Goal: Task Accomplishment & Management: Manage account settings

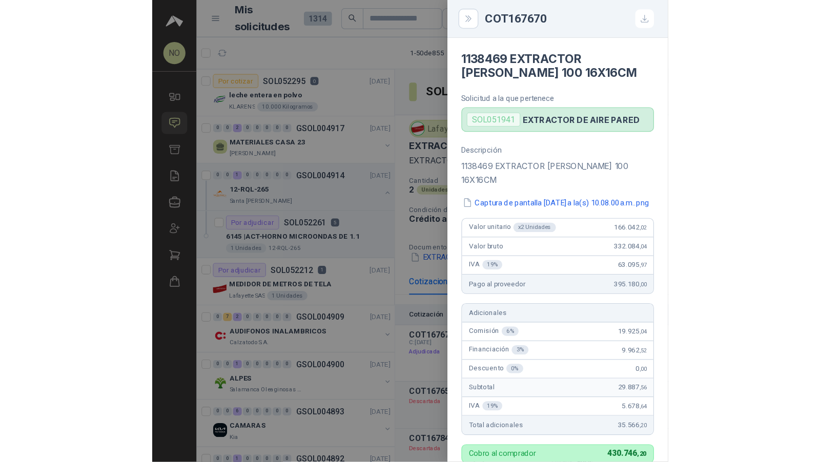
scroll to position [659, 0]
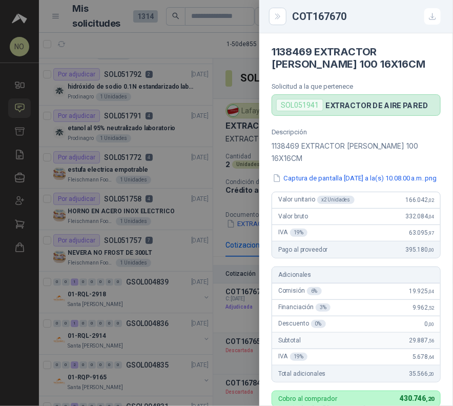
click at [228, 125] on div at bounding box center [226, 203] width 453 height 406
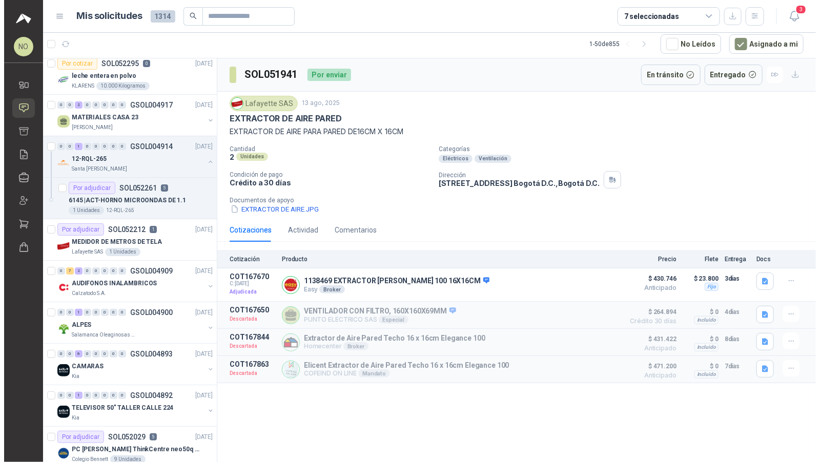
scroll to position [0, 0]
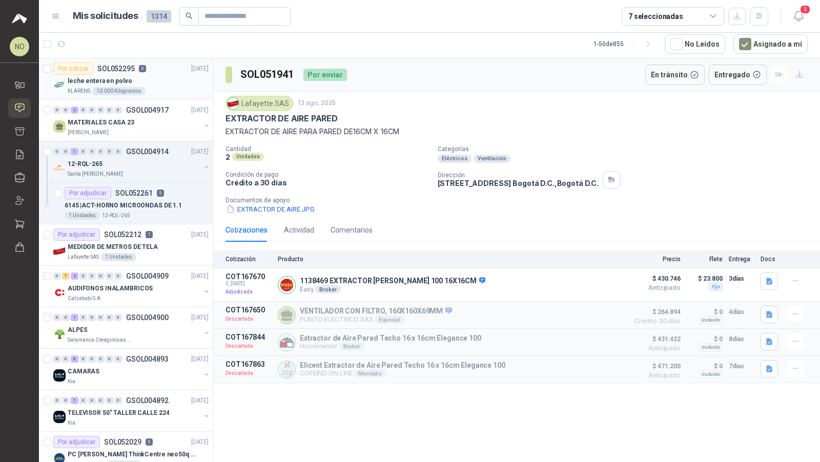
click at [157, 68] on div "Por cotizar SOL052295 0 15/08/25" at bounding box center [130, 69] width 155 height 12
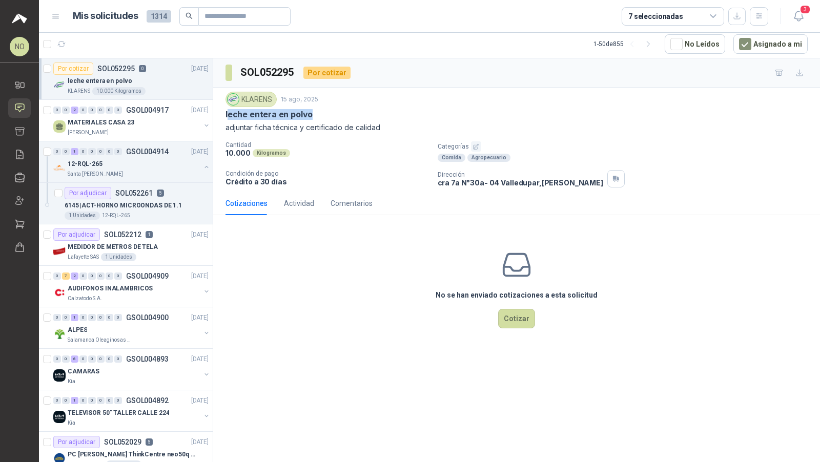
drag, startPoint x: 227, startPoint y: 115, endPoint x: 379, endPoint y: 115, distance: 152.2
click at [379, 115] on div "leche entera en polvo" at bounding box center [516, 114] width 582 height 11
drag, startPoint x: 226, startPoint y: 114, endPoint x: 319, endPoint y: 114, distance: 93.3
click at [319, 114] on div "leche entera en polvo" at bounding box center [516, 114] width 582 height 11
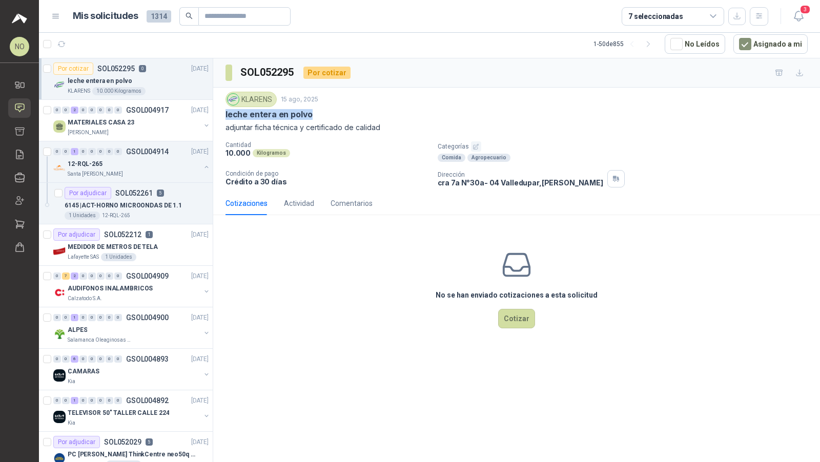
copy p "leche entera en polvo"
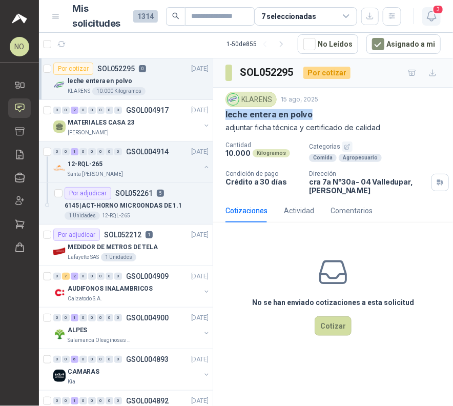
click at [433, 17] on icon "button" at bounding box center [431, 16] width 13 height 13
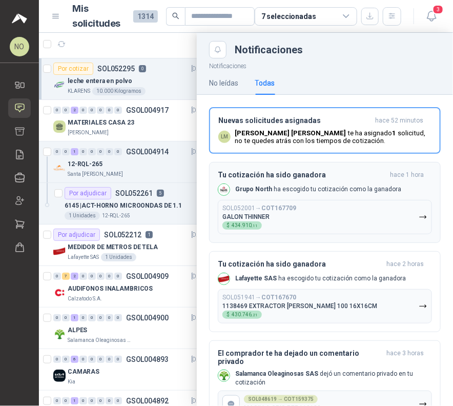
click at [333, 225] on button "SOL052001 → COT167709 GALON THINNER $ 434.910 ,11" at bounding box center [325, 217] width 214 height 34
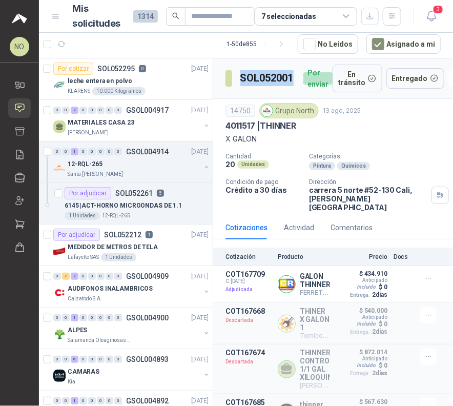
drag, startPoint x: 242, startPoint y: 78, endPoint x: 294, endPoint y: 78, distance: 51.8
click at [294, 78] on h3 "SOL052001" at bounding box center [267, 78] width 55 height 16
copy h3 "SOL052001"
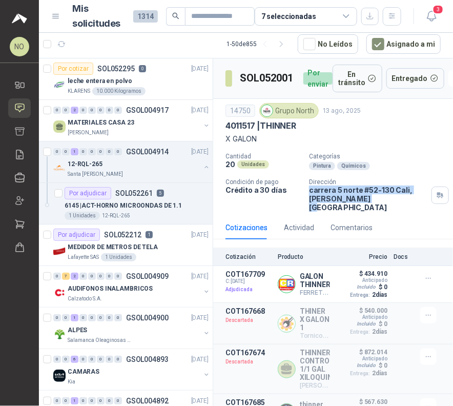
drag, startPoint x: 304, startPoint y: 191, endPoint x: 361, endPoint y: 196, distance: 57.1
click at [361, 196] on div "Cantidad 20 Unidades Categorías Pintura Químicos Condición de pago Crédito a 30…" at bounding box center [332, 182] width 215 height 59
copy p "carrera 5 norte #52-130 Cali , Valle del Cauca"
drag, startPoint x: 274, startPoint y: 108, endPoint x: 311, endPoint y: 108, distance: 36.9
click at [311, 108] on div "Grupo North" at bounding box center [288, 110] width 59 height 15
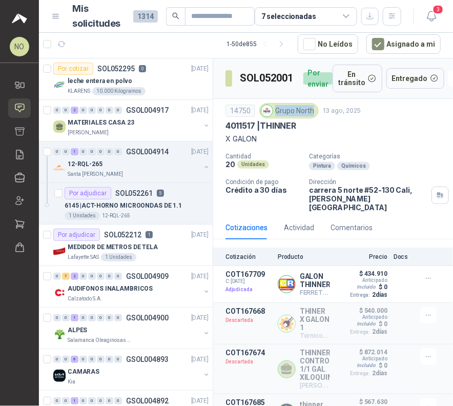
drag, startPoint x: 275, startPoint y: 109, endPoint x: 313, endPoint y: 107, distance: 37.5
click at [313, 107] on div "Grupo North" at bounding box center [288, 110] width 59 height 15
copy div "Grupo North"
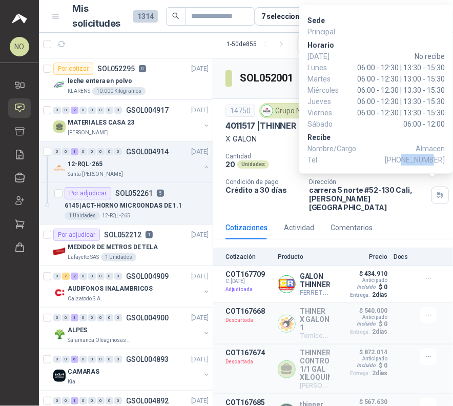
drag, startPoint x: 418, startPoint y: 161, endPoint x: 443, endPoint y: 160, distance: 25.1
click at [443, 160] on span "+57 4854040" at bounding box center [415, 159] width 60 height 11
copy span "4854040"
drag, startPoint x: 356, startPoint y: 69, endPoint x: 445, endPoint y: 69, distance: 89.7
click at [445, 69] on div "Sede Principal Horario Domingo No recibe Lunes 06:00 - 12:30 | 13:30 - 15:30 Ma…" at bounding box center [376, 89] width 154 height 169
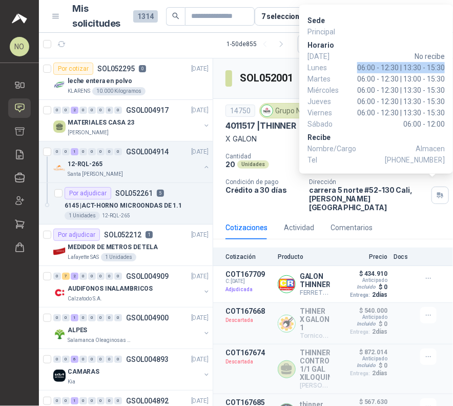
copy span "06:00 - 12:30 | 13:30 - 15:30"
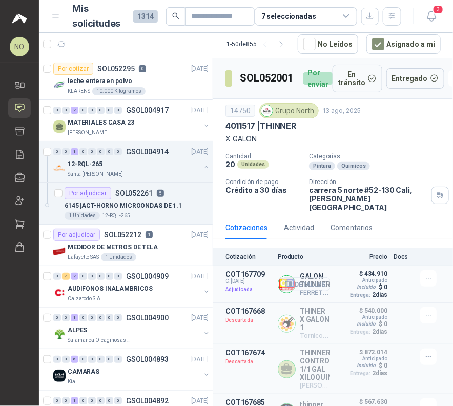
click at [305, 277] on button "Detalles" at bounding box center [306, 284] width 48 height 14
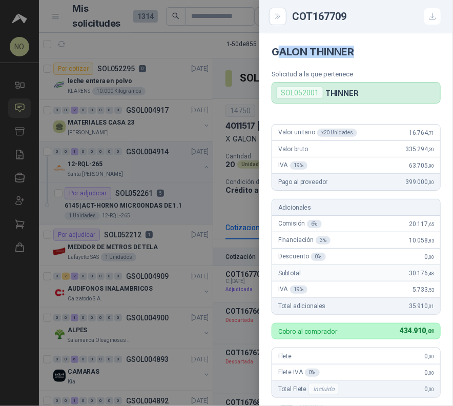
drag, startPoint x: 276, startPoint y: 51, endPoint x: 367, endPoint y: 51, distance: 91.2
click at [367, 51] on h4 "GALON THINNER" at bounding box center [356, 52] width 169 height 12
click at [289, 57] on h4 "GALON THINNER" at bounding box center [356, 52] width 169 height 12
drag, startPoint x: 273, startPoint y: 52, endPoint x: 356, endPoint y: 53, distance: 83.5
click at [356, 53] on h4 "GALON THINNER" at bounding box center [356, 52] width 169 height 12
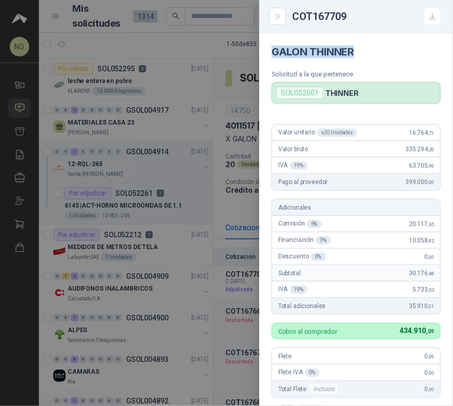
copy h4 "GALON THINNER"
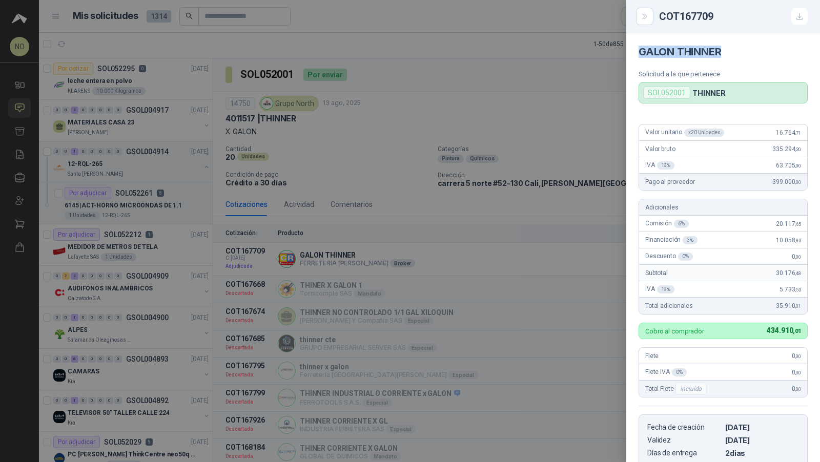
click at [453, 184] on div at bounding box center [410, 231] width 820 height 462
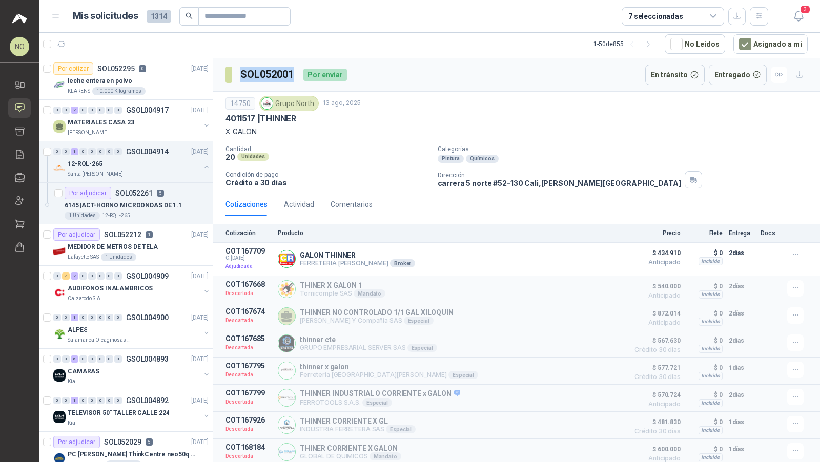
drag, startPoint x: 240, startPoint y: 74, endPoint x: 299, endPoint y: 74, distance: 58.9
click at [299, 74] on div "SOL052001 Por enviar" at bounding box center [285, 75] width 121 height 20
copy h3 "SOL052001"
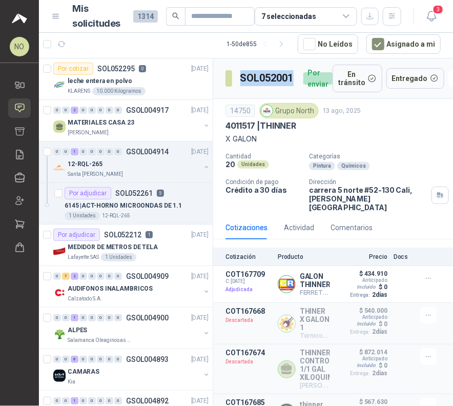
click at [241, 77] on h3 "SOL052001" at bounding box center [267, 78] width 55 height 16
drag, startPoint x: 241, startPoint y: 77, endPoint x: 296, endPoint y: 77, distance: 54.8
click at [296, 77] on div "SOL052001 Por enviar" at bounding box center [278, 79] width 107 height 28
copy h3 "SOL052001"
drag, startPoint x: 274, startPoint y: 110, endPoint x: 313, endPoint y: 108, distance: 38.5
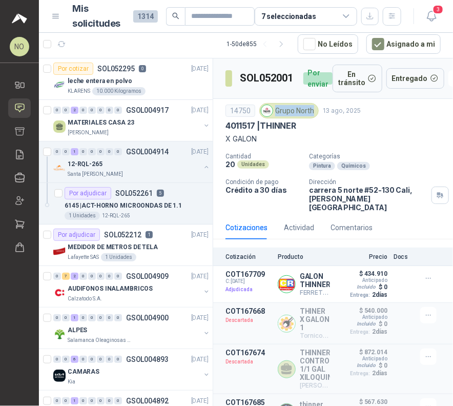
click at [313, 108] on div "Grupo North" at bounding box center [288, 110] width 59 height 15
copy div "Grupo North"
drag, startPoint x: 226, startPoint y: 125, endPoint x: 326, endPoint y: 124, distance: 99.9
click at [326, 124] on div "4011517 | THINNER" at bounding box center [332, 125] width 215 height 11
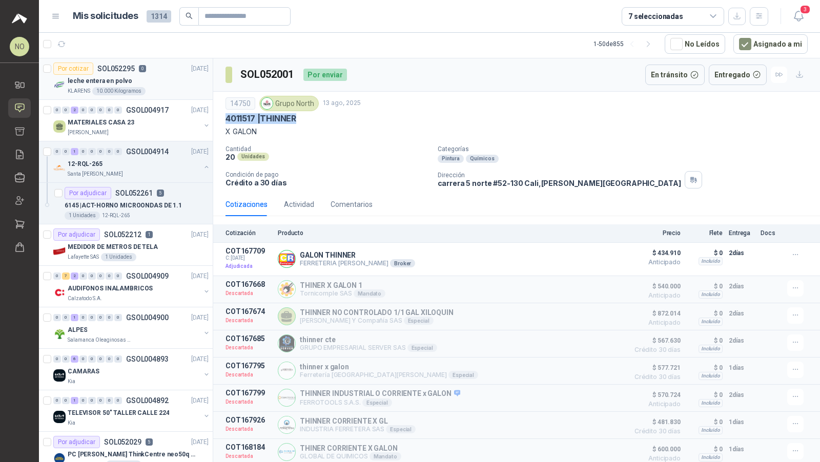
click at [156, 84] on div "leche entera en polvo" at bounding box center [138, 81] width 141 height 12
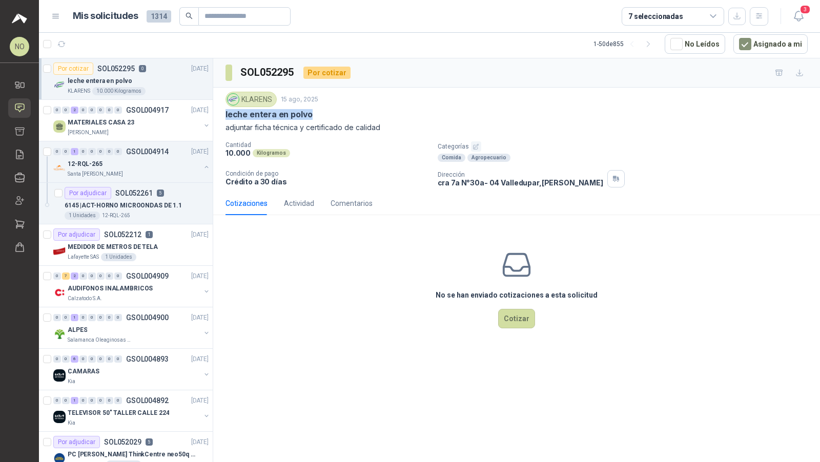
drag, startPoint x: 226, startPoint y: 111, endPoint x: 314, endPoint y: 112, distance: 87.6
click at [314, 112] on div "leche entera en polvo" at bounding box center [516, 114] width 582 height 11
drag, startPoint x: 224, startPoint y: 151, endPoint x: 289, endPoint y: 152, distance: 64.6
click at [289, 152] on div "KLARENS 15 ago, 2025 leche entera en polvo adjuntar ficha técnica y certificado…" at bounding box center [516, 140] width 607 height 104
click at [453, 75] on div "SOL052295 Por cotizar" at bounding box center [516, 72] width 607 height 29
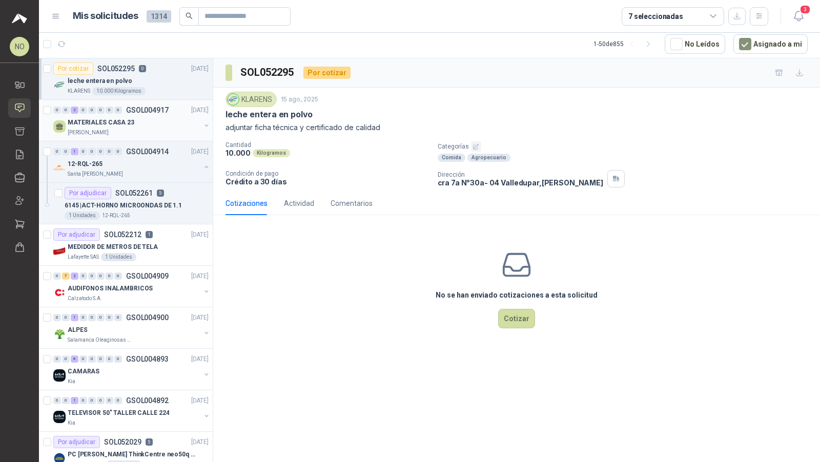
click at [136, 126] on div "MATERIALES CASA 23" at bounding box center [134, 122] width 133 height 12
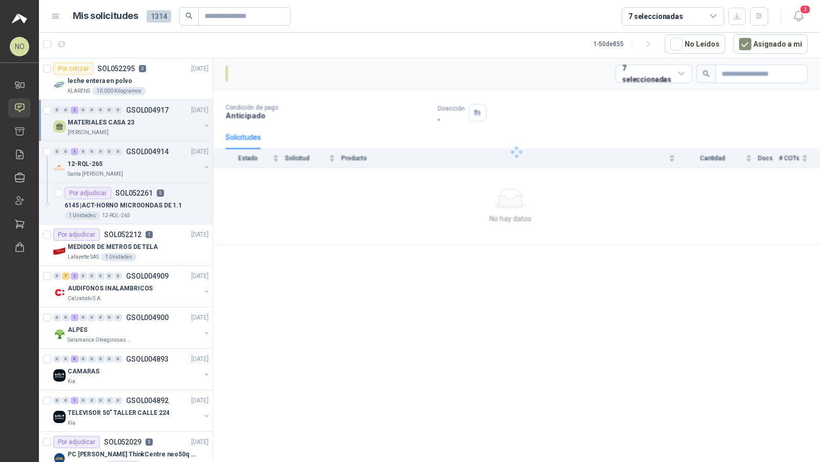
click at [136, 126] on div "MATERIALES CASA 23" at bounding box center [134, 122] width 133 height 12
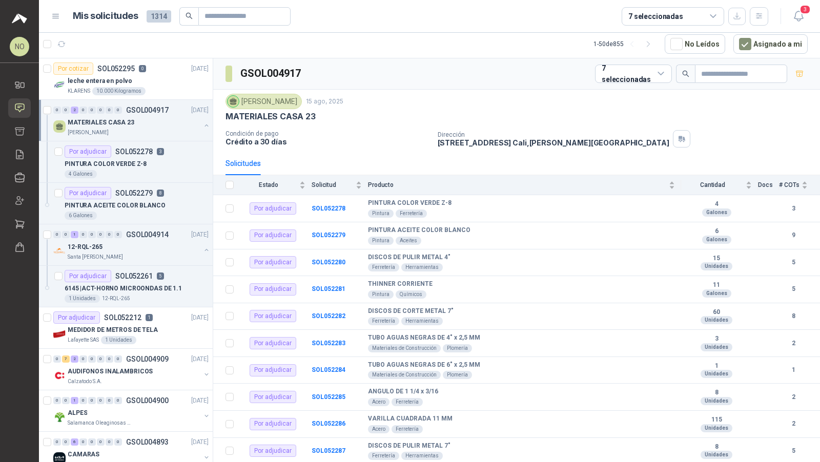
click at [136, 126] on div "MATERIALES CASA 23" at bounding box center [134, 122] width 133 height 12
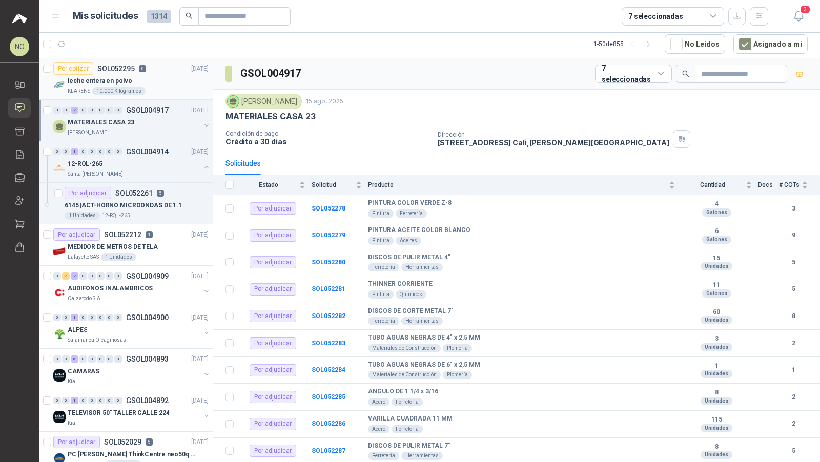
click at [162, 73] on div "Por cotizar SOL052295 0 15/08/25" at bounding box center [130, 69] width 155 height 12
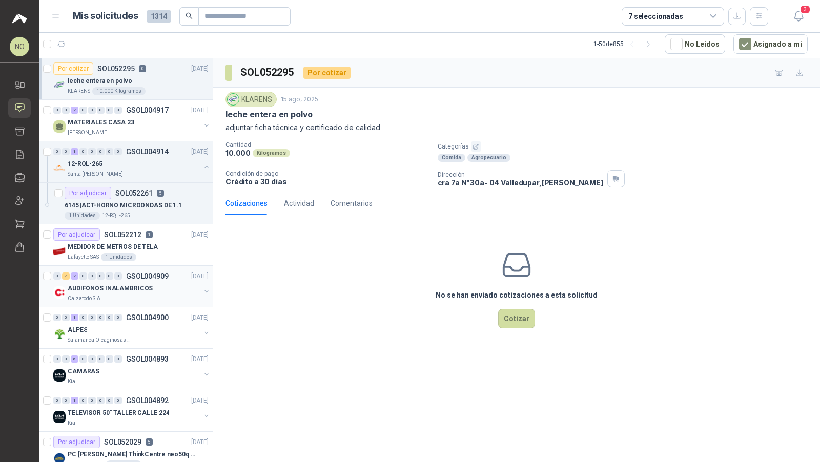
click at [162, 290] on div "AUDIFONOS INALAMBRICOS" at bounding box center [134, 288] width 133 height 12
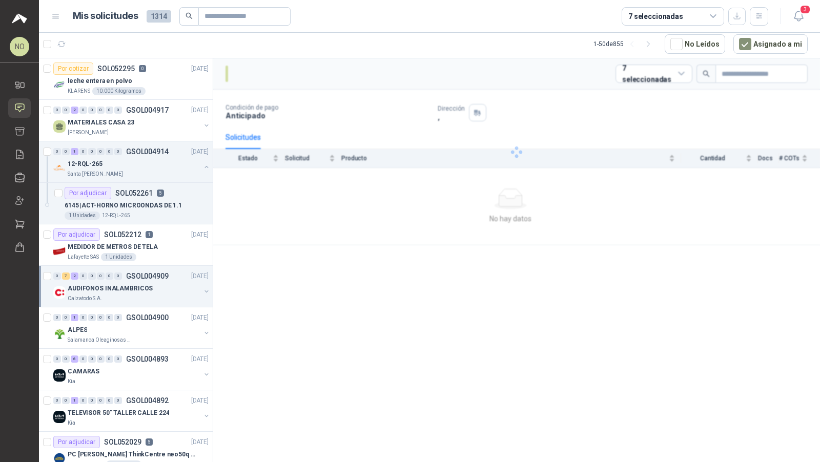
click at [162, 290] on div "AUDIFONOS INALAMBRICOS" at bounding box center [134, 288] width 133 height 12
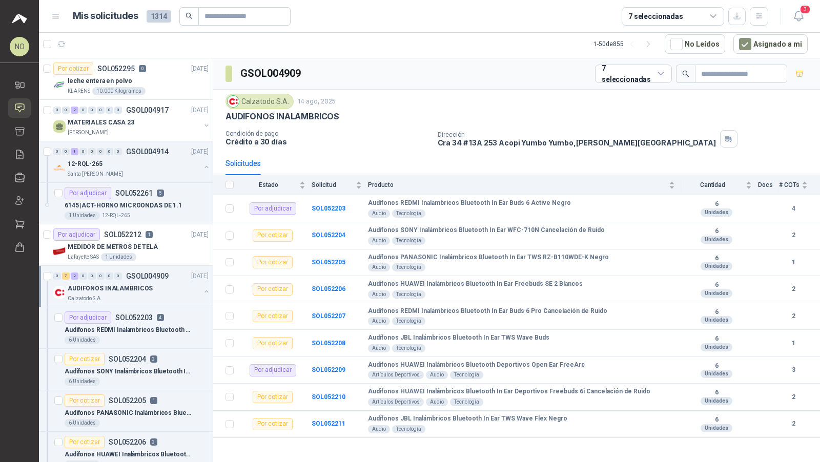
click at [162, 290] on div "AUDIFONOS INALAMBRICOS" at bounding box center [134, 288] width 133 height 12
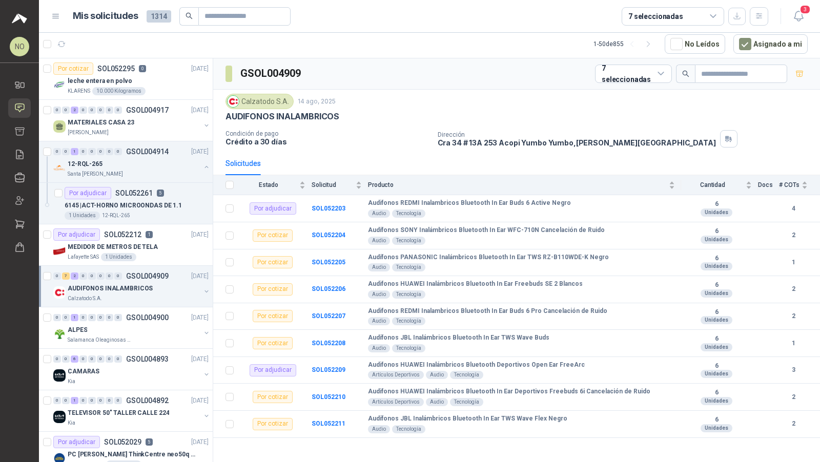
click at [162, 290] on div "AUDIFONOS INALAMBRICOS" at bounding box center [134, 288] width 133 height 12
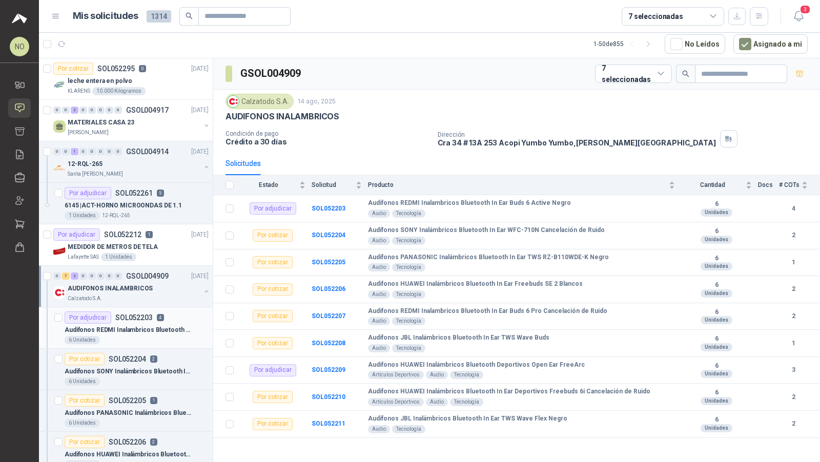
click at [155, 319] on div "Por adjudicar SOL052203 4" at bounding box center [114, 318] width 99 height 12
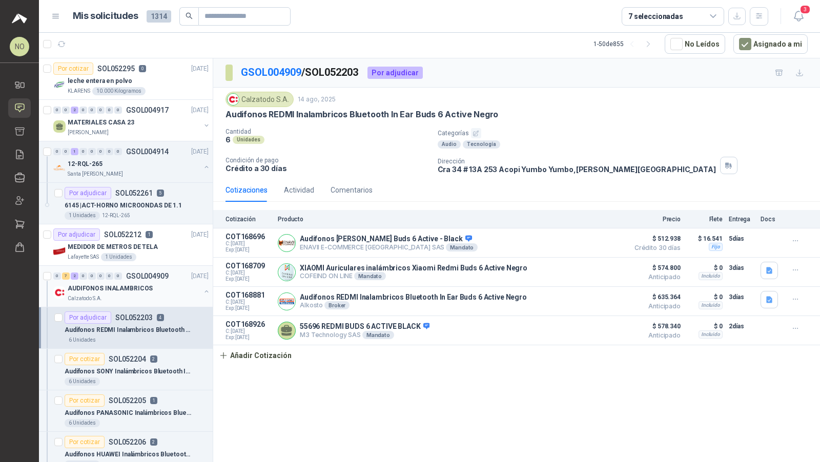
click at [157, 273] on p "GSOL004909" at bounding box center [147, 276] width 43 height 7
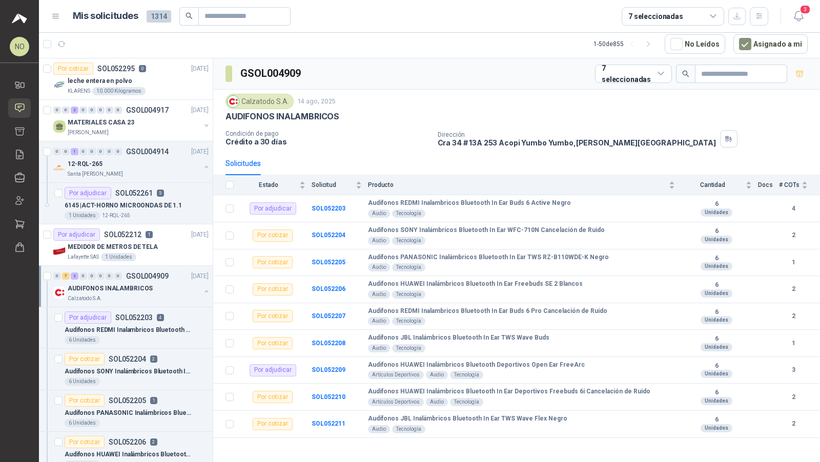
click at [157, 273] on p "GSOL004909" at bounding box center [147, 276] width 43 height 7
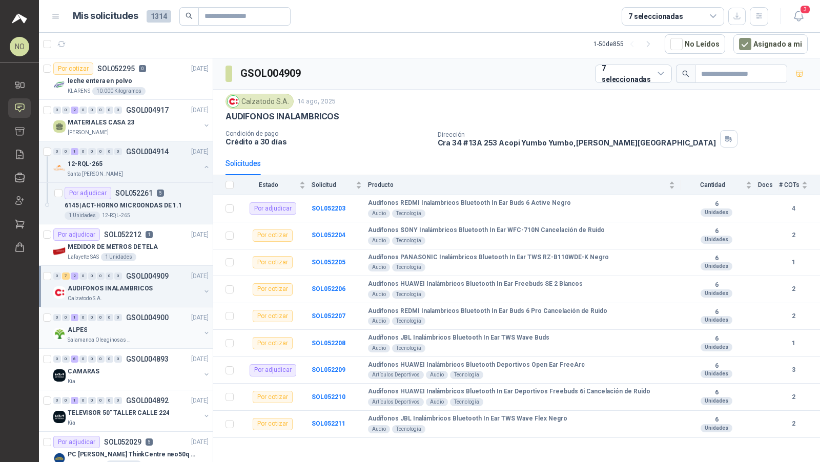
click at [149, 324] on div "ALPES" at bounding box center [134, 330] width 133 height 12
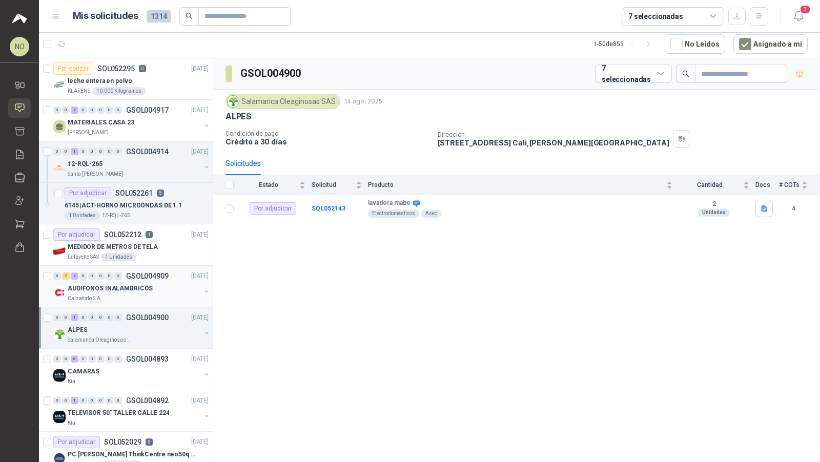
click at [162, 282] on div "AUDIFONOS INALAMBRICOS" at bounding box center [134, 288] width 133 height 12
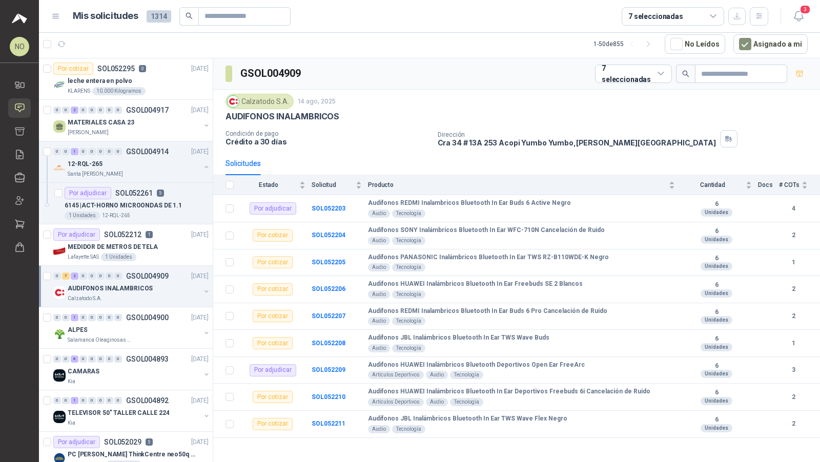
click at [169, 295] on div "Calzatodo S.A." at bounding box center [134, 299] width 133 height 8
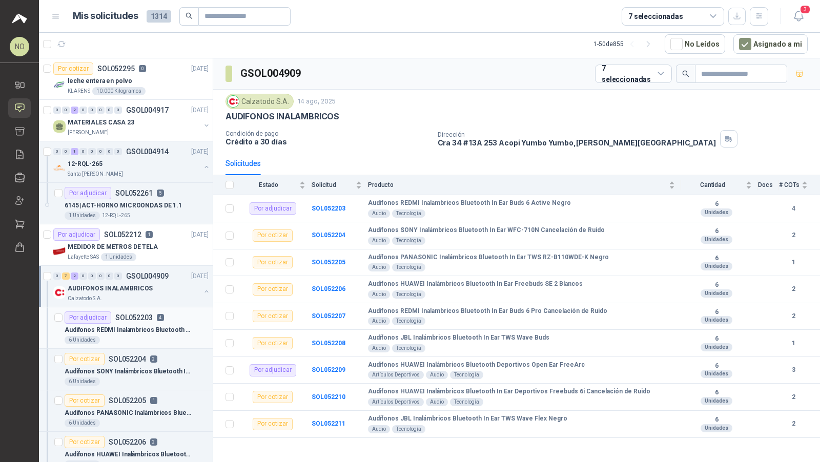
click at [158, 318] on p "4" at bounding box center [160, 317] width 7 height 7
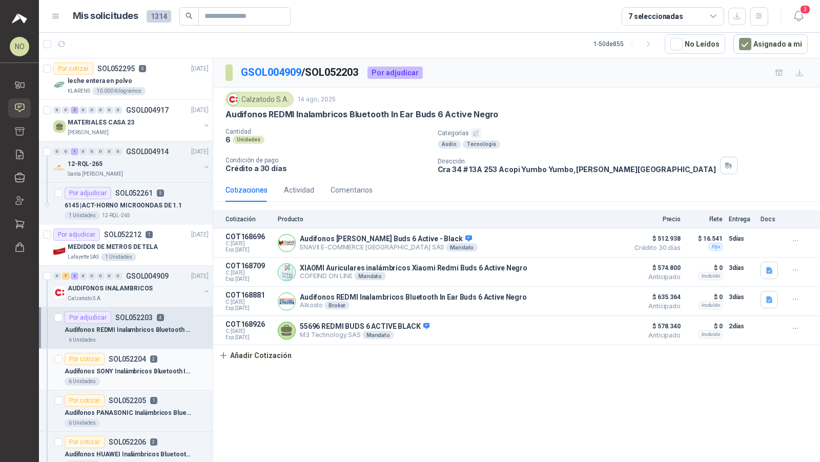
click at [150, 358] on p "2" at bounding box center [153, 359] width 7 height 7
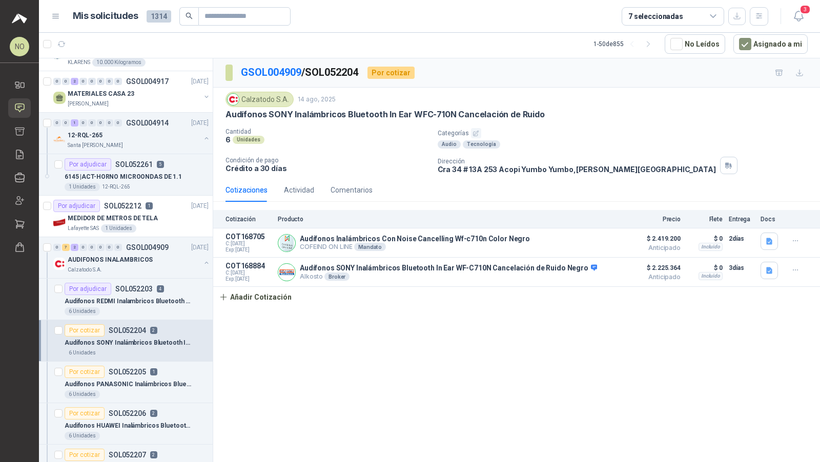
scroll to position [32, 0]
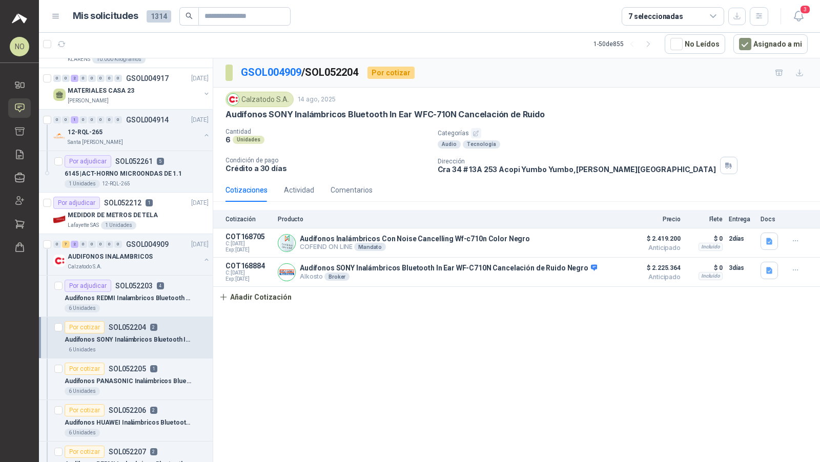
click at [149, 359] on article "Por cotizar SOL052205 1 Audífonos PANASONIC Inalámbricos Bluetooth In Ear TWS R…" at bounding box center [126, 380] width 174 height 42
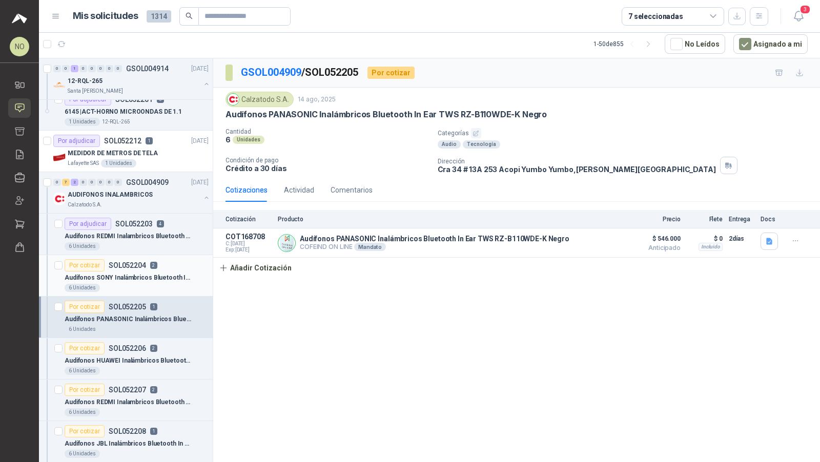
scroll to position [93, 0]
click at [155, 357] on p "Audifonos HUAWEI Inalámbricos Bluetooth In Ear Freebuds SE 2 Blancos" at bounding box center [129, 362] width 128 height 10
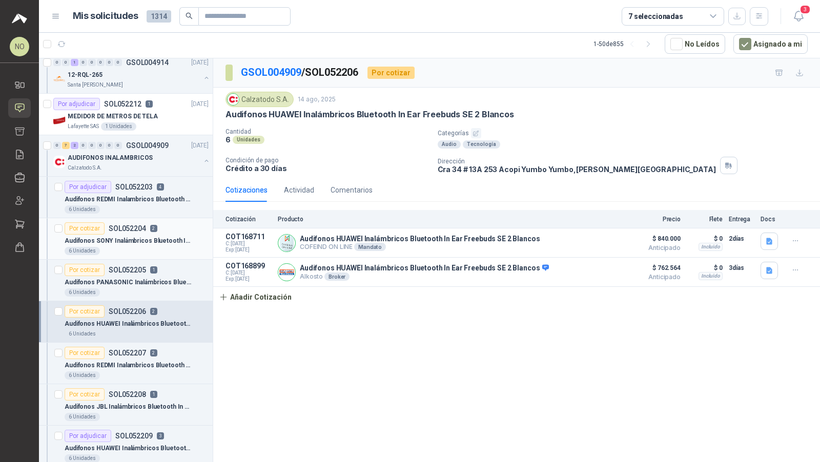
scroll to position [134, 0]
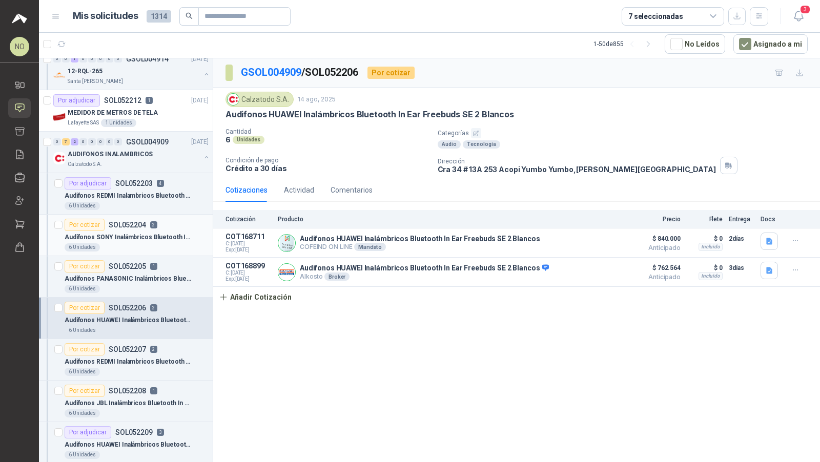
click at [155, 357] on p "Audifonos REDMI Inalambricos Bluetooth In Ear Buds 6 Pro Cancelación de Ruido" at bounding box center [129, 362] width 128 height 10
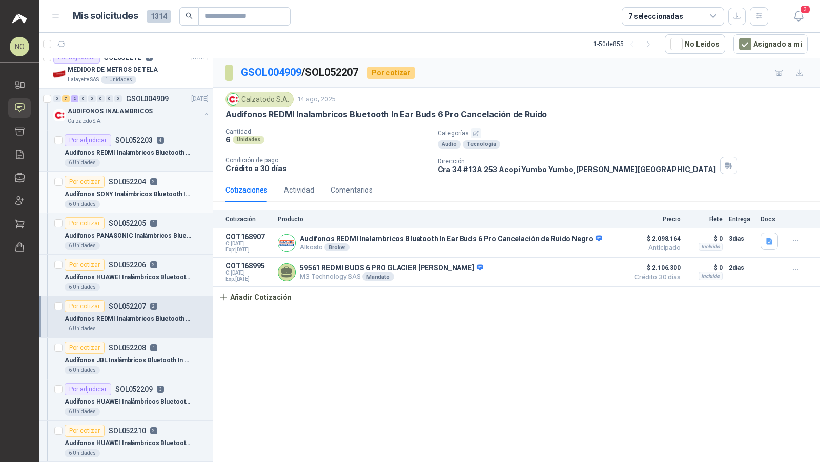
scroll to position [180, 0]
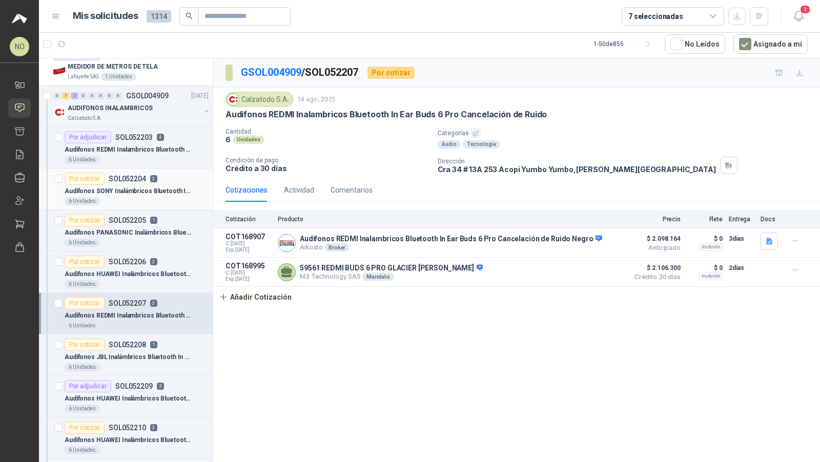
click at [155, 354] on p "Audífonos JBL Inalámbricos Bluetooth In Ear TWS Wave Buds" at bounding box center [129, 358] width 128 height 10
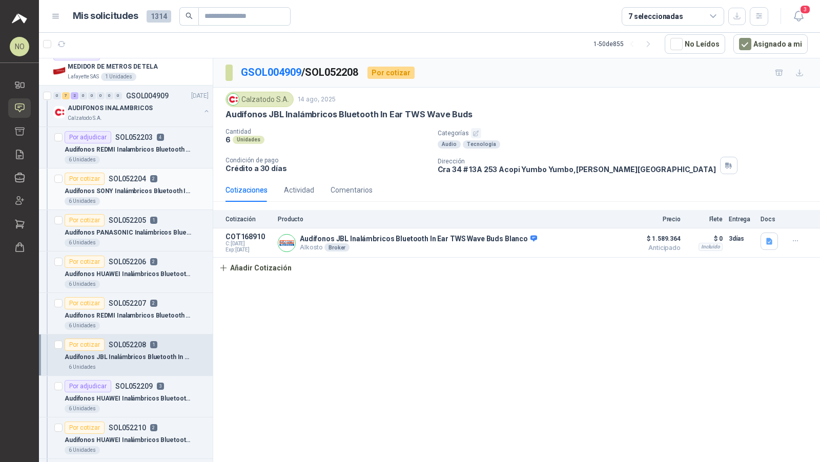
scroll to position [215, 0]
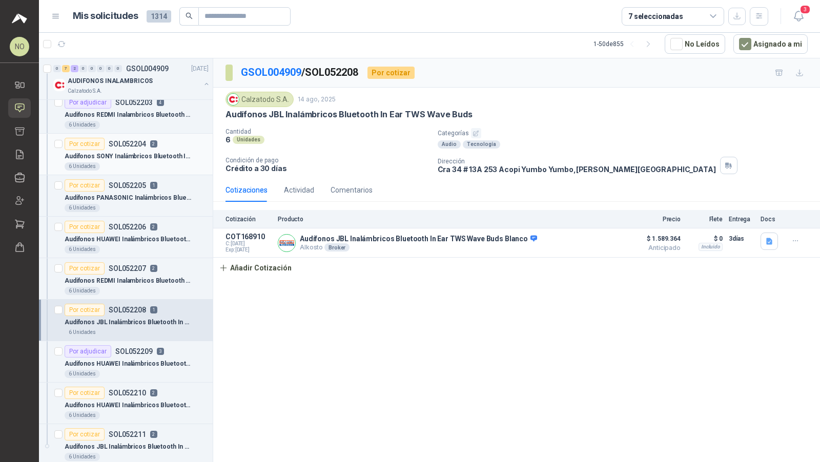
click at [155, 358] on div "Audifonos HUAWEI Inalámbricos Bluetooth Deportivos Open Ear FreeArc" at bounding box center [137, 364] width 144 height 12
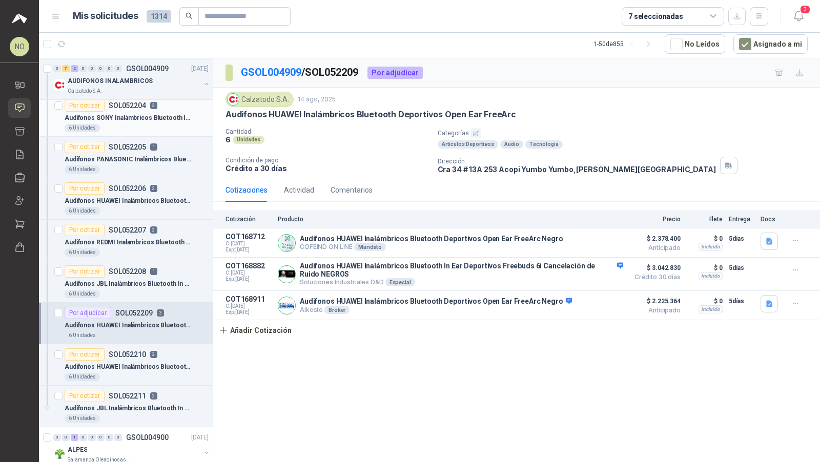
scroll to position [265, 0]
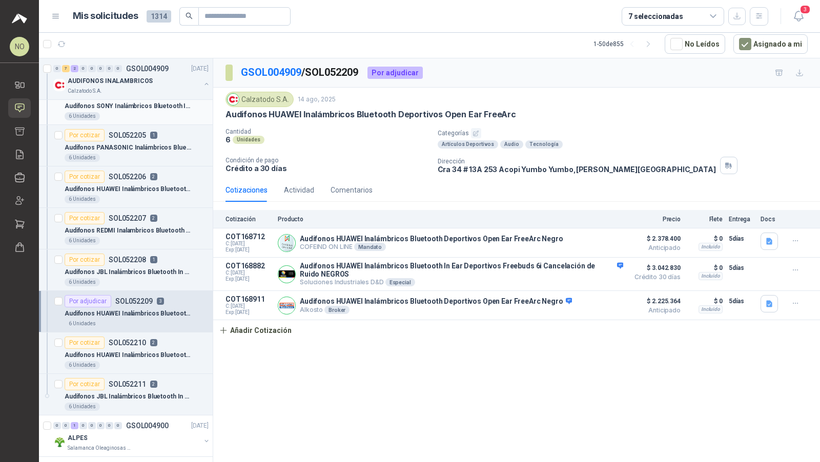
click at [155, 354] on p "Audifonos HUAWEI Inalámbricos Bluetooth In Ear Deportivos Freebuds 6i Cancelaci…" at bounding box center [129, 356] width 128 height 10
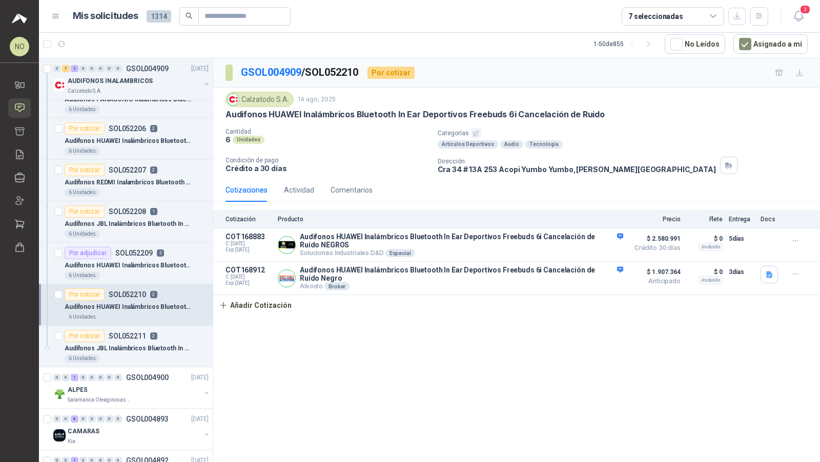
scroll to position [313, 0]
click at [155, 355] on div "6 Unidades" at bounding box center [137, 359] width 144 height 8
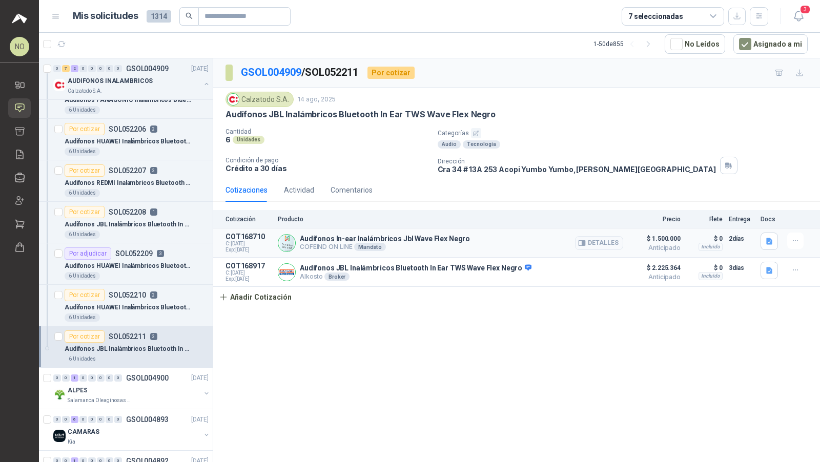
click at [453, 229] on article "COT168710 C: 14/08/2025 Exp: 03/09/2025 Audífonos In-ear Inalámbricos Jbl Wave …" at bounding box center [516, 243] width 607 height 29
click at [453, 233] on button "button" at bounding box center [769, 241] width 17 height 17
click at [453, 197] on button "JBL_audifonos.JPG" at bounding box center [719, 195] width 72 height 11
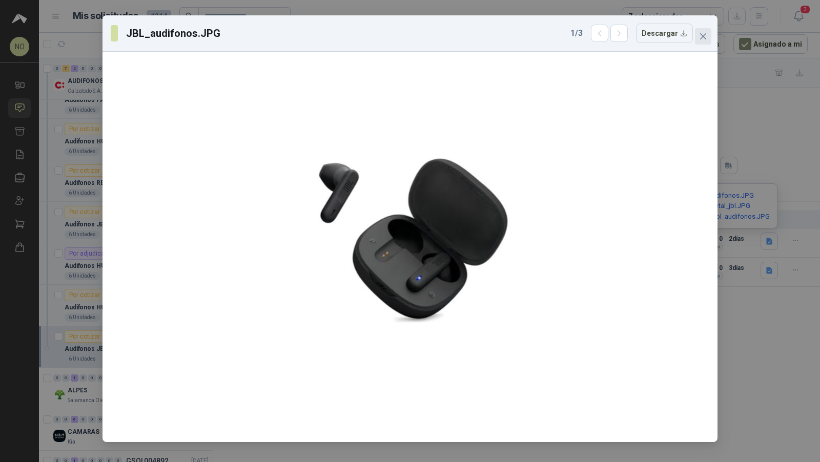
click at [453, 36] on icon "close" at bounding box center [703, 36] width 6 height 6
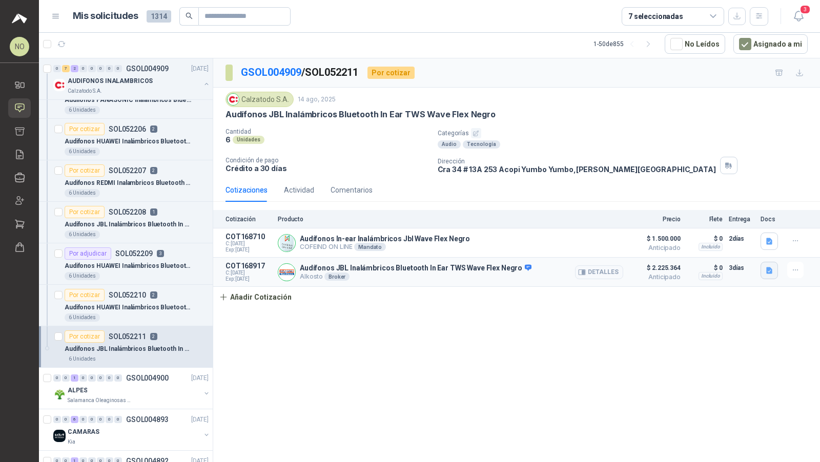
click at [453, 271] on icon "button" at bounding box center [769, 270] width 9 height 9
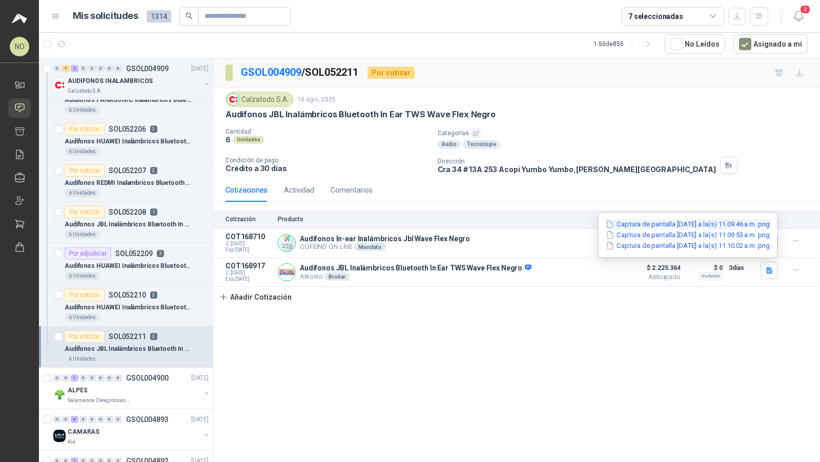
click at [453, 221] on button "Captura de pantalla [DATE] a la(s) 11.09.46 a.m..png" at bounding box center [688, 224] width 166 height 11
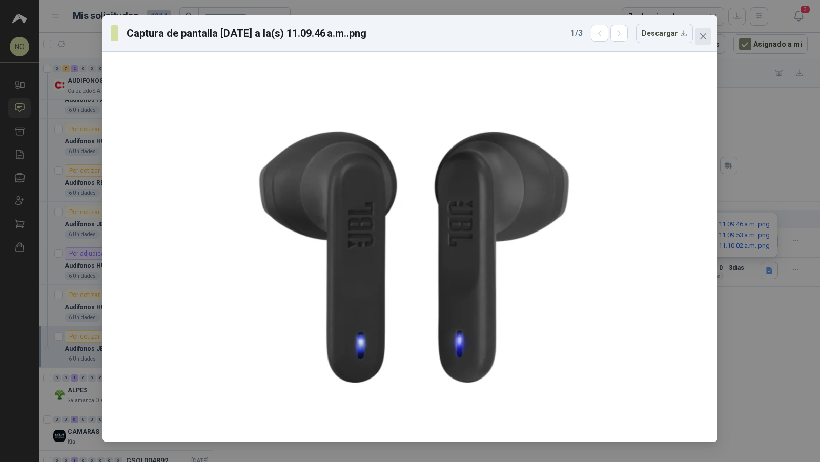
click at [453, 31] on button "Close" at bounding box center [703, 36] width 16 height 16
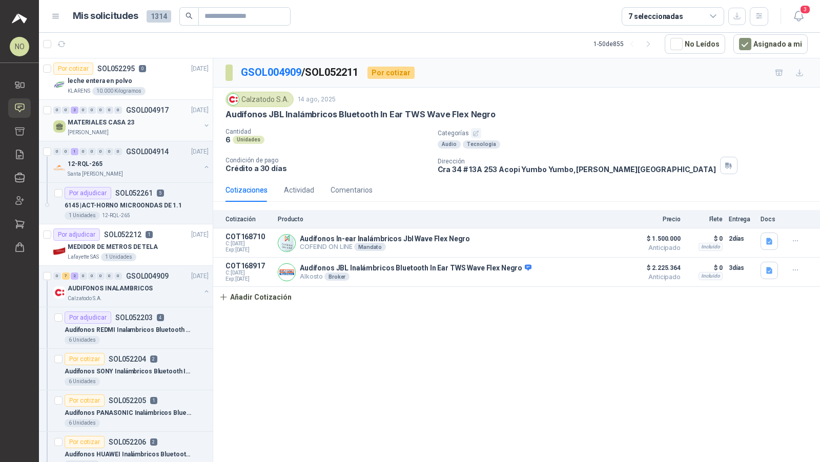
click at [155, 127] on div "MATERIALES CASA 23" at bounding box center [134, 122] width 133 height 12
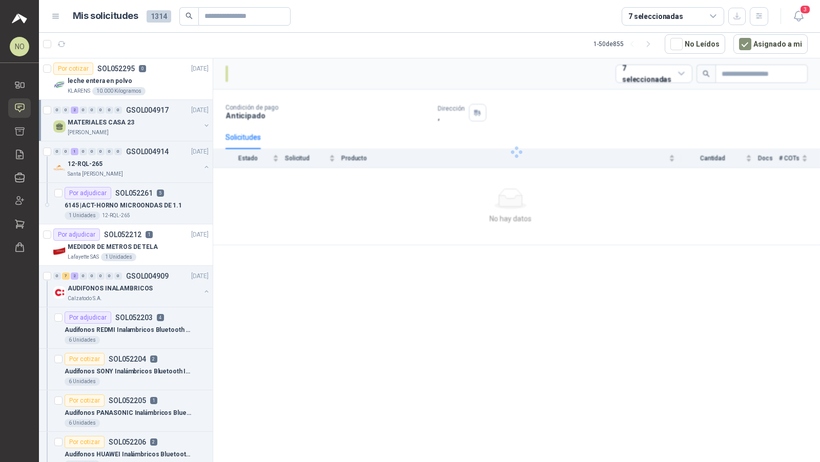
click at [155, 127] on div "MATERIALES CASA 23" at bounding box center [134, 122] width 133 height 12
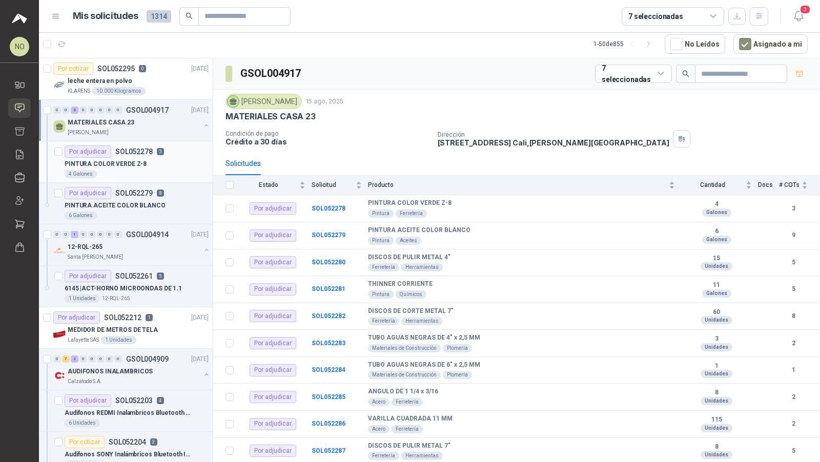
click at [158, 158] on div "PINTURA COLOR VERDE Z-8" at bounding box center [137, 164] width 144 height 12
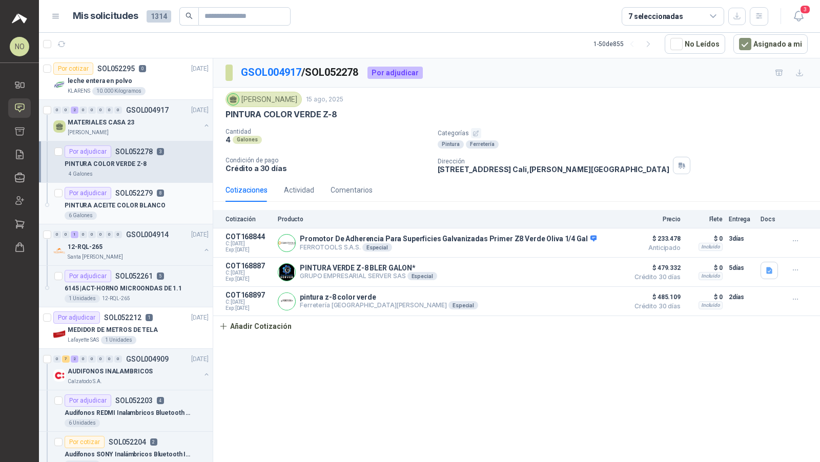
click at [145, 203] on p "PINTURA ACEITE COLOR BLANCO" at bounding box center [115, 206] width 101 height 10
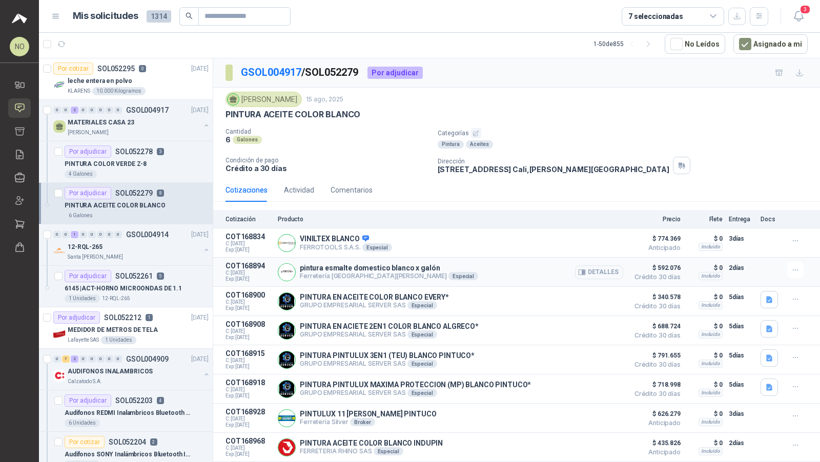
scroll to position [45, 0]
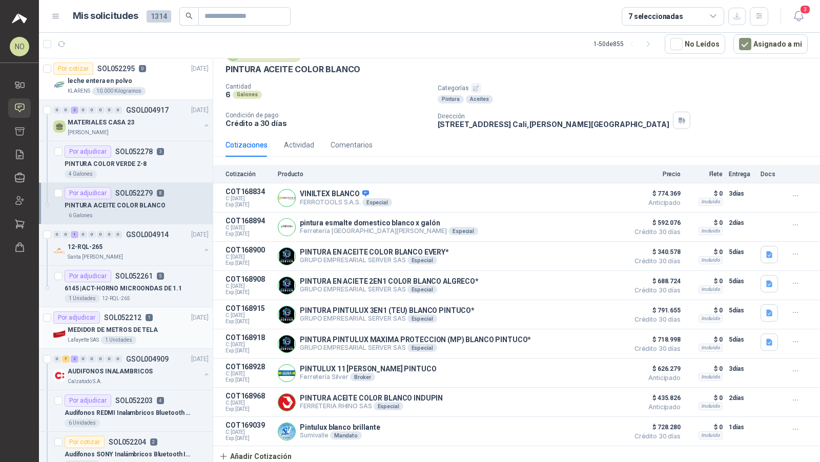
click at [156, 332] on div "MEDIDOR DE METROS DE TELA" at bounding box center [138, 330] width 141 height 12
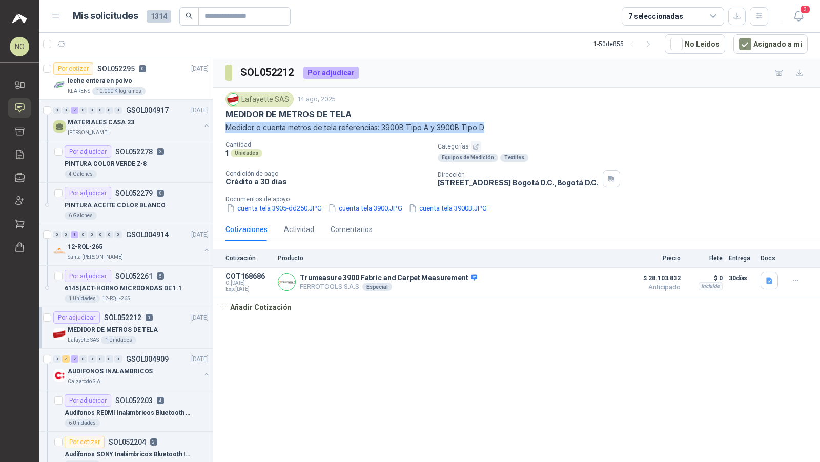
drag, startPoint x: 224, startPoint y: 124, endPoint x: 513, endPoint y: 123, distance: 289.0
click at [453, 123] on div "Lafayette SAS 14 ago, 2025 MEDIDOR DE METROS DE TELA Medidor o cuenta metros de…" at bounding box center [516, 153] width 607 height 130
click at [284, 210] on button "cuenta tela 3905-dd250.JPG" at bounding box center [273, 208] width 97 height 11
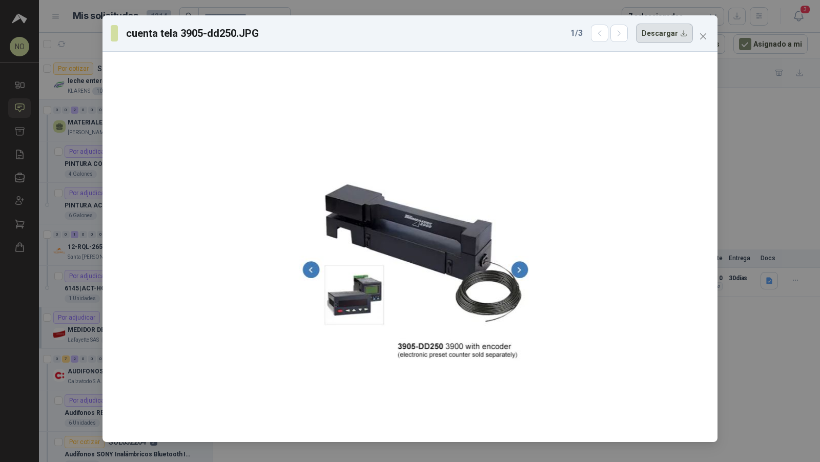
click at [453, 38] on button "Descargar" at bounding box center [664, 33] width 57 height 19
click at [453, 28] on button "button" at bounding box center [618, 33] width 17 height 17
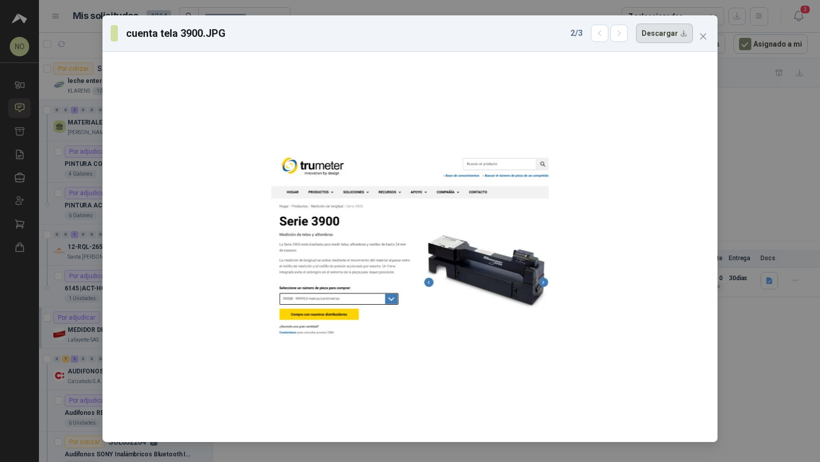
click at [453, 37] on button "Descargar" at bounding box center [664, 33] width 57 height 19
click at [453, 32] on icon "button" at bounding box center [619, 33] width 9 height 9
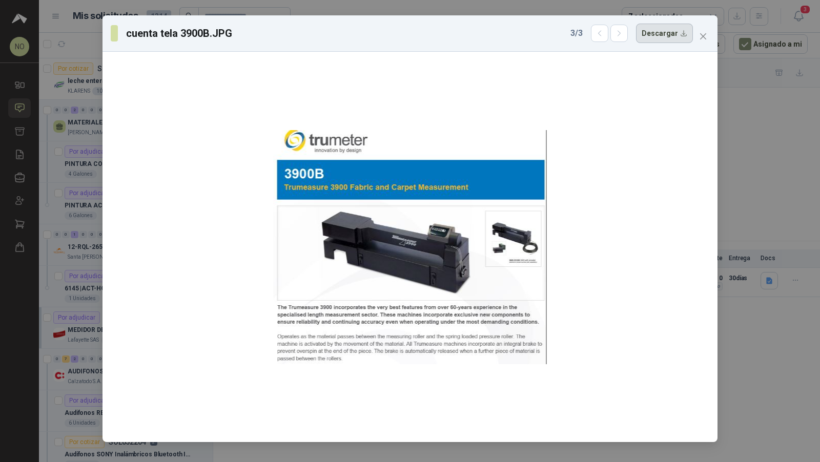
click at [453, 38] on button "Descargar" at bounding box center [664, 33] width 57 height 19
click at [453, 35] on icon "close" at bounding box center [703, 36] width 8 height 8
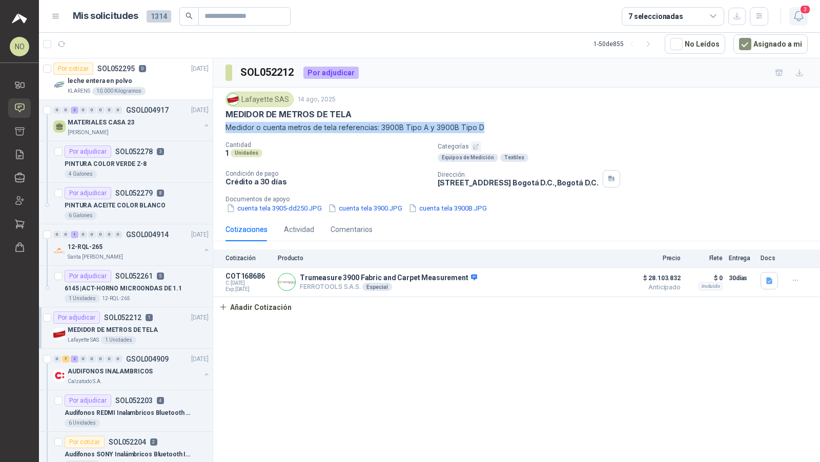
click at [453, 20] on icon "button" at bounding box center [798, 16] width 13 height 13
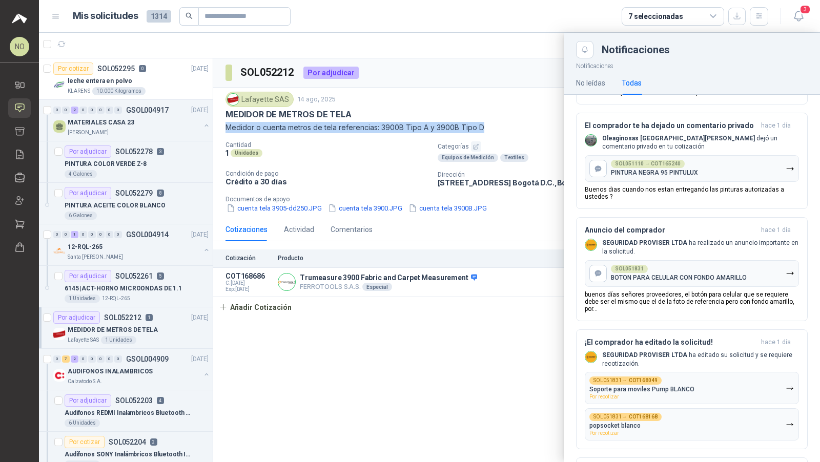
scroll to position [727, 0]
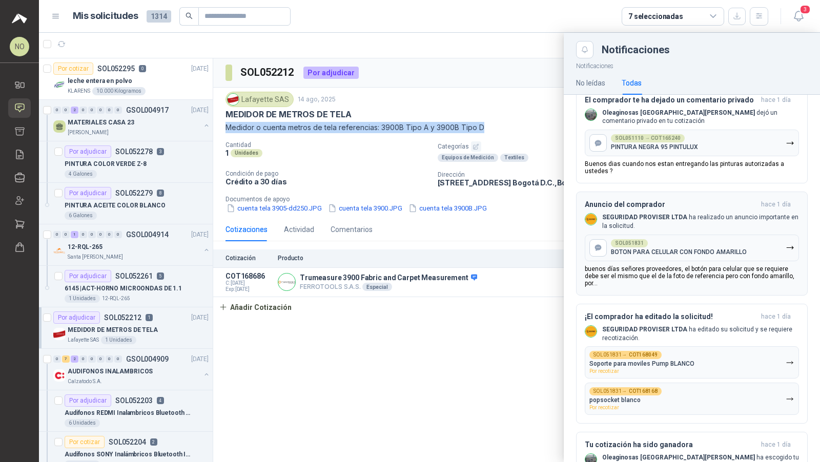
click at [453, 265] on p "buenos días señores proveedores, el botón para celular que se requiere debe ser…" at bounding box center [692, 276] width 214 height 22
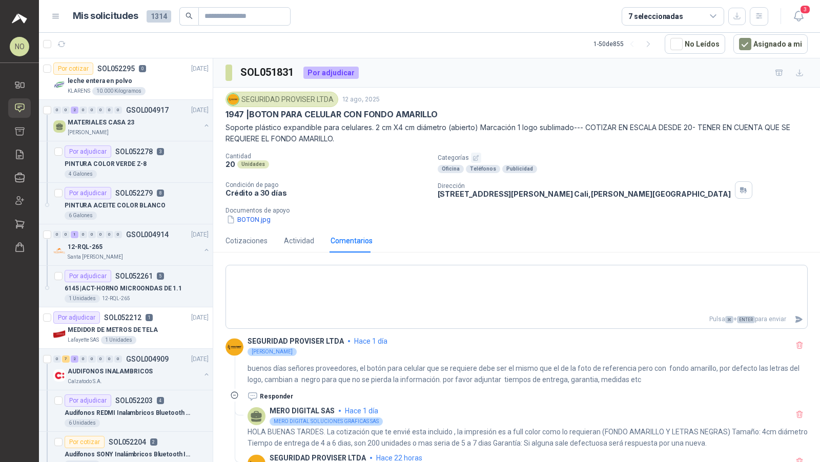
scroll to position [44, 0]
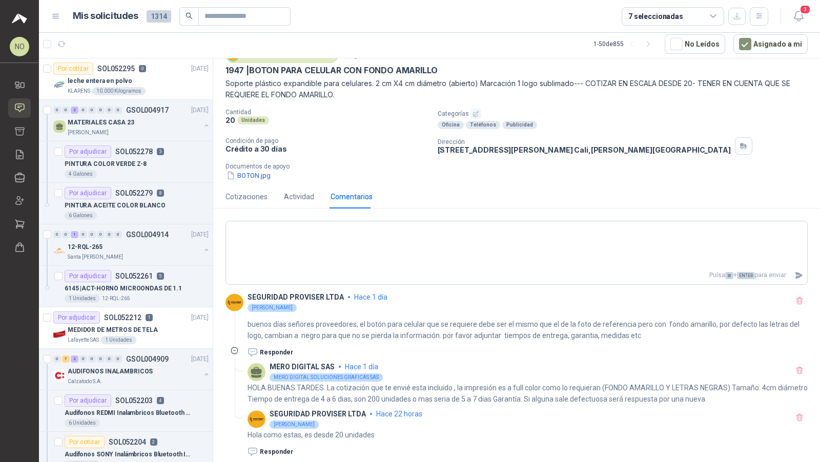
drag, startPoint x: 664, startPoint y: 320, endPoint x: 575, endPoint y: 329, distance: 90.1
click at [453, 329] on p "buenos días señores proveedores, el botón para celular que se requiere debe ser…" at bounding box center [528, 330] width 560 height 23
click at [257, 191] on div "Cotizaciones" at bounding box center [246, 196] width 42 height 11
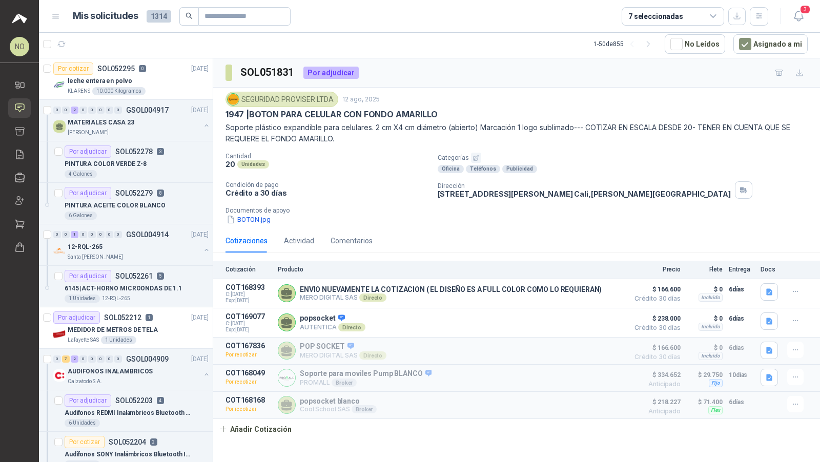
scroll to position [0, 0]
click at [453, 400] on icon "button" at bounding box center [795, 404] width 9 height 9
click at [453, 339] on button "Editar" at bounding box center [775, 342] width 82 height 16
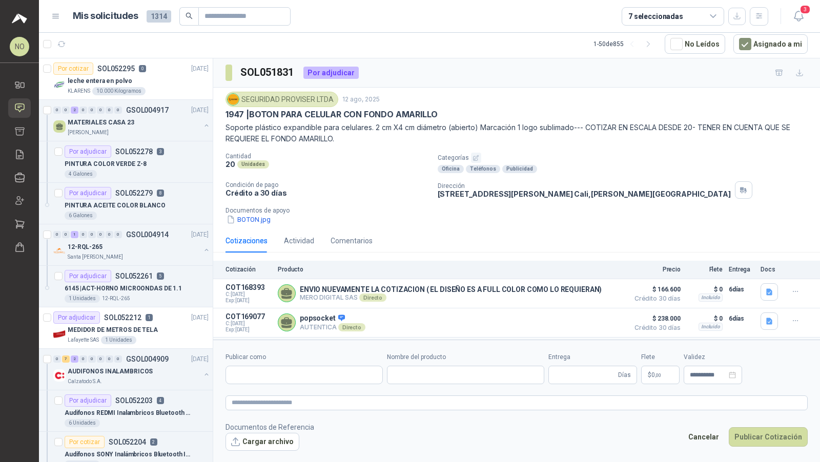
type input "**********"
type input "*"
type input "**********"
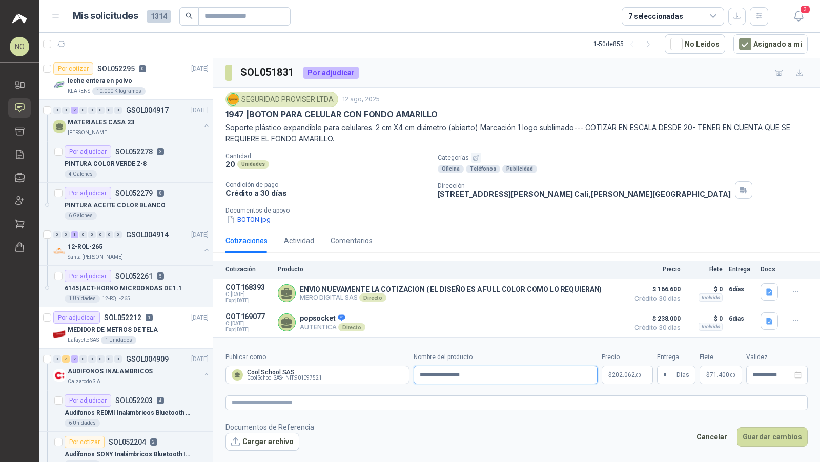
click at [453, 373] on input "**********" at bounding box center [506, 375] width 184 height 18
type input "**********"
click at [453, 374] on span "202.062 ,00" at bounding box center [626, 375] width 29 height 6
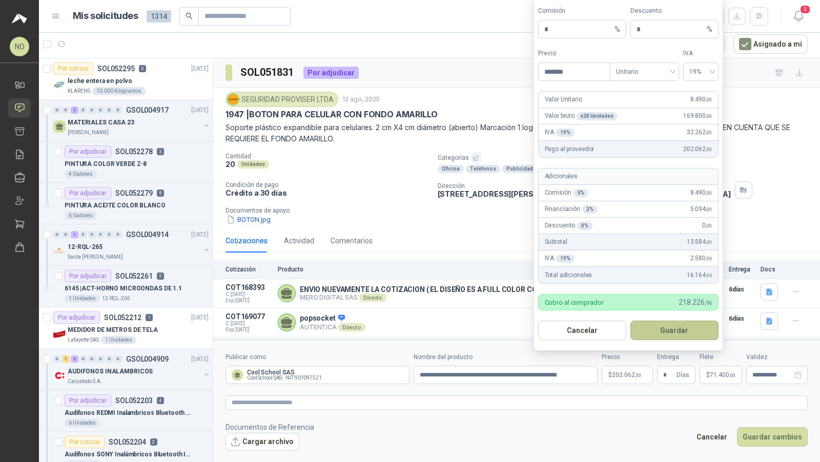
click at [453, 335] on button "Guardar" at bounding box center [674, 330] width 88 height 19
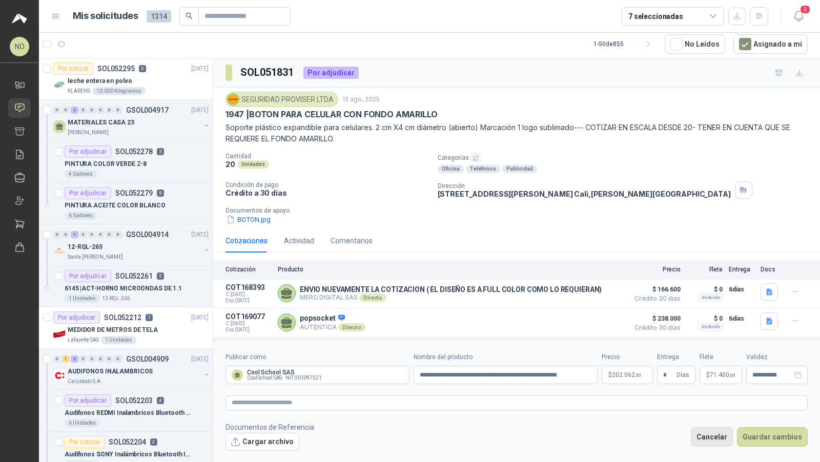
click at [453, 405] on button "Cancelar" at bounding box center [712, 436] width 42 height 19
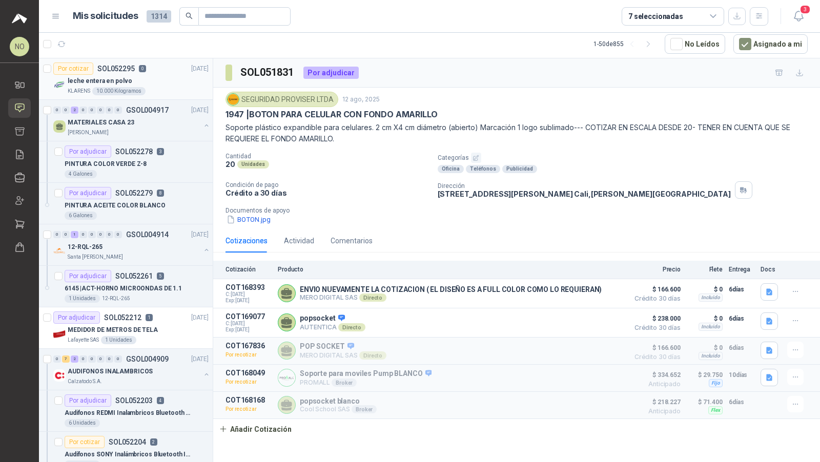
click at [96, 83] on p "leche entera en polvo" at bounding box center [100, 81] width 64 height 10
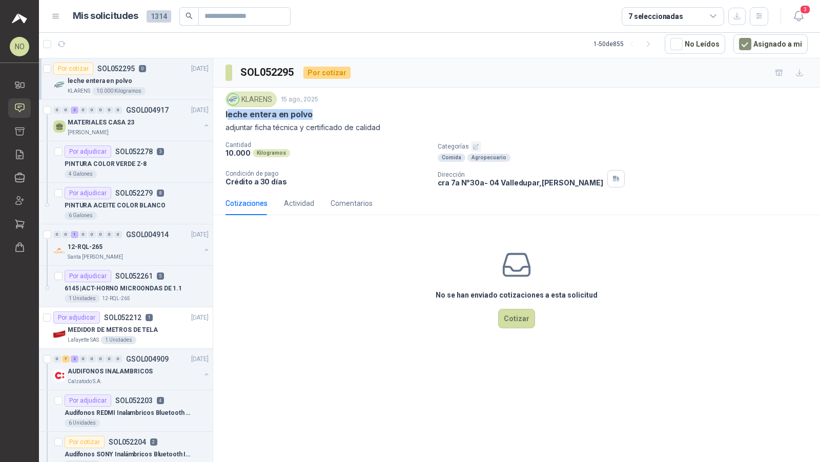
drag, startPoint x: 228, startPoint y: 115, endPoint x: 327, endPoint y: 115, distance: 98.9
click at [327, 115] on div "leche entera en polvo" at bounding box center [516, 114] width 582 height 11
click at [453, 14] on icon "button" at bounding box center [798, 16] width 13 height 13
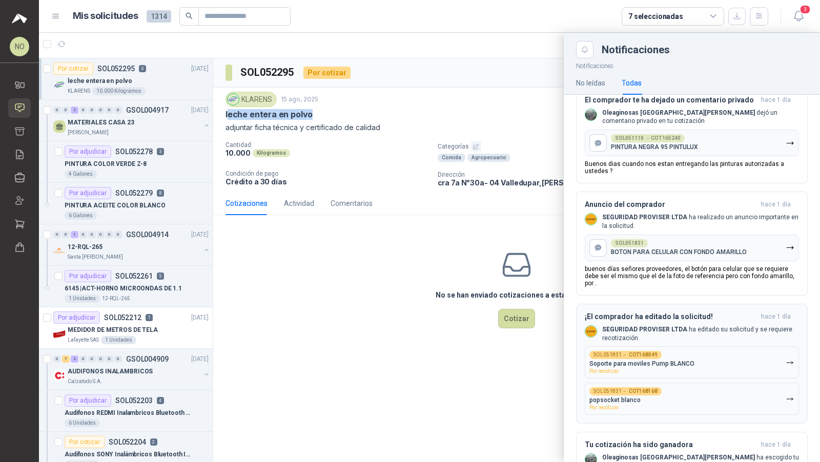
click at [453, 313] on div "¡El comprador ha editado la solicitud! [DATE] SEGURIDAD PROVISER LTDA ha editad…" at bounding box center [692, 364] width 214 height 103
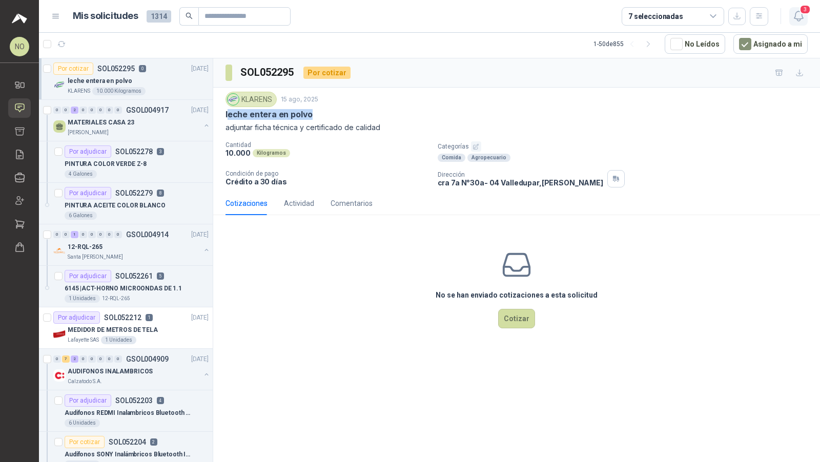
click at [453, 19] on icon "button" at bounding box center [798, 16] width 9 height 10
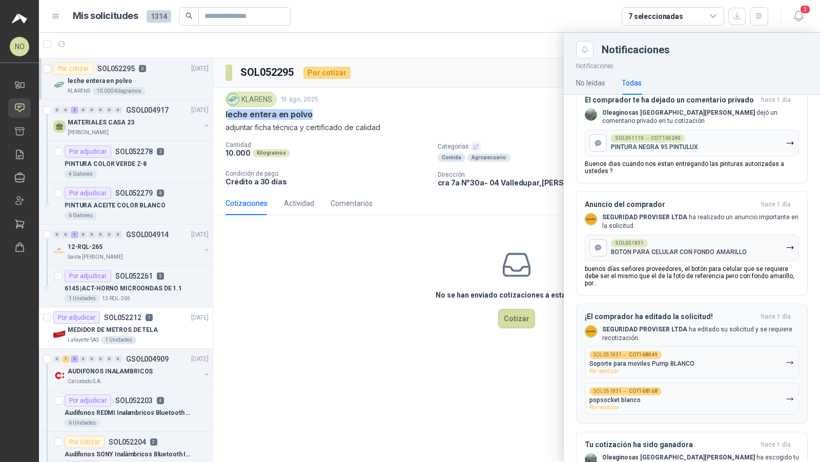
click at [453, 363] on div "¡El comprador ha editado la solicitud! [DATE] SEGURIDAD PROVISER LTDA ha editad…" at bounding box center [692, 364] width 214 height 103
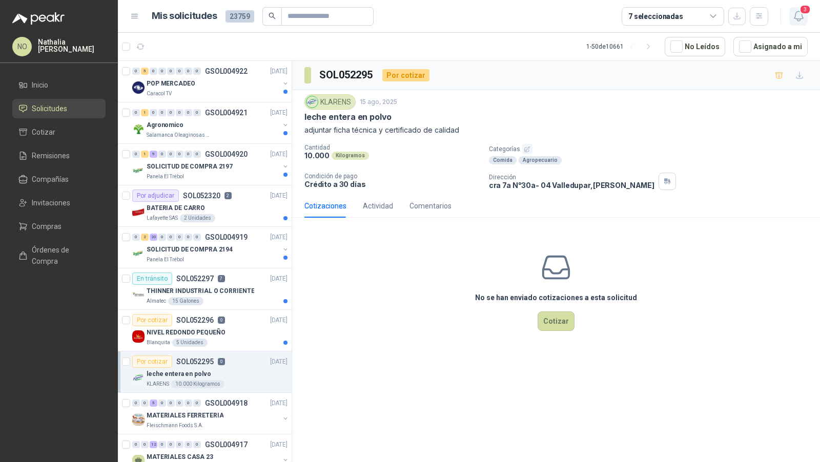
click at [801, 18] on icon "button" at bounding box center [798, 16] width 9 height 10
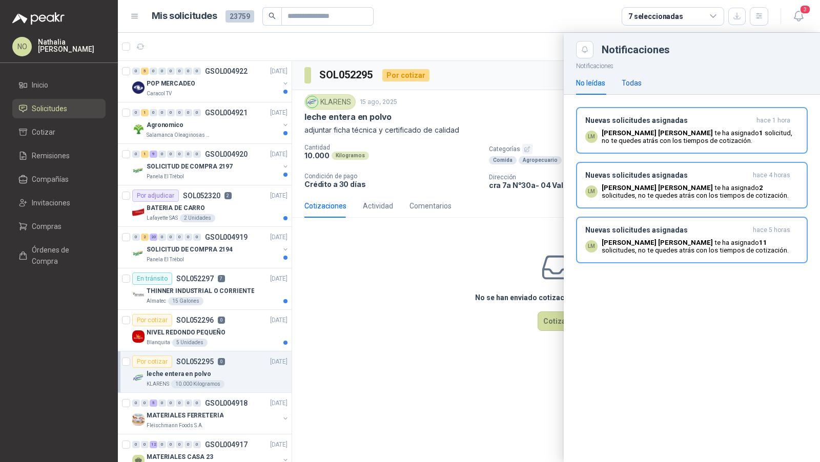
click at [638, 84] on div "Todas" at bounding box center [632, 82] width 20 height 11
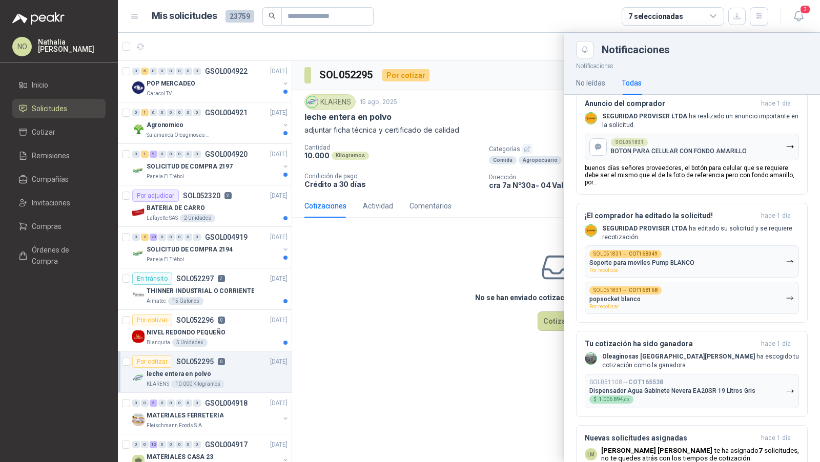
scroll to position [822, 0]
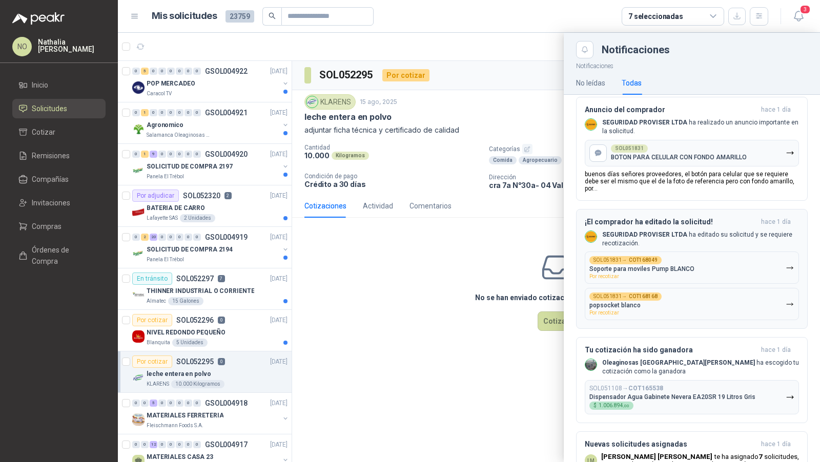
click at [679, 218] on div "¡El comprador ha editado la solicitud! [DATE] SEGURIDAD PROVISER LTDA ha editad…" at bounding box center [692, 269] width 214 height 103
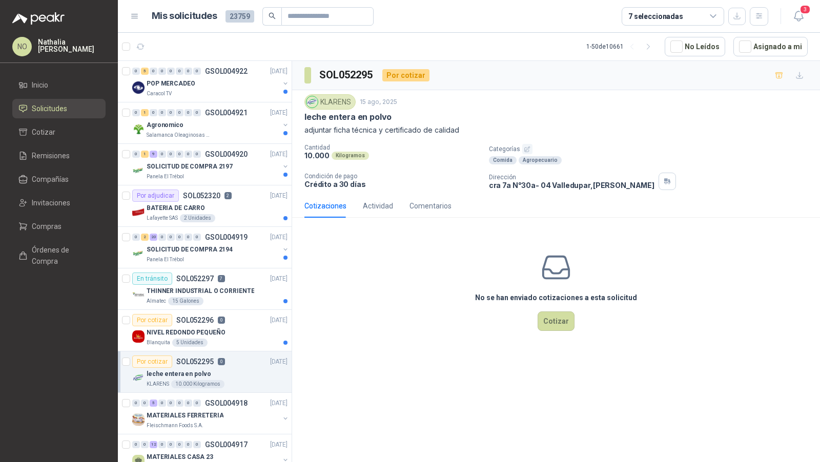
click at [679, 210] on div "Cotizaciones Actividad Comentarios" at bounding box center [555, 206] width 503 height 24
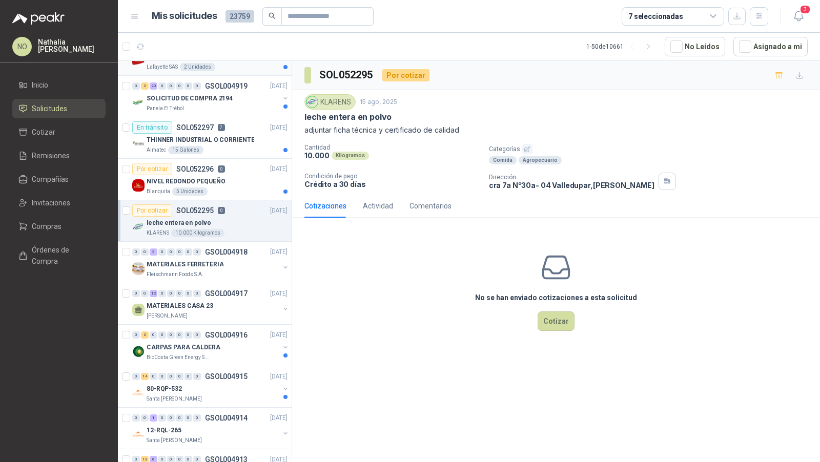
scroll to position [241, 0]
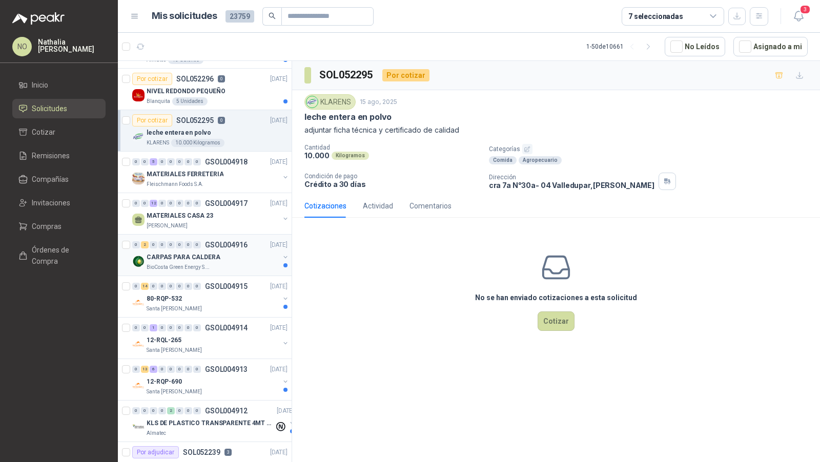
click at [202, 244] on div "0 2 0 0 0 0 0 0 GSOL004916" at bounding box center [189, 244] width 115 height 7
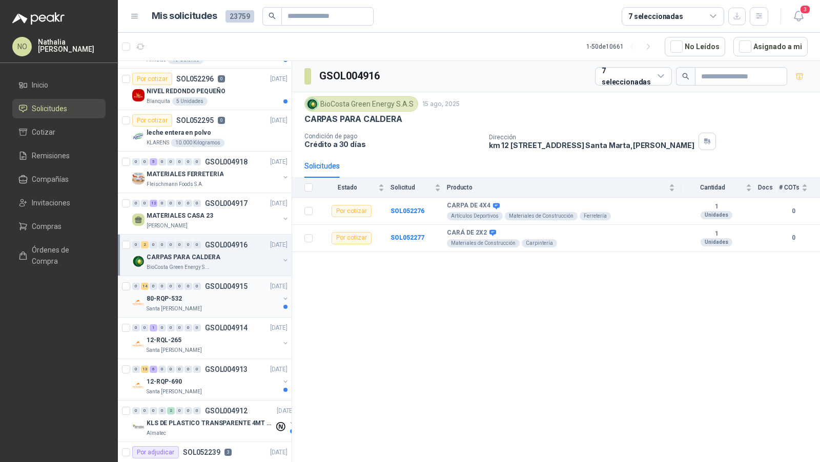
click at [200, 280] on div "0 14 0 0 0 0 0 0 GSOL004915 [DATE]" at bounding box center [210, 286] width 157 height 12
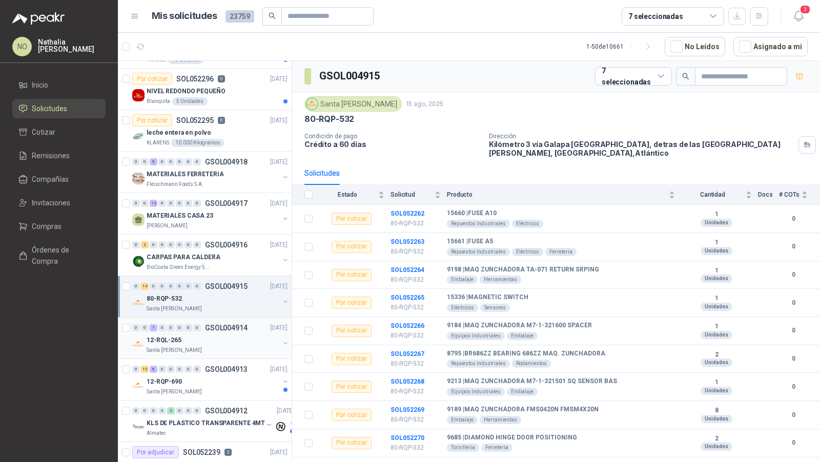
click at [210, 329] on div "0 0 1 0 0 0 0 0 GSOL004914 [DATE]" at bounding box center [210, 328] width 157 height 12
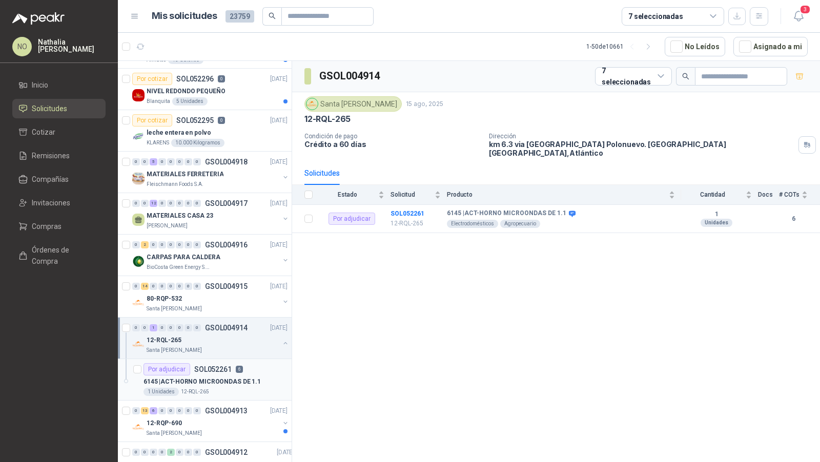
click at [224, 370] on div "Por adjudicar SOL052261 6" at bounding box center [192, 369] width 99 height 12
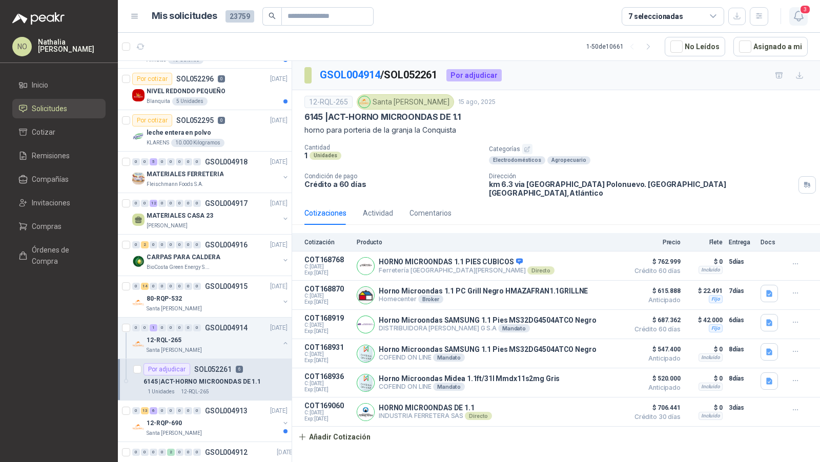
click at [797, 21] on icon "button" at bounding box center [798, 16] width 13 height 13
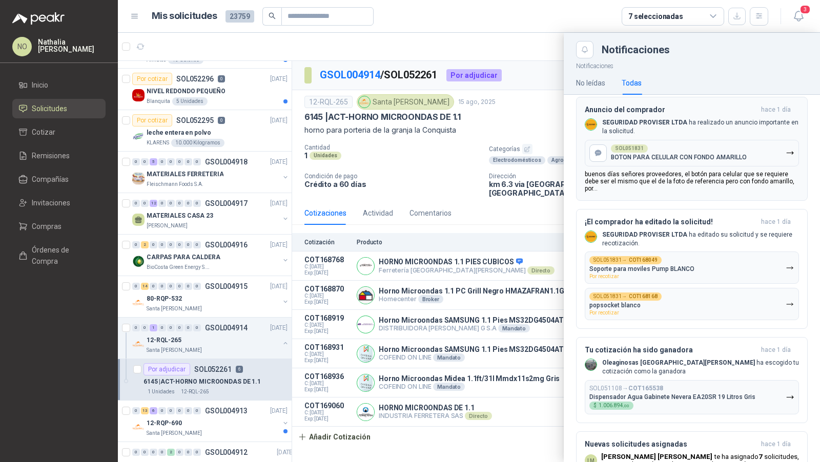
click at [649, 180] on button "Anuncio del comprador [DATE] SEGURIDAD PROVISER LTDA ha realizado un anuncio im…" at bounding box center [692, 149] width 232 height 104
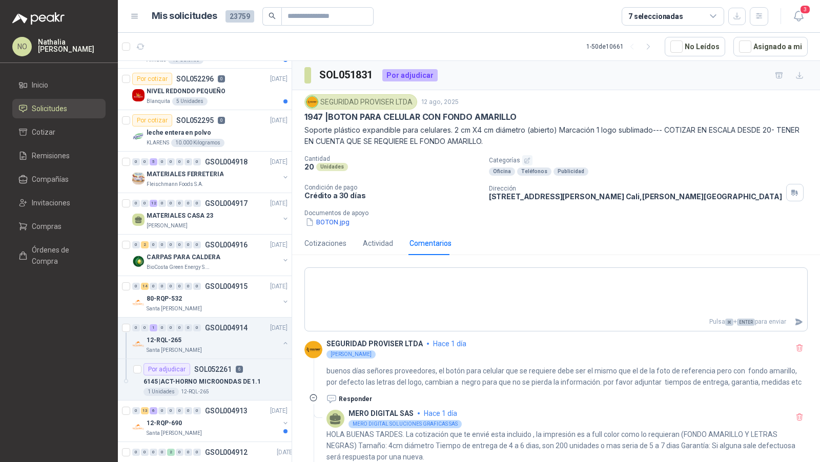
scroll to position [3, 0]
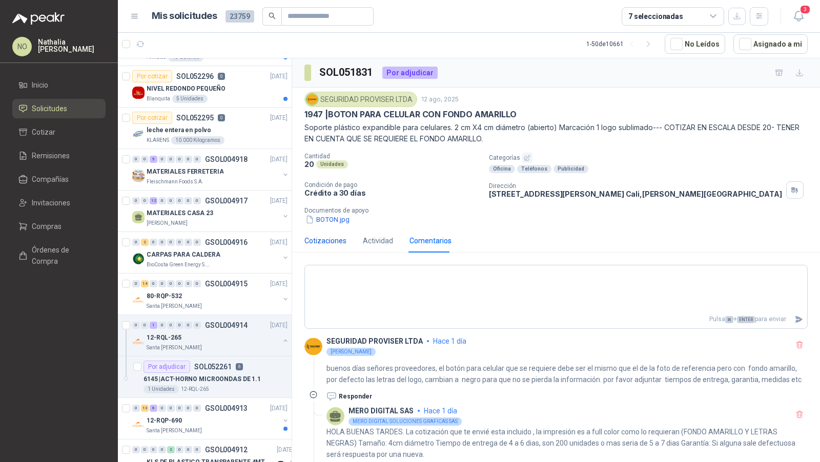
click at [318, 239] on div "Cotizaciones" at bounding box center [325, 240] width 42 height 11
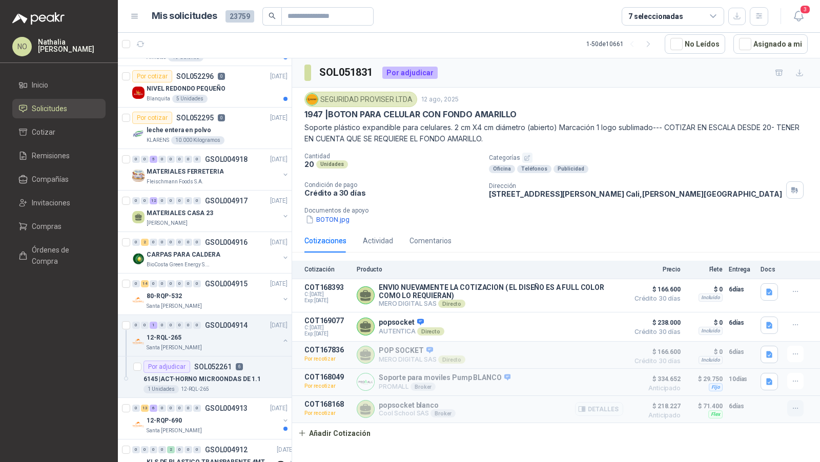
click at [792, 405] on icon "button" at bounding box center [795, 408] width 9 height 9
click at [763, 349] on button "Editar" at bounding box center [775, 346] width 82 height 16
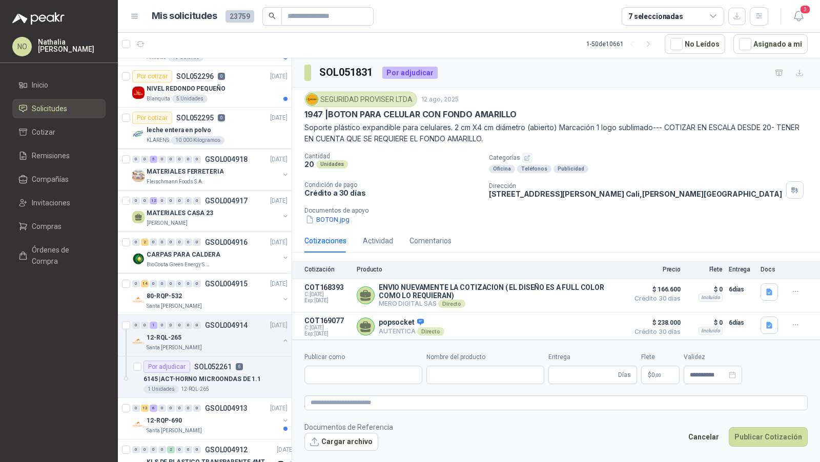
type input "**********"
type input "*"
type input "**********"
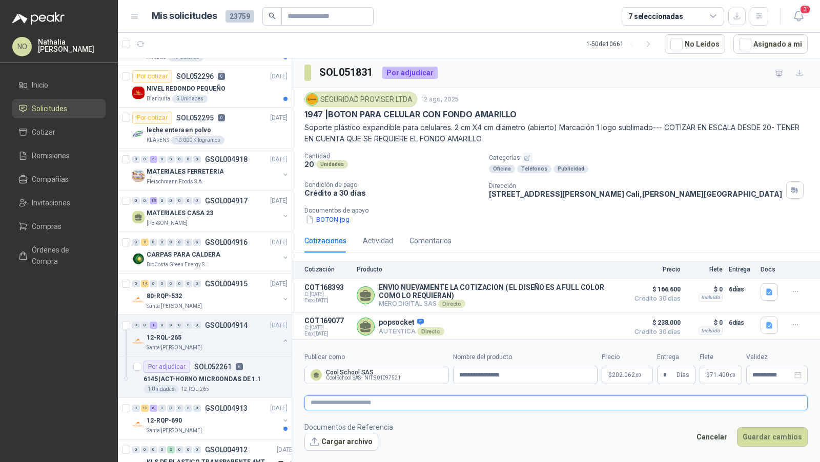
click at [558, 401] on textarea at bounding box center [555, 403] width 503 height 14
type textarea "*"
type textarea "***"
type textarea "****"
type textarea "*****"
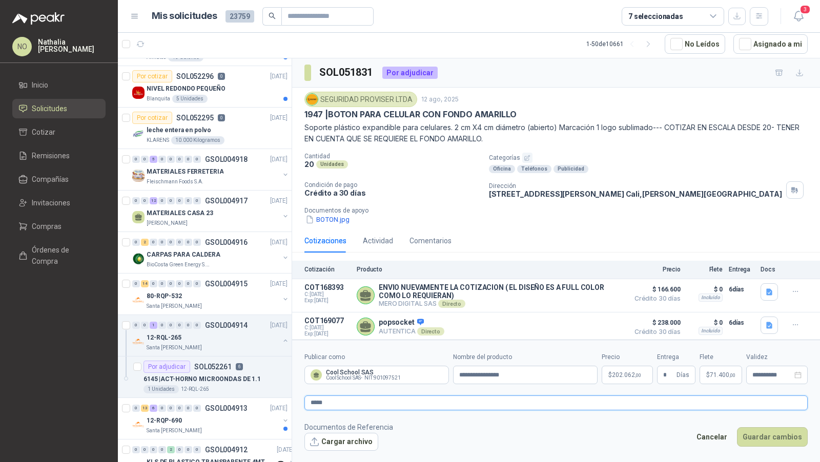
type textarea "******"
type textarea "*******"
type textarea "********"
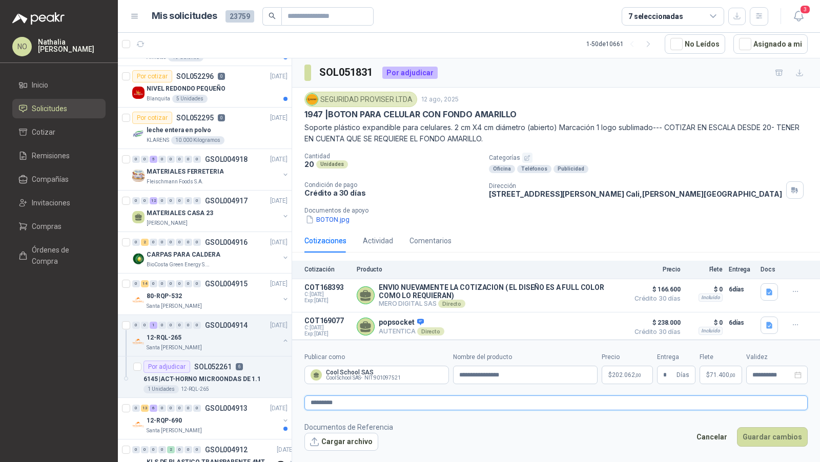
paste textarea "**********"
type textarea "**********"
click at [531, 380] on input "**********" at bounding box center [525, 375] width 145 height 18
type input "**********"
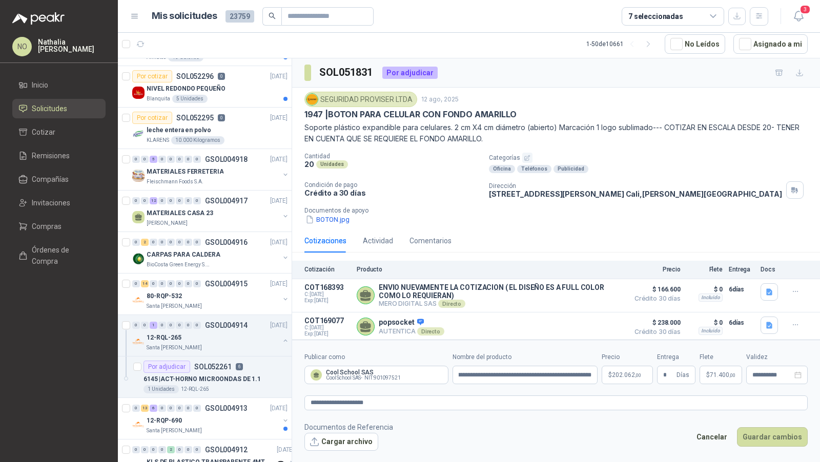
click at [622, 376] on span "202.062 ,00" at bounding box center [626, 375] width 29 height 6
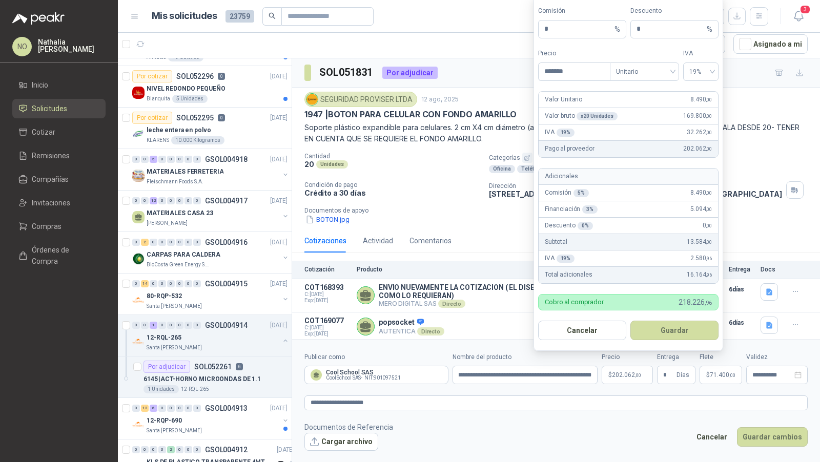
scroll to position [0, 0]
click at [672, 330] on button "Guardar" at bounding box center [674, 330] width 88 height 19
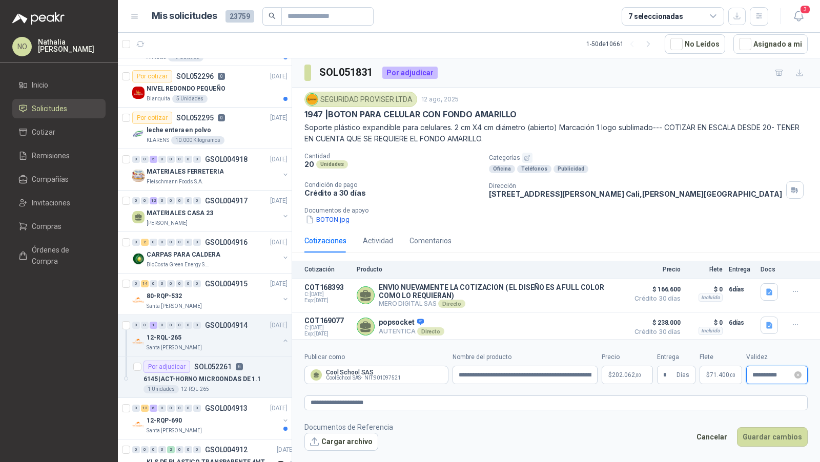
click at [767, 375] on input "**********" at bounding box center [772, 375] width 40 height 7
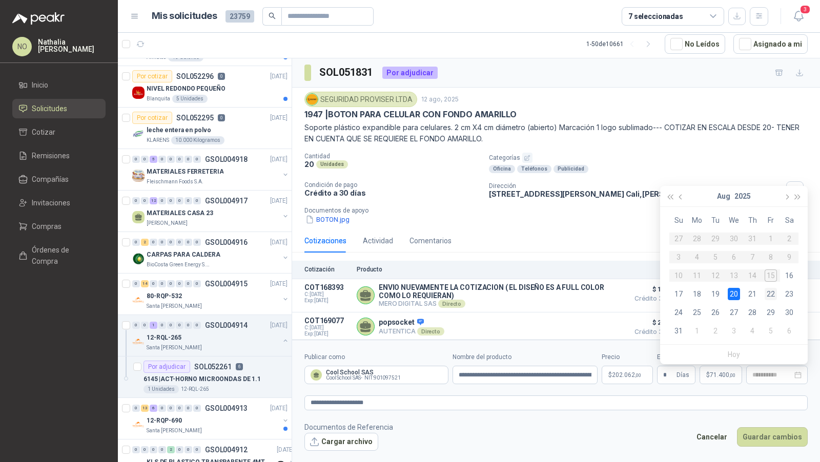
click at [768, 297] on div "22" at bounding box center [771, 294] width 12 height 12
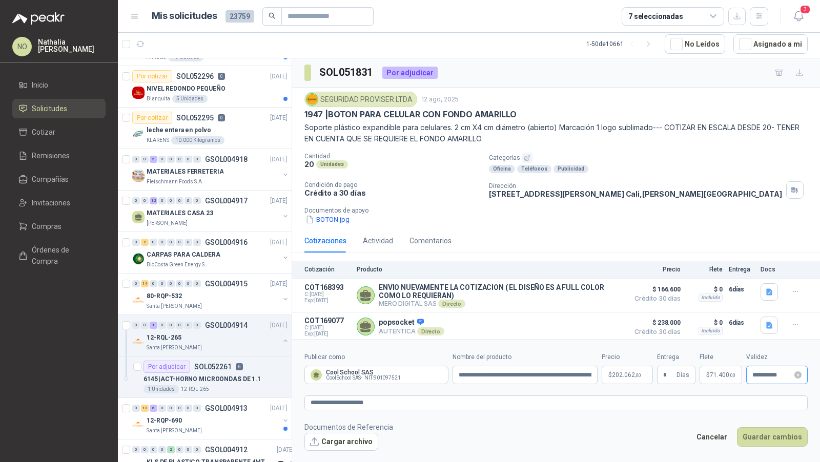
type input "**********"
click at [765, 438] on button "Guardar cambios" at bounding box center [772, 436] width 71 height 19
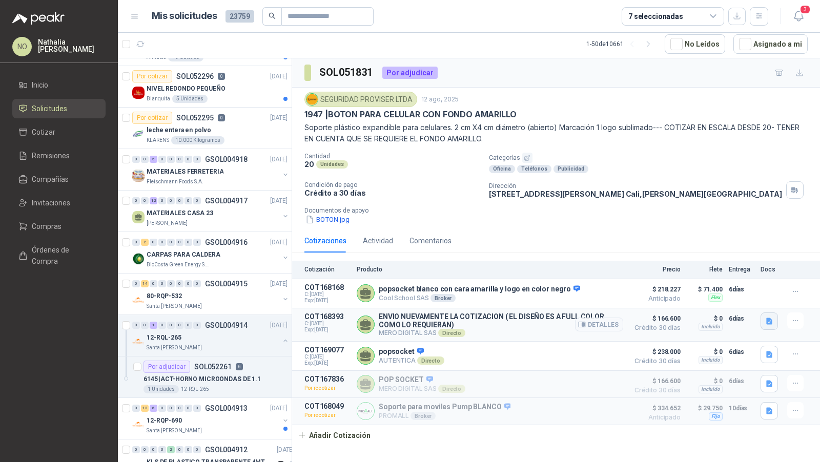
click at [768, 320] on icon "button" at bounding box center [769, 321] width 9 height 9
click at [489, 239] on div "Cotizaciones Actividad Comentarios" at bounding box center [555, 241] width 503 height 24
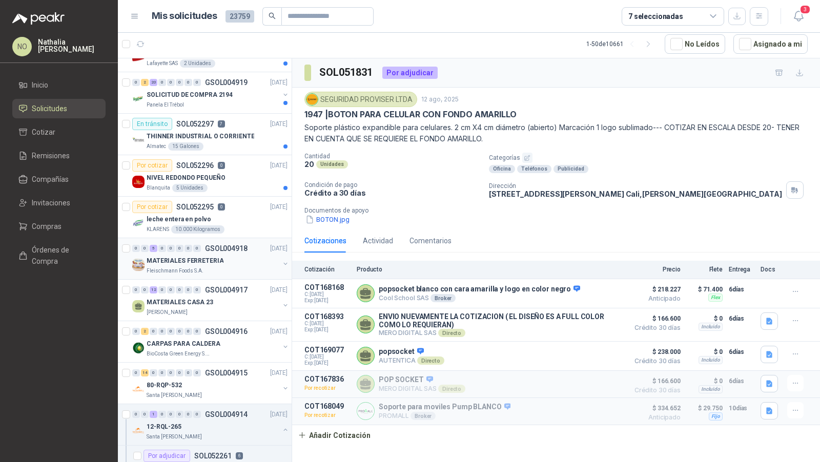
scroll to position [191, 0]
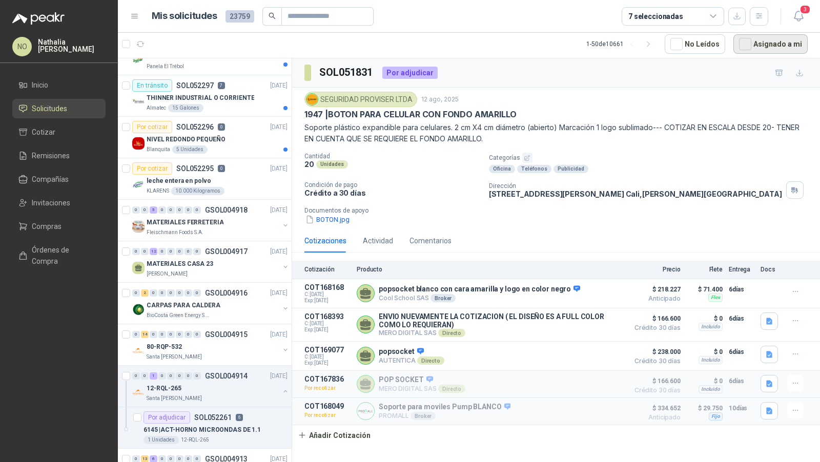
click at [772, 41] on button "Asignado a mi" at bounding box center [770, 43] width 74 height 19
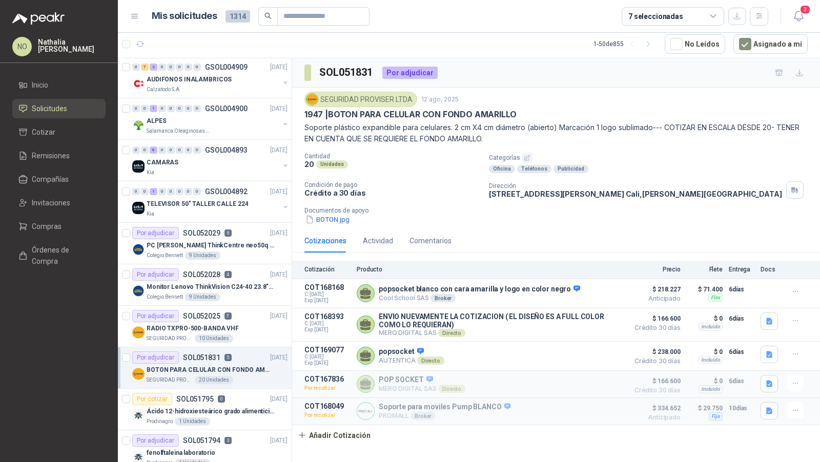
scroll to position [218, 0]
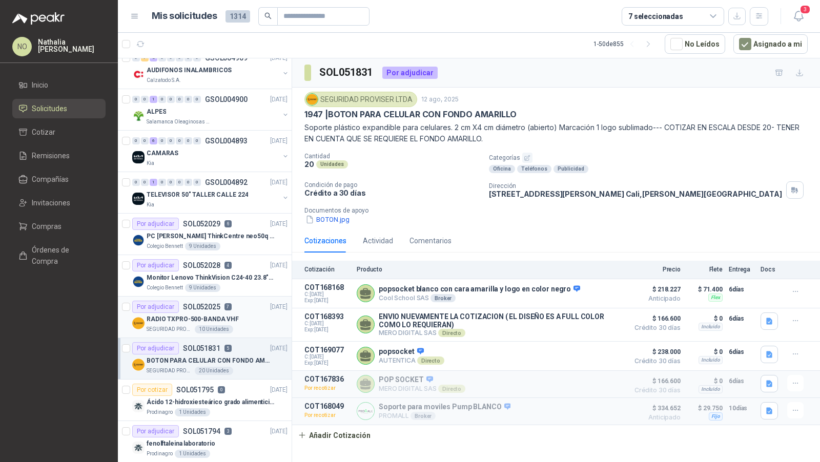
click at [224, 325] on div "10 Unidades" at bounding box center [214, 329] width 38 height 8
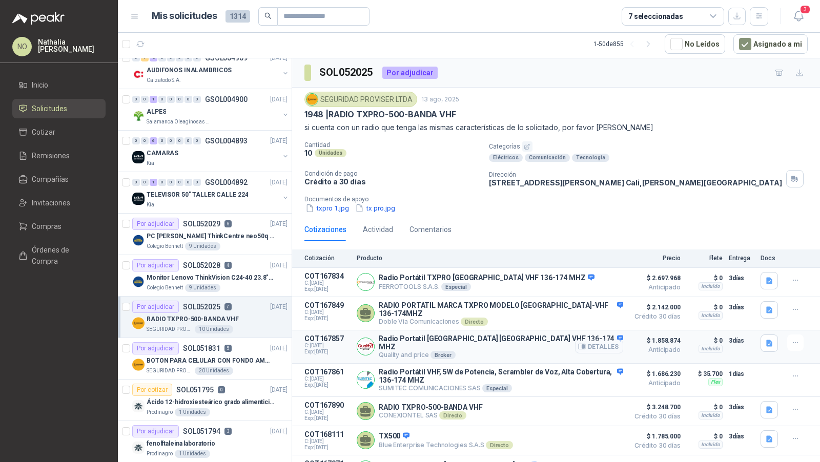
scroll to position [31, 0]
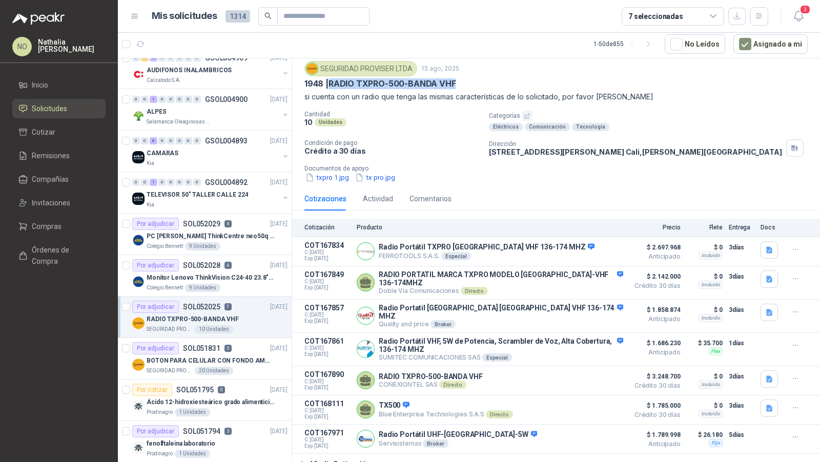
drag, startPoint x: 331, startPoint y: 81, endPoint x: 473, endPoint y: 79, distance: 142.0
click at [473, 79] on div "1948 | RADIO TXPRO-500-BANDA VHF" at bounding box center [555, 83] width 503 height 11
copy p "RADIO TXPRO-500-BANDA VHF"
click at [326, 176] on button "txpro 1.jpg" at bounding box center [327, 177] width 46 height 11
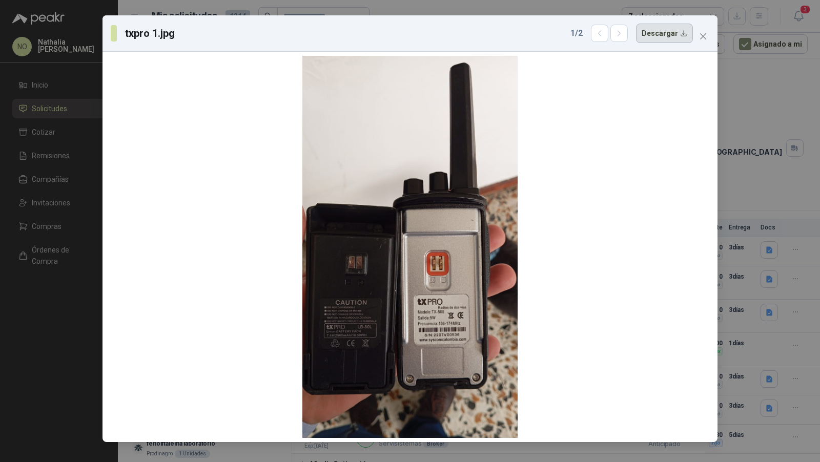
click at [675, 33] on button "Descargar" at bounding box center [664, 33] width 57 height 19
click at [710, 34] on span "Close" at bounding box center [703, 36] width 16 height 8
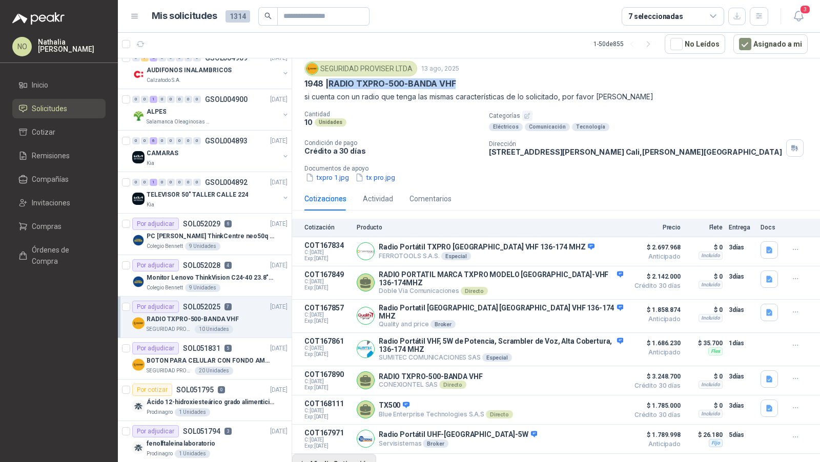
click at [347, 454] on button "Añadir Cotización" at bounding box center [334, 464] width 84 height 20
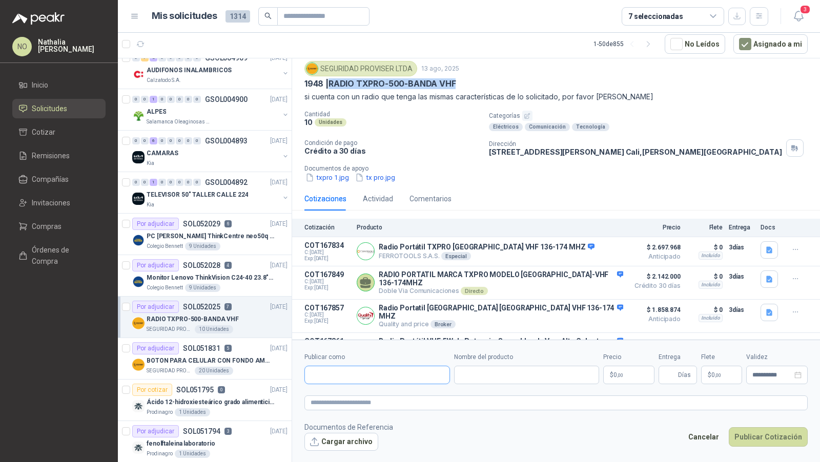
click at [397, 378] on input "Publicar como" at bounding box center [377, 375] width 145 height 17
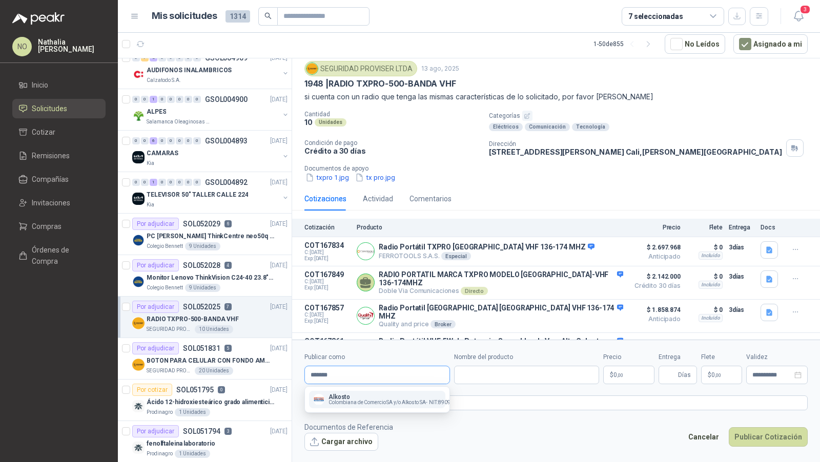
type input "*******"
click at [395, 402] on span "Colombiana de Comercio SA y/o Alkosto SA -" at bounding box center [378, 402] width 99 height 5
type input "**********"
click at [617, 381] on p "$ 0 ,00" at bounding box center [628, 375] width 51 height 18
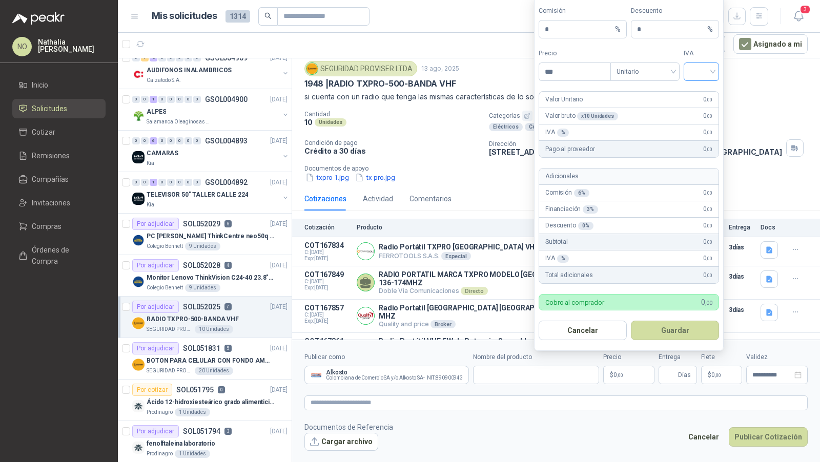
click at [699, 69] on input "search" at bounding box center [701, 70] width 23 height 15
click at [695, 89] on div "19%" at bounding box center [701, 94] width 19 height 11
click at [662, 73] on span "Unitario" at bounding box center [645, 71] width 57 height 15
click at [649, 106] on div "Unitario con IVA" at bounding box center [645, 111] width 53 height 11
click at [591, 80] on input "***" at bounding box center [574, 71] width 71 height 17
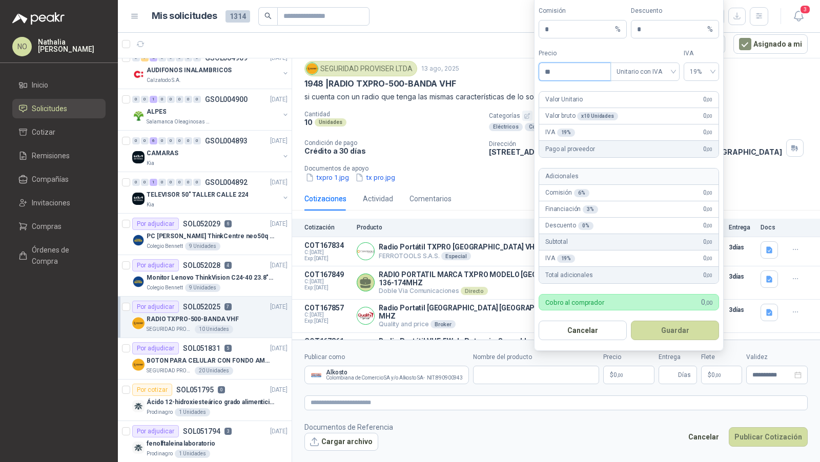
type input "*"
type input "*********"
click at [643, 70] on span "Unitario con IVA" at bounding box center [645, 71] width 57 height 15
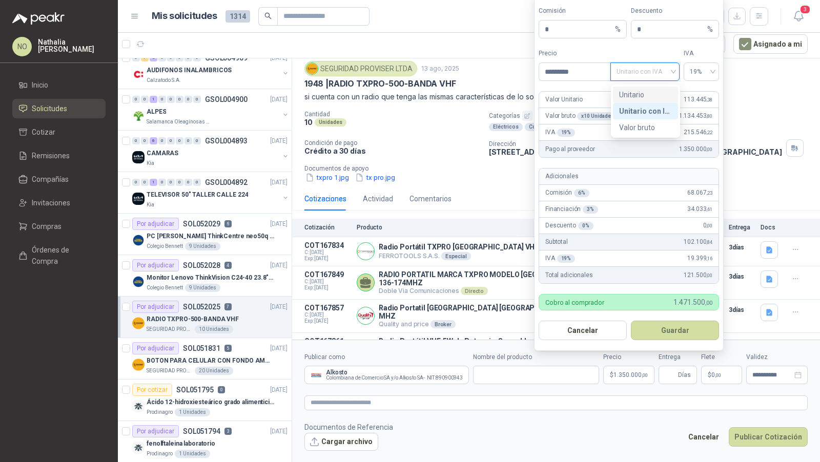
click at [643, 91] on div "Unitario" at bounding box center [645, 94] width 53 height 11
click at [667, 450] on form "**********" at bounding box center [556, 402] width 528 height 124
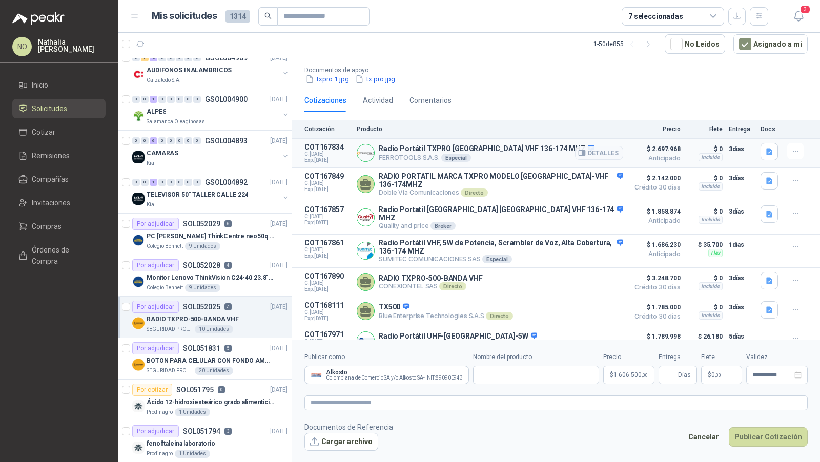
scroll to position [134, 0]
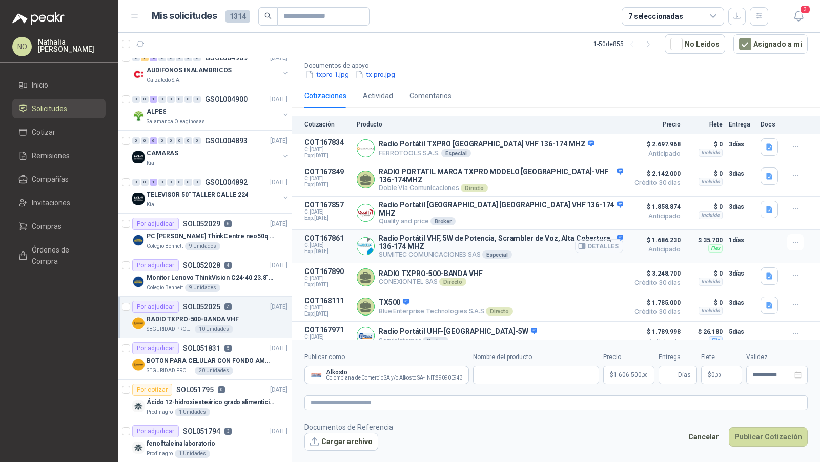
click at [602, 239] on button "Detalles" at bounding box center [599, 246] width 48 height 14
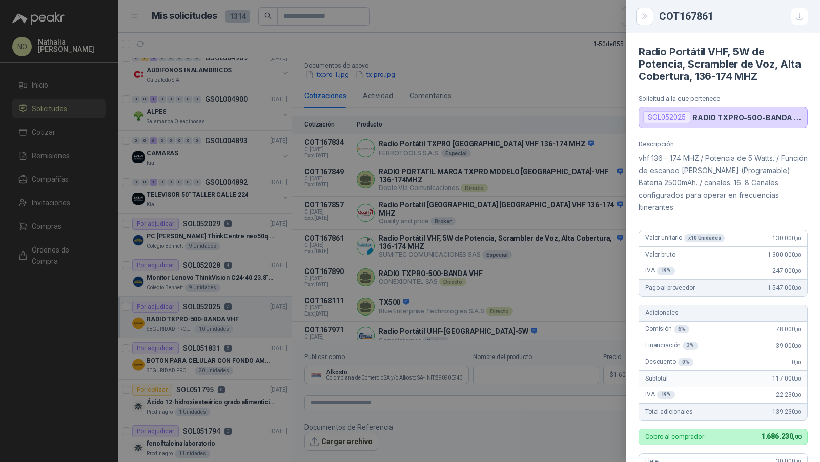
click at [602, 231] on div at bounding box center [410, 231] width 820 height 462
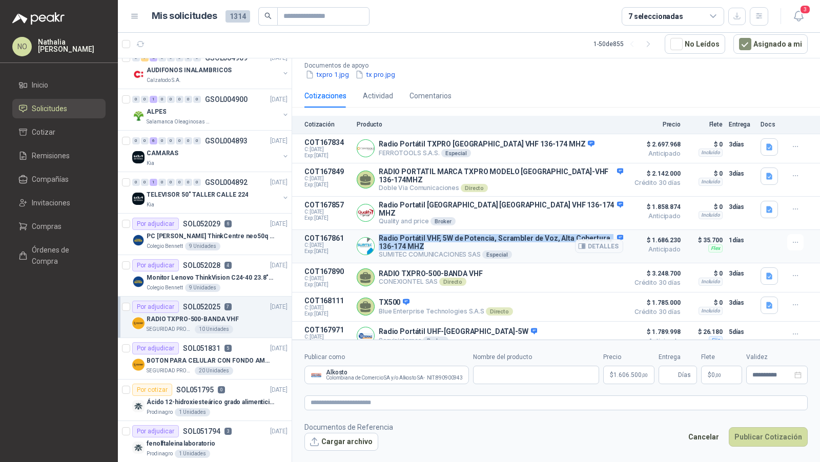
drag, startPoint x: 379, startPoint y: 229, endPoint x: 427, endPoint y: 235, distance: 49.1
click at [427, 235] on p "Radio Portátil VHF, 5W de Potencia, Scrambler de Voz, Alta Cobertura, 136-174 M…" at bounding box center [501, 242] width 244 height 16
copy p "Radio Portátil VHF, 5W de Potencia, Scrambler de Voz, Alta Cobertura, 136-174 M…"
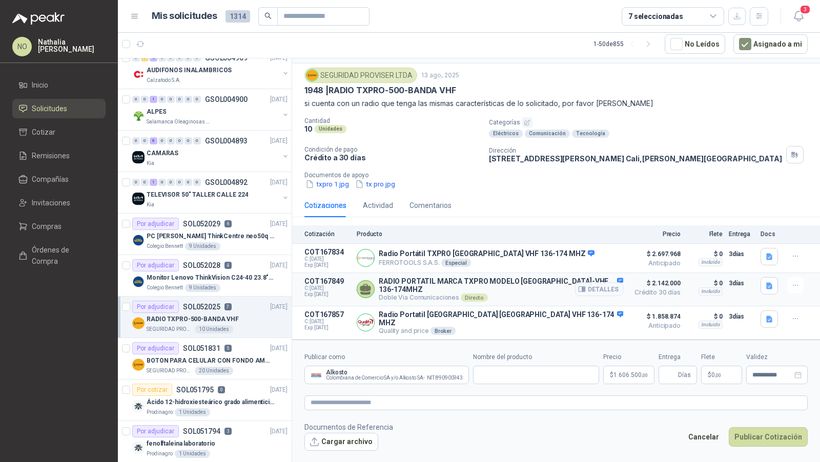
scroll to position [0, 0]
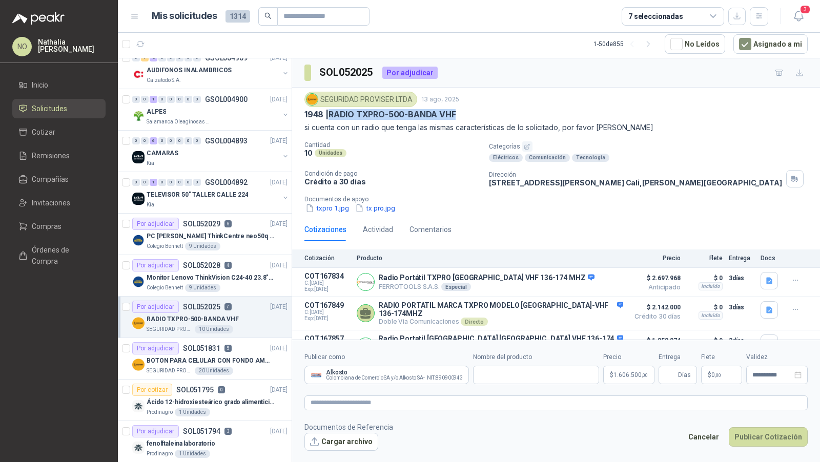
drag, startPoint x: 330, startPoint y: 112, endPoint x: 484, endPoint y: 114, distance: 154.3
click at [484, 114] on div "1948 | RADIO TXPRO-500-BANDA VHF" at bounding box center [555, 114] width 503 height 11
copy p "RADIO TXPRO-500-BANDA VHF"
click at [460, 374] on icon "Limpiar" at bounding box center [460, 375] width 4 height 4
click at [702, 428] on button "Cancelar" at bounding box center [704, 436] width 42 height 19
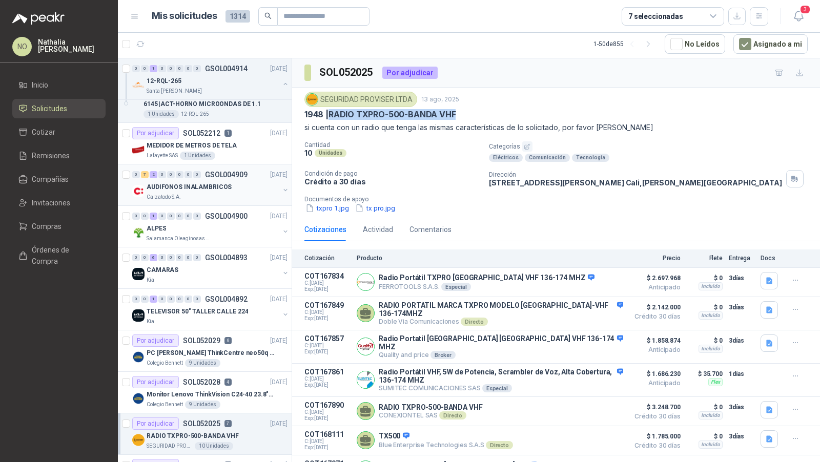
scroll to position [102, 0]
click at [218, 271] on div "CAMARAS" at bounding box center [213, 269] width 133 height 12
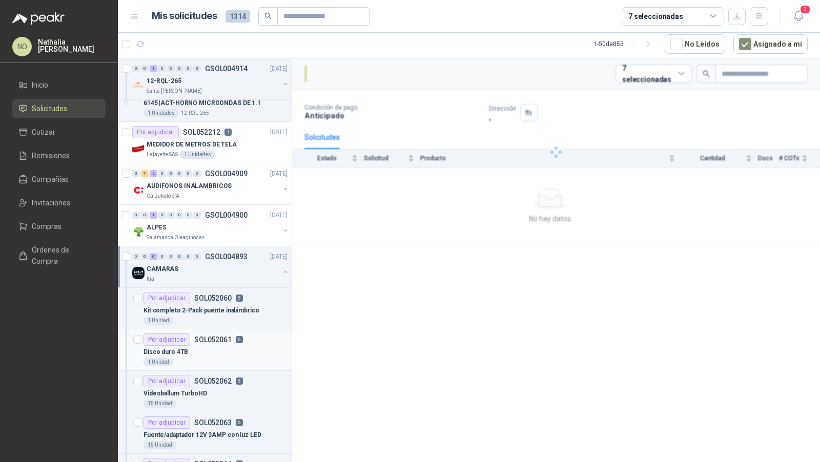
click at [219, 342] on div "Por adjudicar SOL052061 6" at bounding box center [192, 340] width 99 height 12
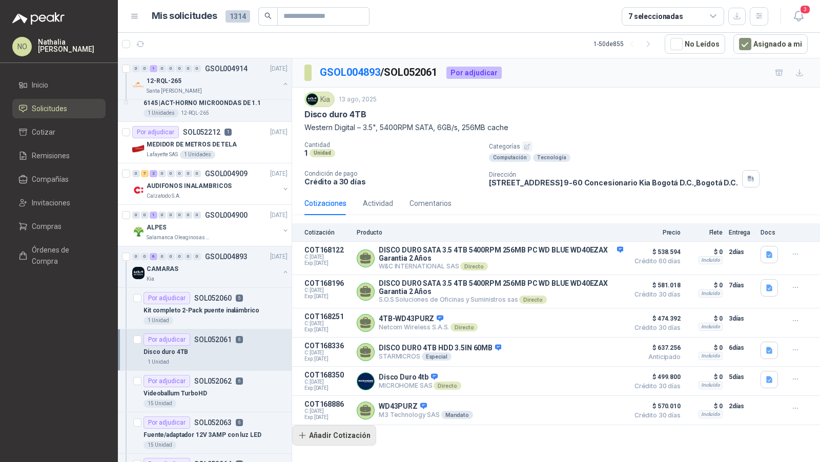
click at [349, 433] on button "Añadir Cotización" at bounding box center [334, 435] width 84 height 20
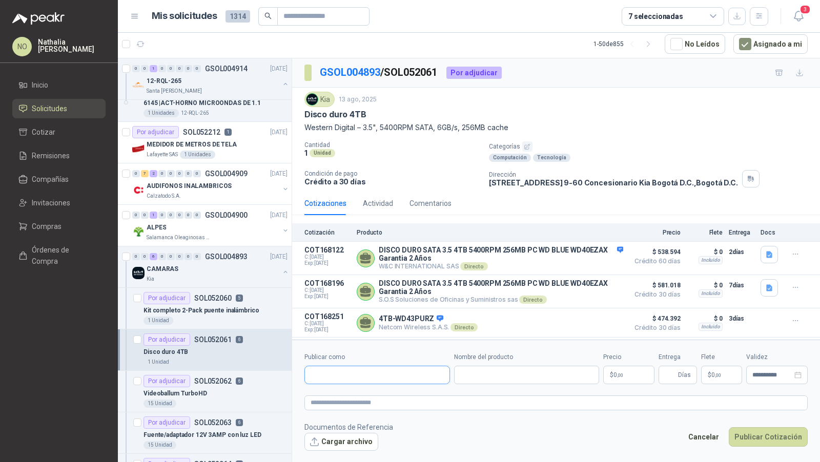
click at [379, 374] on input "Publicar como" at bounding box center [377, 375] width 145 height 17
type input "*******"
click at [379, 395] on p "SYSTORE [GEOGRAPHIC_DATA]" at bounding box center [400, 397] width 142 height 6
type input "**********"
drag, startPoint x: 304, startPoint y: 115, endPoint x: 384, endPoint y: 116, distance: 79.4
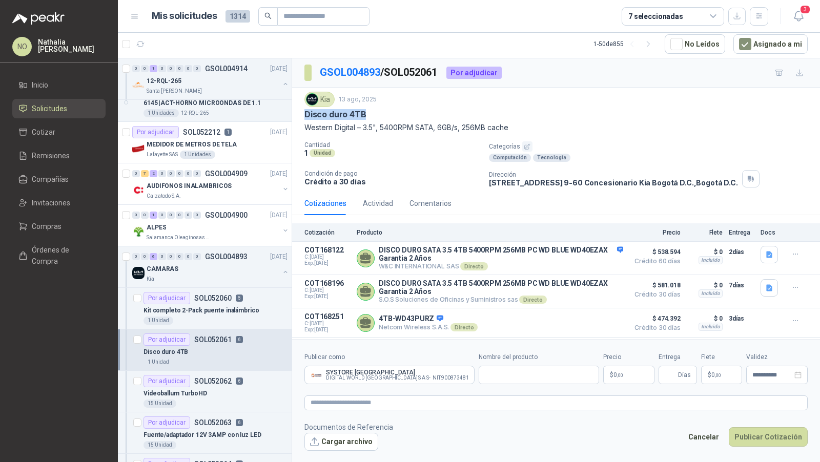
click at [384, 116] on div "Disco duro 4TB" at bounding box center [555, 114] width 503 height 11
copy p "Disco duro 4TB"
click at [484, 375] on input "Nombre del producto" at bounding box center [539, 375] width 120 height 18
paste input "**********"
drag, startPoint x: 304, startPoint y: 127, endPoint x: 356, endPoint y: 129, distance: 51.8
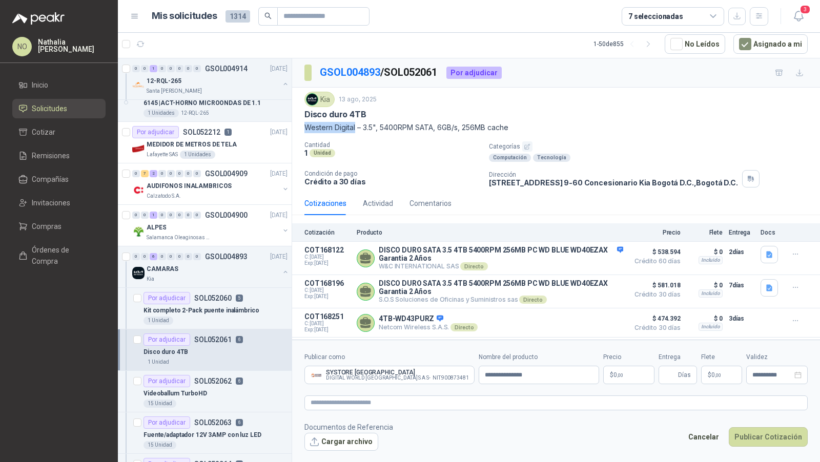
click at [356, 129] on p "Western Digital – 3.5", 5400RPM SATA, 6GB/s, 256MB cache" at bounding box center [555, 127] width 503 height 11
copy p "Western Digital"
click at [533, 375] on input "**********" at bounding box center [539, 375] width 120 height 18
paste input "**********"
type input "**********"
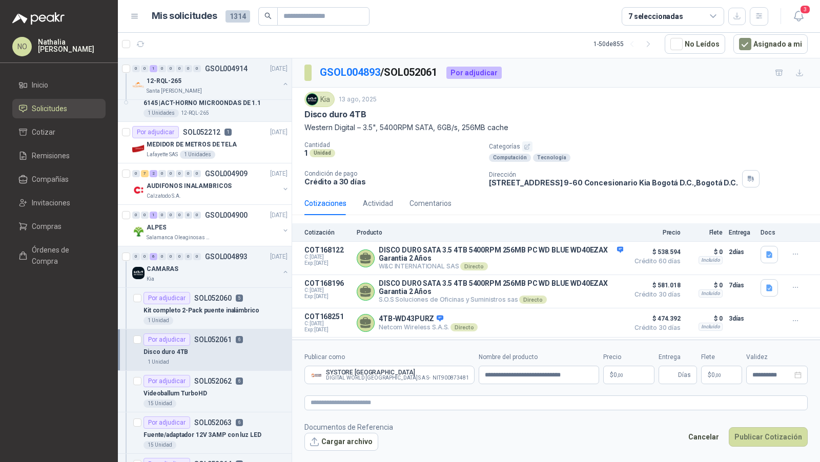
click at [630, 379] on p "$ 0 ,00" at bounding box center [628, 375] width 51 height 18
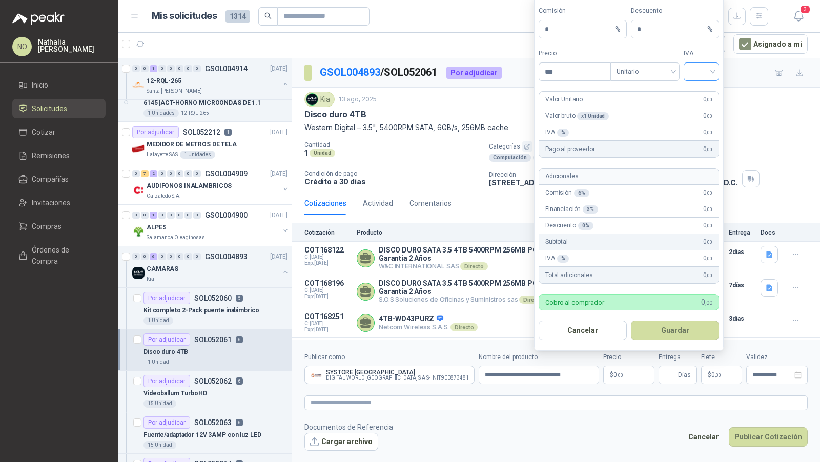
click at [692, 78] on input "search" at bounding box center [701, 70] width 23 height 15
click at [694, 92] on div "19%" at bounding box center [701, 94] width 19 height 11
click at [644, 70] on span "Unitario" at bounding box center [645, 71] width 57 height 15
click at [647, 105] on div "Unitario con IVA" at bounding box center [644, 111] width 65 height 16
click at [755, 366] on div "**********" at bounding box center [776, 375] width 61 height 18
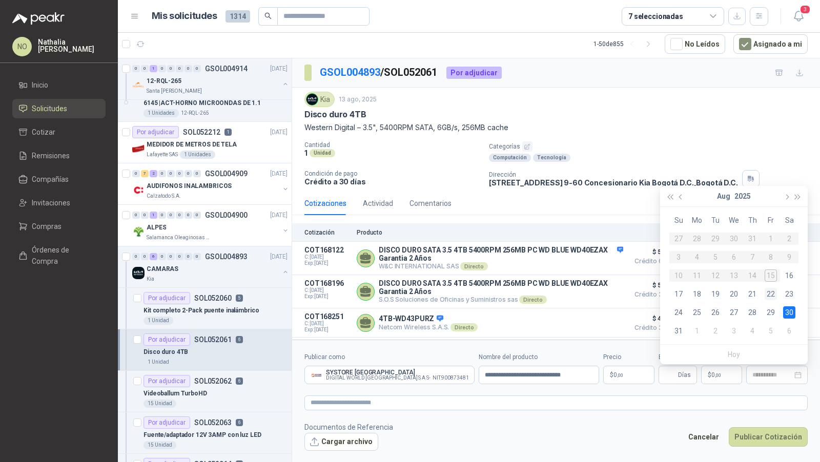
click at [771, 293] on div "22" at bounding box center [771, 294] width 12 height 12
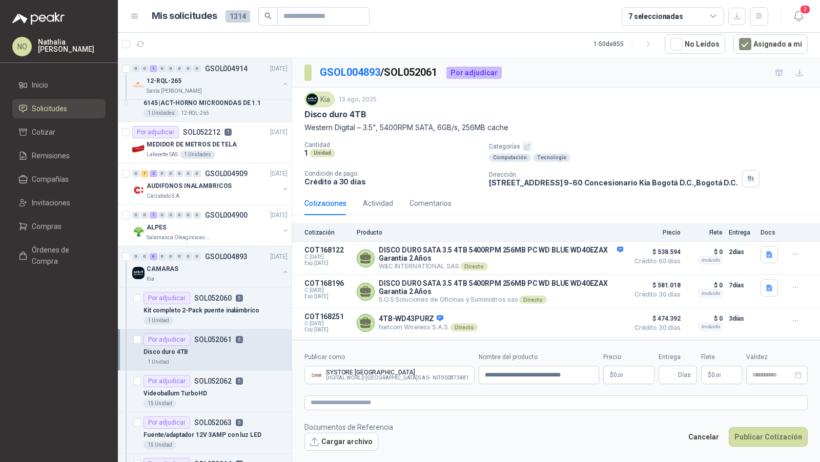
type input "**********"
click at [336, 444] on button "Cargar archivo" at bounding box center [341, 442] width 74 height 18
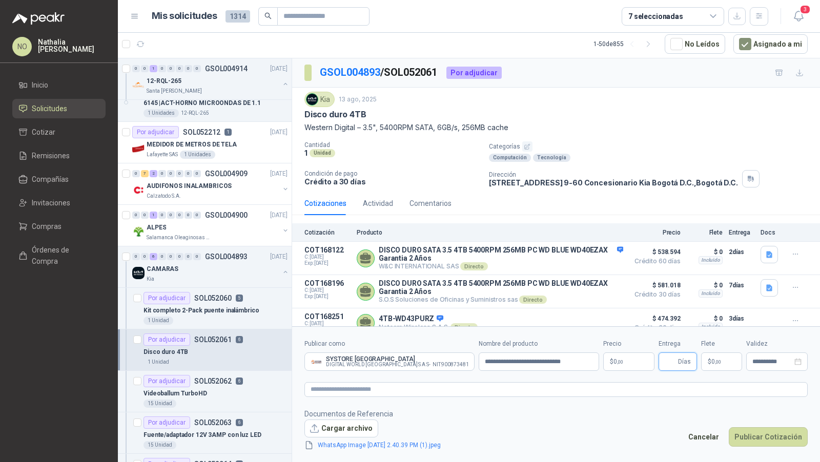
click at [669, 362] on input "Entrega" at bounding box center [670, 361] width 11 height 17
type input "*"
click at [715, 358] on p "$ 0 ,00" at bounding box center [721, 362] width 41 height 18
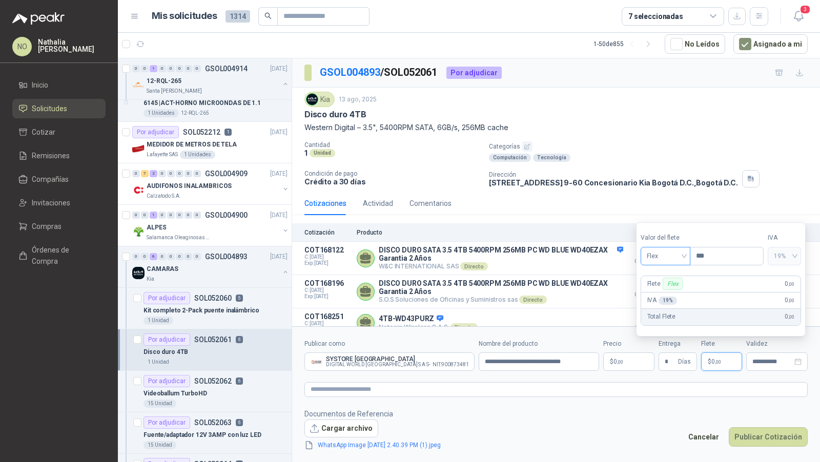
click at [674, 257] on span "Flex" at bounding box center [665, 256] width 37 height 15
click at [664, 311] on div "Fijo" at bounding box center [665, 310] width 35 height 11
click at [720, 263] on input "***" at bounding box center [726, 256] width 73 height 17
type input "*"
type input "********"
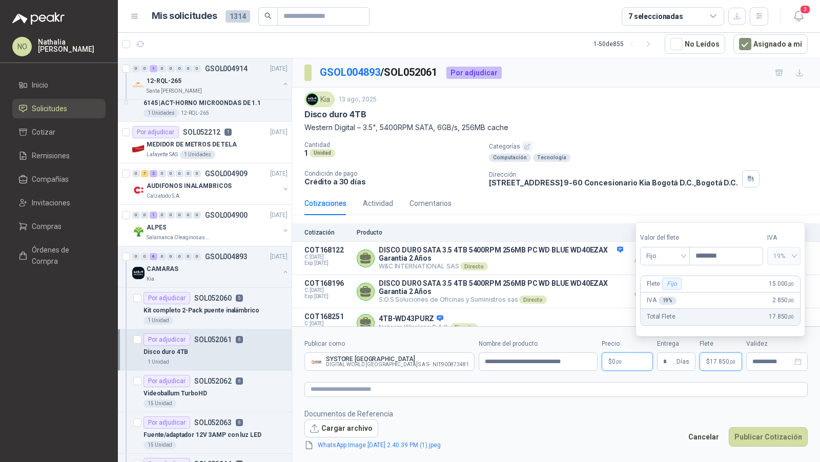
click at [628, 358] on p "$ 0 ,00" at bounding box center [627, 362] width 51 height 18
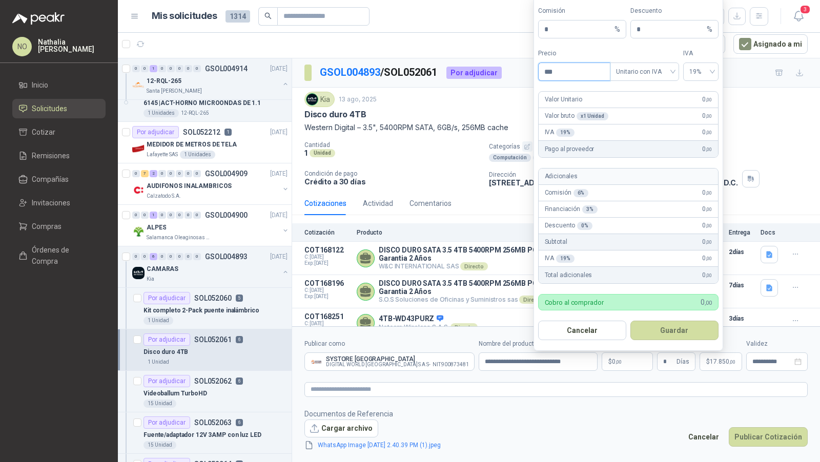
click at [568, 78] on input "***" at bounding box center [574, 71] width 71 height 17
type input "*"
type input "*********"
click at [671, 327] on button "Guardar" at bounding box center [674, 330] width 88 height 19
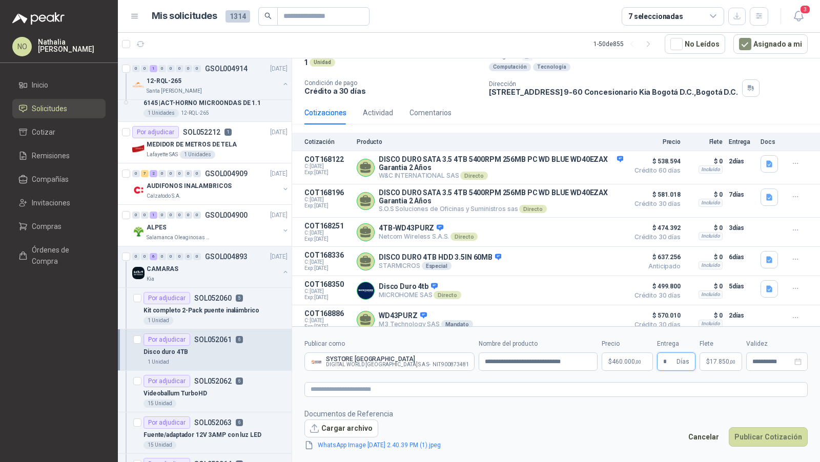
scroll to position [96, 0]
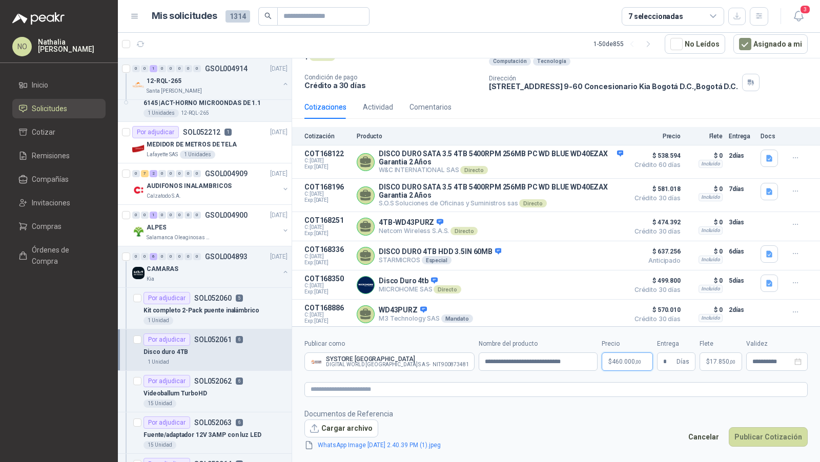
click at [626, 365] on p "$ 460.000 ,00" at bounding box center [627, 362] width 51 height 18
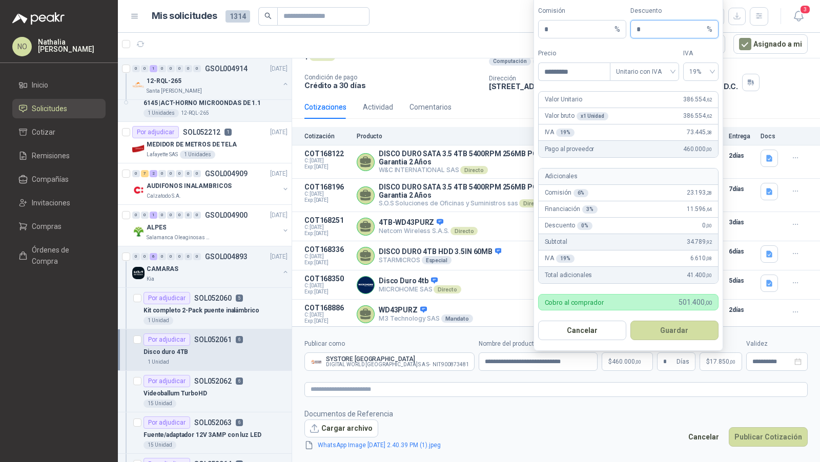
click at [648, 36] on input "*" at bounding box center [671, 28] width 68 height 17
type input "*"
click at [686, 326] on button "Guardar" at bounding box center [674, 330] width 88 height 19
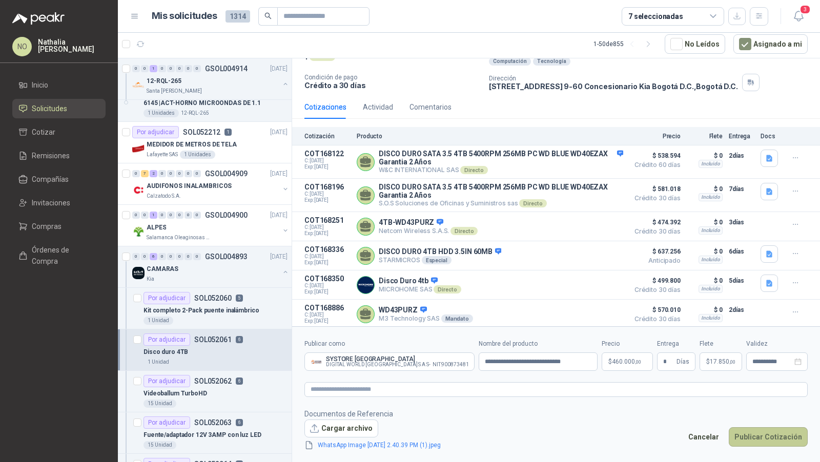
click at [771, 433] on button "Publicar Cotización" at bounding box center [768, 436] width 79 height 19
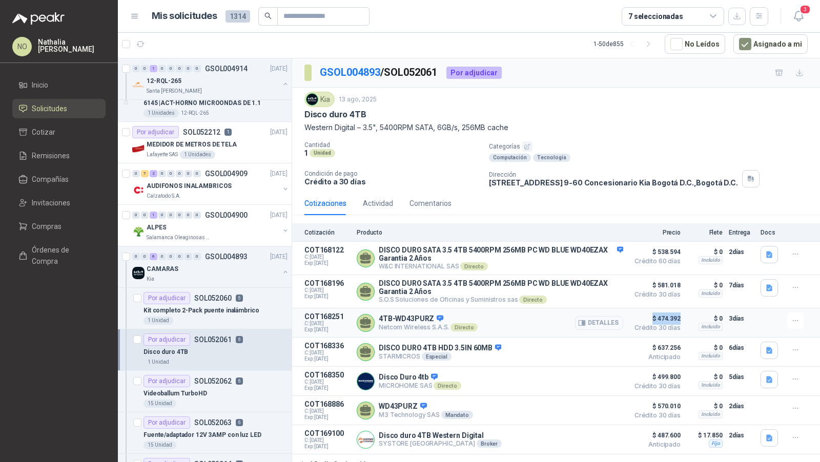
drag, startPoint x: 642, startPoint y: 319, endPoint x: 672, endPoint y: 319, distance: 30.7
click at [672, 319] on article "COT168251 C: [DATE] Exp: [DATE] 4TB-WD43PURZ Netcom Wireless S.A.S. Directo Det…" at bounding box center [556, 323] width 528 height 29
click at [581, 438] on button "Detalles" at bounding box center [599, 440] width 48 height 14
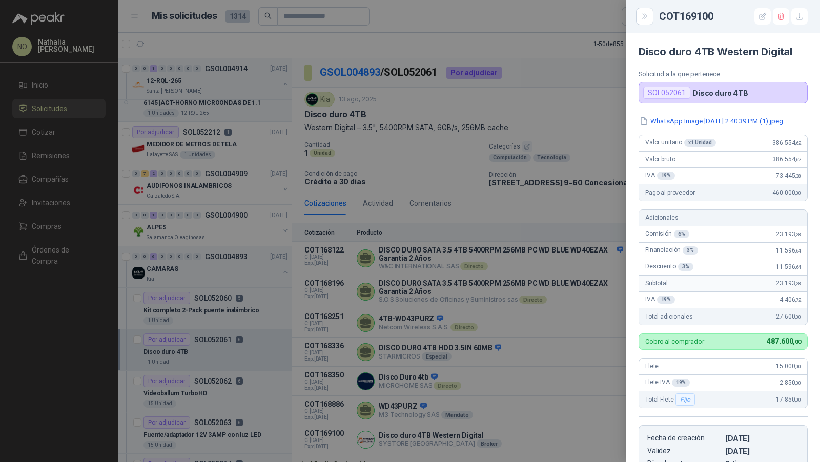
click at [579, 427] on div at bounding box center [410, 231] width 820 height 462
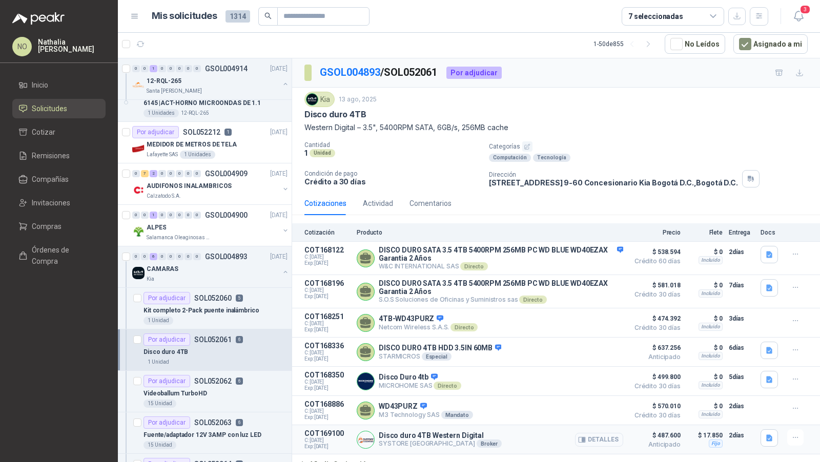
click at [604, 437] on button "Detalles" at bounding box center [599, 440] width 48 height 14
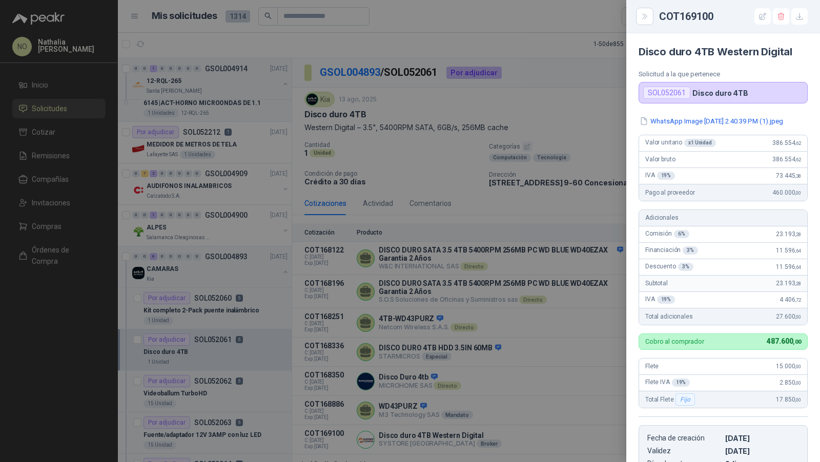
click at [521, 275] on div at bounding box center [410, 231] width 820 height 462
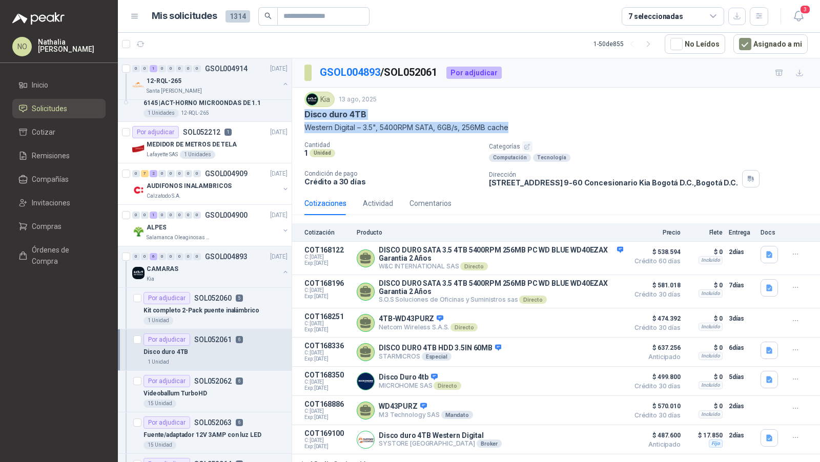
drag, startPoint x: 301, startPoint y: 112, endPoint x: 541, endPoint y: 124, distance: 240.1
click at [541, 124] on div "Kia [DATE] Disco duro 4TB Western Digital – 3.5", 5400RPM SATA, 6GB/s, 256MB ca…" at bounding box center [556, 140] width 528 height 104
copy div "Disco duro 4TB Western Digital – 3.5", 5400RPM SATA, 6GB/s, 256MB cache"
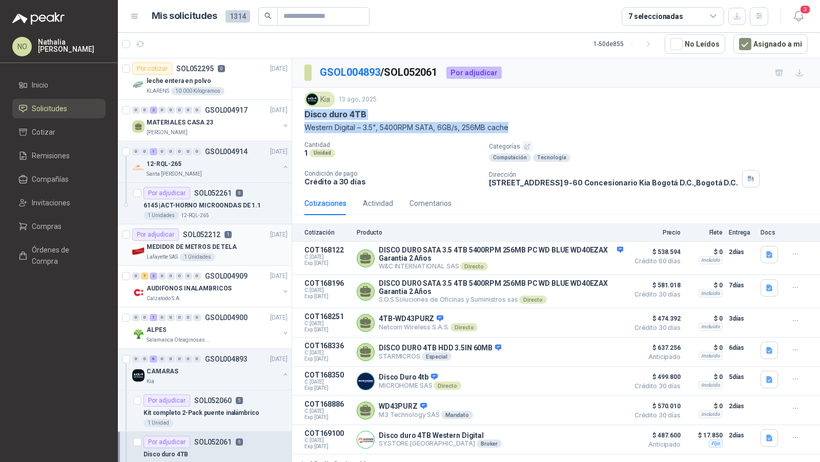
click at [229, 243] on p "MEDIDOR DE METROS DE TELA" at bounding box center [192, 247] width 90 height 10
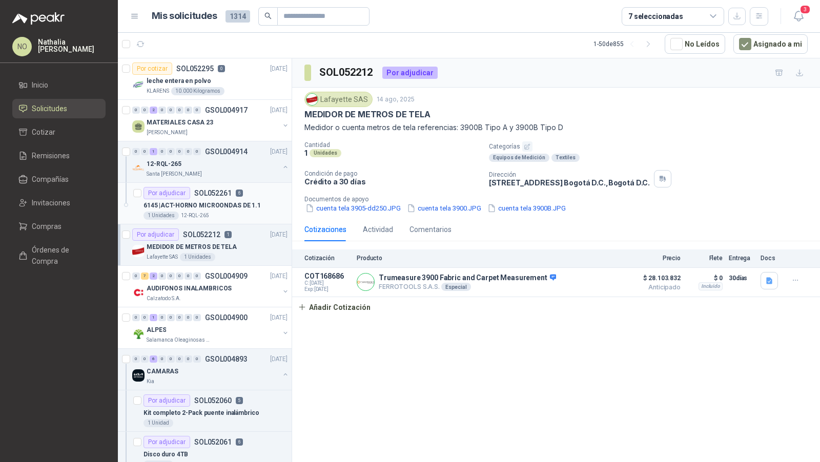
click at [219, 195] on div "Por adjudicar SOL052261 6" at bounding box center [192, 193] width 99 height 12
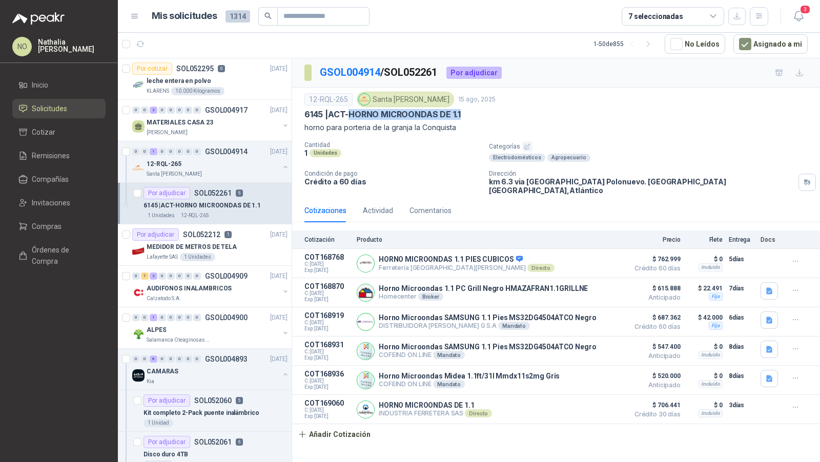
drag, startPoint x: 352, startPoint y: 111, endPoint x: 486, endPoint y: 110, distance: 133.8
click at [486, 110] on div "6145 | ACT-HORNO MICROONDAS DE 1.1" at bounding box center [555, 114] width 503 height 11
copy p "HORNO MICROONDAS DE 1.1"
click at [176, 134] on p "[PERSON_NAME]" at bounding box center [167, 133] width 41 height 8
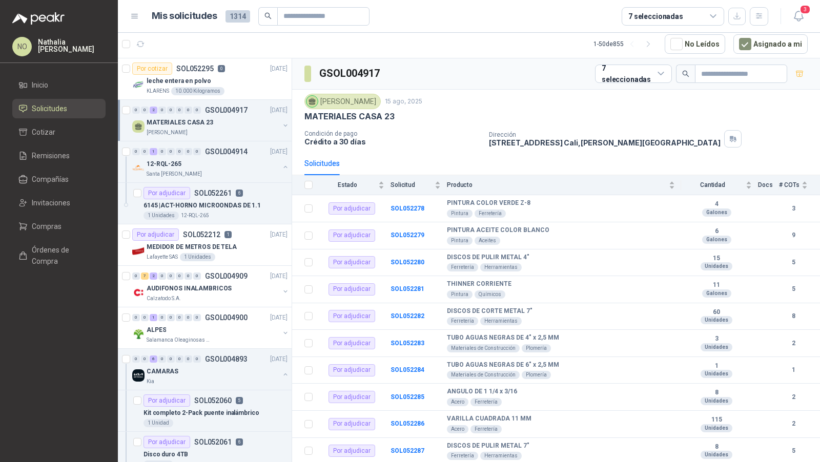
click at [176, 134] on p "[PERSON_NAME]" at bounding box center [167, 133] width 41 height 8
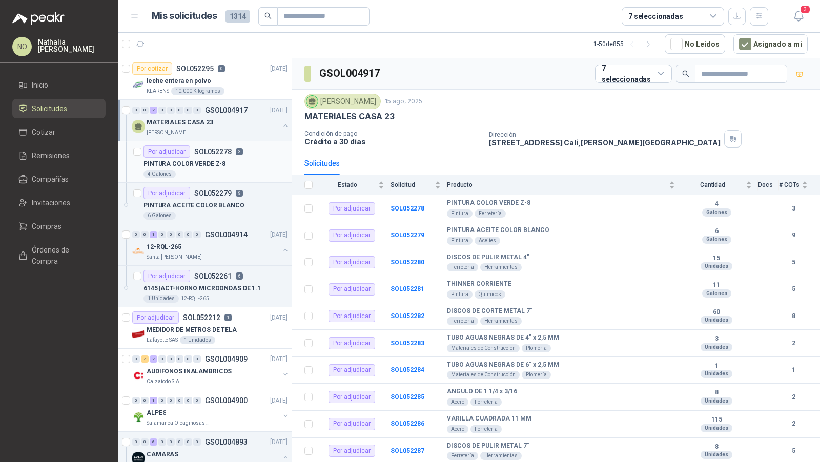
click at [186, 164] on p "PINTURA COLOR VERDE Z-8" at bounding box center [184, 164] width 82 height 10
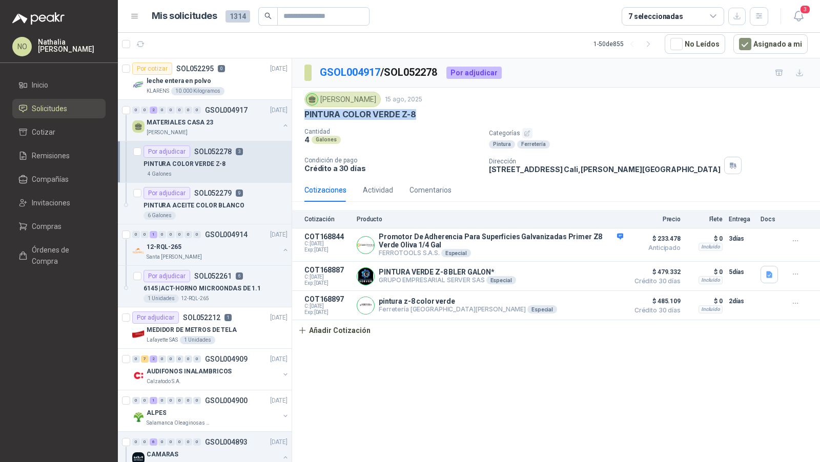
drag, startPoint x: 302, startPoint y: 112, endPoint x: 428, endPoint y: 114, distance: 126.1
click at [429, 114] on div "[PERSON_NAME] [DATE] PINTURA COLOR VERDE Z-8 Cantidad 4 Galones Categorías Pint…" at bounding box center [556, 133] width 528 height 91
copy p "PINTURA COLOR VERDE Z-8"
click at [236, 202] on p "PINTURA ACEITE COLOR BLANCO" at bounding box center [193, 206] width 101 height 10
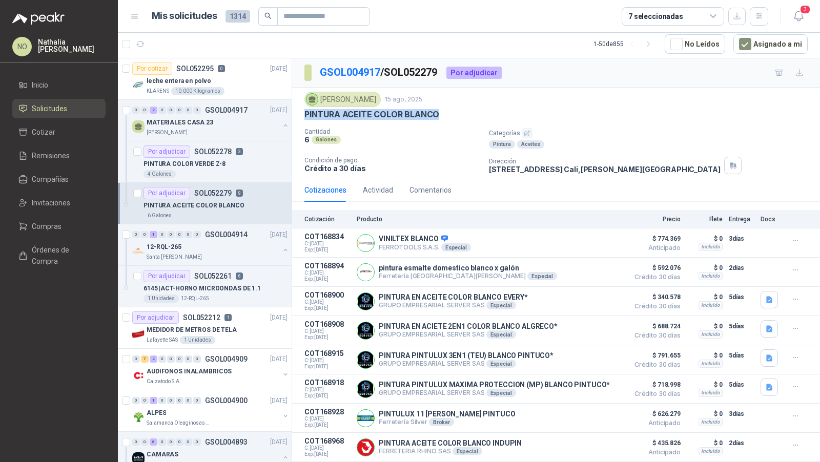
drag, startPoint x: 304, startPoint y: 111, endPoint x: 462, endPoint y: 117, distance: 158.0
click at [462, 117] on div "PINTURA ACEITE COLOR BLANCO" at bounding box center [555, 114] width 503 height 11
copy p "PINTURA ACEITE COLOR BLANCO"
click at [240, 77] on div "leche entera en polvo" at bounding box center [217, 81] width 141 height 12
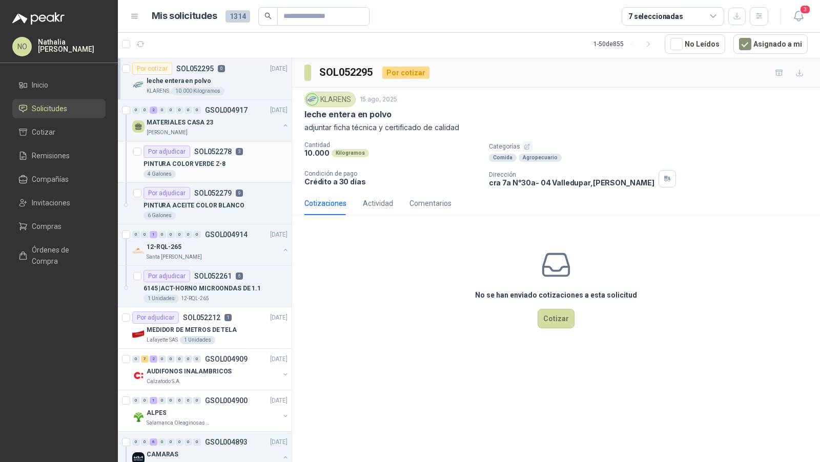
click at [221, 178] on article "Por adjudicar SOL052278 3 PINTURA COLOR VERDE Z-8 4 Galones" at bounding box center [205, 162] width 174 height 42
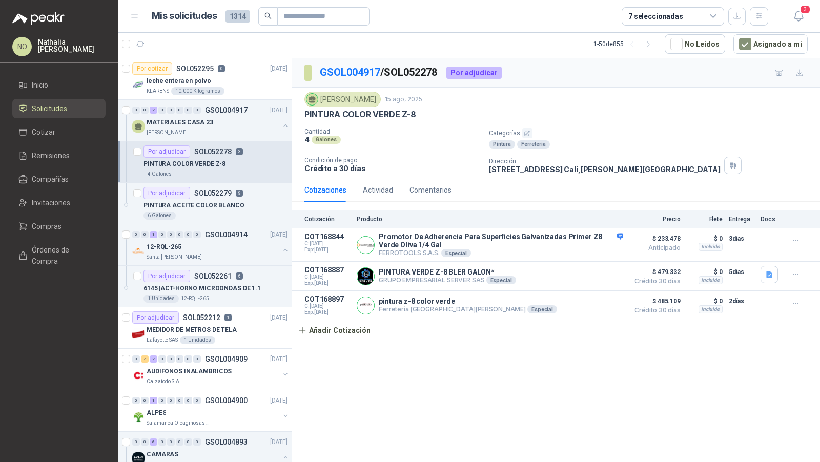
drag, startPoint x: 490, startPoint y: 169, endPoint x: 638, endPoint y: 168, distance: 147.6
click at [638, 168] on p "[STREET_ADDRESS][PERSON_NAME]" at bounding box center [605, 169] width 232 height 9
copy p "[STREET_ADDRESS]"
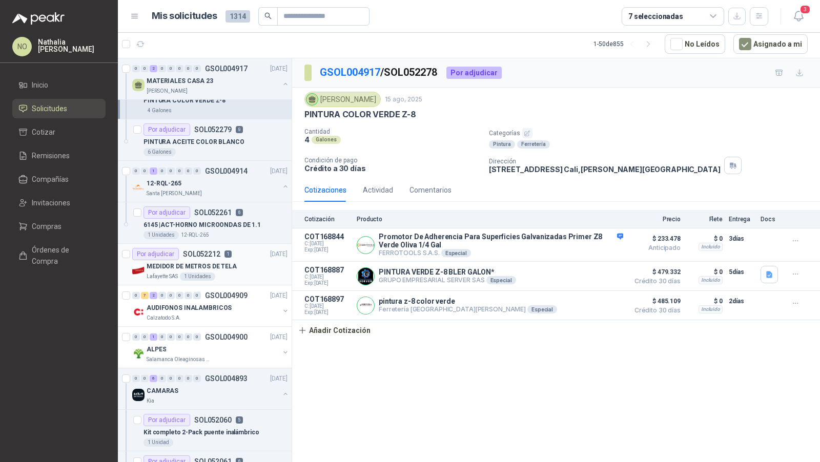
scroll to position [64, 0]
click at [217, 346] on div "ALPES" at bounding box center [213, 349] width 133 height 12
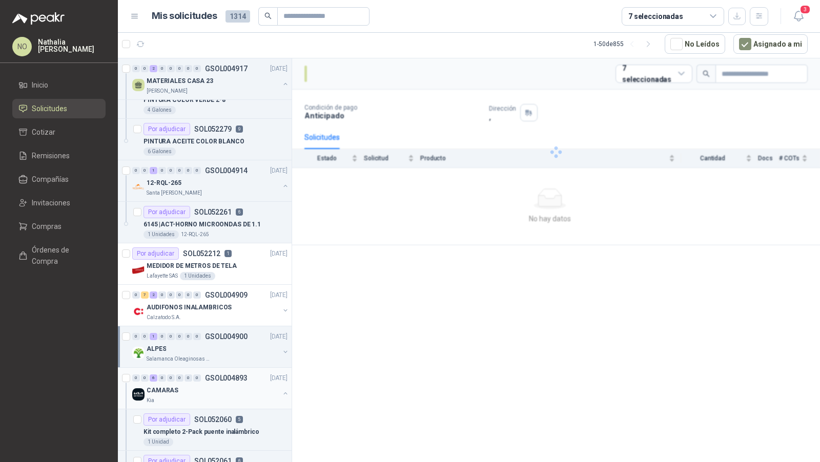
click at [213, 375] on p "GSOL004893" at bounding box center [226, 378] width 43 height 7
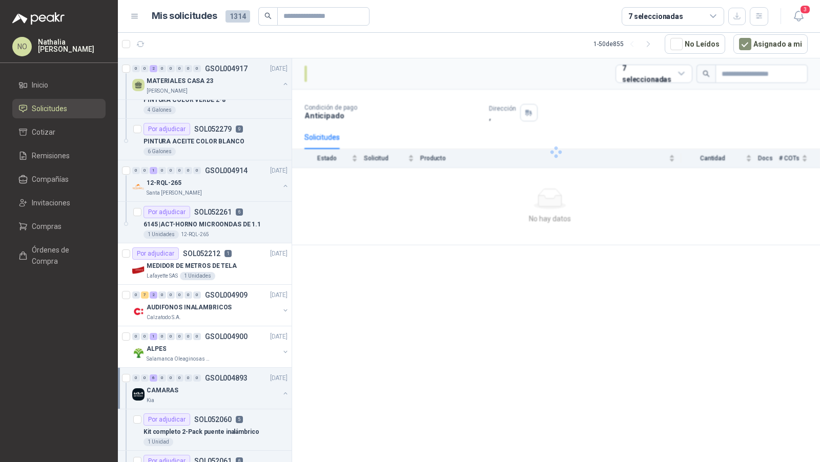
click at [213, 375] on p "GSOL004893" at bounding box center [226, 378] width 43 height 7
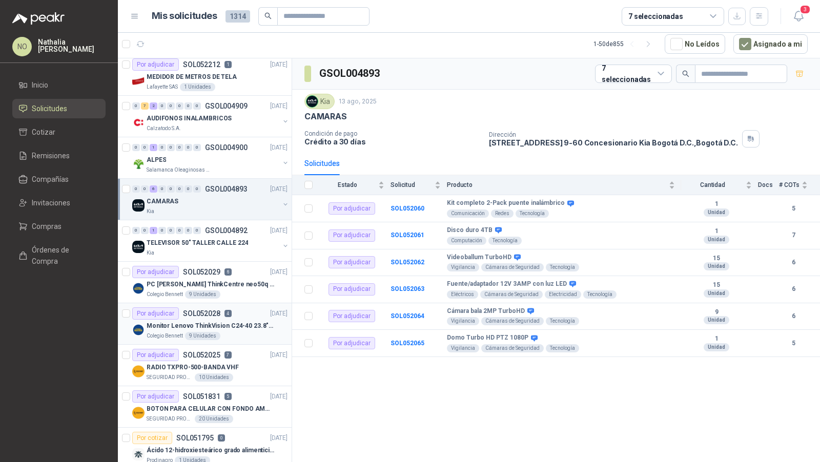
scroll to position [259, 0]
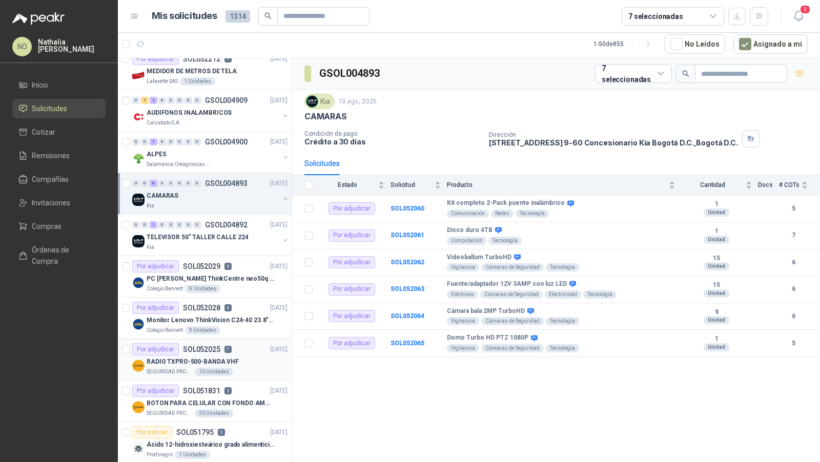
click at [238, 356] on div "RADIO TXPRO-500-BANDA VHF" at bounding box center [217, 362] width 141 height 12
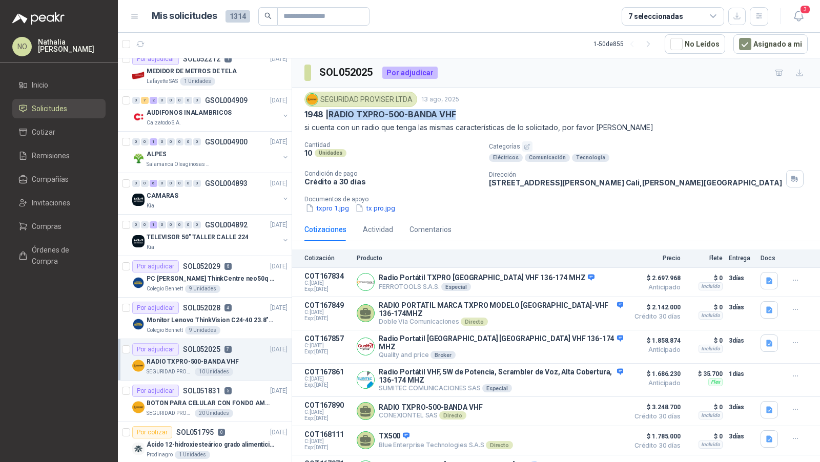
drag, startPoint x: 330, startPoint y: 115, endPoint x: 466, endPoint y: 114, distance: 135.8
click at [466, 114] on div "1948 | RADIO TXPRO-500-BANDA VHF" at bounding box center [555, 114] width 503 height 11
click at [239, 238] on p "TELEVISOR 50" TALLER CALLE 224" at bounding box center [197, 238] width 101 height 10
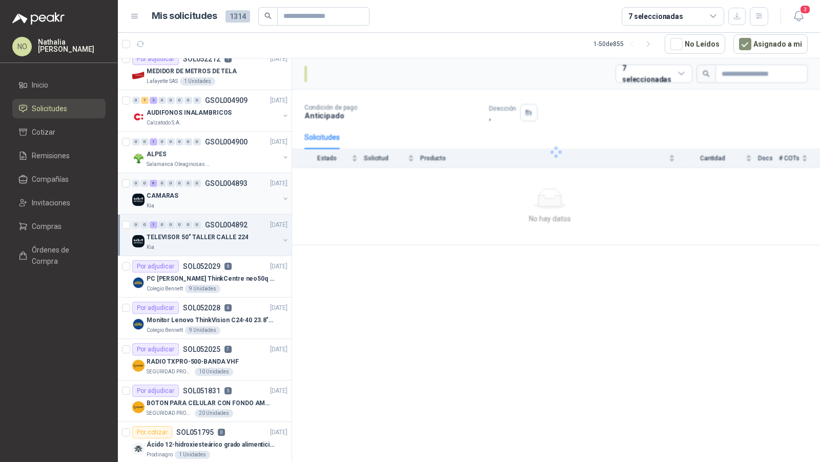
click at [211, 192] on div "CAMARAS" at bounding box center [213, 196] width 133 height 12
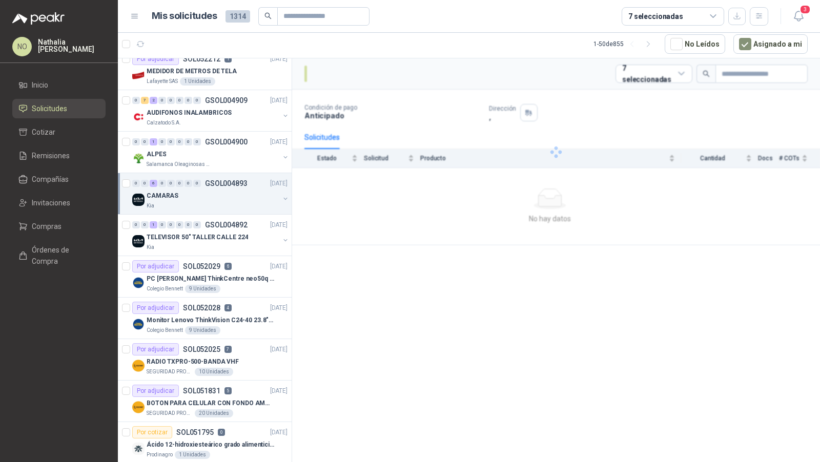
click at [211, 192] on div "CAMARAS" at bounding box center [213, 196] width 133 height 12
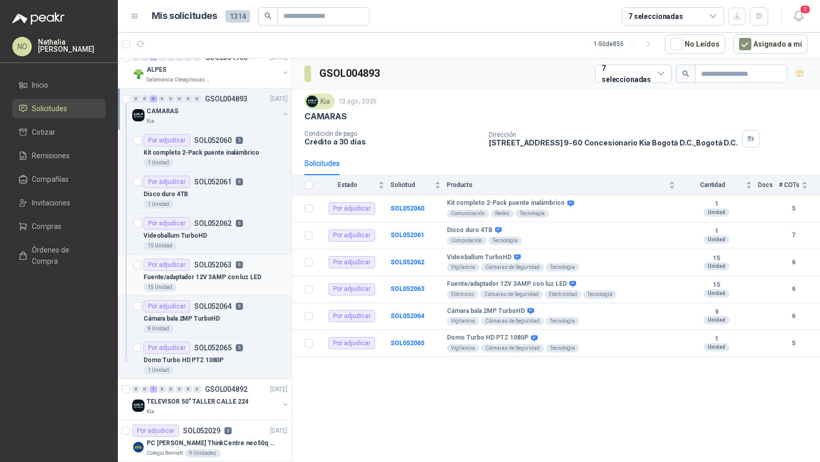
scroll to position [348, 0]
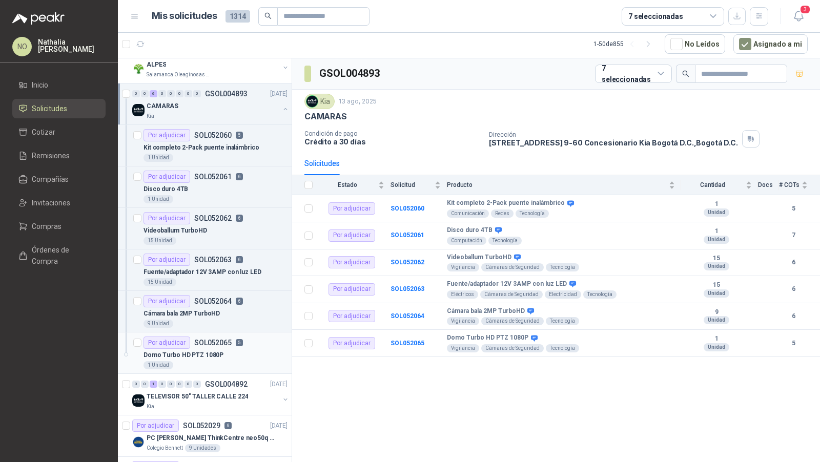
click at [223, 350] on div "Domo Turbo HD PTZ 1080P" at bounding box center [215, 355] width 144 height 12
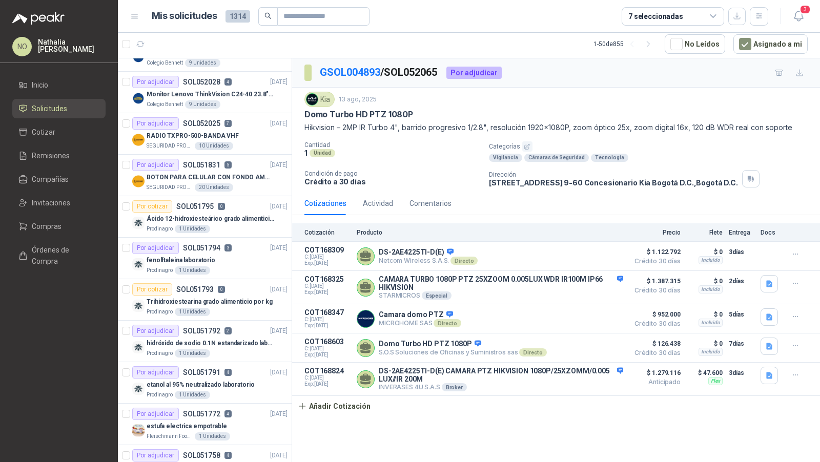
scroll to position [739, 0]
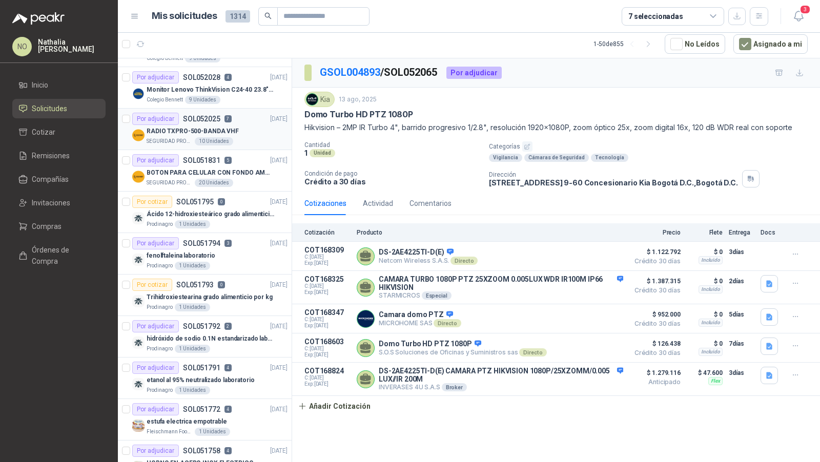
click at [248, 137] on div "SEGURIDAD PROVISER LTDA 10 Unidades" at bounding box center [217, 141] width 141 height 8
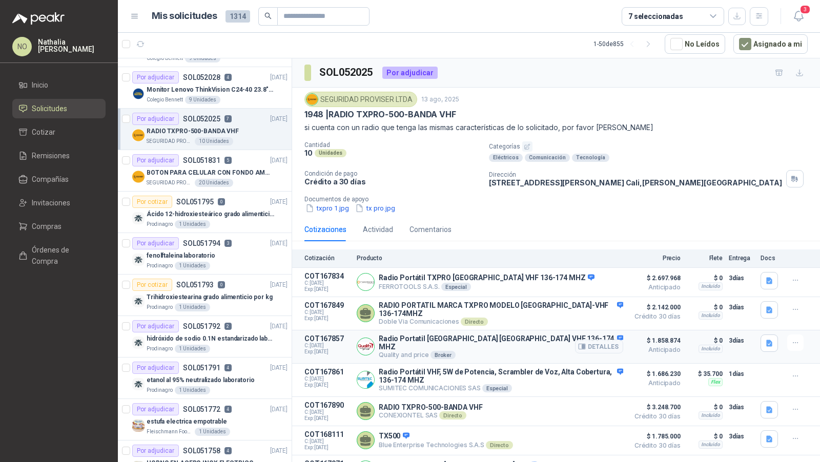
scroll to position [31, 0]
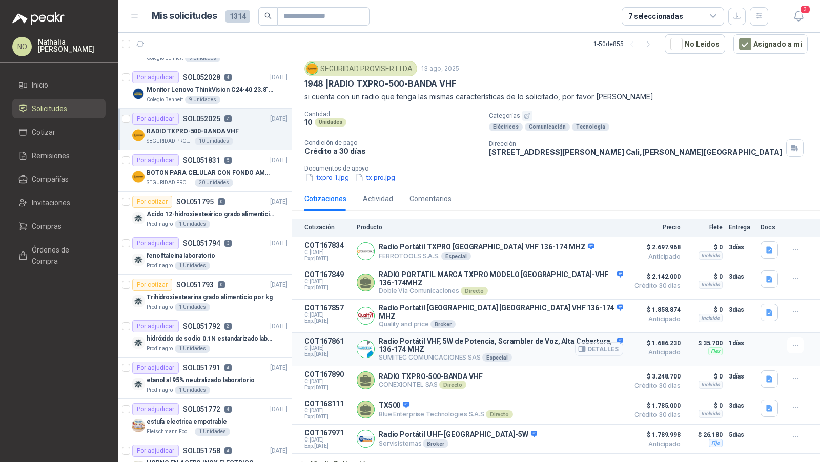
click at [597, 342] on button "Detalles" at bounding box center [599, 349] width 48 height 14
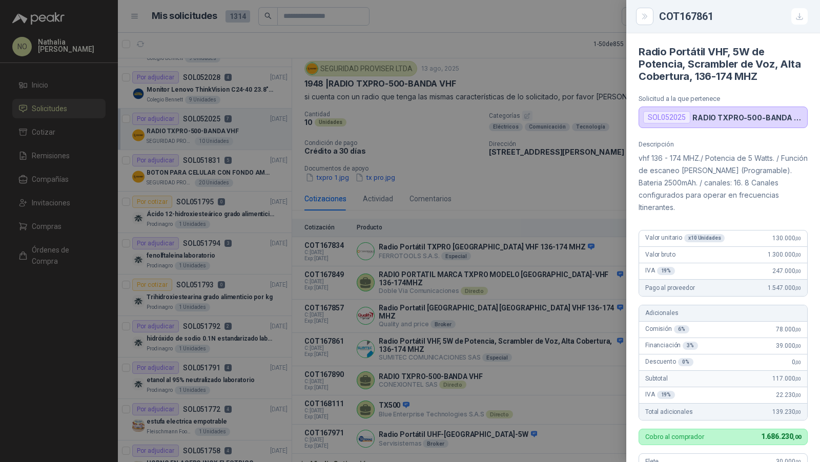
click at [447, 246] on div at bounding box center [410, 231] width 820 height 462
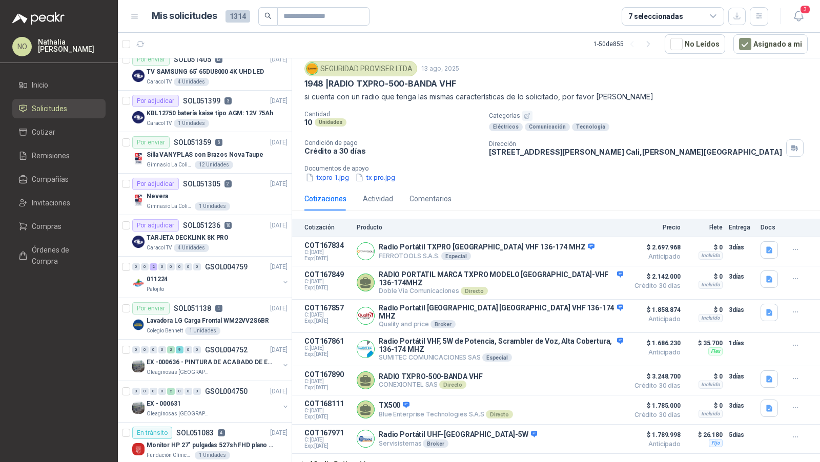
scroll to position [1519, 1]
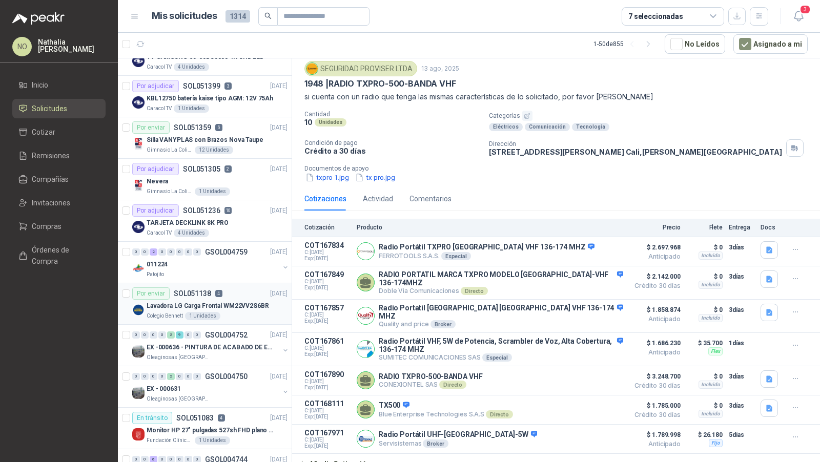
click at [240, 301] on p "Lavadora LG Carga Frontal WM22VV2S6BR" at bounding box center [208, 306] width 122 height 10
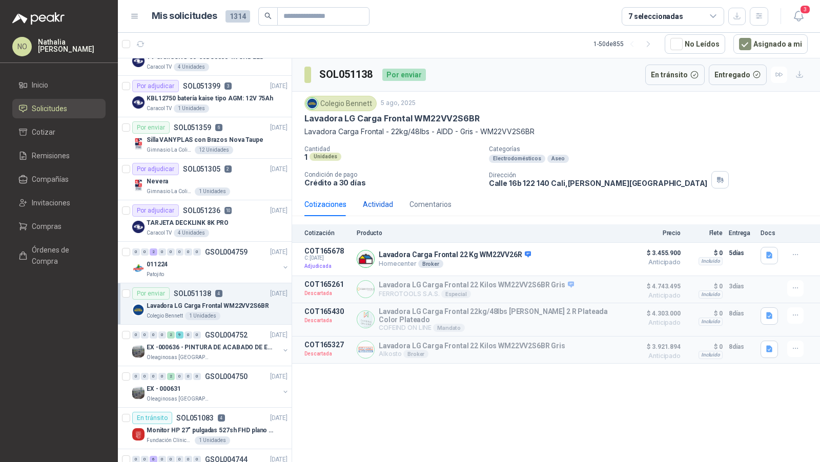
click at [379, 202] on div "Actividad" at bounding box center [378, 204] width 30 height 11
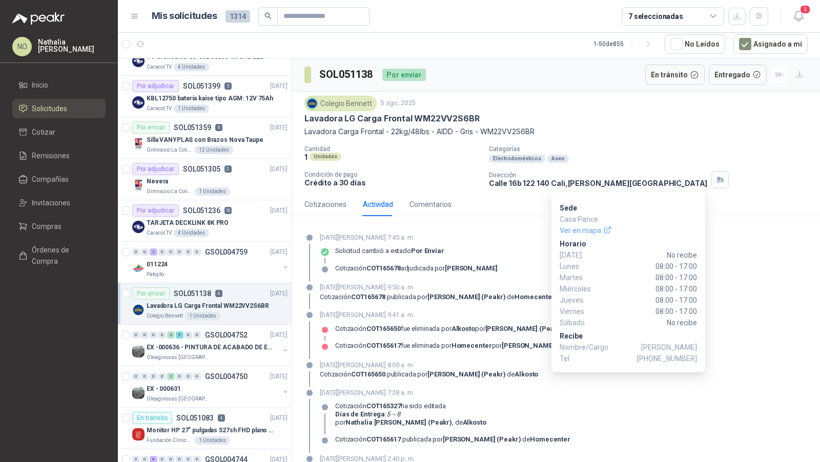
drag, startPoint x: 627, startPoint y: 346, endPoint x: 694, endPoint y: 345, distance: 67.7
click at [694, 345] on span "[PERSON_NAME]" at bounding box center [669, 347] width 56 height 11
click at [641, 347] on span "[PERSON_NAME]" at bounding box center [669, 347] width 56 height 11
drag, startPoint x: 625, startPoint y: 347, endPoint x: 695, endPoint y: 347, distance: 69.7
click at [695, 347] on span "[PERSON_NAME]" at bounding box center [669, 347] width 56 height 11
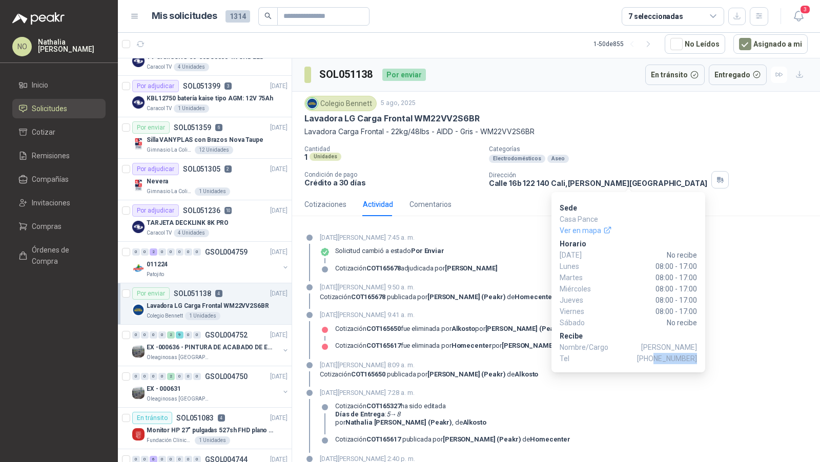
drag, startPoint x: 658, startPoint y: 357, endPoint x: 695, endPoint y: 357, distance: 37.4
click at [695, 357] on span "[PHONE_NUMBER]" at bounding box center [667, 358] width 60 height 11
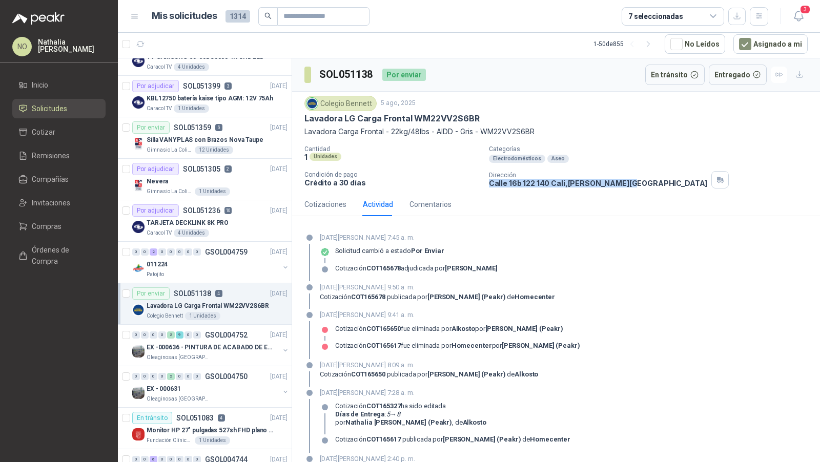
drag, startPoint x: 486, startPoint y: 182, endPoint x: 543, endPoint y: 185, distance: 57.5
click at [543, 185] on div "Dirección [STREET_ADDRESS][PERSON_NAME]" at bounding box center [652, 179] width 327 height 17
drag, startPoint x: 485, startPoint y: 182, endPoint x: 543, endPoint y: 183, distance: 57.9
click at [543, 183] on div "Cantidad 1 Unidades Categorías Electrodomésticos Aseo Condición de pago Crédito…" at bounding box center [555, 167] width 503 height 43
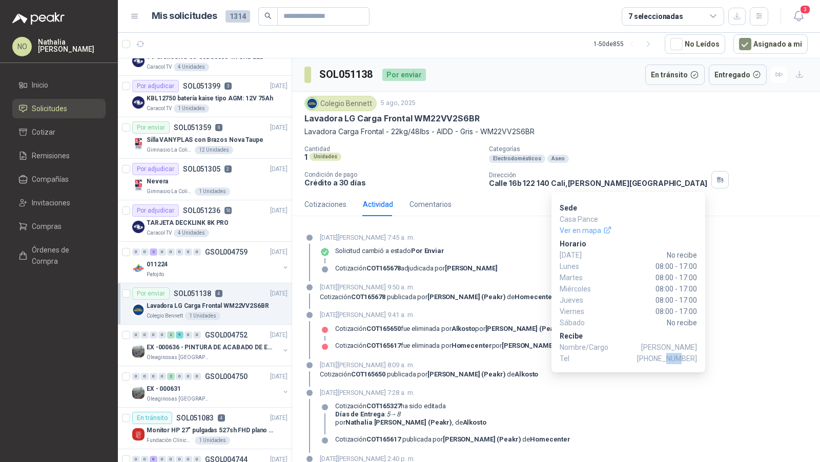
drag, startPoint x: 668, startPoint y: 359, endPoint x: 680, endPoint y: 360, distance: 11.8
click at [680, 360] on span "[PHONE_NUMBER]" at bounding box center [667, 358] width 60 height 11
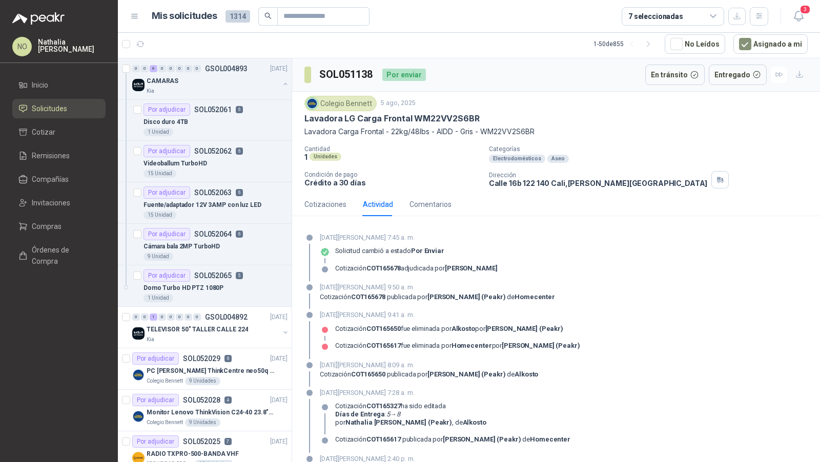
scroll to position [0, 1]
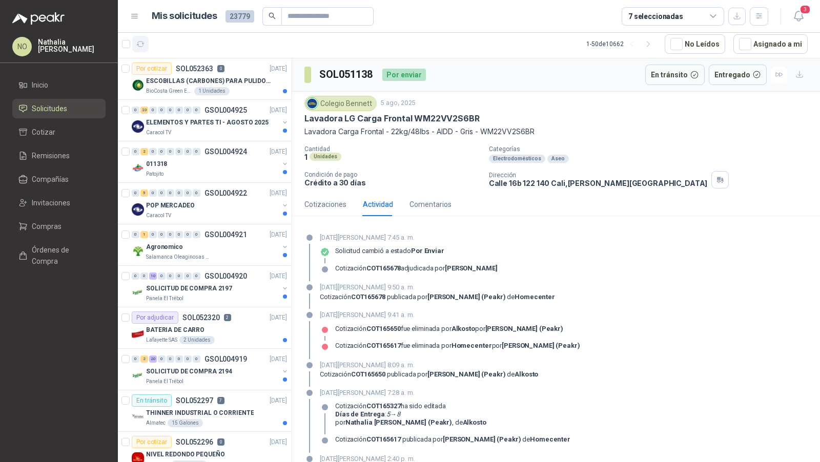
click at [142, 49] on button "button" at bounding box center [140, 44] width 16 height 16
click at [758, 46] on button "Asignado a mi" at bounding box center [770, 43] width 74 height 19
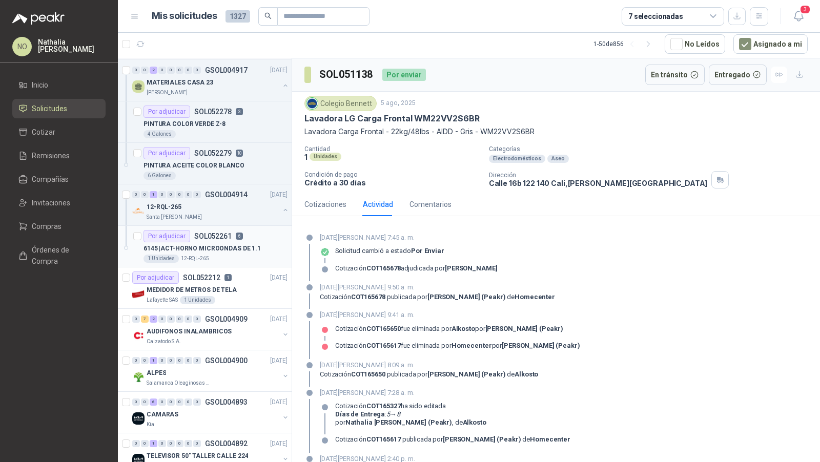
scroll to position [77, 1]
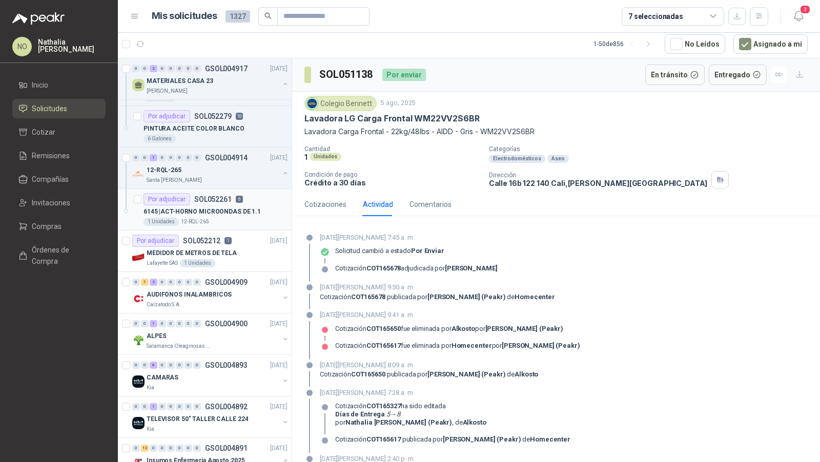
click at [203, 290] on p "AUDIFONOS INALAMBRICOS" at bounding box center [189, 295] width 85 height 10
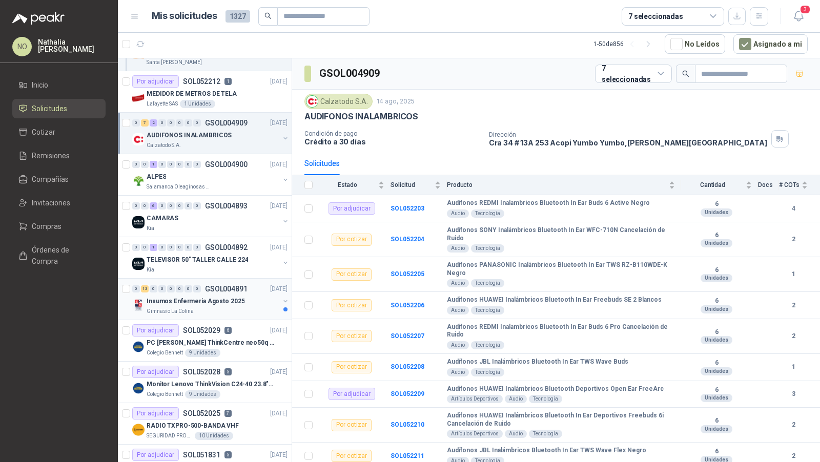
scroll to position [251, 1]
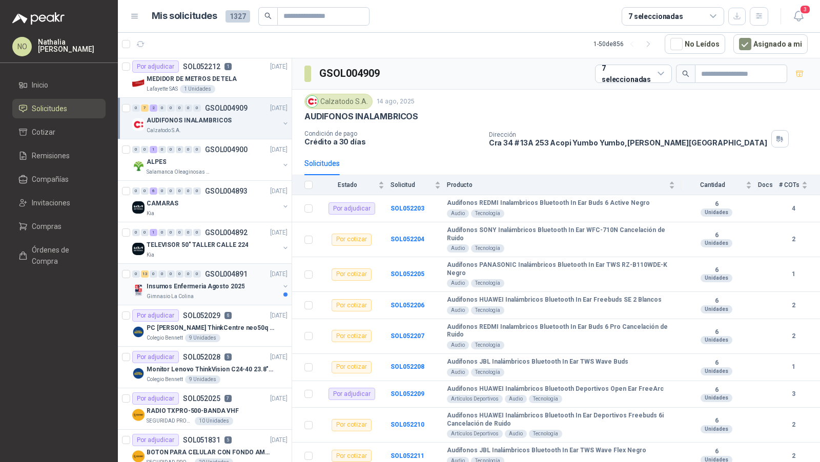
click at [233, 271] on p "GSOL004891" at bounding box center [226, 274] width 43 height 7
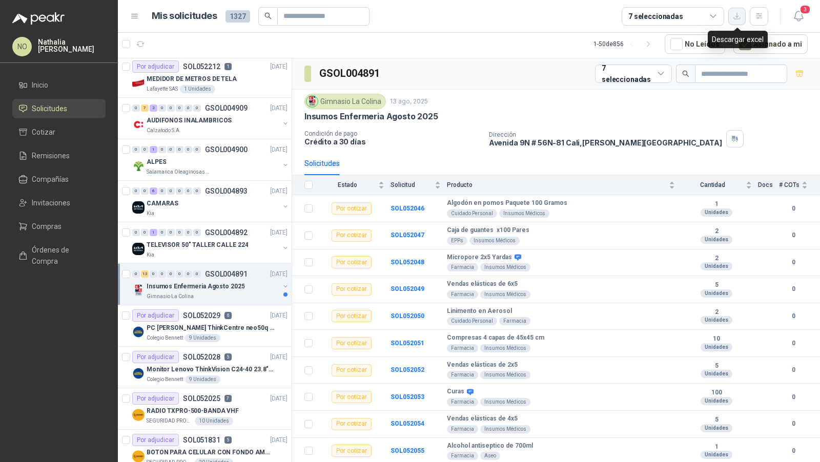
click at [737, 15] on icon "button" at bounding box center [737, 16] width 6 height 6
drag, startPoint x: 490, startPoint y: 140, endPoint x: 629, endPoint y: 143, distance: 138.9
click at [629, 143] on div "Condición de pago Crédito a 30 días Dirección [STREET_ADDRESS][PERSON_NAME]" at bounding box center [555, 138] width 503 height 17
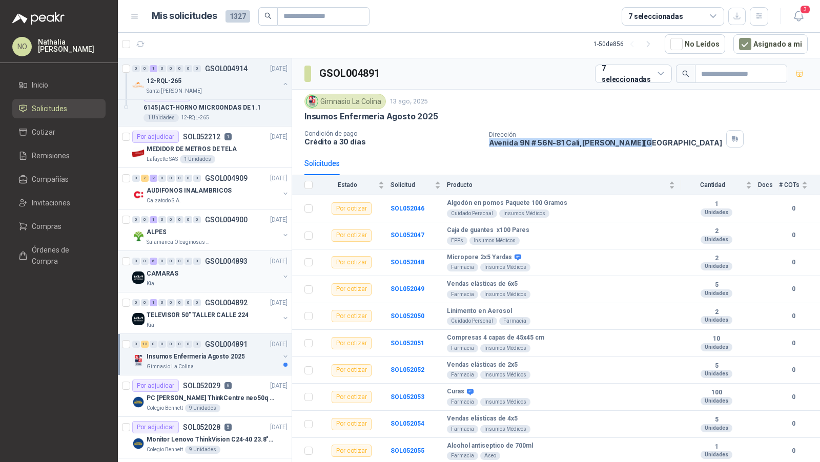
scroll to position [0, 1]
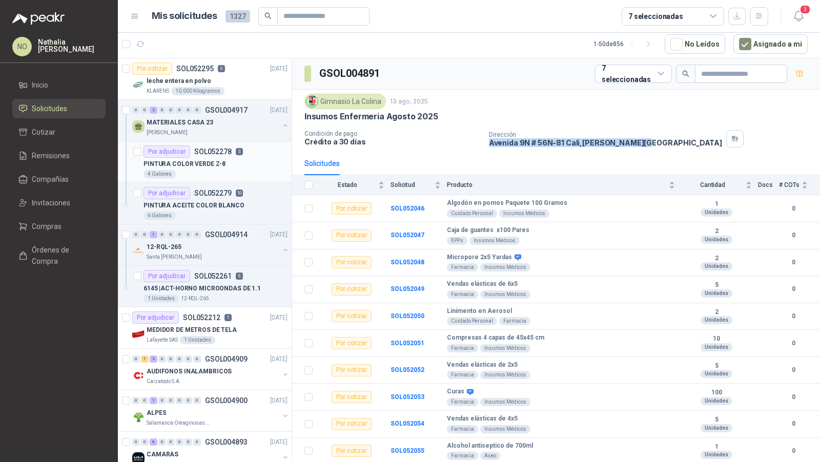
click at [214, 167] on p "PINTURA COLOR VERDE Z-8" at bounding box center [184, 164] width 82 height 10
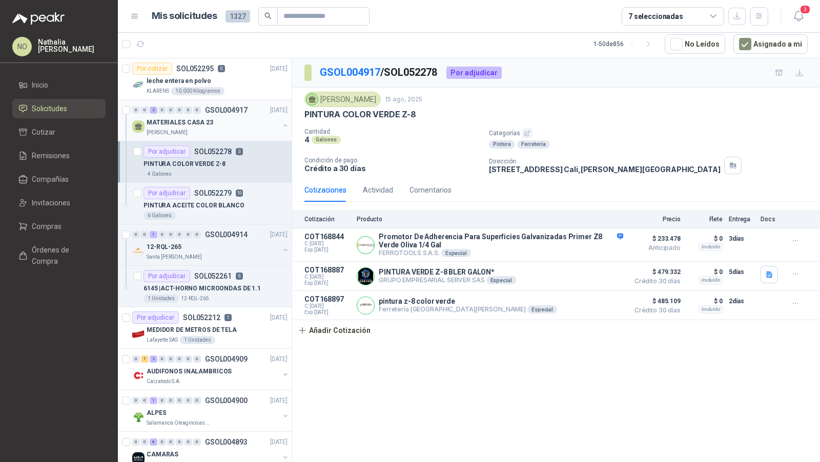
click at [255, 119] on div "MATERIALES CASA 23" at bounding box center [213, 122] width 133 height 12
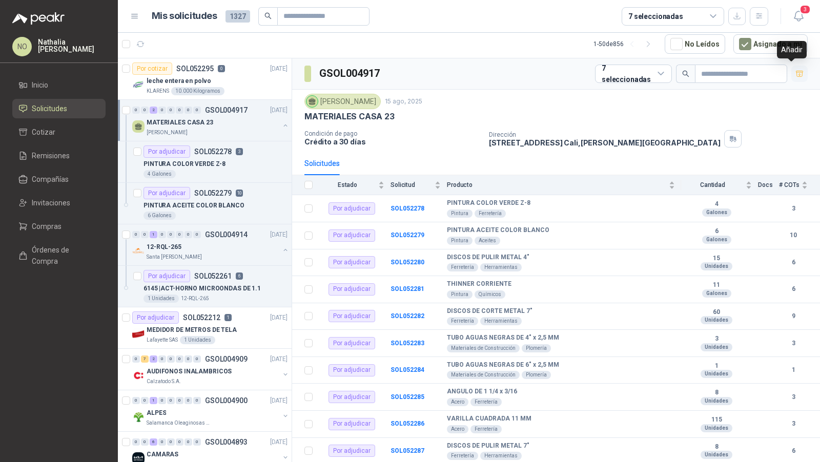
click at [791, 68] on button "button" at bounding box center [799, 74] width 16 height 16
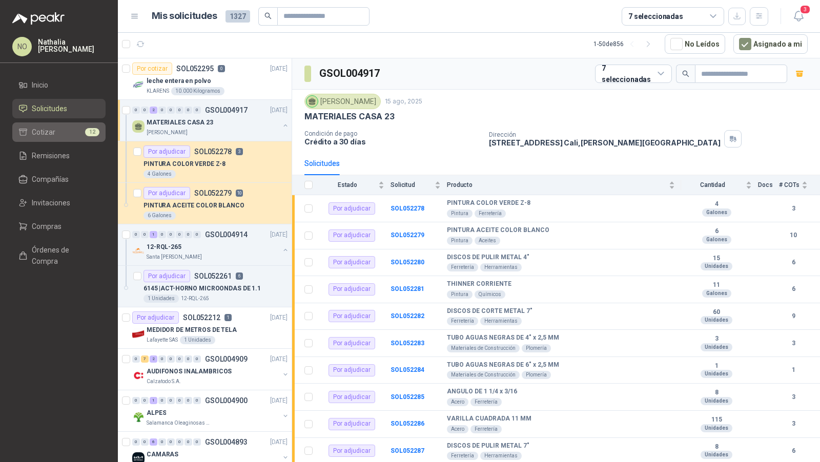
click at [55, 135] on li "Cotizar 12" at bounding box center [58, 132] width 81 height 11
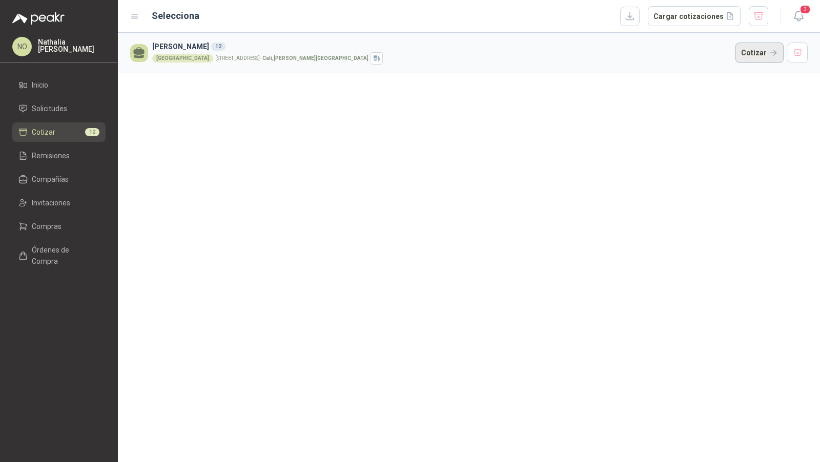
click at [754, 54] on button "Cotizar" at bounding box center [759, 53] width 48 height 20
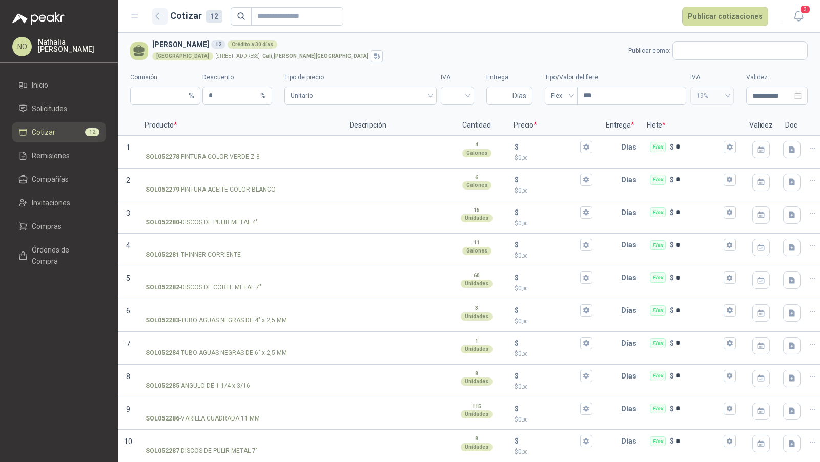
click at [152, 16] on button "button" at bounding box center [160, 16] width 16 height 16
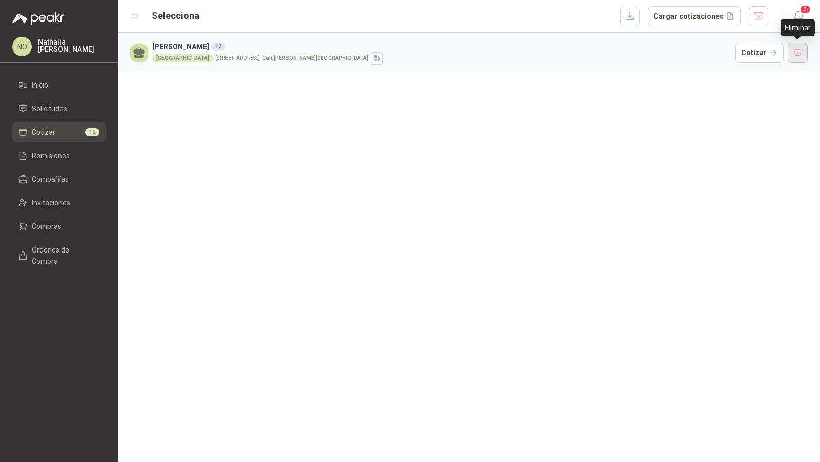
click at [798, 51] on button "button" at bounding box center [798, 53] width 20 height 20
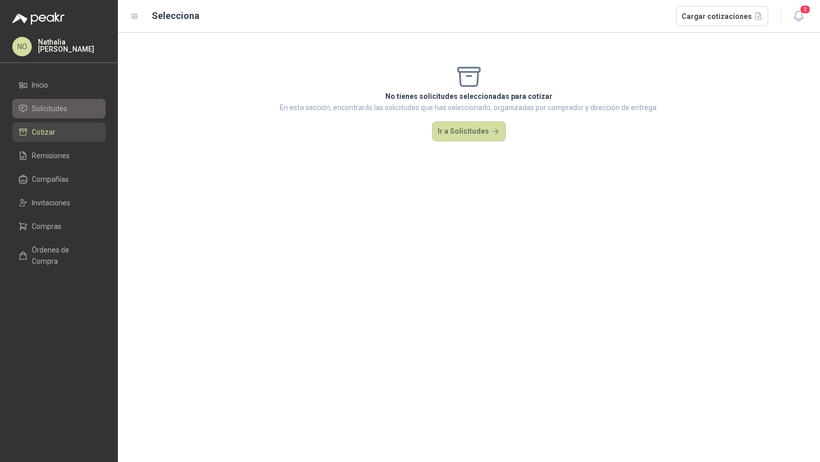
click at [76, 113] on li "Solicitudes" at bounding box center [58, 108] width 81 height 11
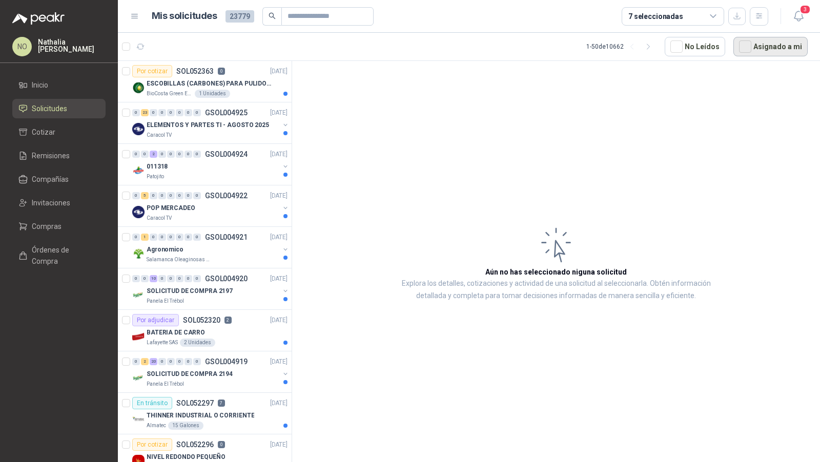
click at [762, 51] on button "Asignado a mi" at bounding box center [770, 46] width 74 height 19
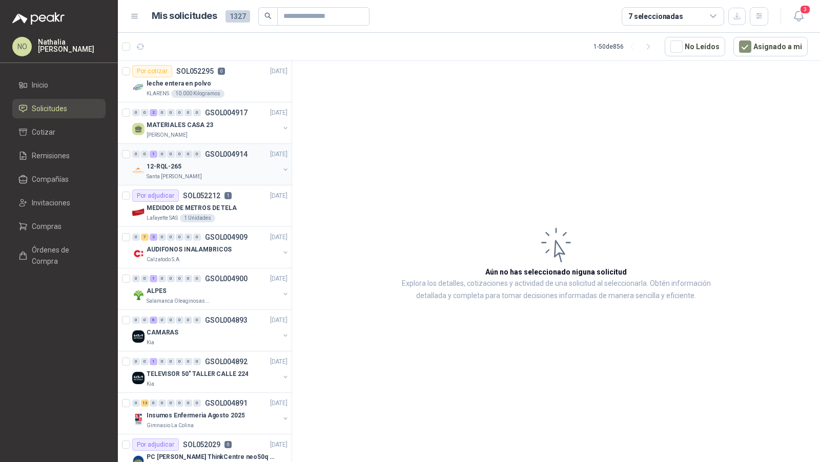
click at [234, 168] on div "12-RQL-265" at bounding box center [213, 166] width 133 height 12
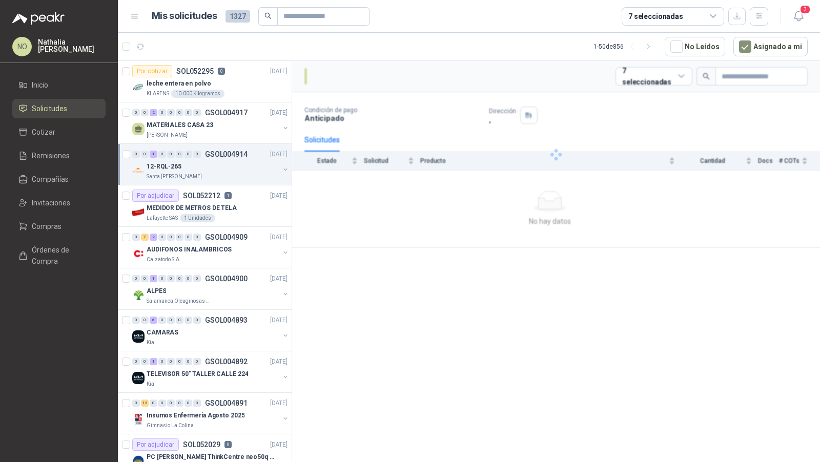
click at [234, 168] on div "12-RQL-265" at bounding box center [213, 166] width 133 height 12
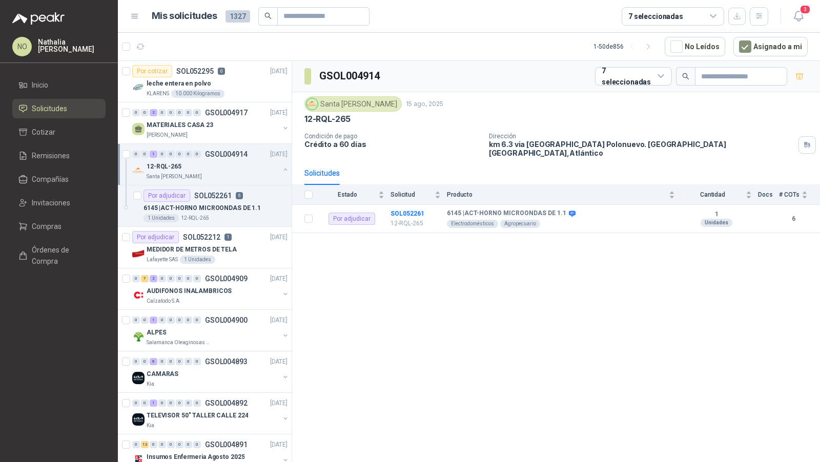
click at [234, 168] on div "12-RQL-265" at bounding box center [213, 166] width 133 height 12
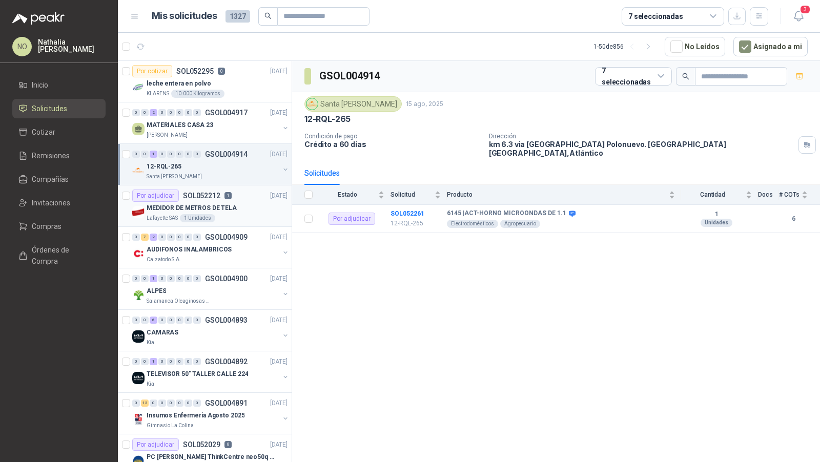
click at [224, 210] on p "MEDIDOR DE METROS DE TELA" at bounding box center [192, 208] width 90 height 10
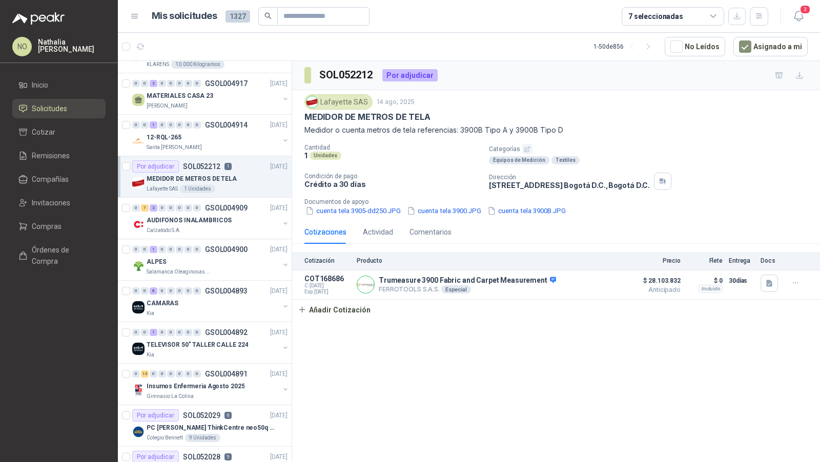
scroll to position [31, 0]
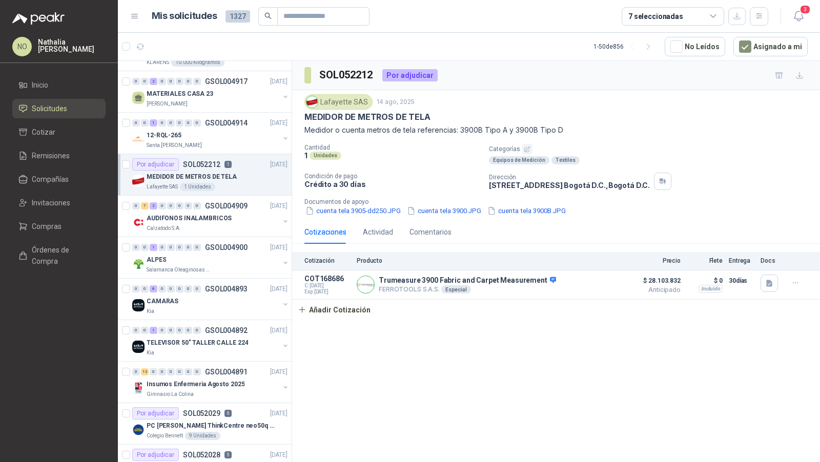
click at [224, 212] on div "AUDIFONOS INALAMBRICOS" at bounding box center [213, 218] width 133 height 12
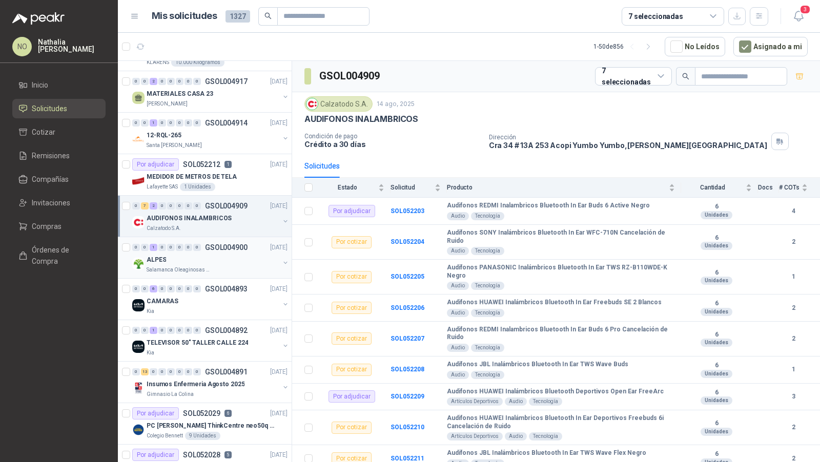
click at [214, 260] on div "ALPES" at bounding box center [213, 260] width 133 height 12
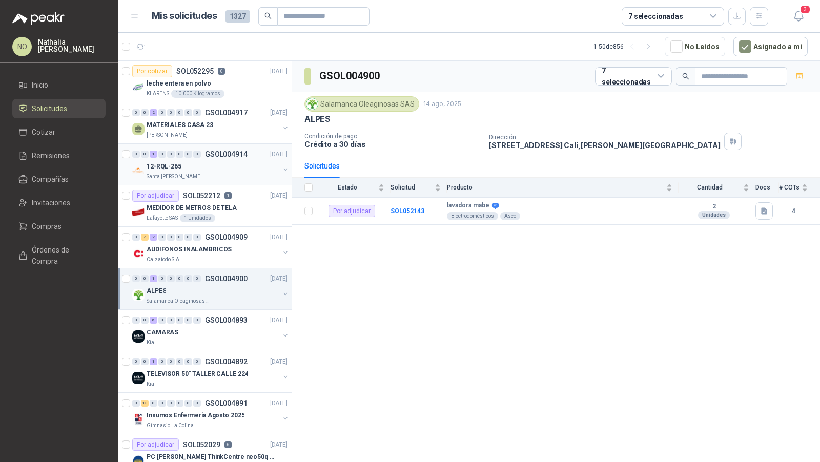
click at [207, 160] on div "12-RQL-265" at bounding box center [213, 166] width 133 height 12
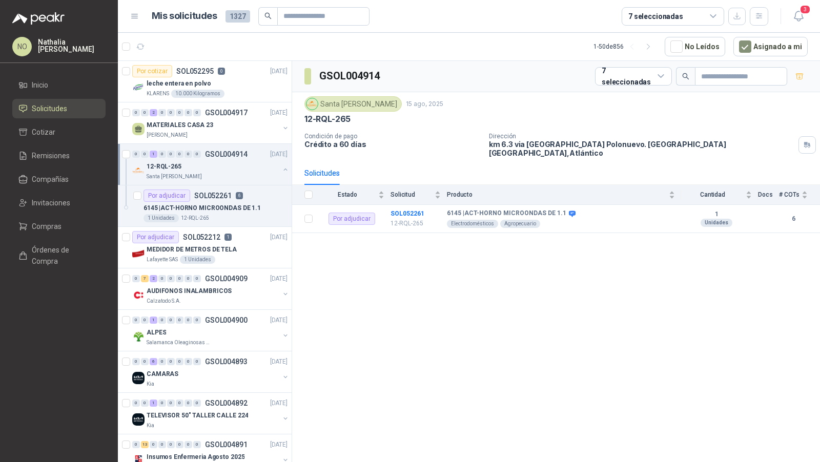
click at [207, 160] on div "12-RQL-265" at bounding box center [213, 166] width 133 height 12
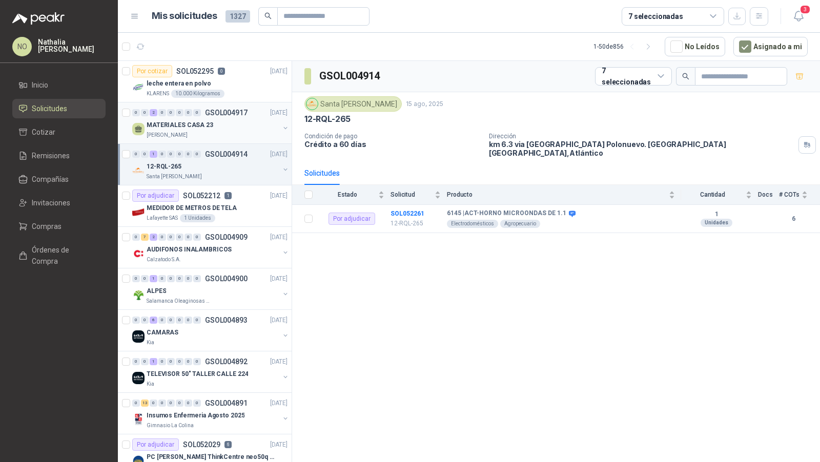
click at [215, 119] on div "MATERIALES CASA 23" at bounding box center [213, 125] width 133 height 12
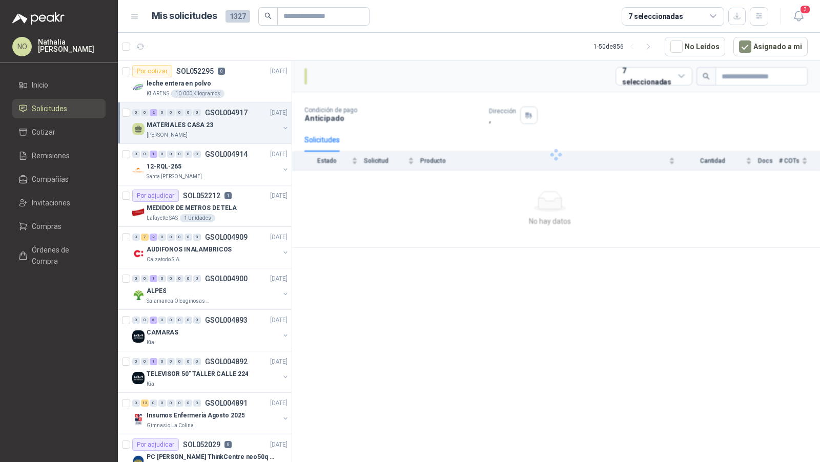
click at [215, 119] on div "MATERIALES CASA 23" at bounding box center [213, 125] width 133 height 12
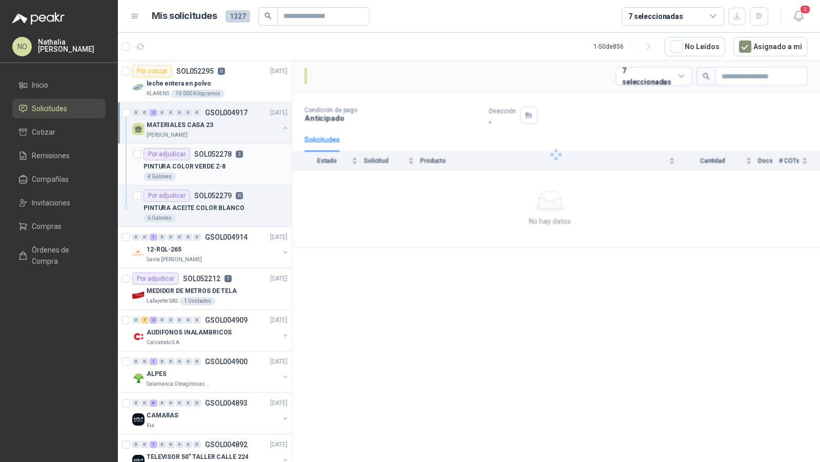
scroll to position [3, 0]
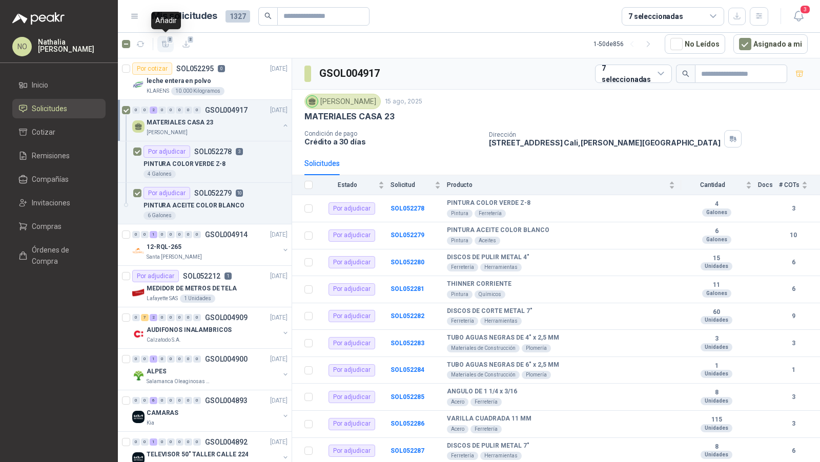
click at [171, 41] on span "2" at bounding box center [170, 39] width 7 height 8
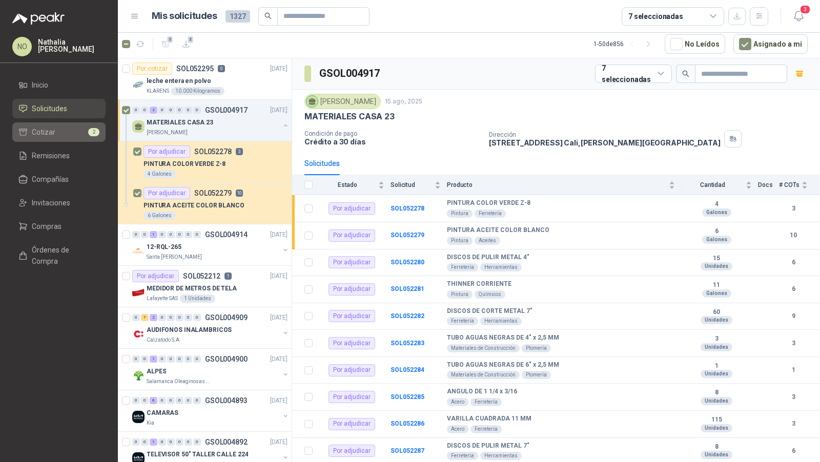
click at [85, 130] on li "Cotizar 2" at bounding box center [58, 132] width 81 height 11
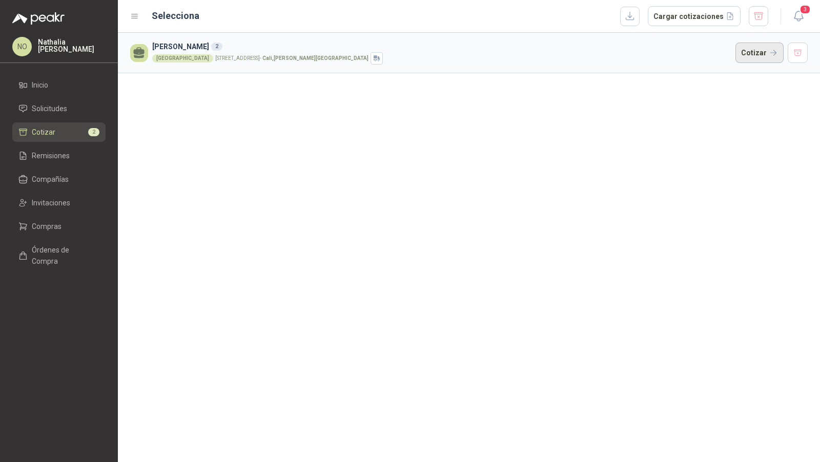
click at [763, 55] on button "Cotizar" at bounding box center [759, 53] width 48 height 20
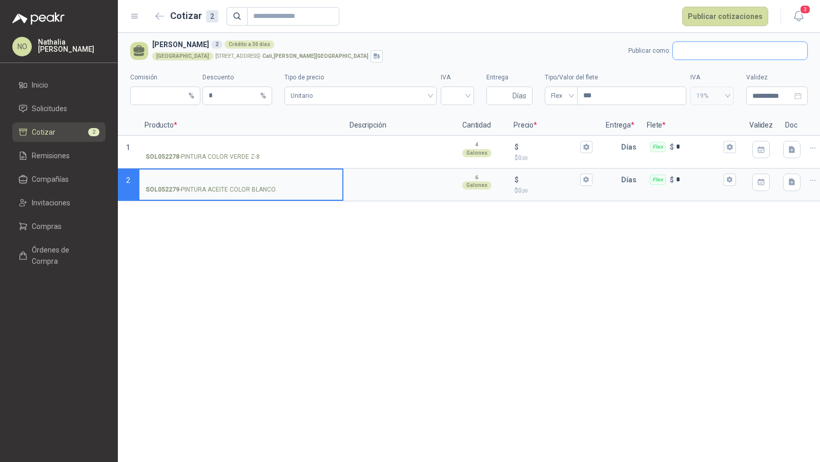
click at [729, 52] on input "text" at bounding box center [740, 50] width 134 height 17
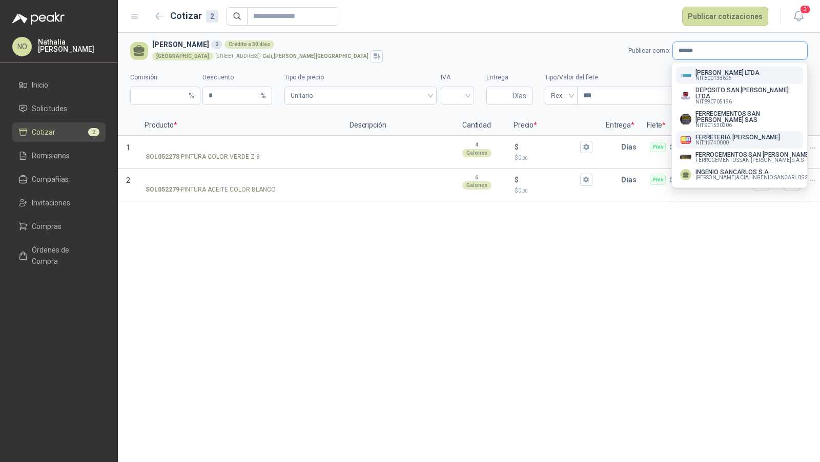
type input "******"
click at [736, 140] on p "NIT : 16740000" at bounding box center [737, 142] width 85 height 5
type input "*"
type input "**********"
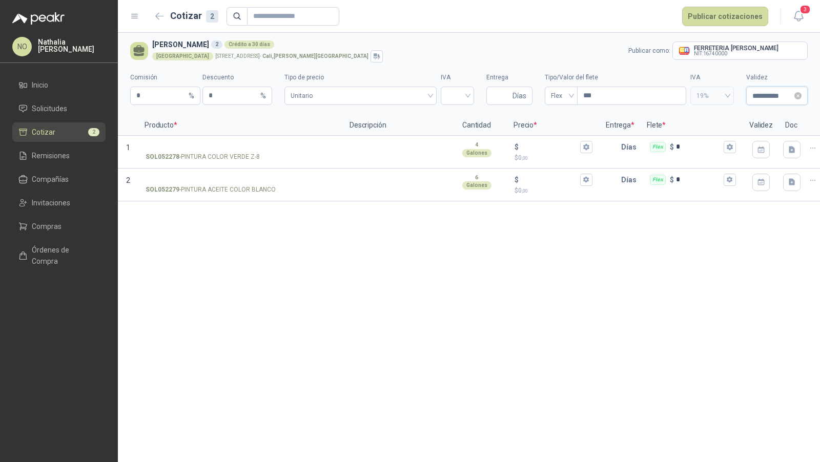
click at [775, 91] on input "**********" at bounding box center [772, 95] width 40 height 11
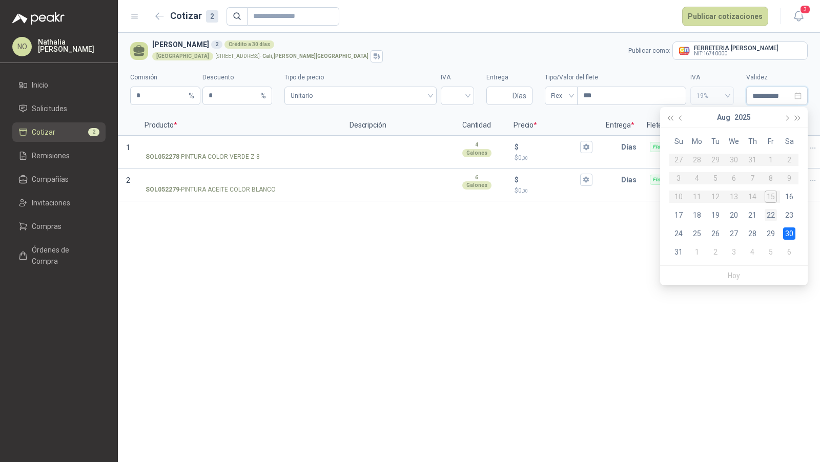
type input "**********"
click at [768, 217] on div "22" at bounding box center [771, 215] width 12 height 12
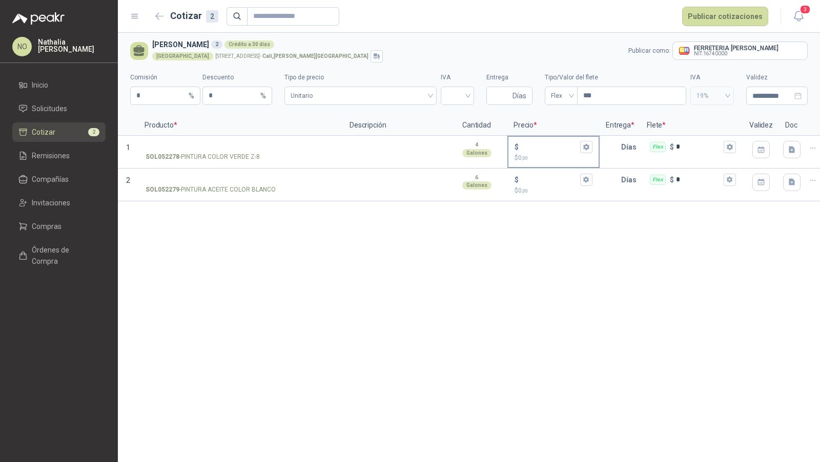
type input "**********"
click at [500, 94] on input "Entrega" at bounding box center [502, 95] width 18 height 17
type input "*"
click at [450, 95] on input "search" at bounding box center [457, 94] width 21 height 15
click at [454, 124] on div "19%" at bounding box center [457, 117] width 29 height 16
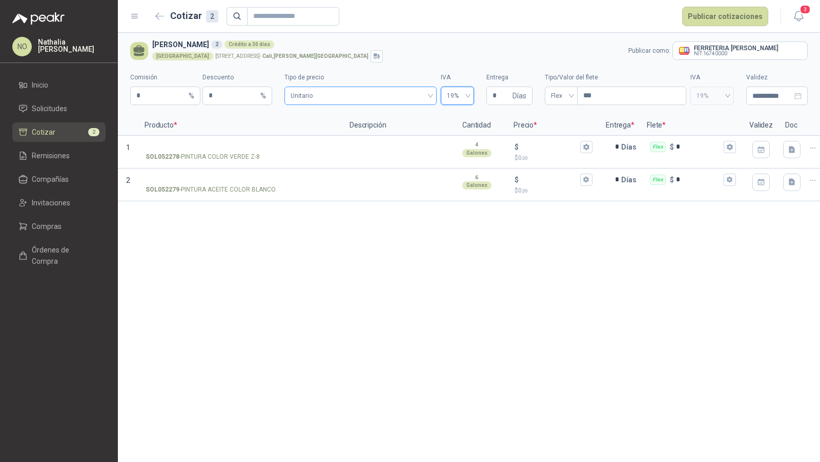
click at [375, 99] on span "Unitario" at bounding box center [360, 95] width 139 height 15
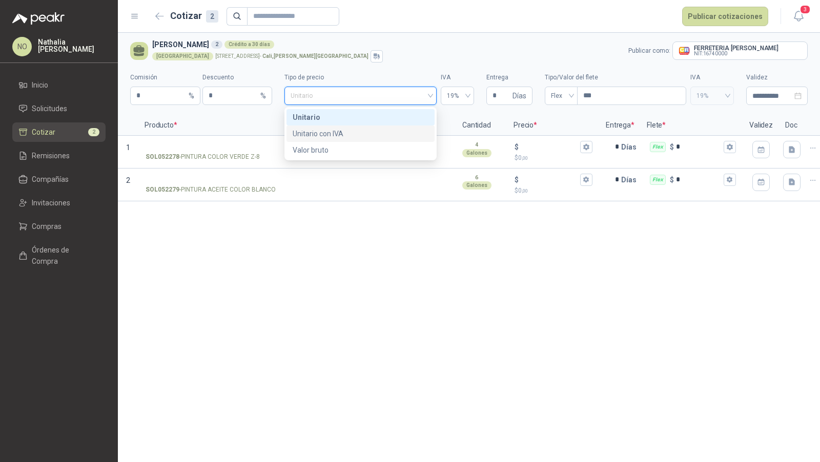
click at [367, 135] on div "Unitario con IVA" at bounding box center [360, 133] width 135 height 11
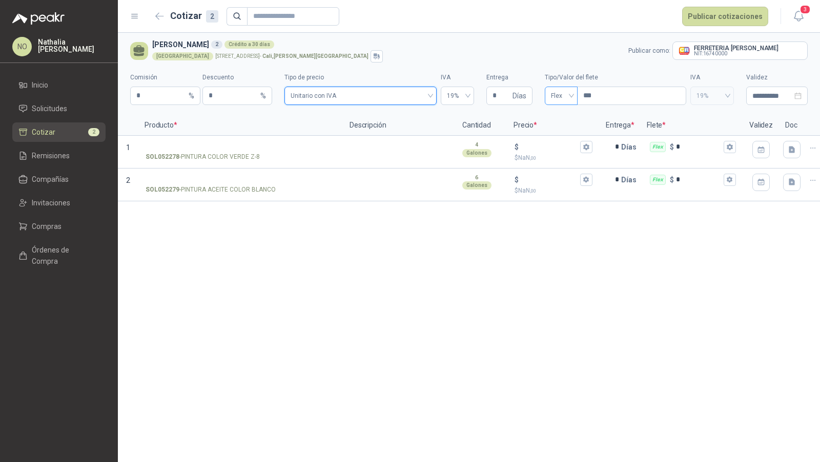
click at [568, 97] on span "Flex" at bounding box center [561, 95] width 20 height 15
click at [561, 132] on div "Incluido" at bounding box center [561, 133] width 16 height 11
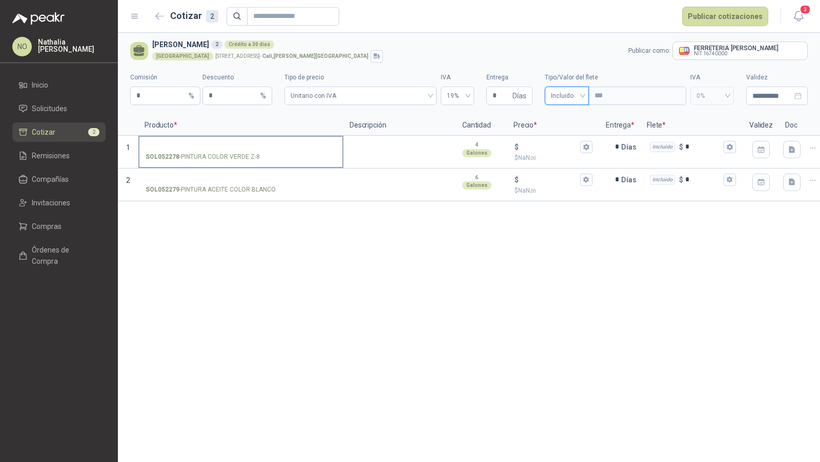
click at [230, 144] on input "SOL052278 - PINTURA COLOR VERDE Z-8" at bounding box center [241, 147] width 191 height 8
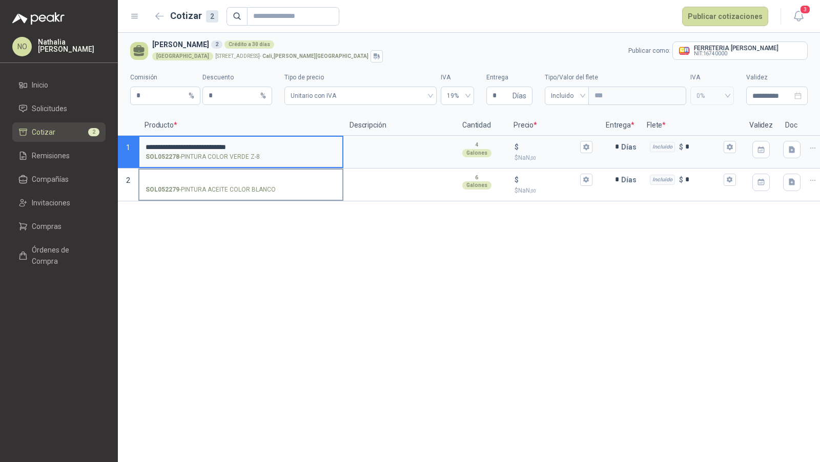
click at [268, 182] on input "SOL052279 - PINTURA ACEITE COLOR BLANCO" at bounding box center [241, 180] width 191 height 8
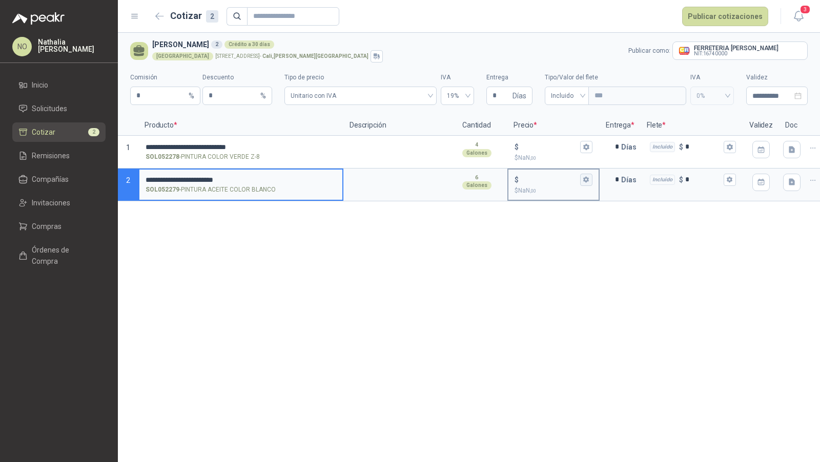
click at [591, 182] on button "$ $ NaN ,00" at bounding box center [586, 180] width 12 height 12
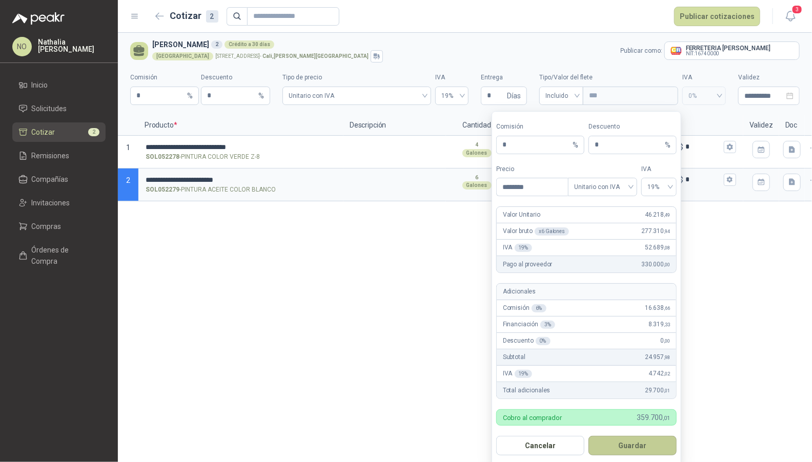
type input "********"
click at [639, 440] on button "Guardar" at bounding box center [632, 445] width 88 height 19
type input "******"
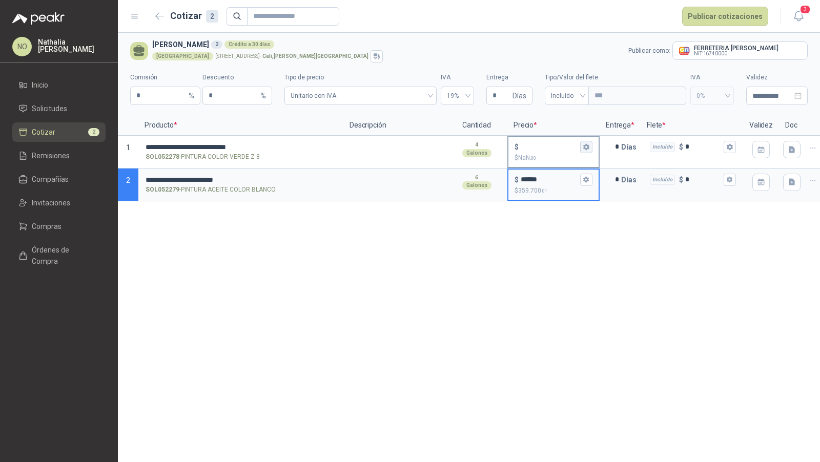
click at [592, 146] on button "$ $ NaN ,00" at bounding box center [586, 147] width 12 height 12
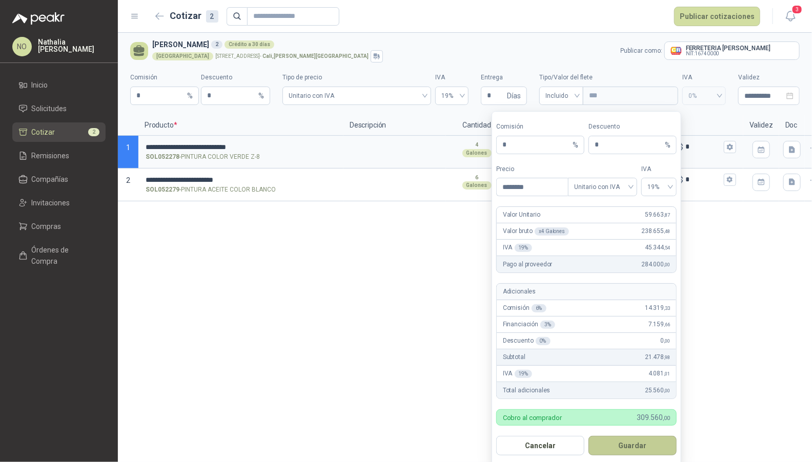
type input "********"
click at [646, 447] on button "Guardar" at bounding box center [632, 445] width 88 height 19
type input "******"
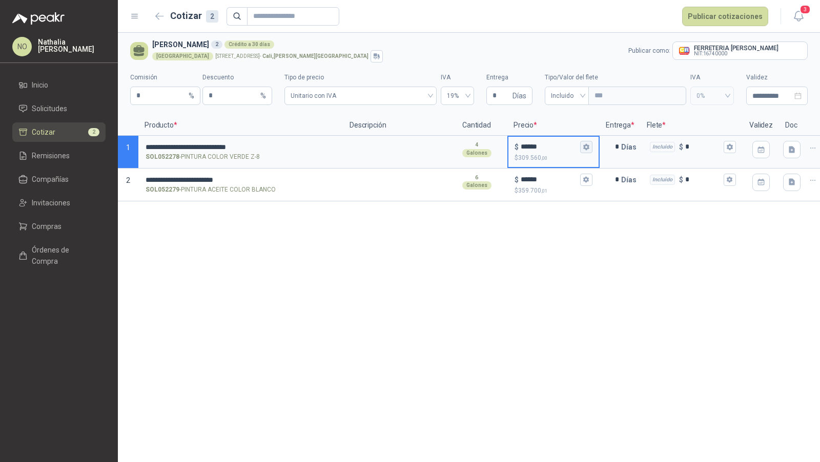
click at [589, 146] on icon "button" at bounding box center [586, 146] width 7 height 7
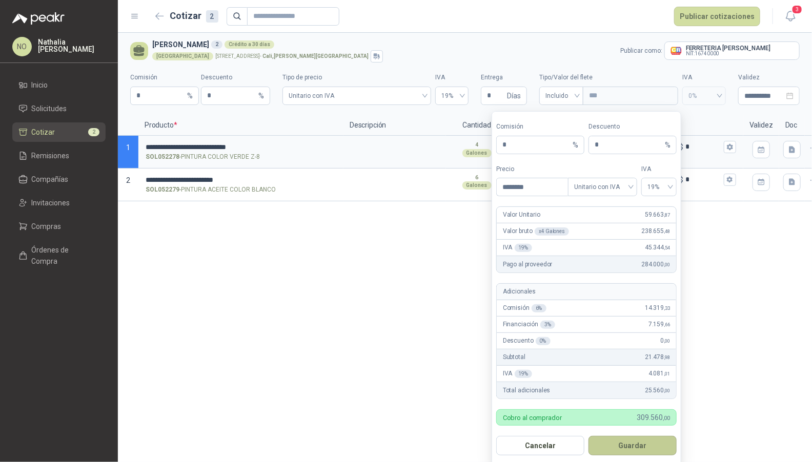
click at [640, 442] on button "Guardar" at bounding box center [632, 445] width 88 height 19
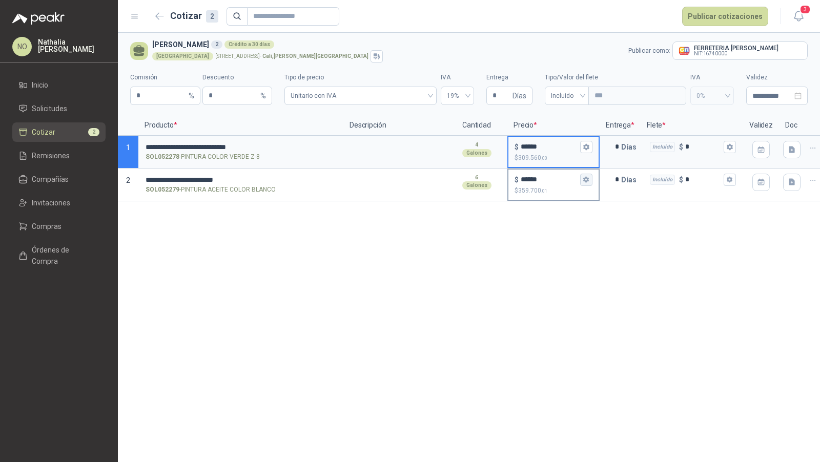
click at [590, 181] on button "$ ****** $ 359.700 ,01" at bounding box center [586, 180] width 12 height 12
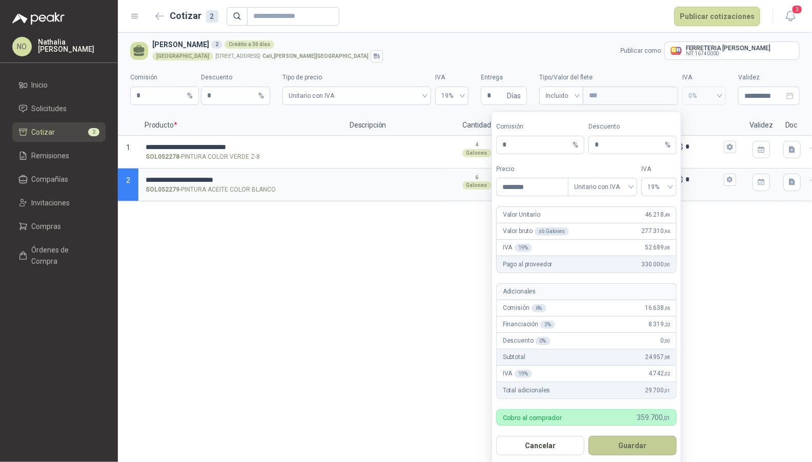
click at [641, 441] on button "Guardar" at bounding box center [632, 445] width 88 height 19
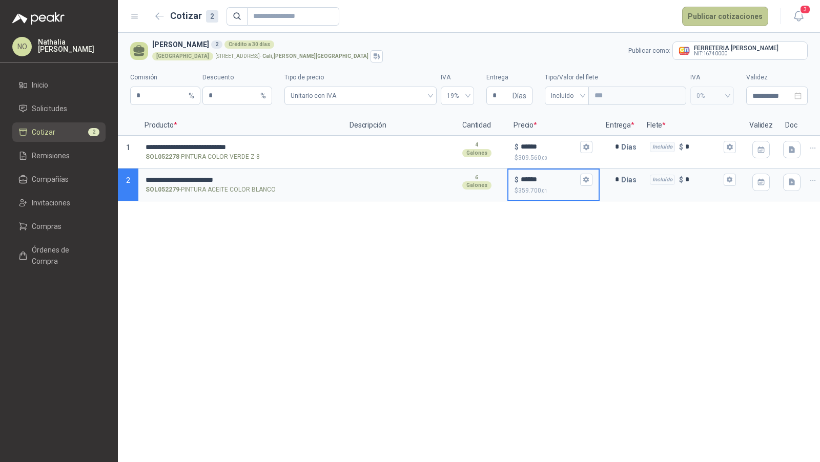
click at [710, 11] on button "Publicar cotizaciones" at bounding box center [725, 16] width 86 height 19
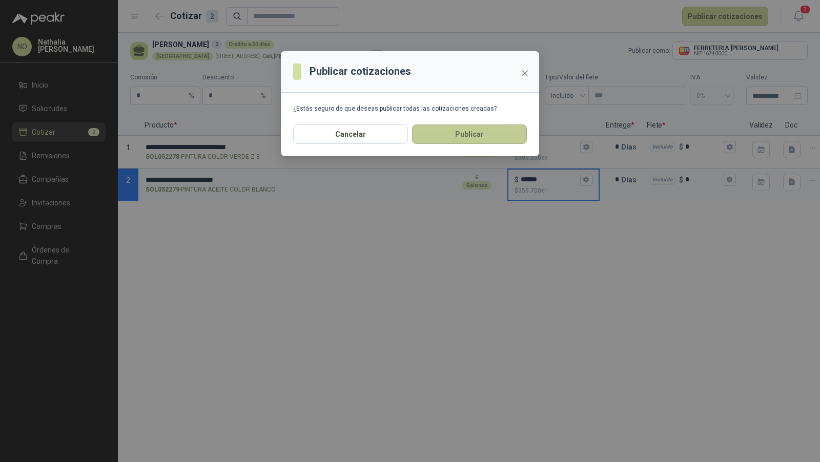
click at [485, 136] on button "Publicar" at bounding box center [469, 134] width 115 height 19
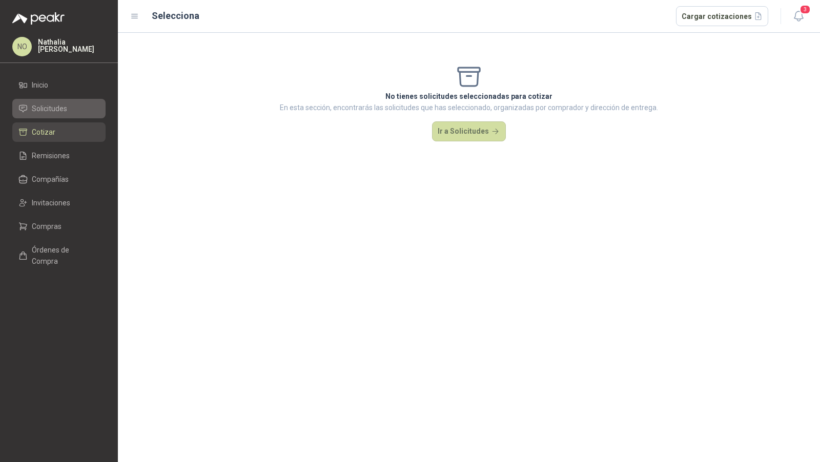
click at [66, 107] on span "Solicitudes" at bounding box center [49, 108] width 35 height 11
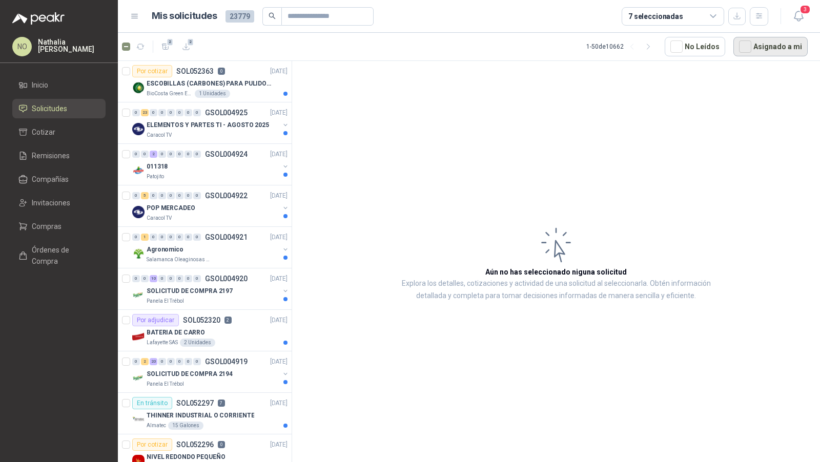
click at [767, 48] on button "Asignado a mi" at bounding box center [770, 46] width 74 height 19
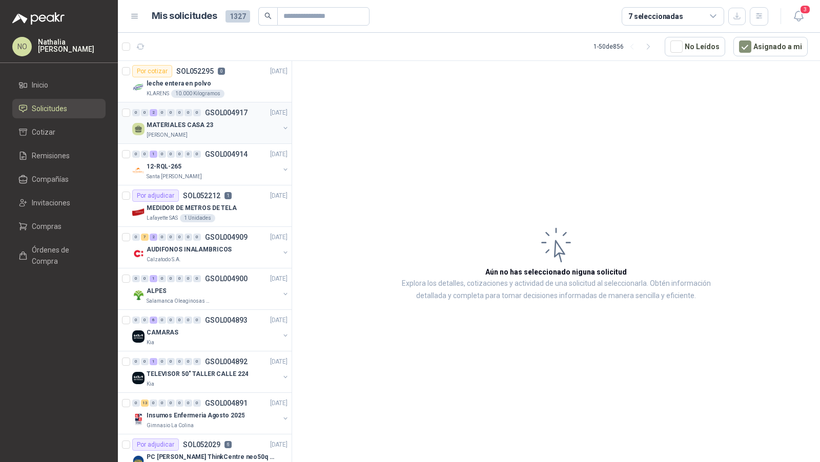
click at [204, 127] on p "MATERIALES CASA 23" at bounding box center [180, 125] width 67 height 10
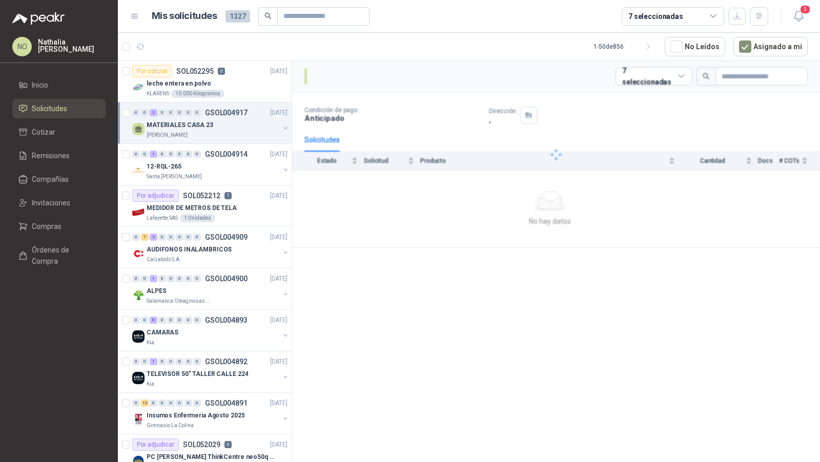
click at [204, 127] on p "MATERIALES CASA 23" at bounding box center [180, 125] width 67 height 10
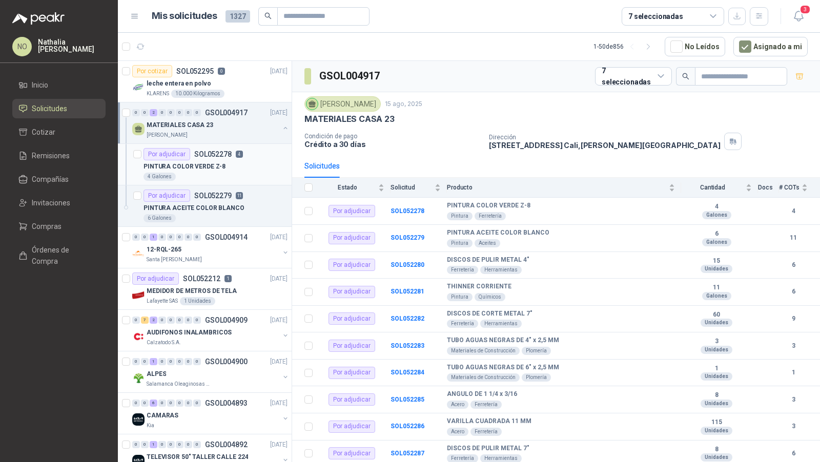
click at [202, 167] on p "PINTURA COLOR VERDE Z-8" at bounding box center [184, 167] width 82 height 10
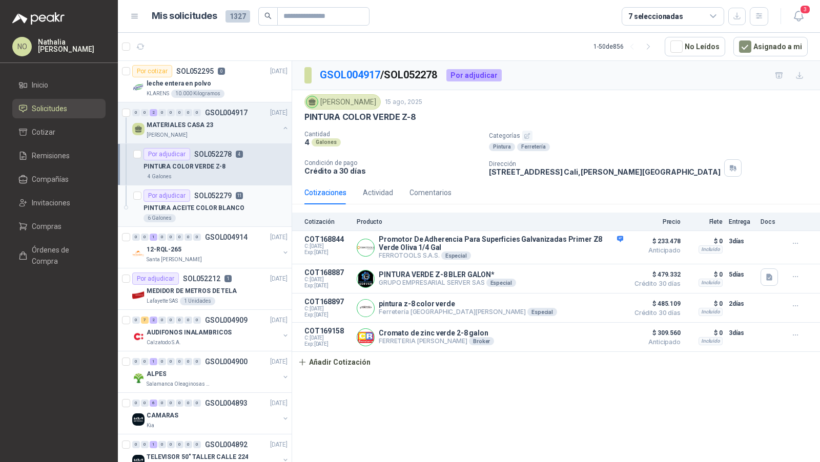
click at [200, 192] on p "SOL052279" at bounding box center [212, 195] width 37 height 7
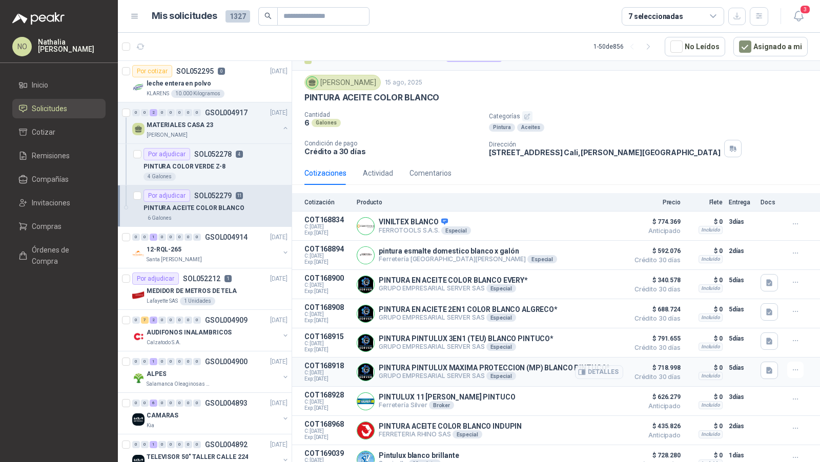
scroll to position [15, 0]
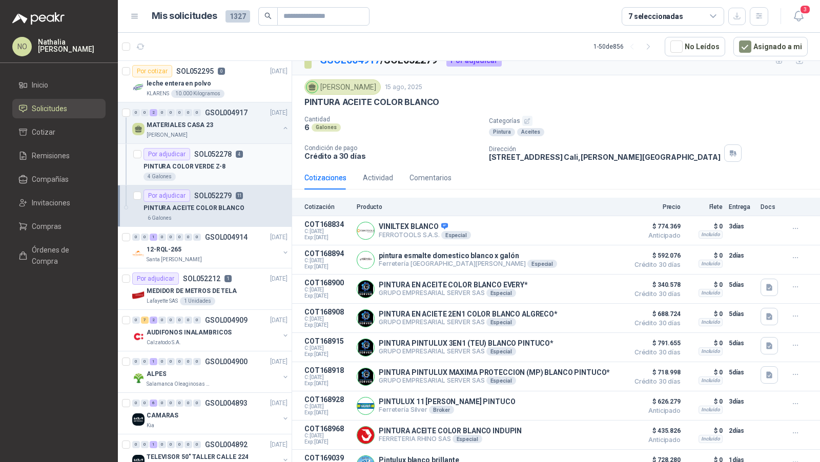
click at [231, 167] on div "PINTURA COLOR VERDE Z-8" at bounding box center [215, 166] width 144 height 12
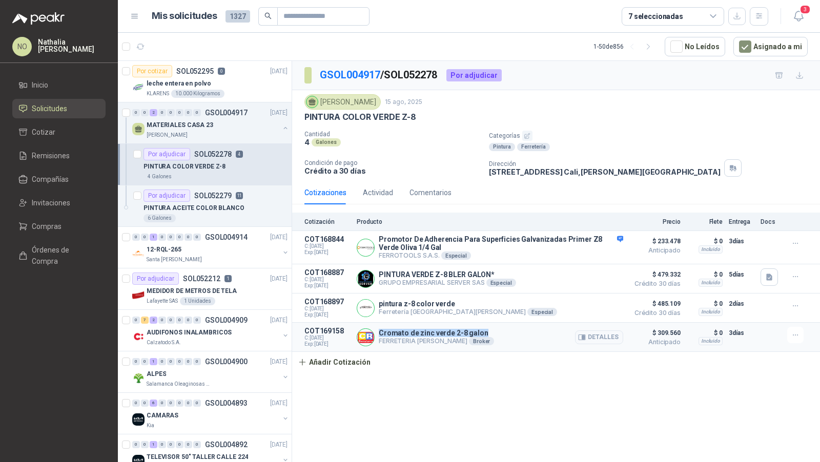
drag, startPoint x: 379, startPoint y: 332, endPoint x: 480, endPoint y: 332, distance: 100.5
click at [480, 332] on p "Cromato de zinc verde 2-8 galon" at bounding box center [436, 333] width 115 height 8
click at [220, 131] on div "[PERSON_NAME]" at bounding box center [213, 135] width 133 height 8
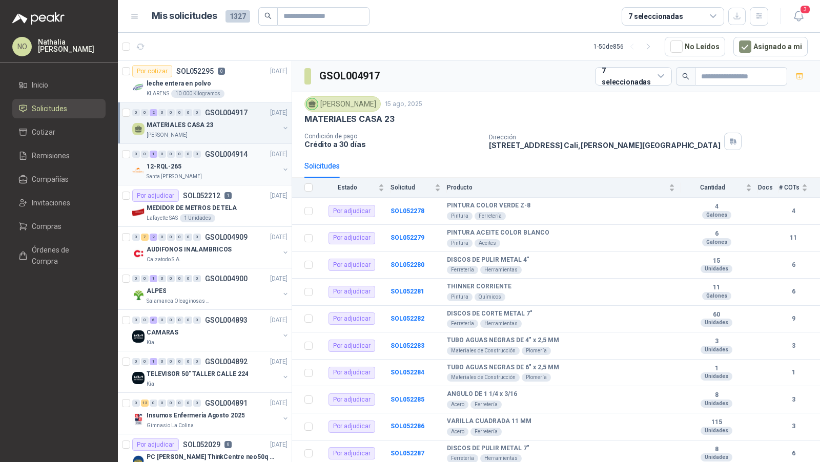
click at [213, 175] on div "Santa [PERSON_NAME]" at bounding box center [213, 177] width 133 height 8
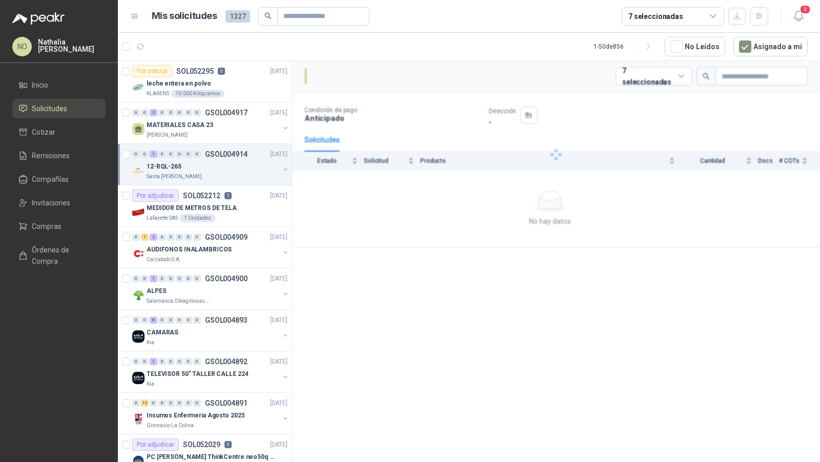
click at [213, 175] on div "Santa [PERSON_NAME]" at bounding box center [213, 177] width 133 height 8
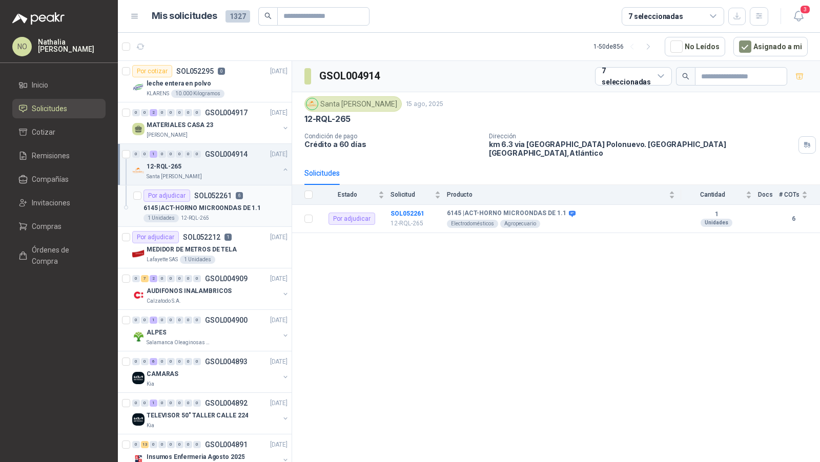
click at [227, 204] on p "6145 | ACT-HORNO MICROONDAS DE 1.1" at bounding box center [201, 208] width 117 height 10
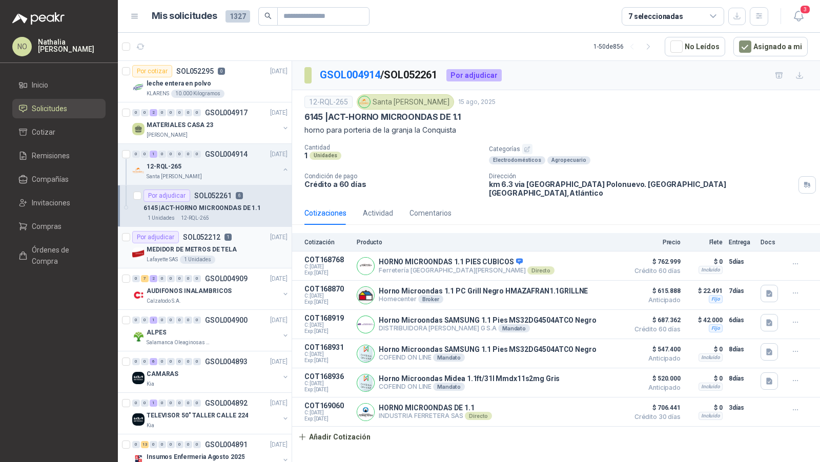
click at [229, 252] on p "MEDIDOR DE METROS DE TELA" at bounding box center [192, 250] width 90 height 10
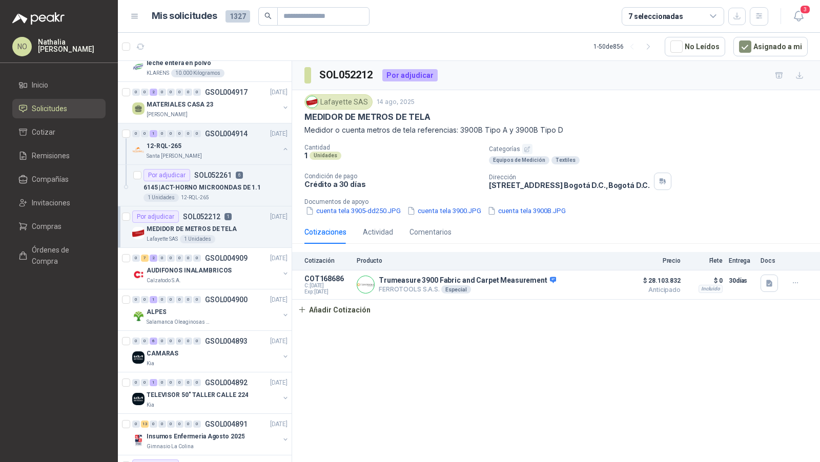
scroll to position [21, 0]
click at [229, 259] on p "GSOL004909" at bounding box center [226, 257] width 43 height 7
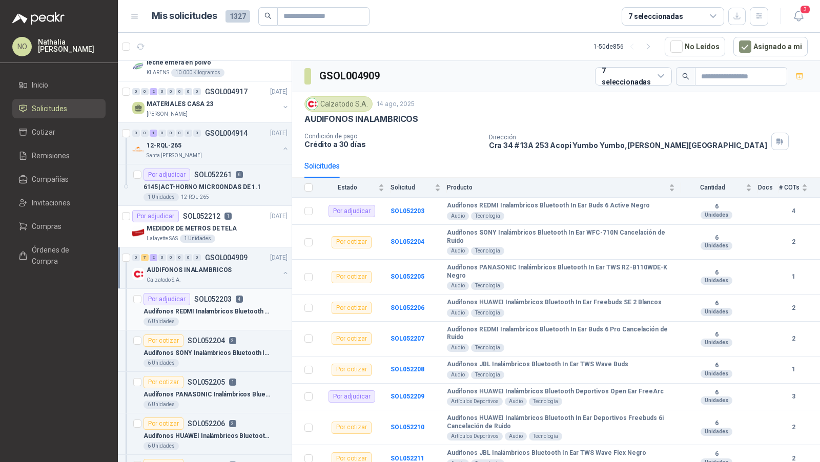
click at [222, 307] on p "Audifonos REDMI Inalambricos Bluetooth In Ear Buds 6 Active Negro" at bounding box center [207, 312] width 128 height 10
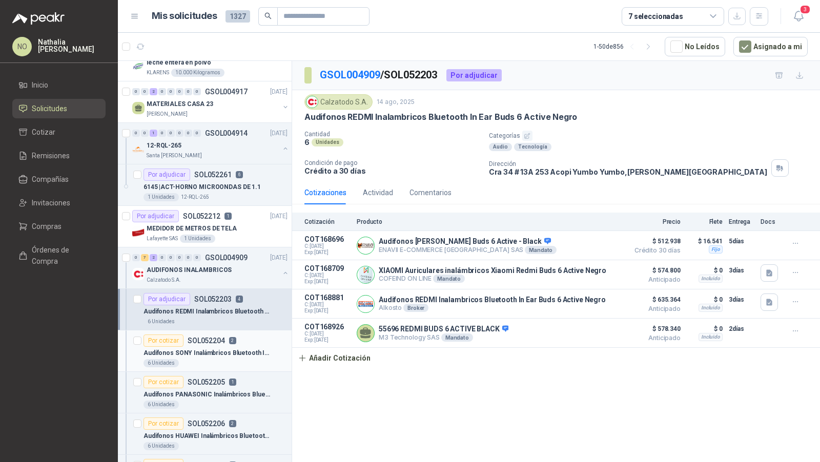
click at [213, 361] on div "6 Unidades" at bounding box center [215, 363] width 144 height 8
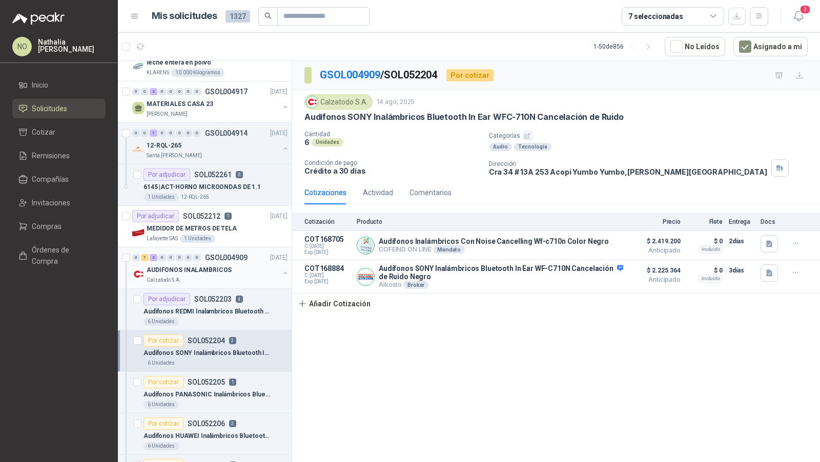
click at [236, 265] on div "AUDIFONOS INALAMBRICOS" at bounding box center [213, 270] width 133 height 12
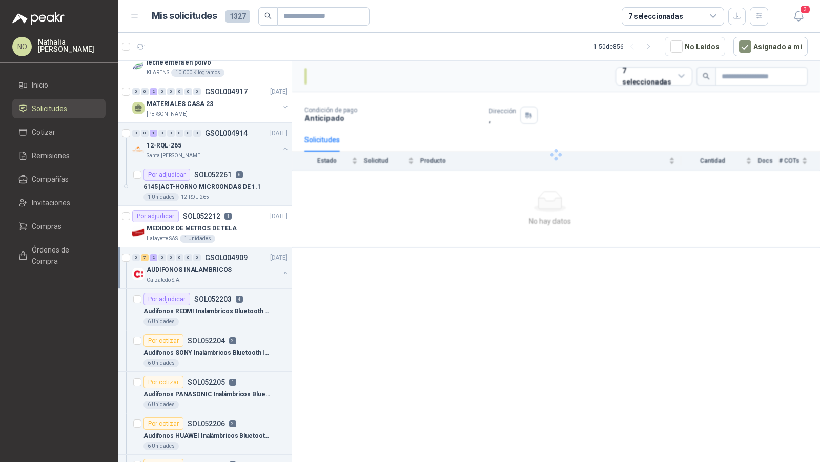
click at [236, 265] on div "AUDIFONOS INALAMBRICOS" at bounding box center [213, 270] width 133 height 12
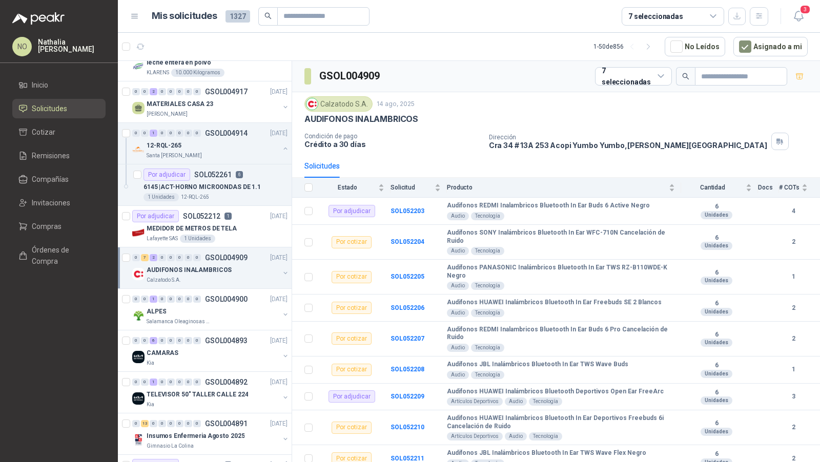
click at [200, 265] on p "AUDIFONOS INALAMBRICOS" at bounding box center [189, 270] width 85 height 10
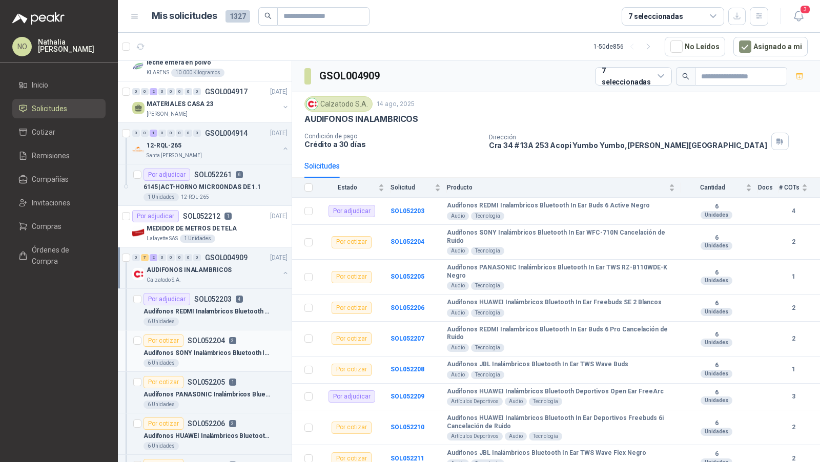
click at [207, 353] on p "Audífonos SONY Inalámbricos Bluetooth In Ear WFC-710N Cancelación de Ruido" at bounding box center [207, 353] width 128 height 10
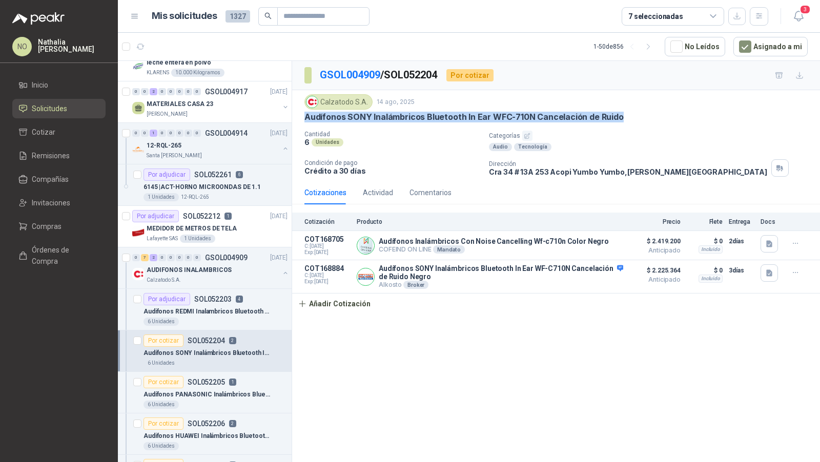
drag, startPoint x: 304, startPoint y: 115, endPoint x: 638, endPoint y: 115, distance: 333.6
click at [638, 115] on div "Audífonos SONY Inalámbricos Bluetooth In Ear WFC-710N Cancelación de Ruido" at bounding box center [555, 117] width 503 height 11
click at [218, 107] on div "MATERIALES CASA 23" at bounding box center [213, 104] width 133 height 12
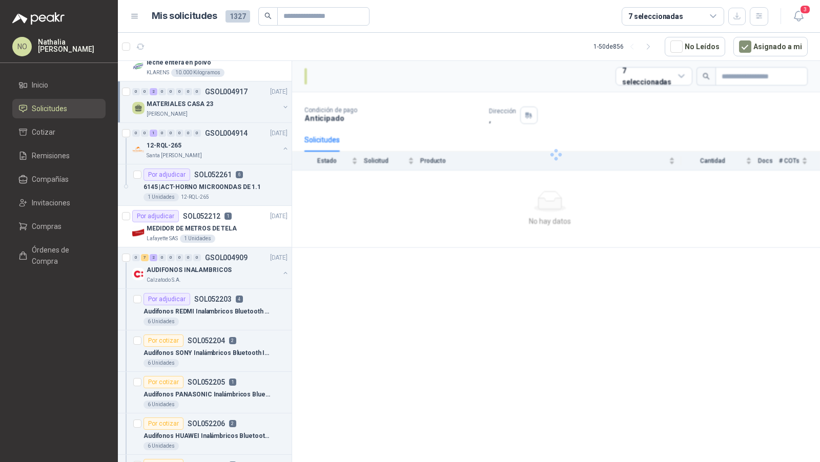
click at [218, 107] on div "MATERIALES CASA 23" at bounding box center [213, 104] width 133 height 12
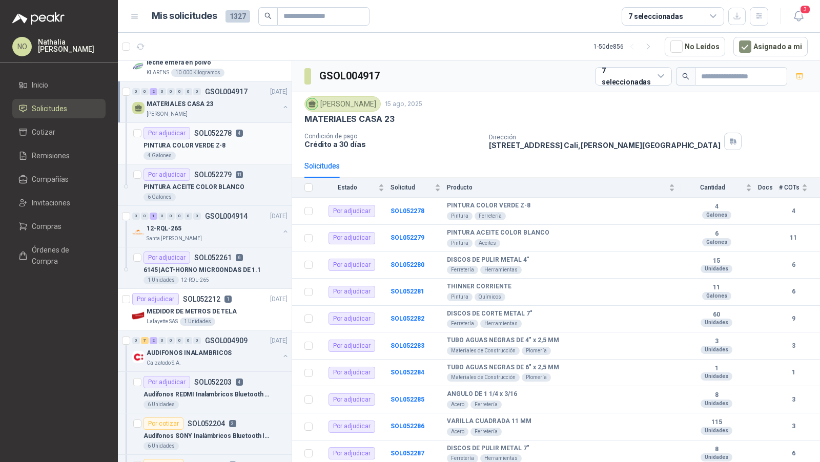
click at [227, 145] on div "PINTURA COLOR VERDE Z-8" at bounding box center [215, 145] width 144 height 12
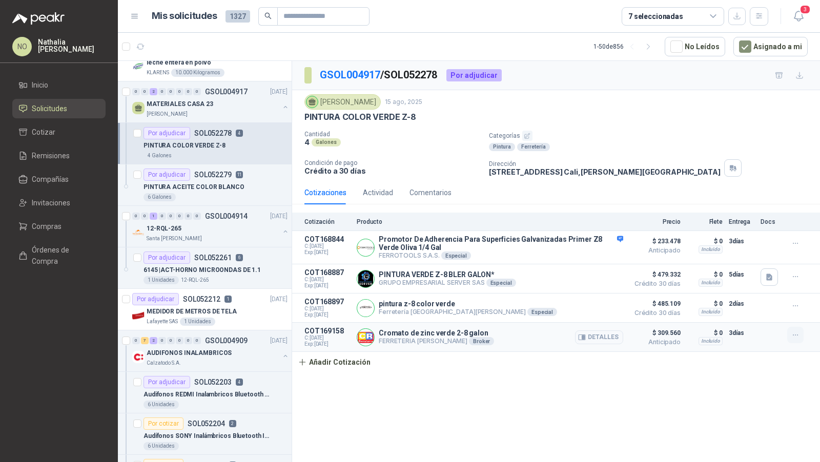
click at [793, 337] on button "button" at bounding box center [795, 335] width 16 height 16
click at [758, 290] on button "Editar" at bounding box center [775, 292] width 82 height 16
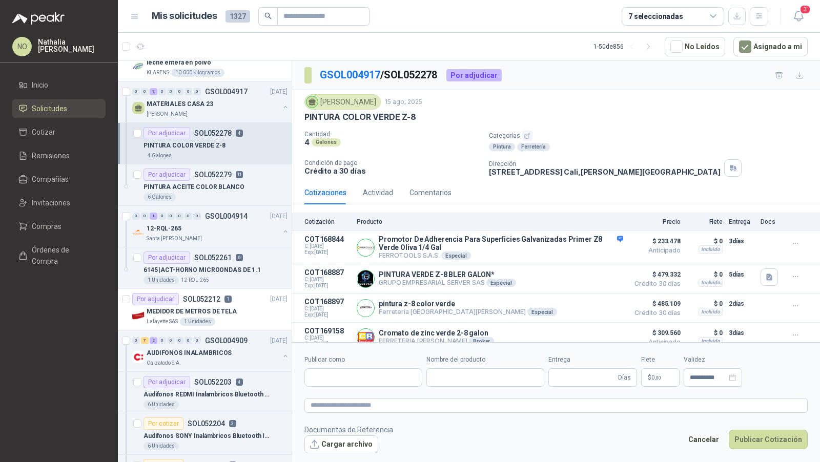
type input "**********"
type input "*"
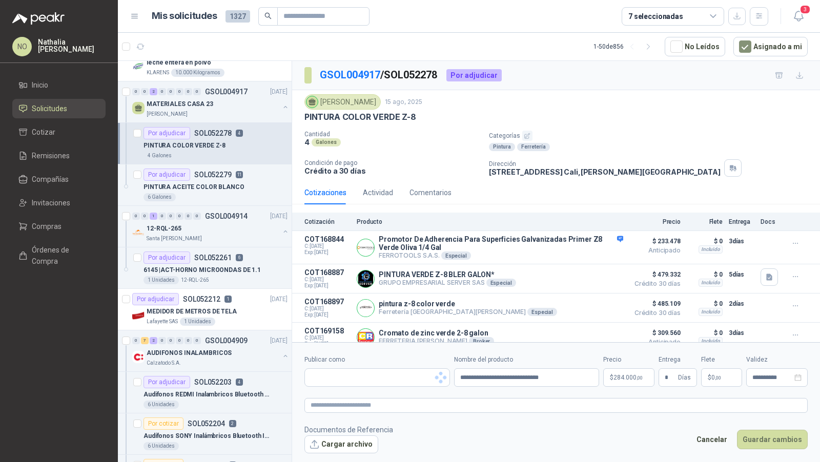
type input "**********"
click at [337, 442] on button "Cargar archivo" at bounding box center [341, 445] width 74 height 18
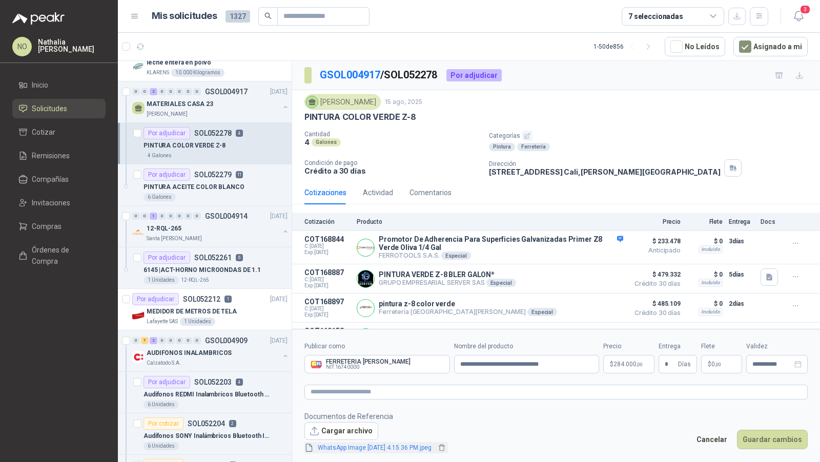
click at [384, 447] on link "WhatsApp Image [DATE] 4.15.36 PM.jpeg" at bounding box center [375, 448] width 122 height 10
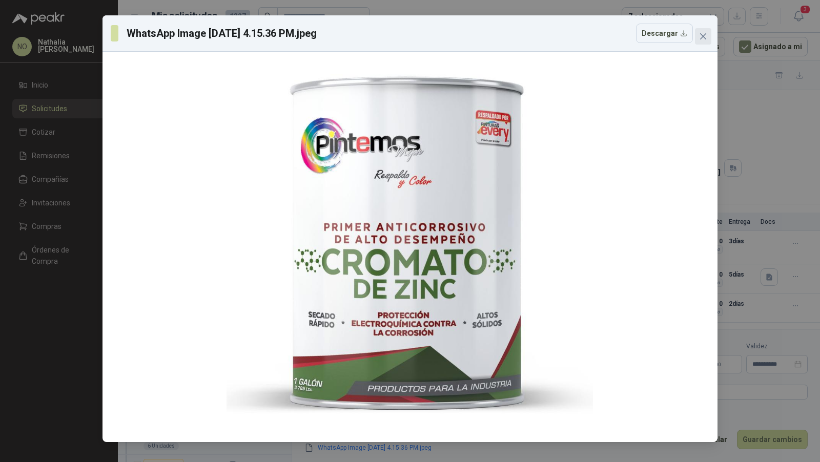
click at [704, 42] on button "Close" at bounding box center [703, 36] width 16 height 16
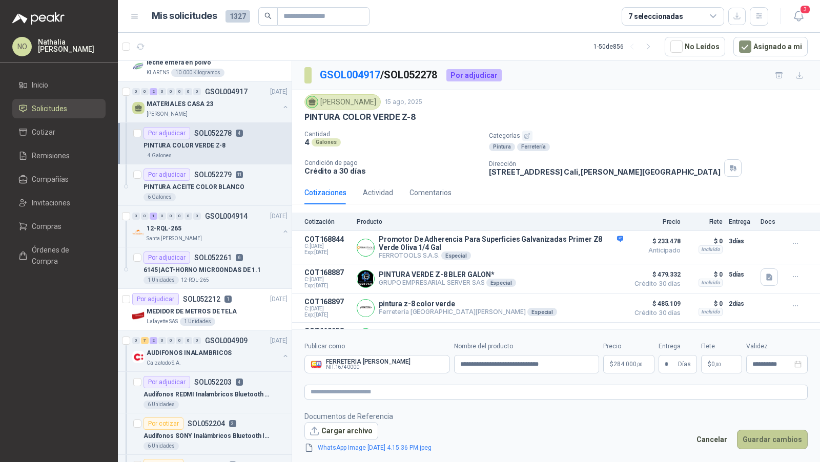
click at [758, 437] on button "Guardar cambios" at bounding box center [772, 439] width 71 height 19
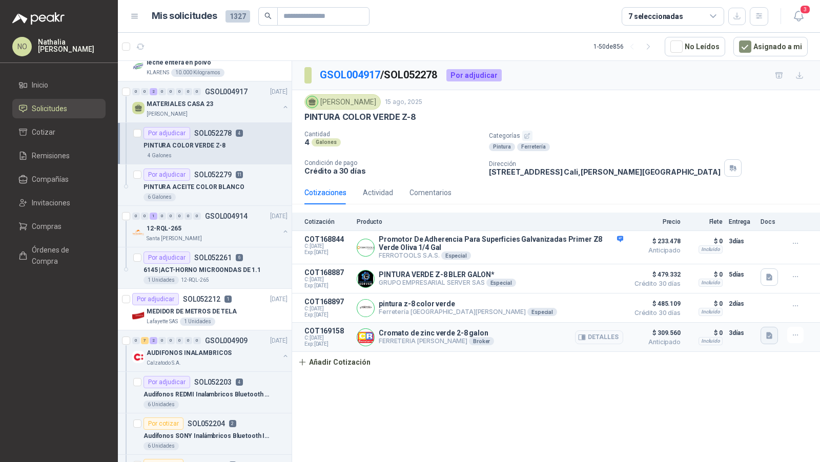
click at [772, 337] on icon "button" at bounding box center [769, 336] width 9 height 9
click at [720, 308] on button "WhatsApp Image [DATE] 4.15.36 PM.jpeg" at bounding box center [702, 310] width 135 height 11
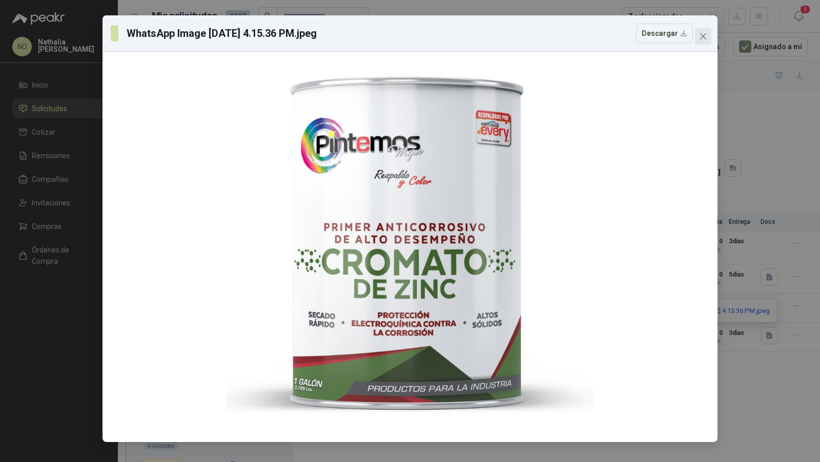
click at [704, 39] on icon "close" at bounding box center [703, 36] width 8 height 8
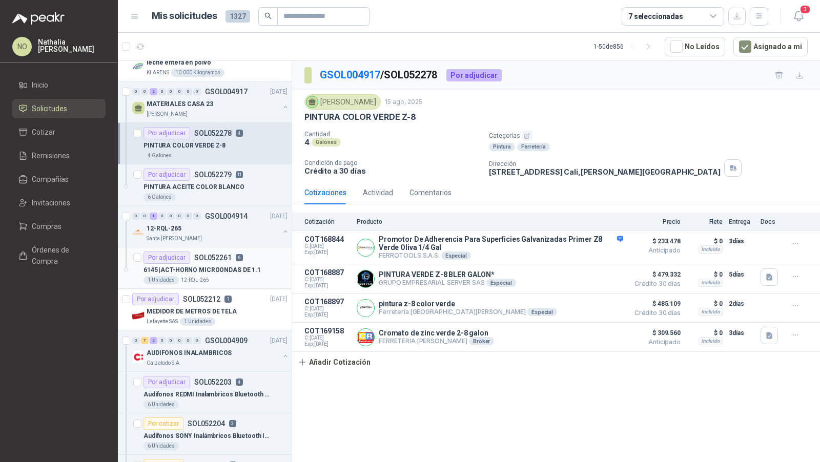
click at [229, 276] on div "1 Unidades 12-RQL-265" at bounding box center [215, 280] width 144 height 8
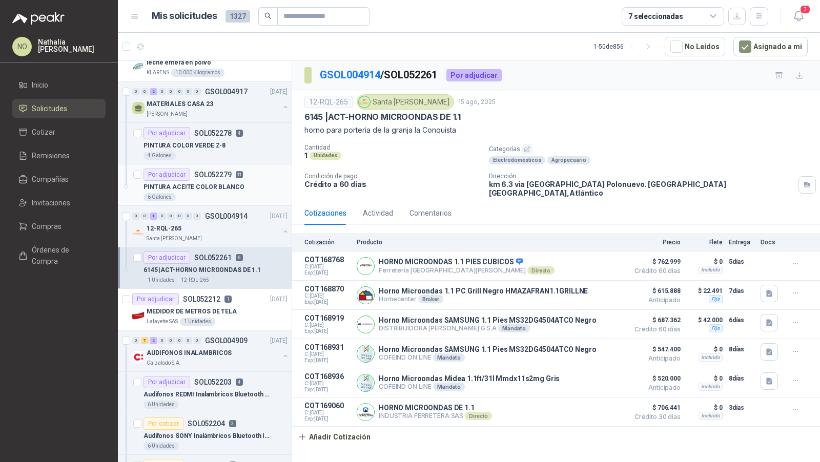
click at [243, 194] on div "6 Galones" at bounding box center [215, 197] width 144 height 8
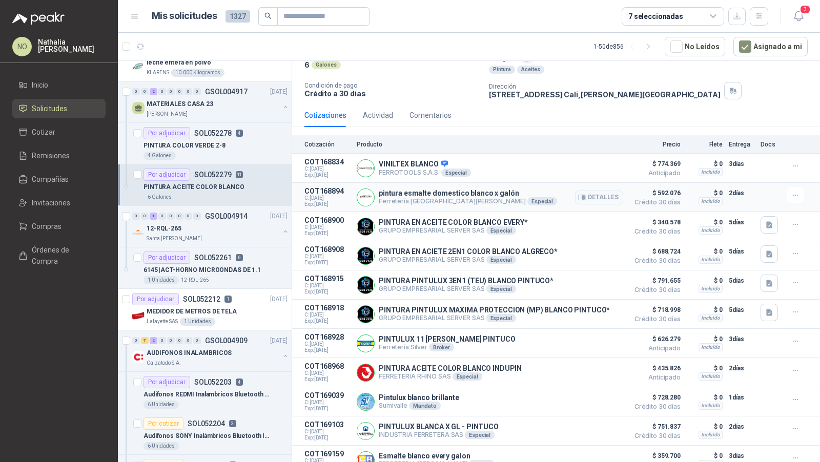
scroll to position [103, 0]
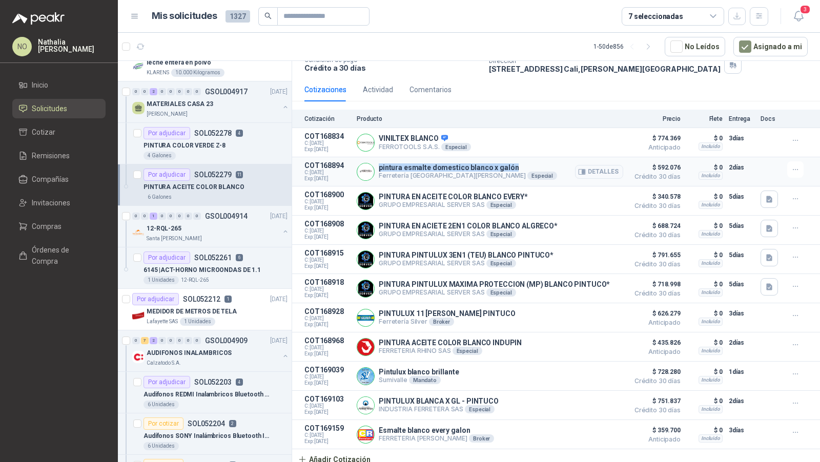
drag, startPoint x: 510, startPoint y: 167, endPoint x: 378, endPoint y: 166, distance: 131.7
click at [379, 166] on p "pintura esmalte domestico blanco x galón" at bounding box center [468, 167] width 178 height 8
click at [379, 134] on p "VINILTEX BLANCO" at bounding box center [425, 138] width 92 height 9
drag, startPoint x: 379, startPoint y: 134, endPoint x: 436, endPoint y: 136, distance: 56.9
click at [436, 136] on p "VINILTEX BLANCO" at bounding box center [425, 138] width 92 height 9
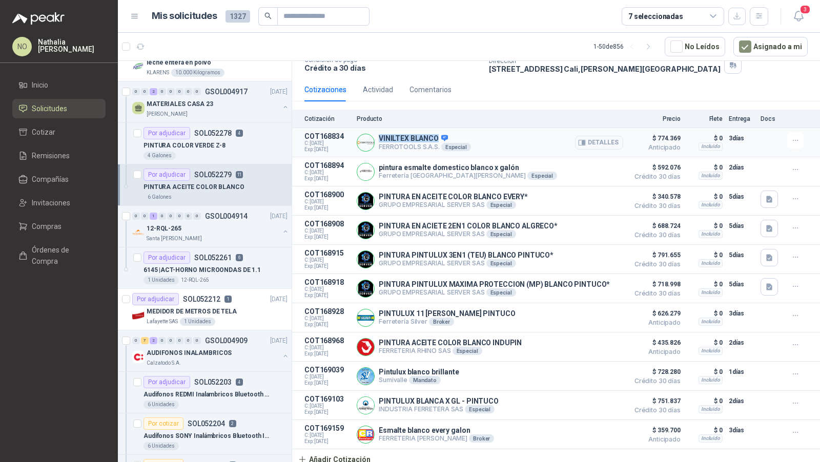
click at [418, 136] on p "VINILTEX BLANCO" at bounding box center [425, 138] width 92 height 9
click at [202, 133] on p "SOL052278" at bounding box center [212, 133] width 37 height 7
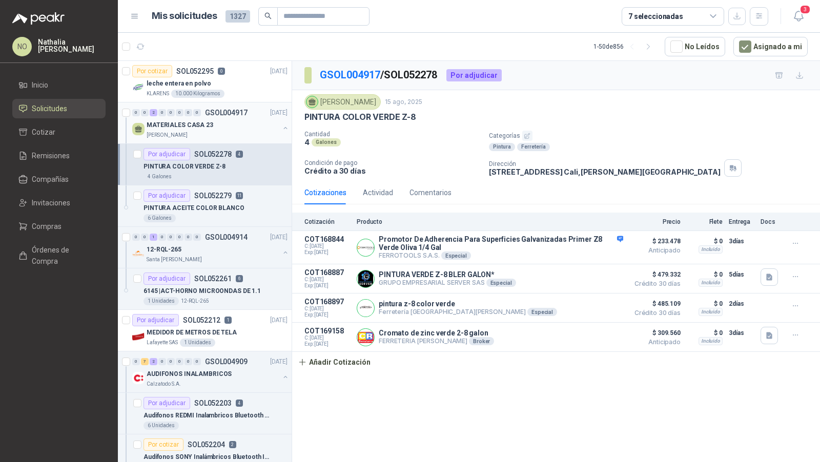
click at [207, 115] on p "GSOL004917" at bounding box center [226, 112] width 43 height 7
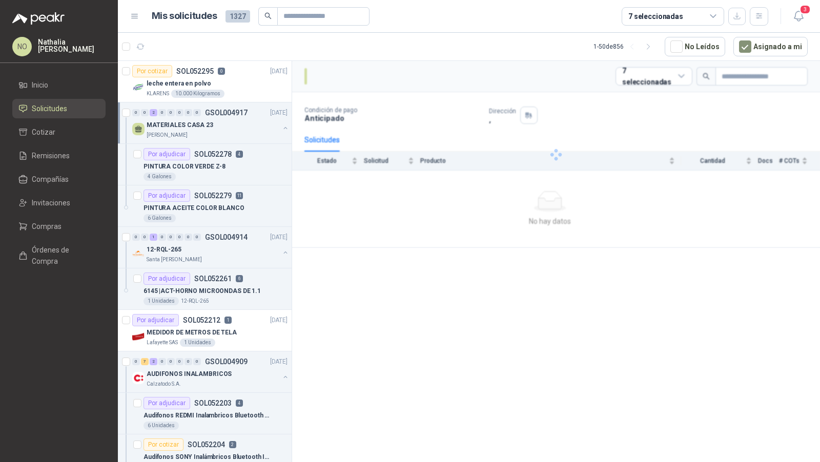
click at [207, 115] on p "GSOL004917" at bounding box center [226, 112] width 43 height 7
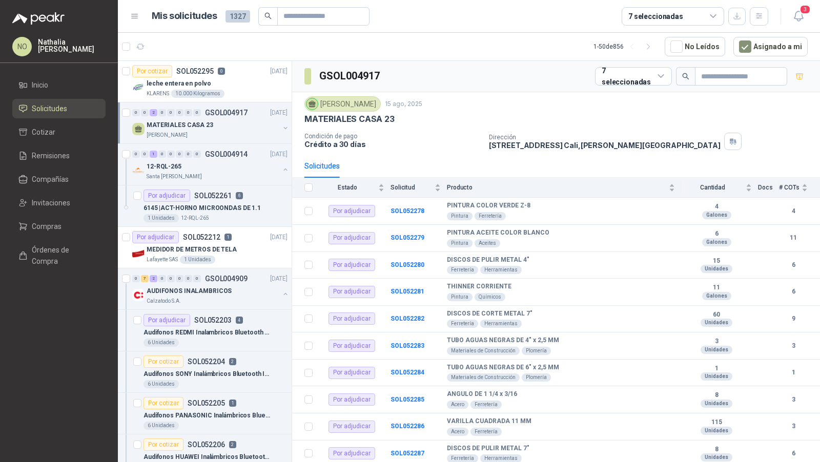
scroll to position [3, 0]
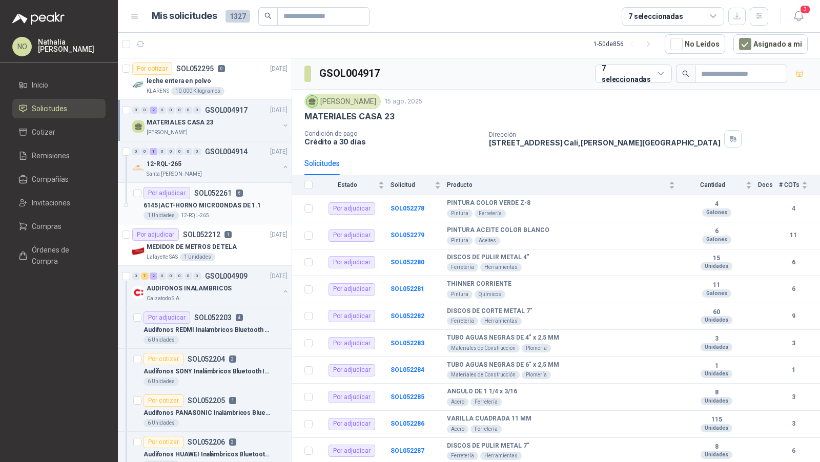
click at [225, 206] on p "6145 | ACT-HORNO MICROONDAS DE 1.1" at bounding box center [201, 206] width 117 height 10
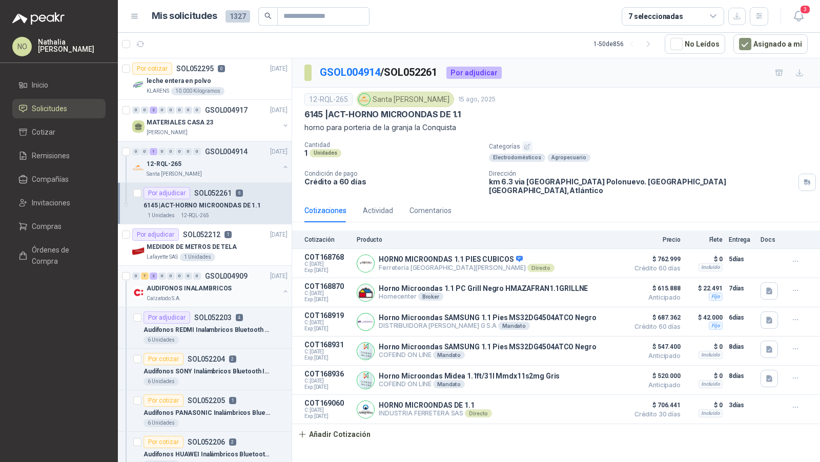
scroll to position [54, 0]
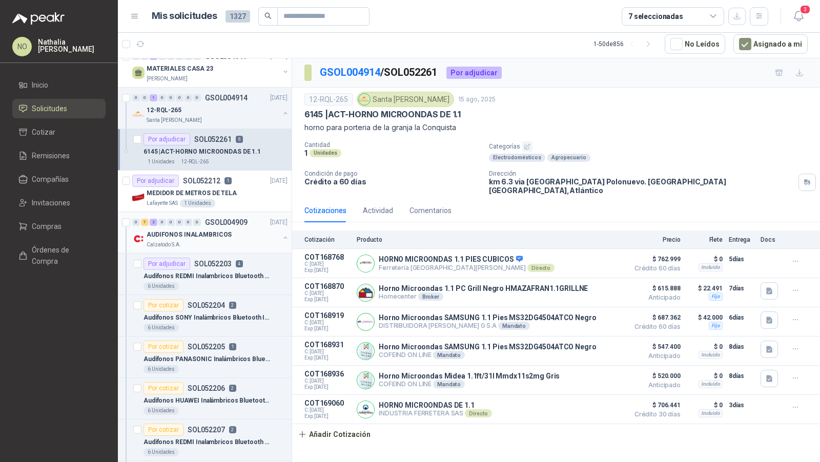
click at [229, 221] on p "GSOL004909" at bounding box center [226, 222] width 43 height 7
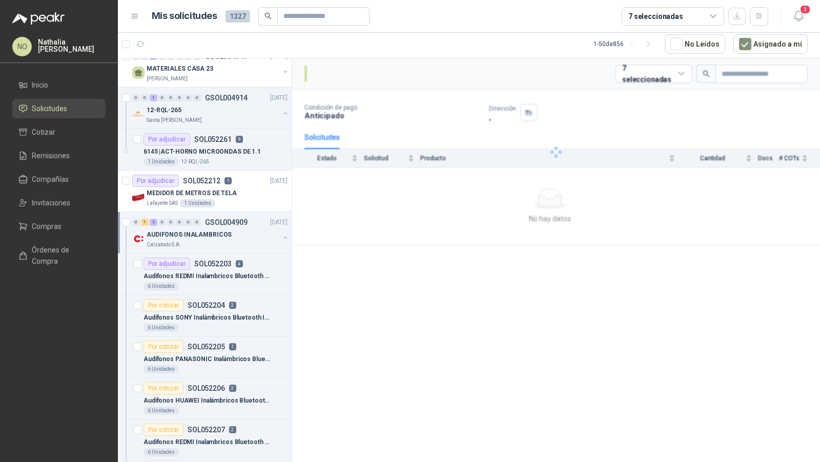
click at [229, 221] on p "GSOL004909" at bounding box center [226, 222] width 43 height 7
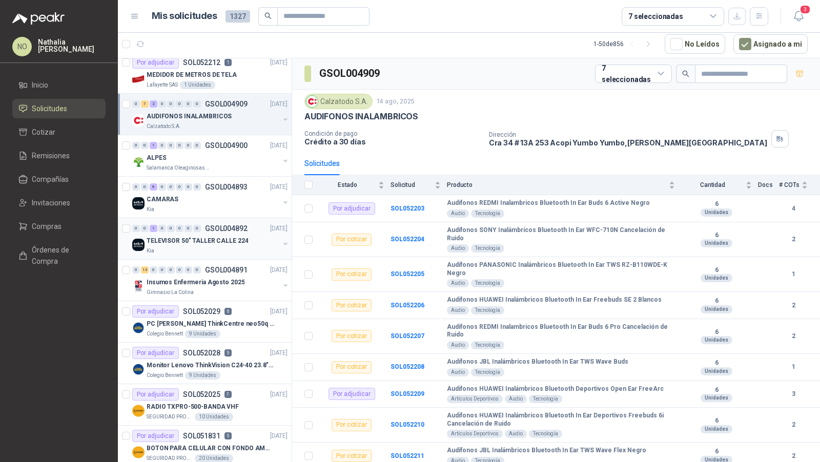
scroll to position [173, 0]
click at [221, 288] on div "Gimnasio La Colina" at bounding box center [213, 292] width 133 height 8
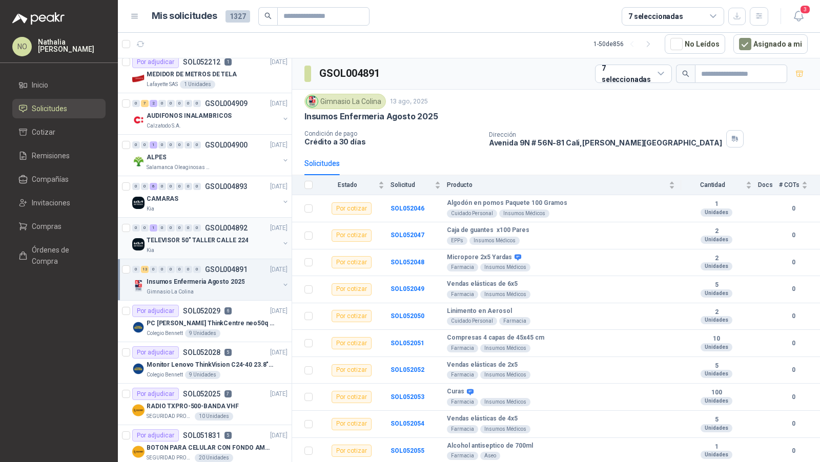
click at [221, 288] on div "Gimnasio La Colina" at bounding box center [213, 292] width 133 height 8
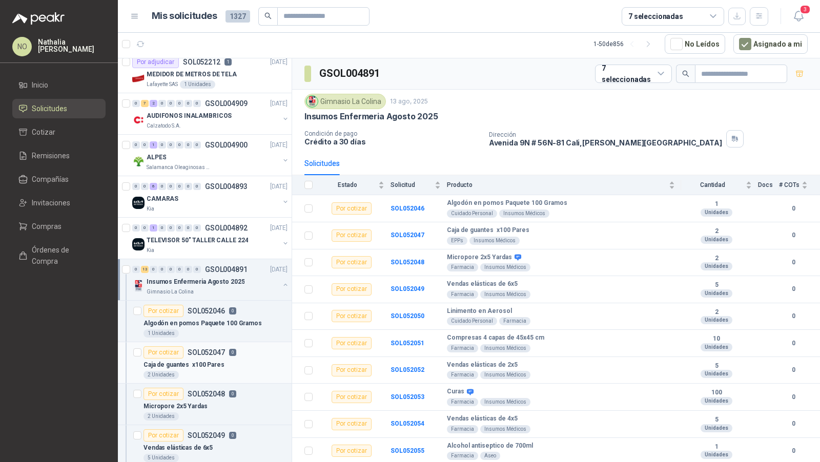
click at [220, 354] on div "Por cotizar SOL052047 0" at bounding box center [189, 352] width 93 height 12
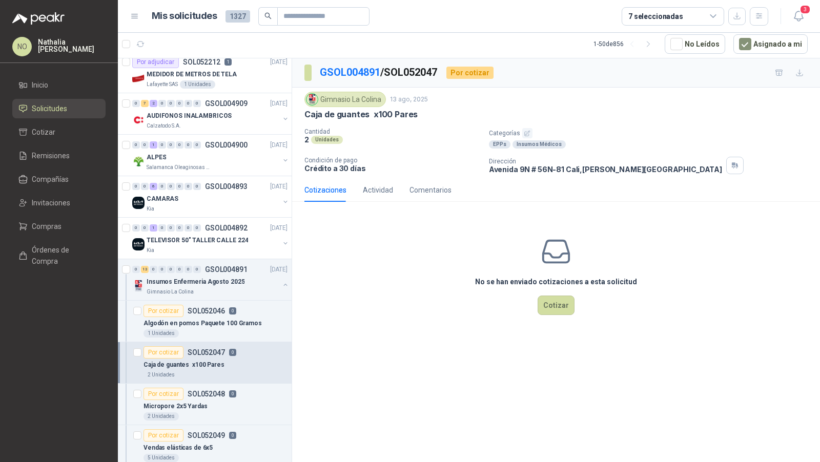
scroll to position [182, 0]
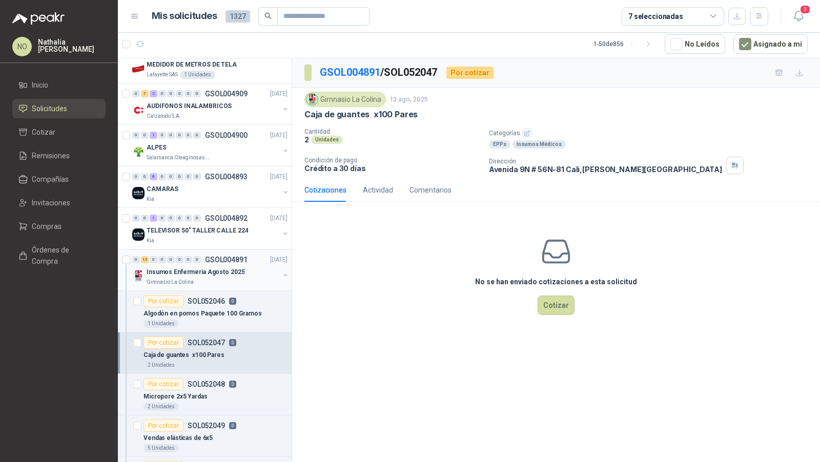
click at [209, 260] on p "GSOL004891" at bounding box center [226, 259] width 43 height 7
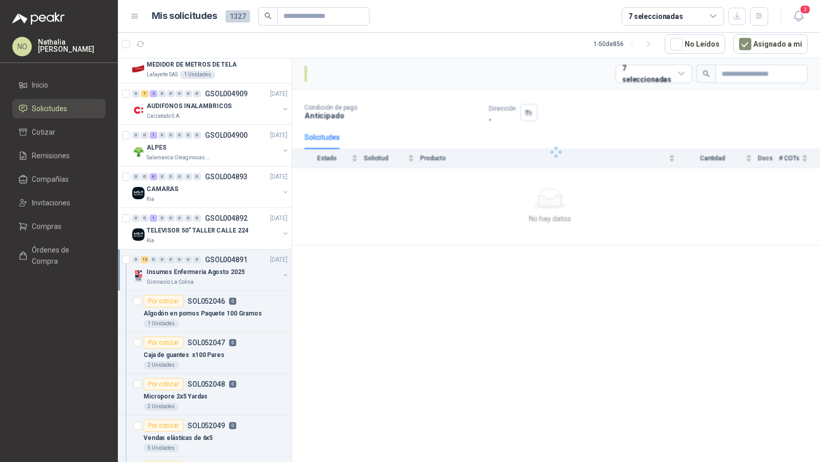
click at [209, 260] on p "GSOL004891" at bounding box center [226, 259] width 43 height 7
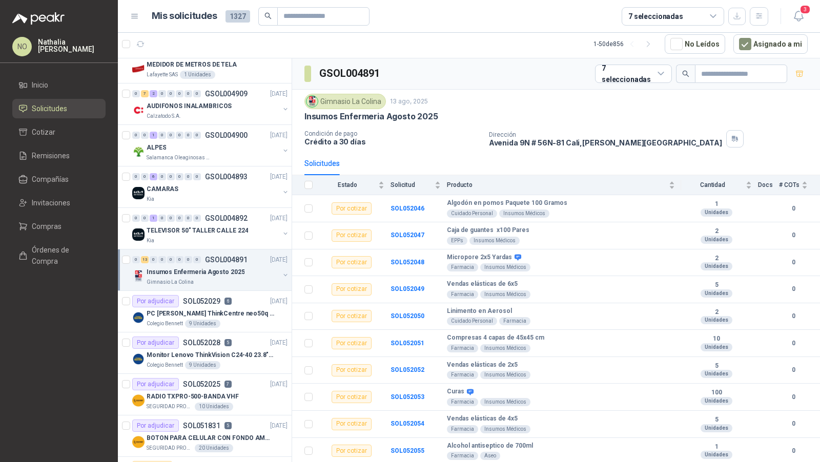
click at [209, 260] on p "GSOL004891" at bounding box center [226, 259] width 43 height 7
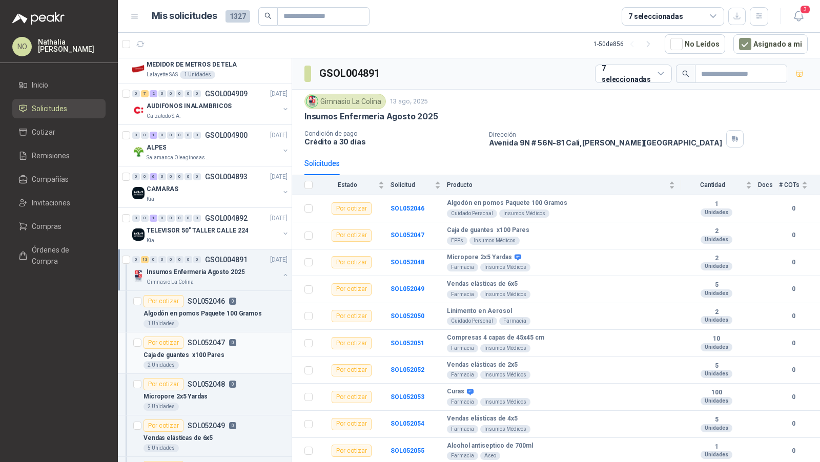
click at [254, 356] on div "Caja de guantes x100 Pares" at bounding box center [215, 355] width 144 height 12
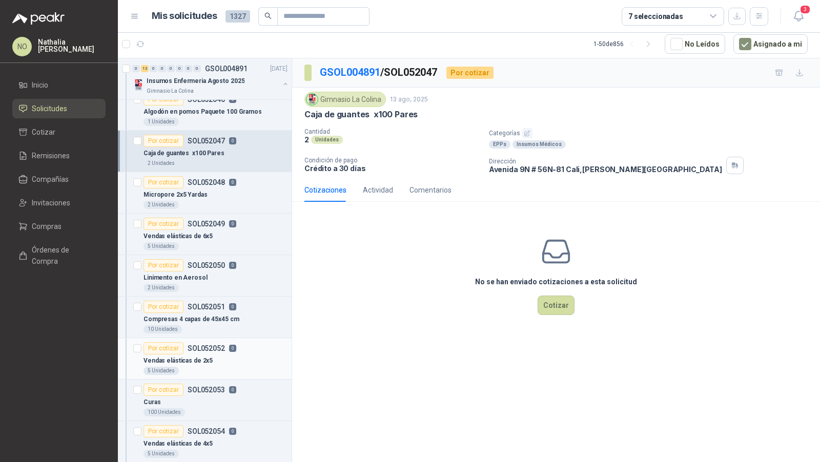
scroll to position [373, 0]
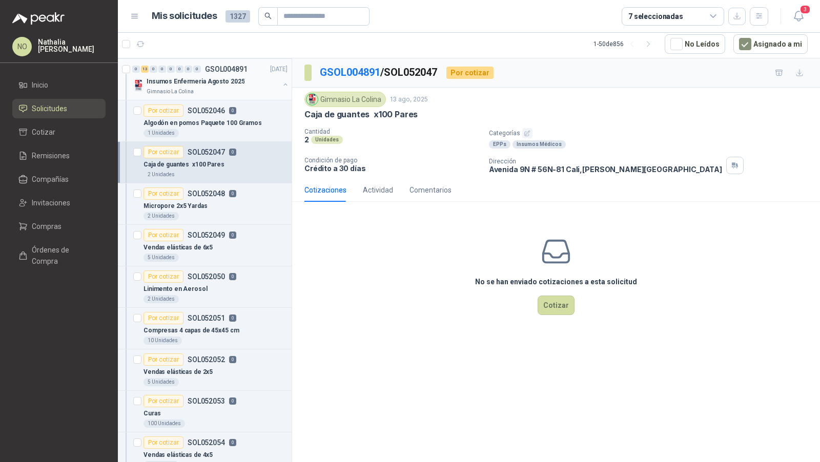
click at [248, 69] on div "0 13 0 0 0 0 0 0 GSOL004891 [DATE]" at bounding box center [210, 69] width 157 height 12
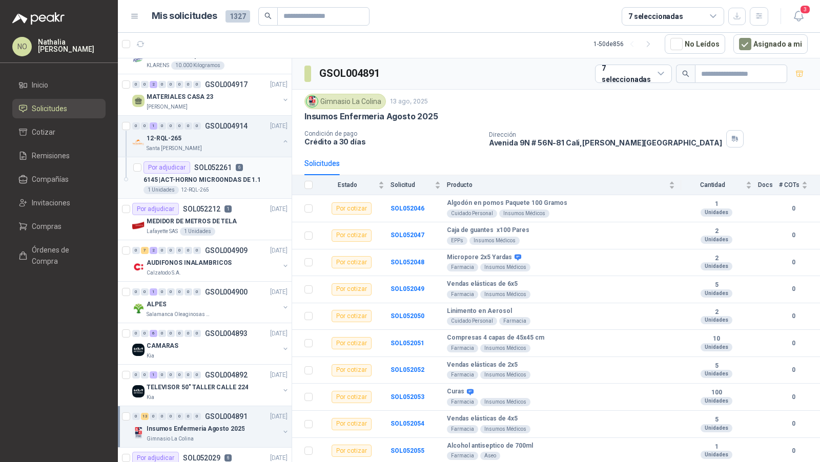
scroll to position [24, 0]
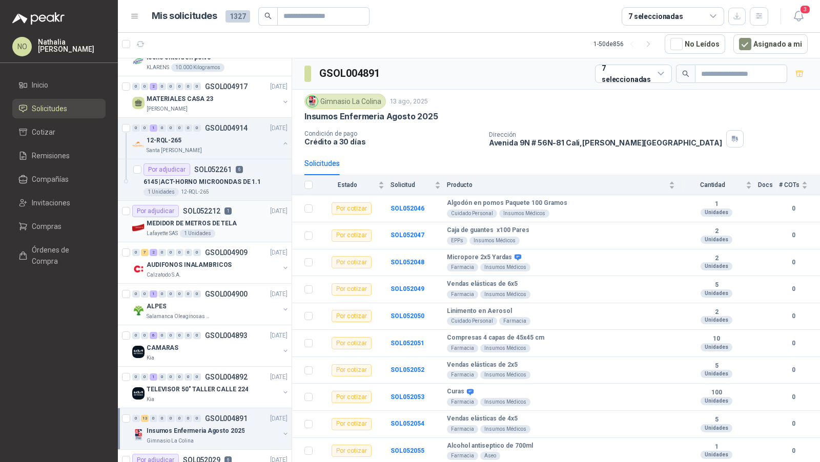
click at [228, 211] on p "1" at bounding box center [227, 211] width 7 height 7
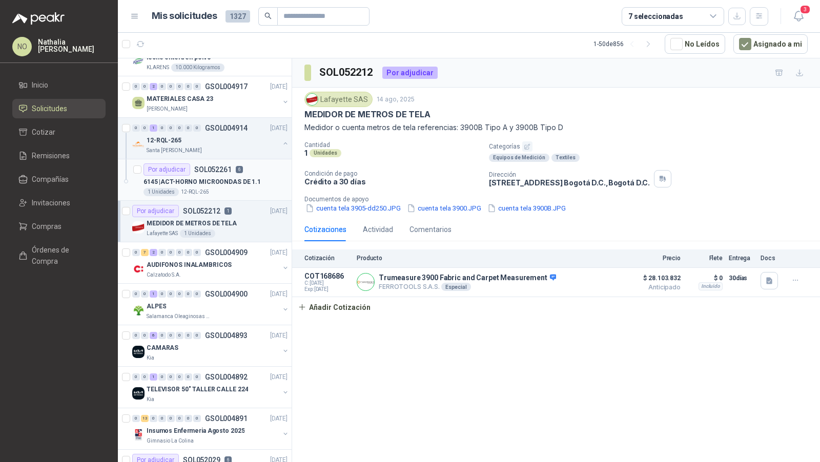
click at [227, 169] on p "SOL052261" at bounding box center [212, 169] width 37 height 7
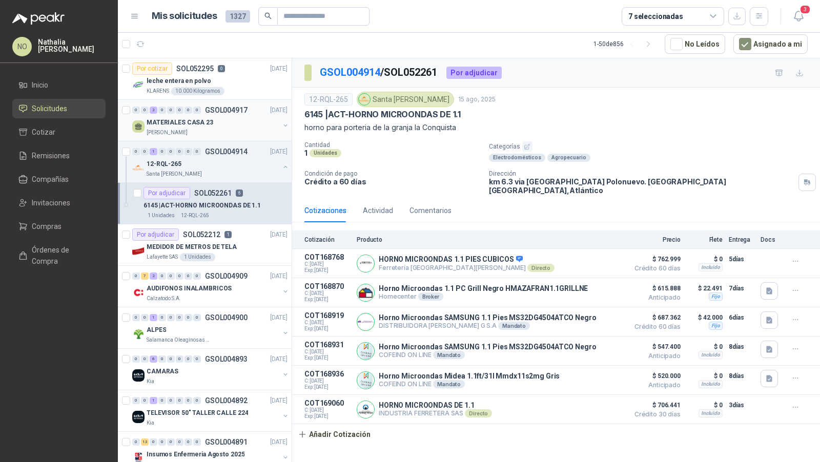
click at [237, 118] on div "MATERIALES CASA 23" at bounding box center [213, 122] width 133 height 12
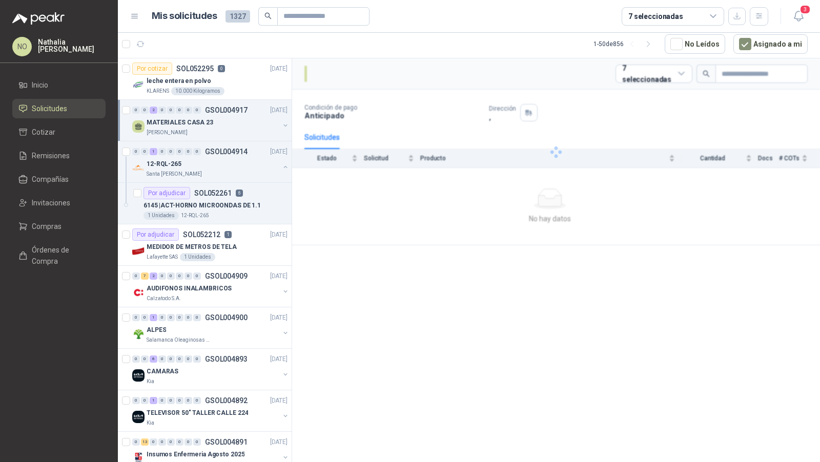
click at [237, 118] on div "MATERIALES CASA 23" at bounding box center [213, 122] width 133 height 12
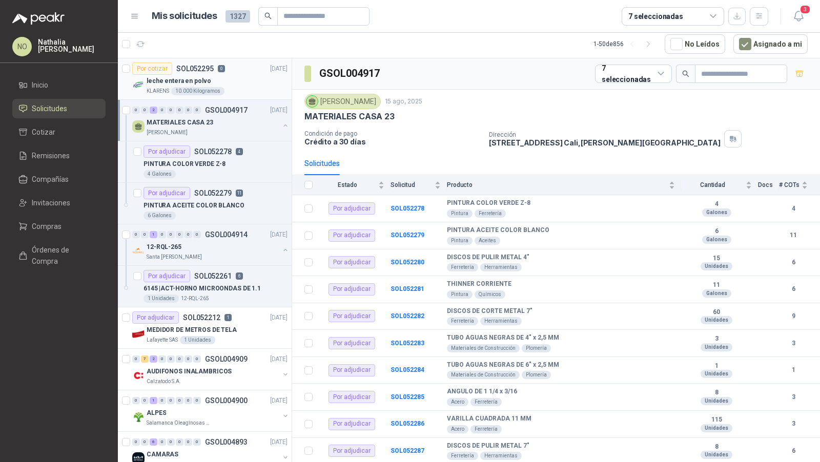
click at [240, 90] on div "KLARENS 10.000 Kilogramos" at bounding box center [217, 91] width 141 height 8
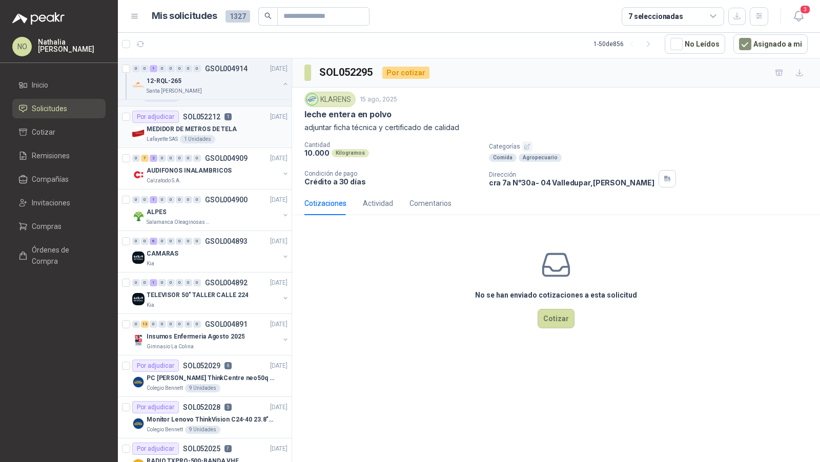
scroll to position [225, 0]
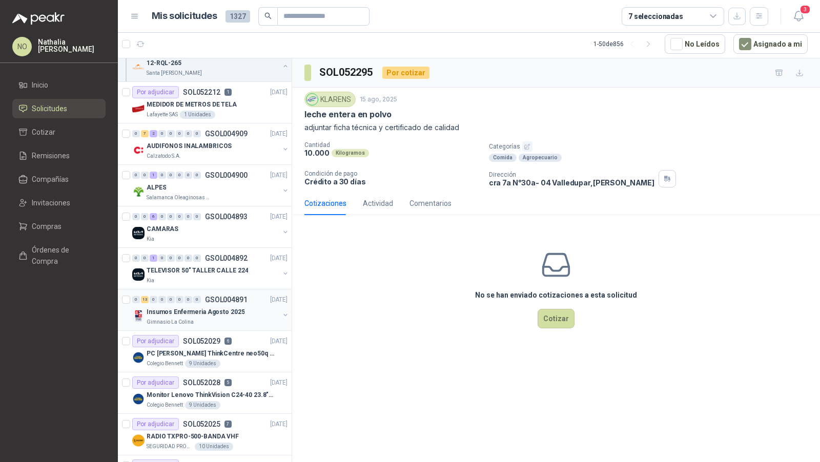
click at [220, 307] on p "Insumos Enfermeria Agosto 2025" at bounding box center [196, 312] width 98 height 10
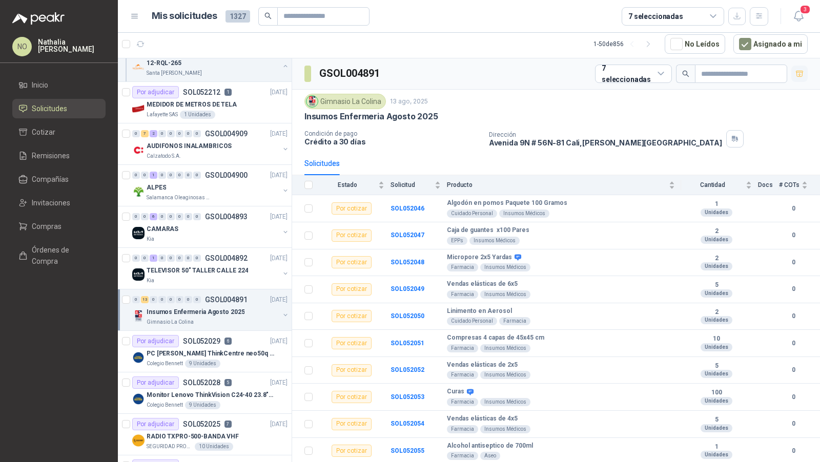
click at [795, 70] on icon "button" at bounding box center [799, 74] width 9 height 9
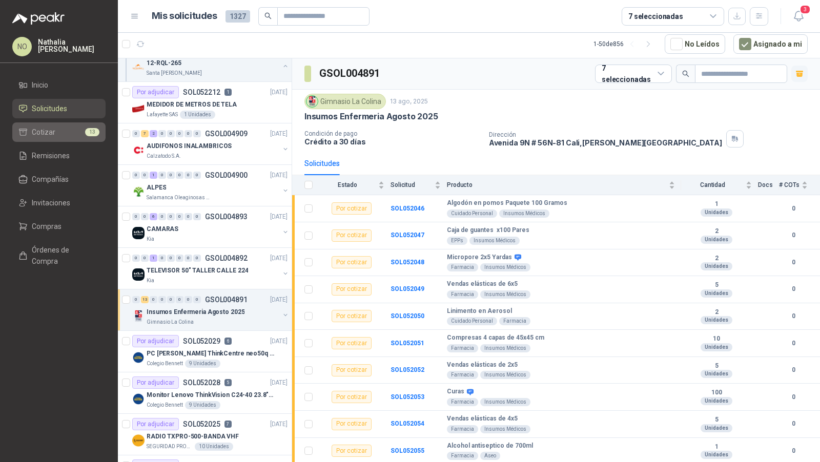
click at [43, 127] on span "Cotizar" at bounding box center [44, 132] width 24 height 11
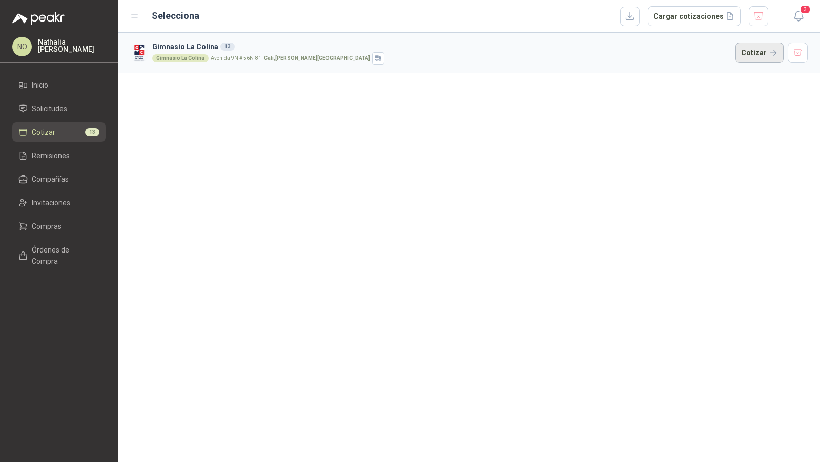
click at [770, 56] on button "Cotizar" at bounding box center [759, 53] width 48 height 20
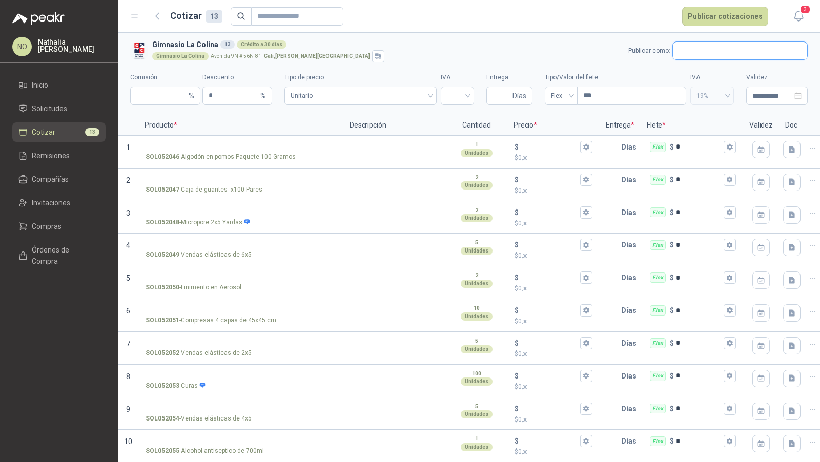
click at [693, 59] on input "text" at bounding box center [740, 50] width 134 height 17
type input "*********"
click at [695, 78] on span "NIT : 830501223" at bounding box center [705, 78] width 36 height 5
type input "*"
type input "**********"
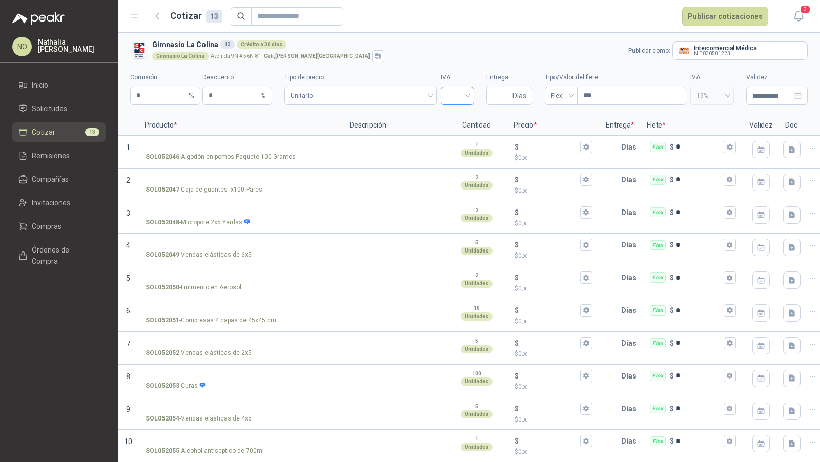
click at [462, 93] on input "search" at bounding box center [457, 94] width 21 height 15
click at [458, 110] on div "19%" at bounding box center [452, 117] width 29 height 16
click at [460, 92] on span "19%" at bounding box center [457, 95] width 21 height 15
click at [445, 151] on div "0%" at bounding box center [452, 150] width 17 height 11
click at [553, 91] on span "Flex" at bounding box center [561, 95] width 20 height 15
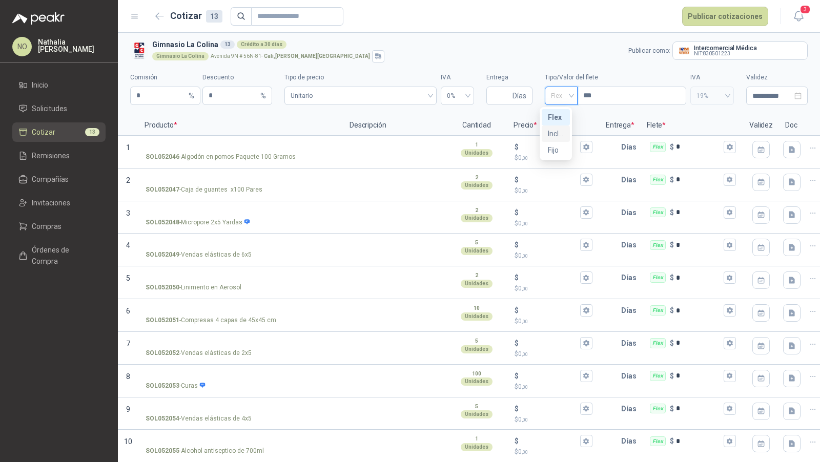
click at [558, 136] on div "Incluido" at bounding box center [556, 133] width 16 height 11
click at [495, 102] on input "Entrega" at bounding box center [502, 95] width 18 height 17
type input "*"
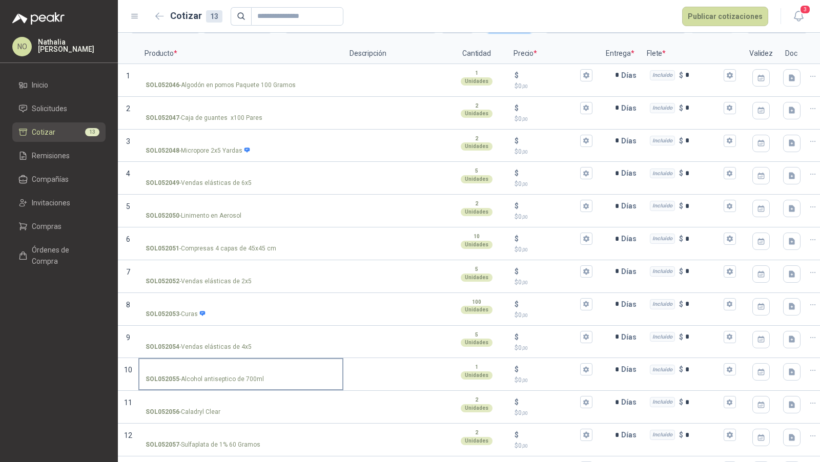
scroll to position [103, 0]
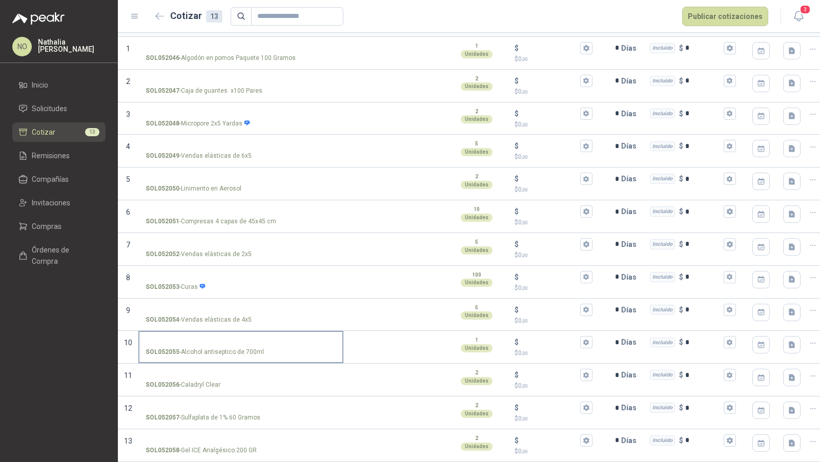
click at [257, 339] on input "SOL052055 - Alcohol antiseptico de 700ml" at bounding box center [241, 343] width 191 height 8
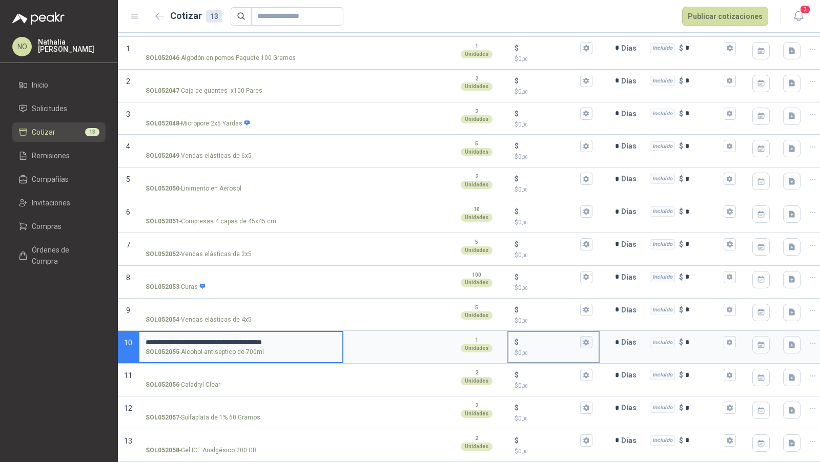
click at [586, 339] on icon "button" at bounding box center [586, 342] width 6 height 6
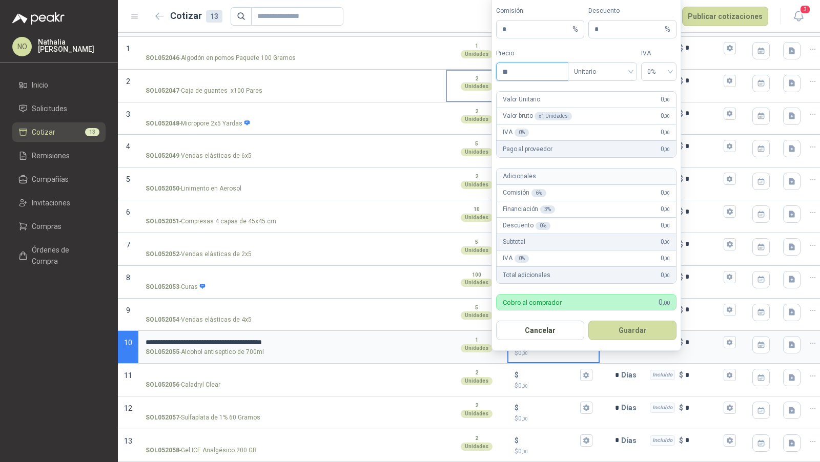
type input "*"
type input "*******"
click at [642, 335] on button "Guardar" at bounding box center [632, 330] width 88 height 19
type input "*****"
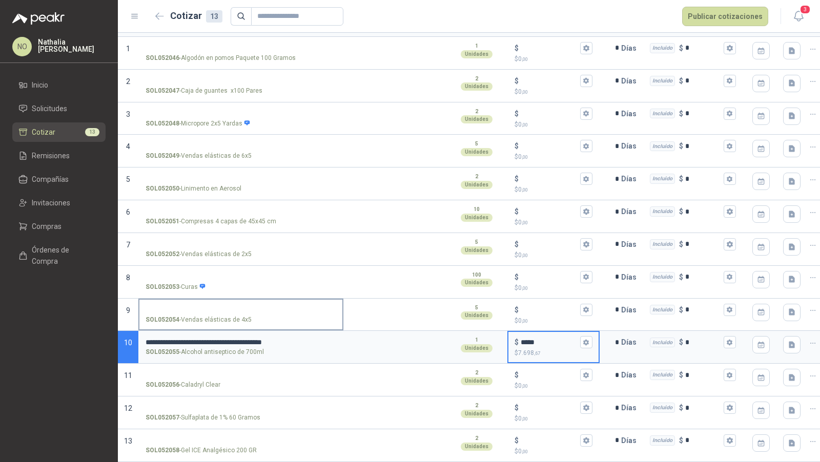
click at [237, 315] on p "SOL052054 - Vendas elásticas de 4x5" at bounding box center [199, 320] width 106 height 10
click at [237, 309] on input "SOL052054 - Vendas elásticas de 4x5" at bounding box center [241, 310] width 191 height 8
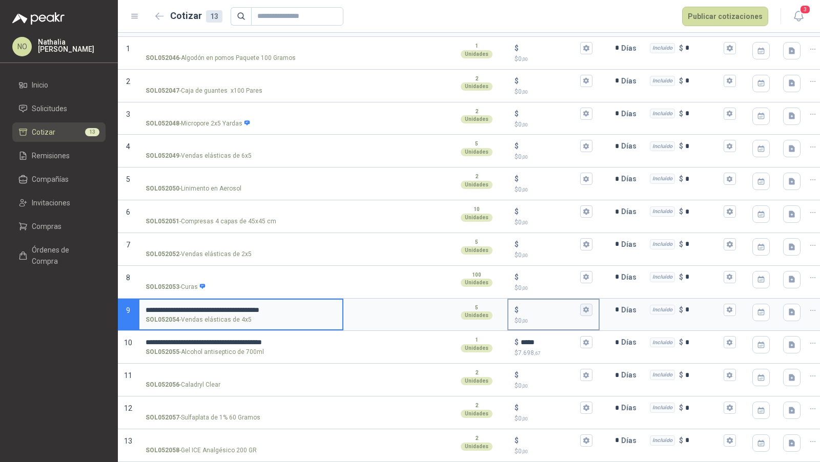
click at [589, 306] on icon "button" at bounding box center [586, 309] width 7 height 7
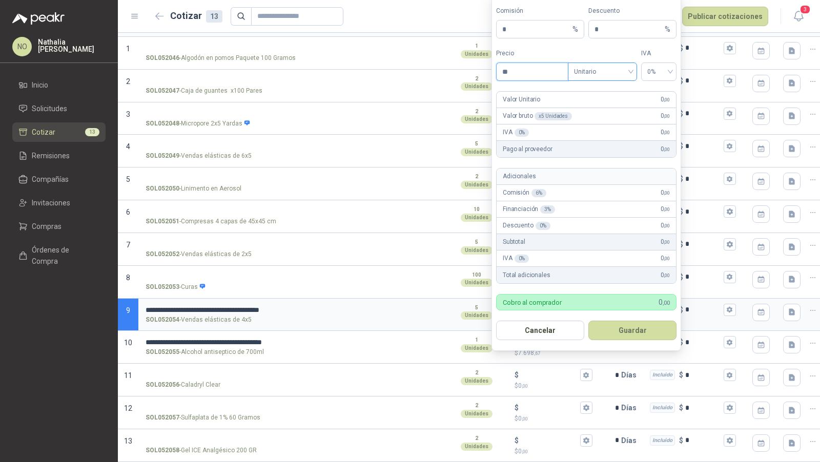
type input "*"
type input "*******"
click at [652, 326] on button "Guardar" at bounding box center [632, 330] width 88 height 19
type input "*****"
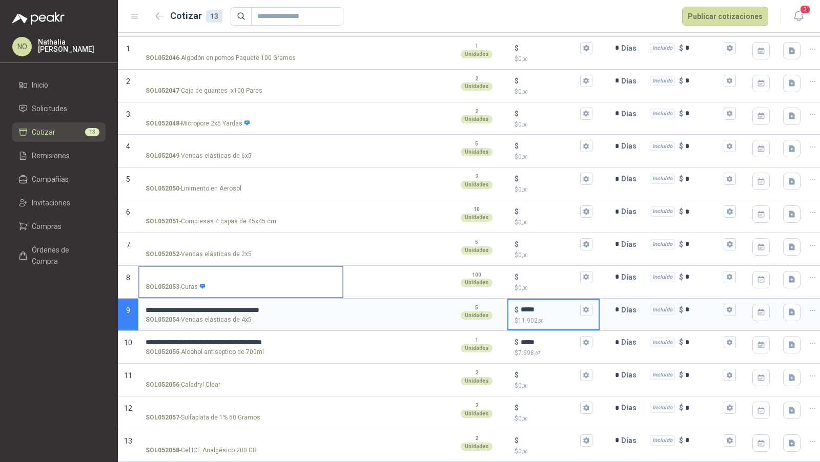
click at [205, 274] on input "SOL052053 - Curas" at bounding box center [241, 278] width 191 height 8
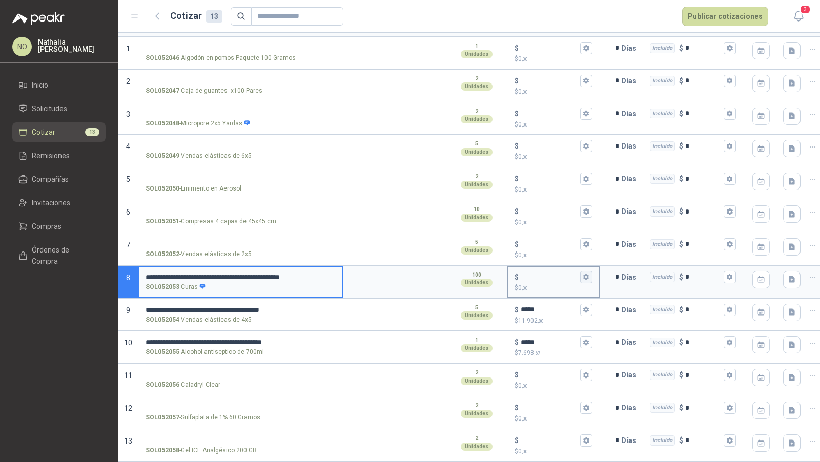
click at [583, 274] on icon "button" at bounding box center [586, 277] width 7 height 7
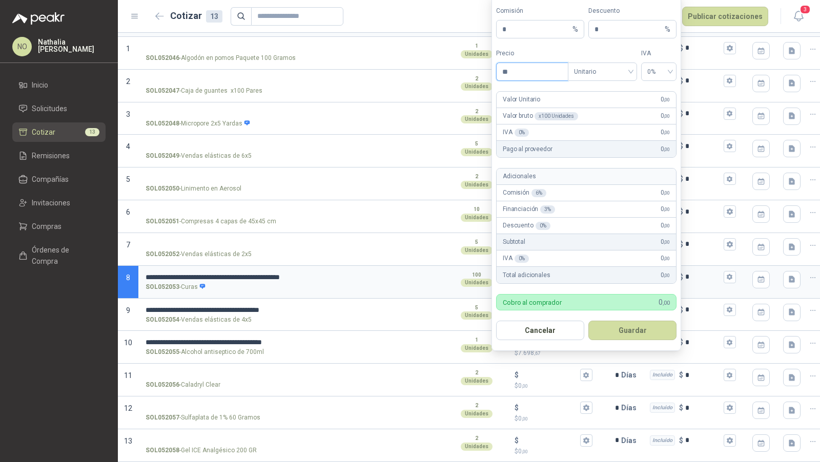
type input "*"
type input "*******"
click at [658, 332] on button "Guardar" at bounding box center [632, 330] width 88 height 19
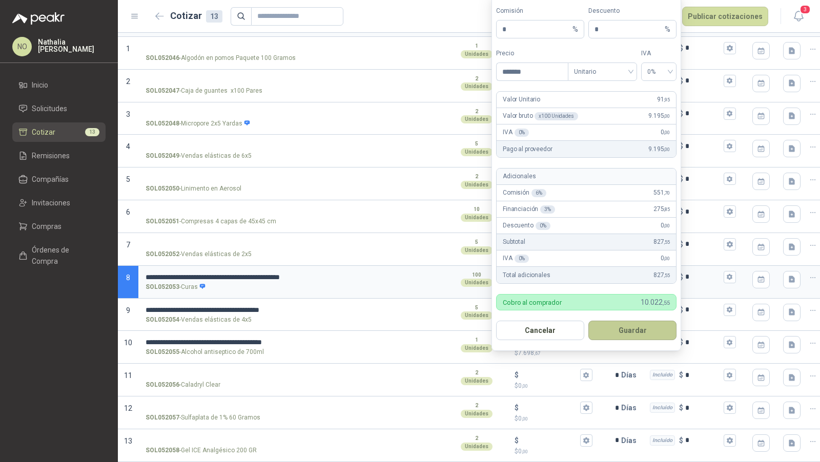
type input "*****"
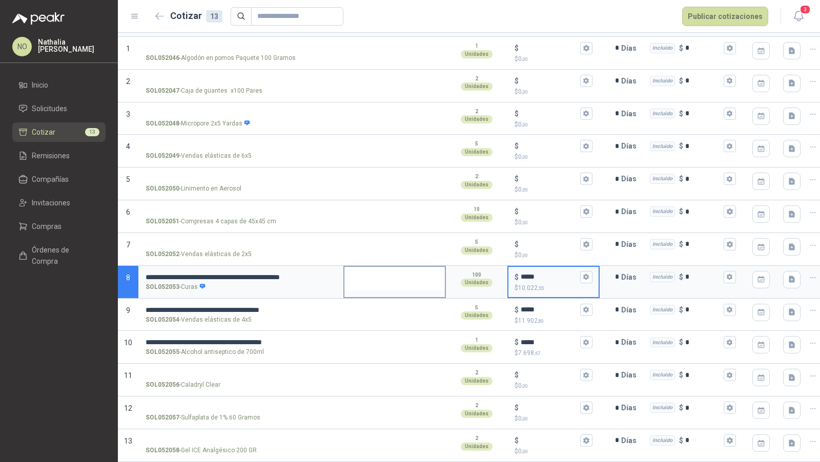
click at [434, 273] on textarea at bounding box center [394, 279] width 100 height 24
type textarea "*"
type textarea "**"
type textarea "****"
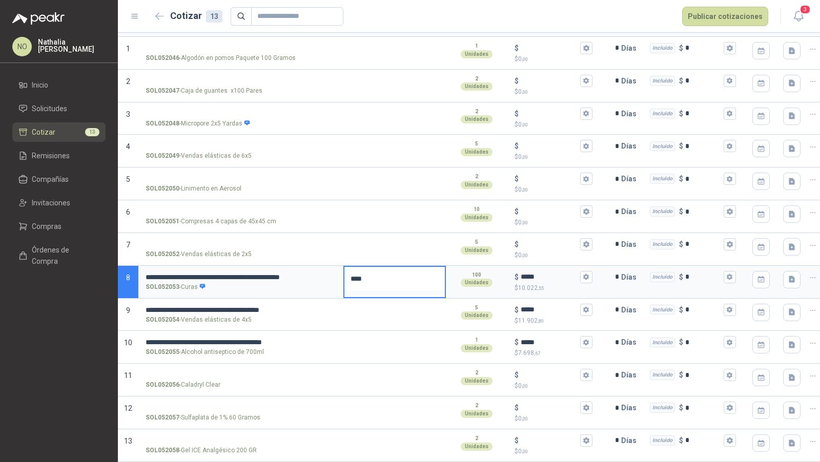
type textarea "*****"
type textarea "******"
type textarea "*******"
type textarea "********"
type textarea "*********"
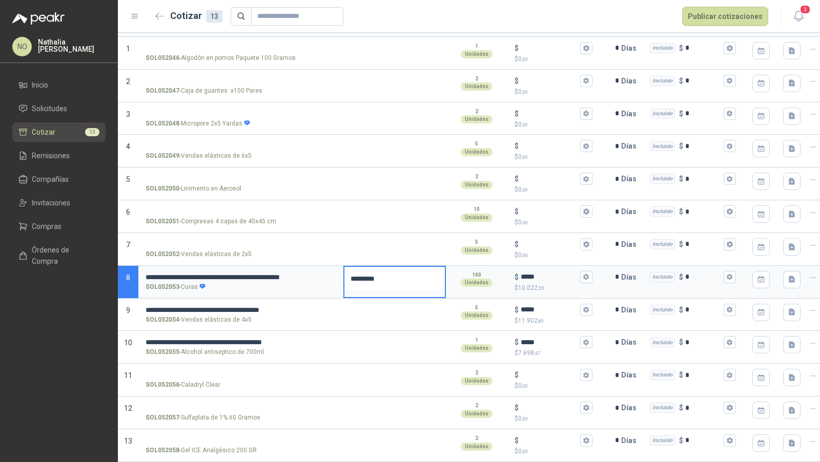
type textarea "*********"
type textarea "**********"
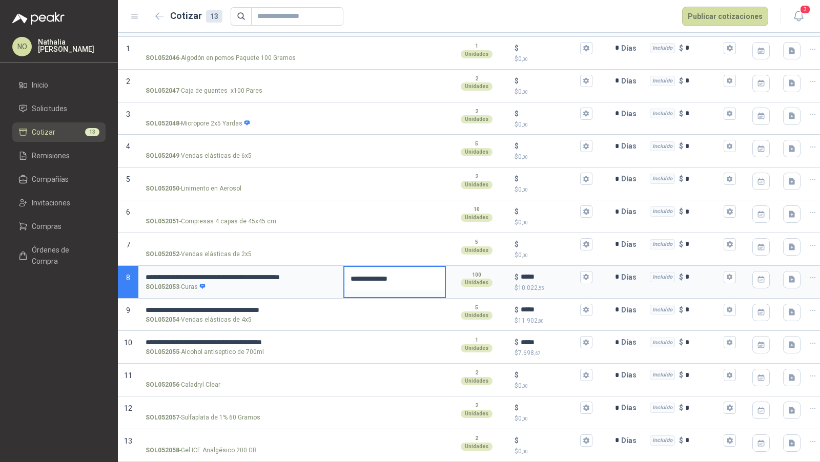
type textarea "**********"
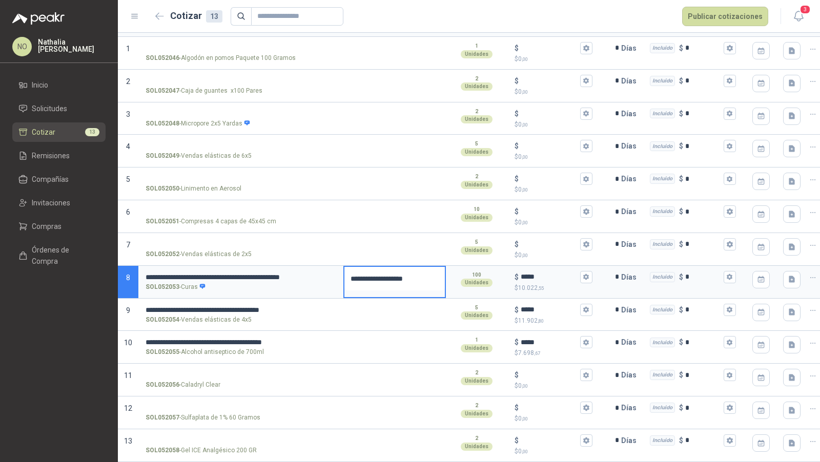
type textarea "**********"
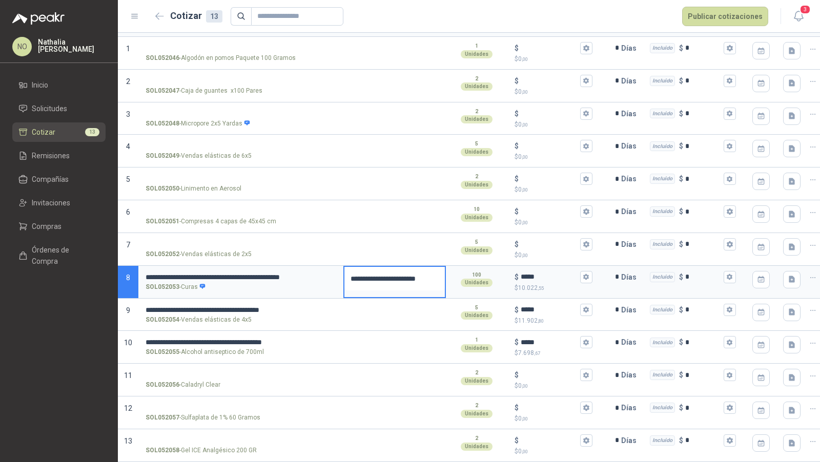
type textarea "**********"
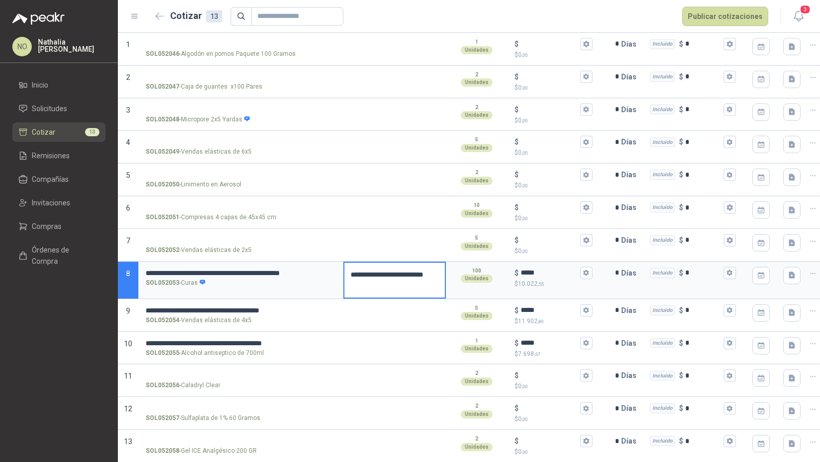
type textarea "**********"
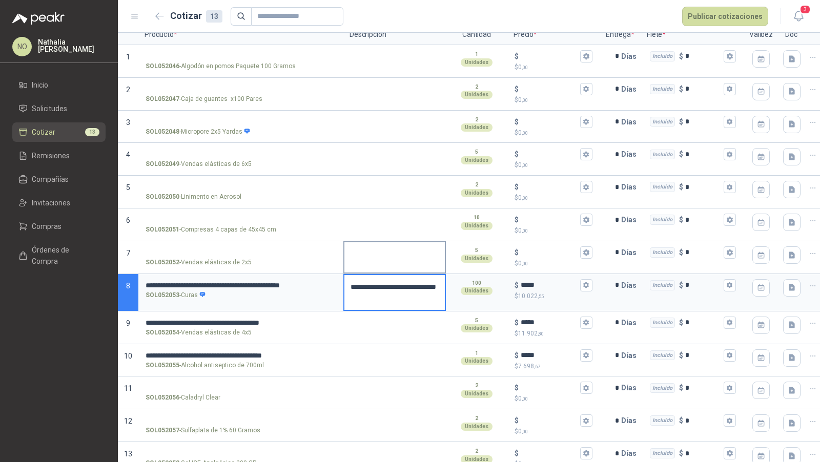
scroll to position [108, 0]
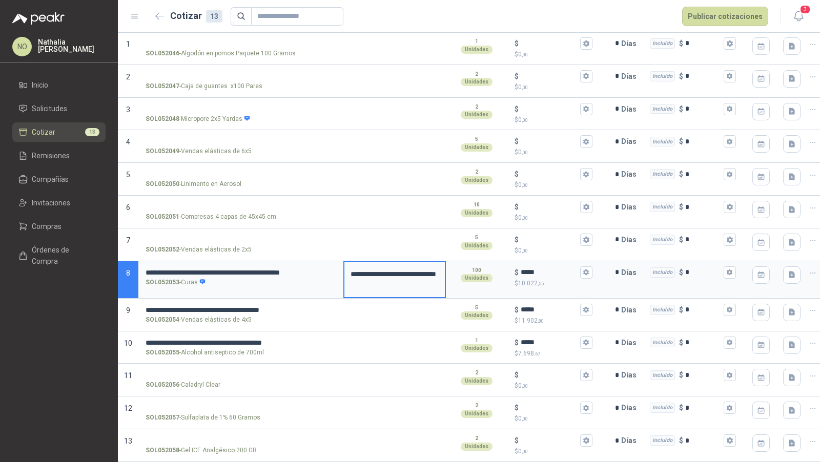
click at [810, 273] on icon "button" at bounding box center [812, 273] width 5 height 1
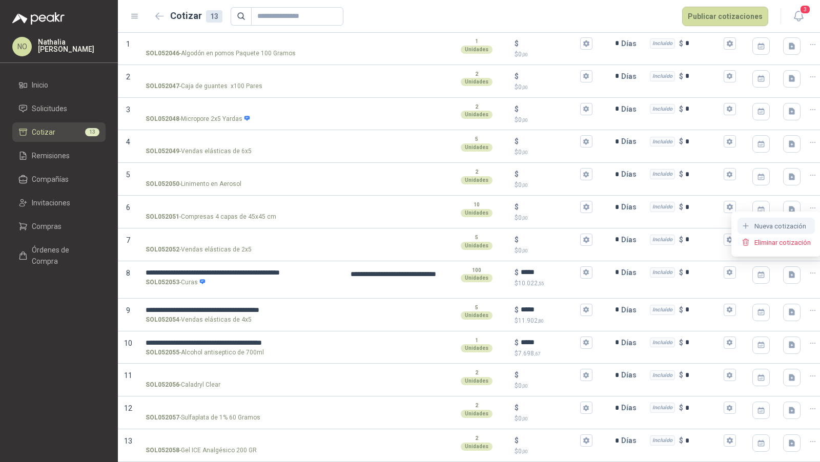
click at [760, 220] on button "Nueva cotización" at bounding box center [775, 226] width 77 height 16
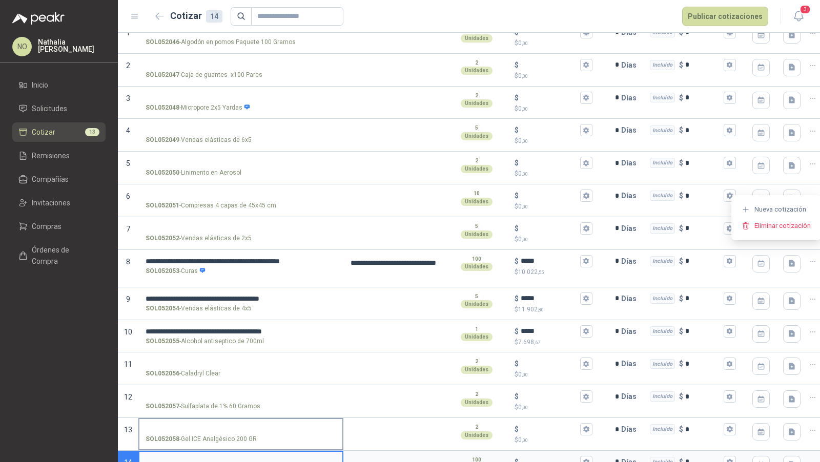
scroll to position [140, 0]
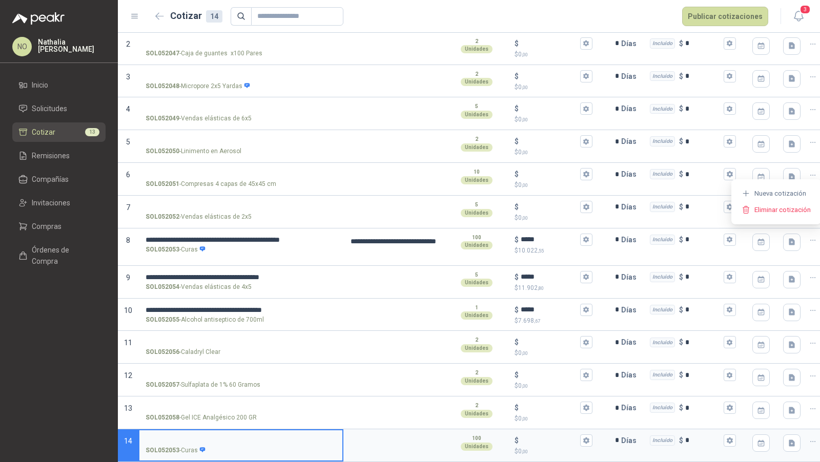
click at [231, 437] on input "SOL052053 - Curas" at bounding box center [241, 441] width 191 height 8
click at [416, 430] on textarea at bounding box center [394, 442] width 100 height 24
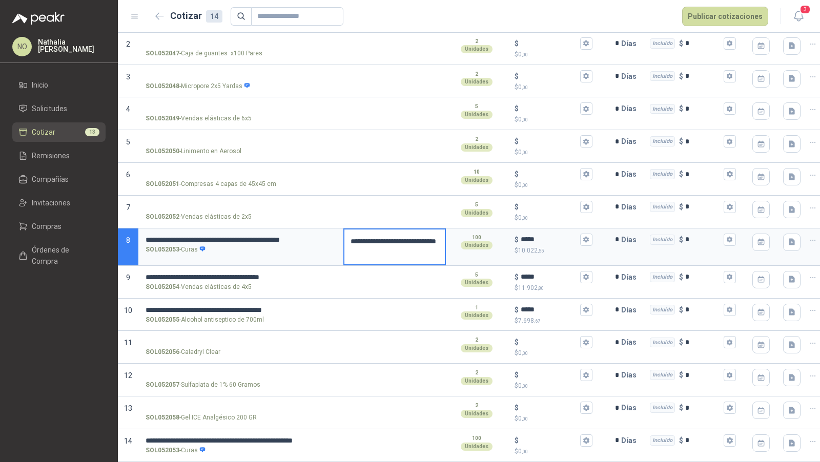
drag, startPoint x: 350, startPoint y: 232, endPoint x: 380, endPoint y: 245, distance: 33.0
click at [380, 245] on textarea "**********" at bounding box center [394, 247] width 100 height 35
click at [395, 437] on textarea at bounding box center [394, 442] width 100 height 24
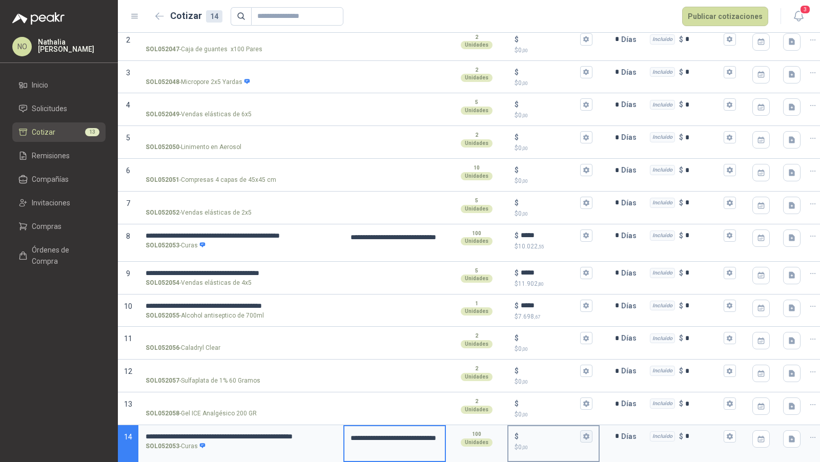
click at [585, 436] on icon "button" at bounding box center [586, 436] width 7 height 7
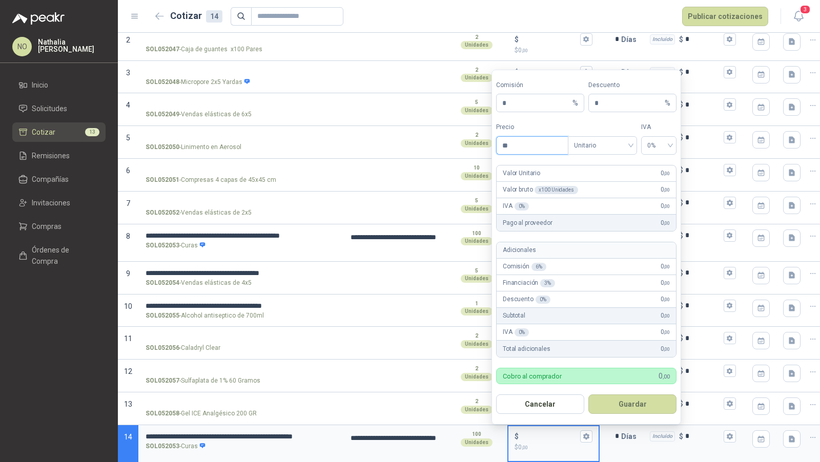
type input "*"
type input "*******"
click at [643, 409] on button "Guardar" at bounding box center [632, 404] width 88 height 19
type input "*****"
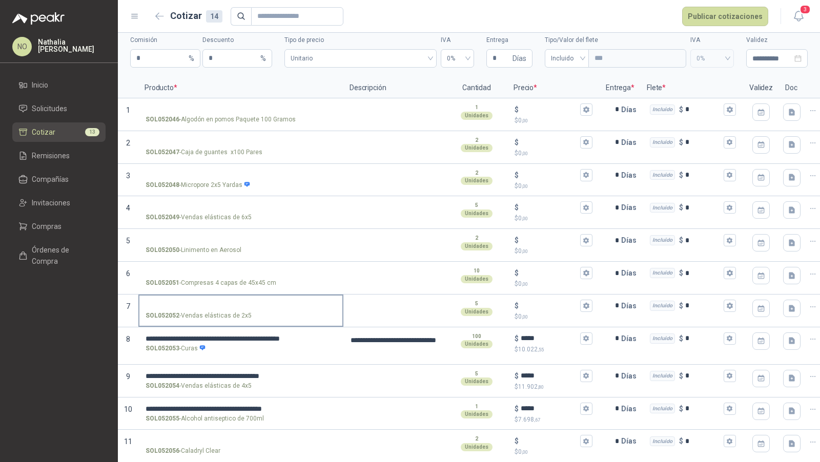
scroll to position [35, 0]
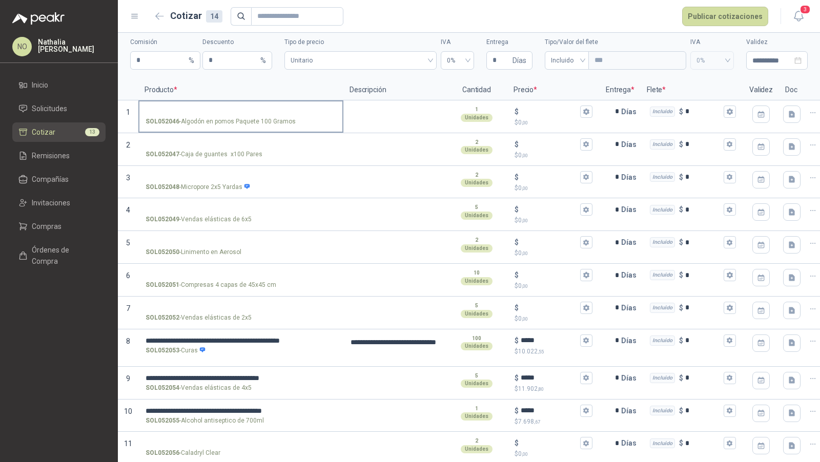
click at [254, 114] on input "SOL052046 - Algodón en pomos Paquete 100 Gramos" at bounding box center [241, 112] width 191 height 8
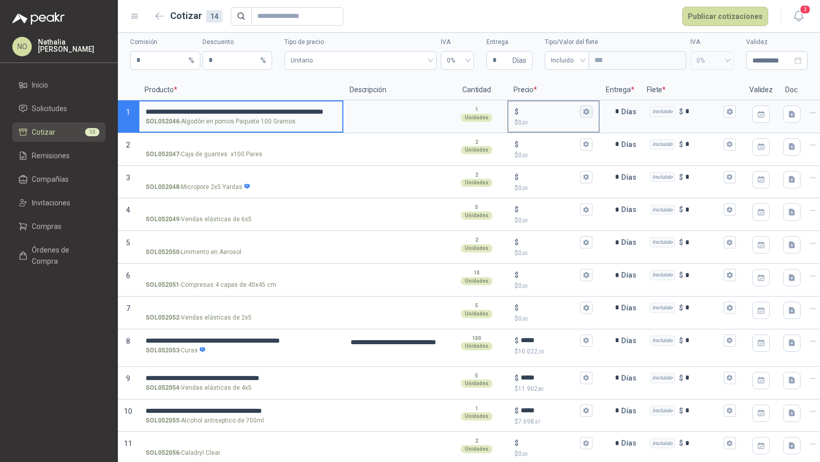
click at [585, 113] on icon "button" at bounding box center [586, 112] width 6 height 6
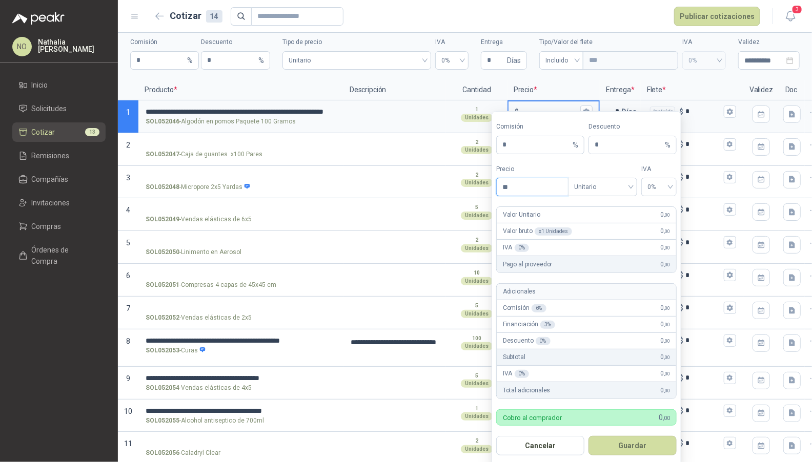
type input "*"
type input "********"
click at [657, 436] on button "Guardar" at bounding box center [632, 445] width 88 height 19
type input "******"
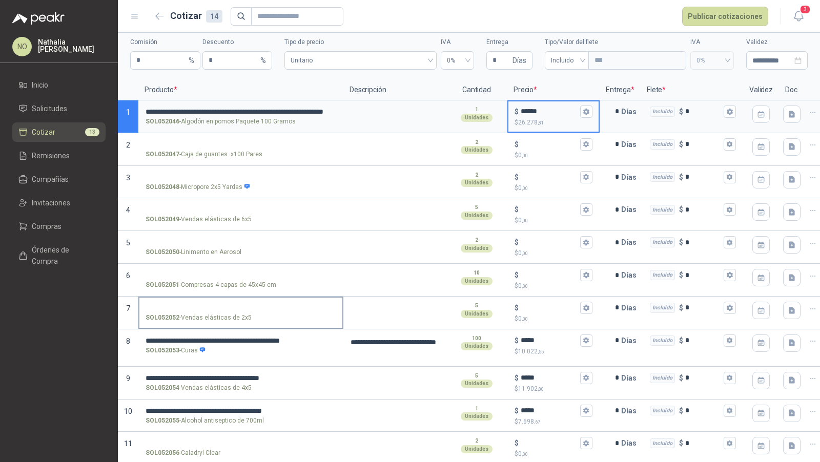
click at [244, 306] on input "SOL052052 - Vendas elásticas de 2x5" at bounding box center [241, 308] width 191 height 8
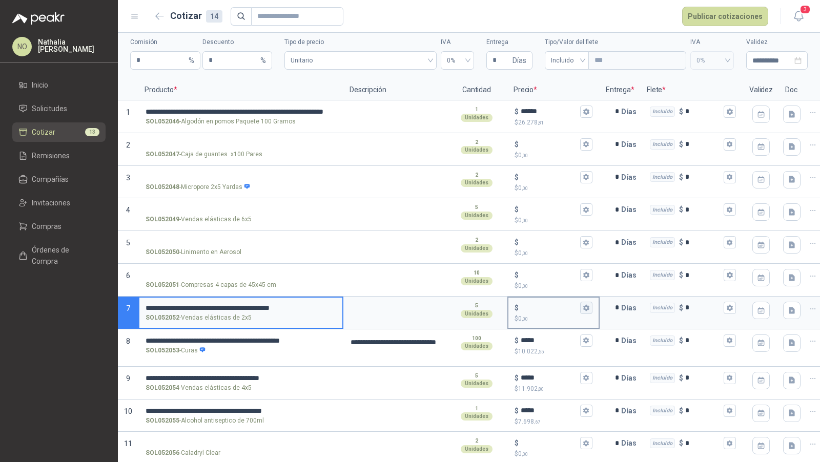
click at [581, 302] on button "$ $ 0 ,00" at bounding box center [586, 308] width 12 height 12
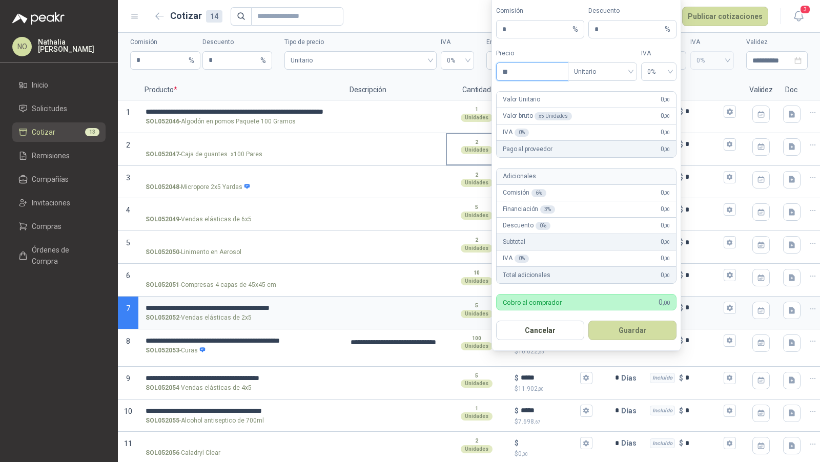
type input "*"
type input "*******"
click at [644, 325] on button "Guardar" at bounding box center [632, 330] width 88 height 19
type input "*****"
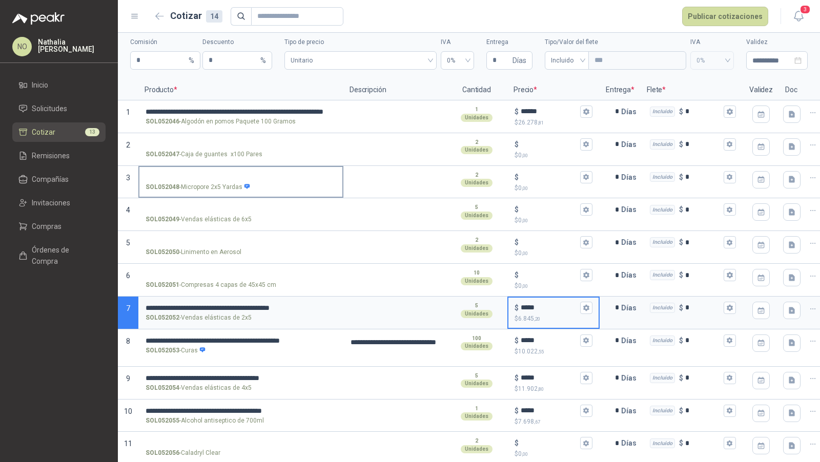
click at [215, 174] on input "SOL052048 - Micropore 2x5 Yardas" at bounding box center [241, 178] width 191 height 8
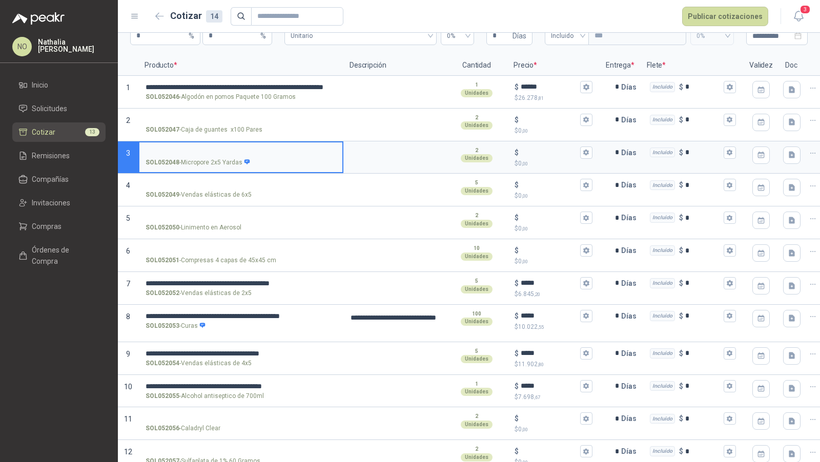
scroll to position [57, 0]
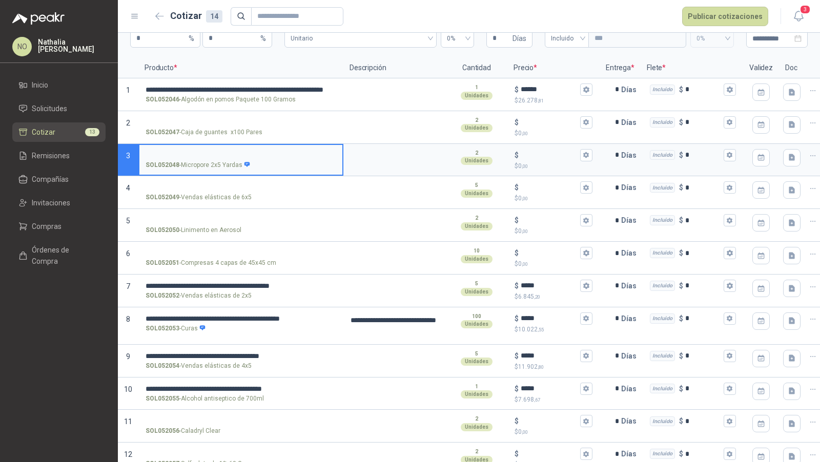
click at [215, 155] on input "SOL052048 - Micropore 2x5 Yardas" at bounding box center [241, 156] width 191 height 8
click at [587, 157] on icon "button" at bounding box center [586, 155] width 6 height 6
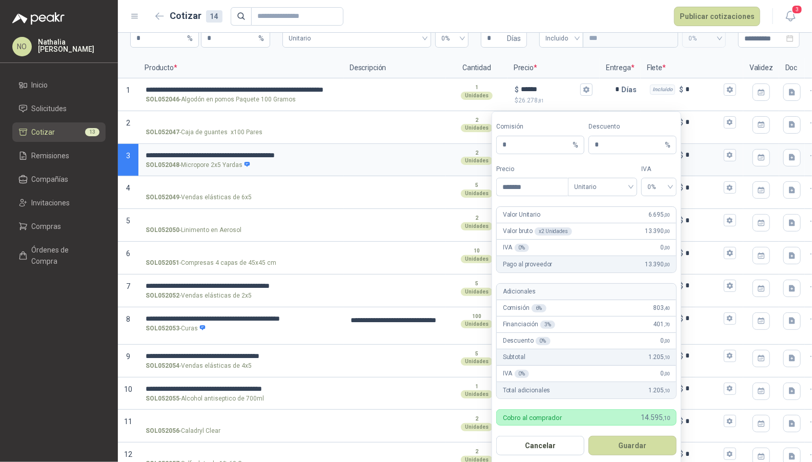
type input "*******"
click at [629, 444] on button "Guardar" at bounding box center [632, 445] width 88 height 19
type input "*****"
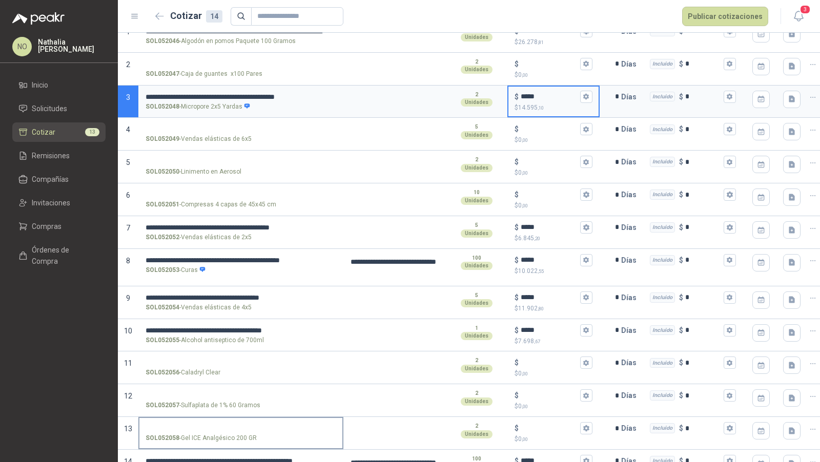
scroll to position [113, 0]
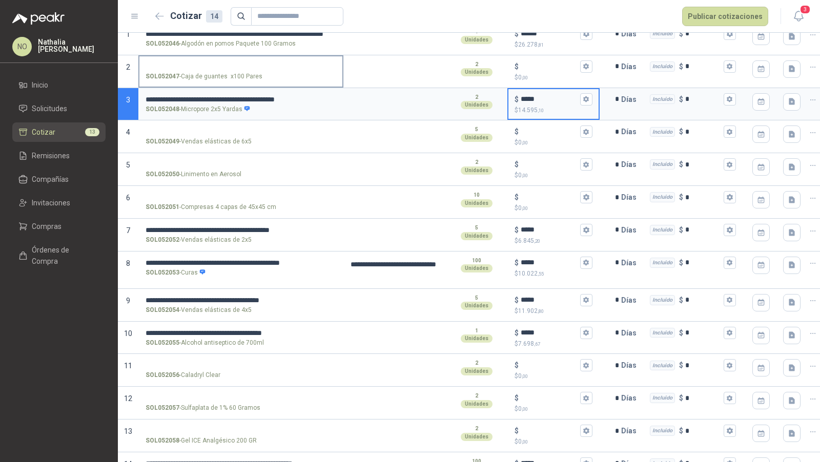
click at [243, 67] on input "SOL052047 - Caja de guantes x100 Pares" at bounding box center [241, 67] width 191 height 8
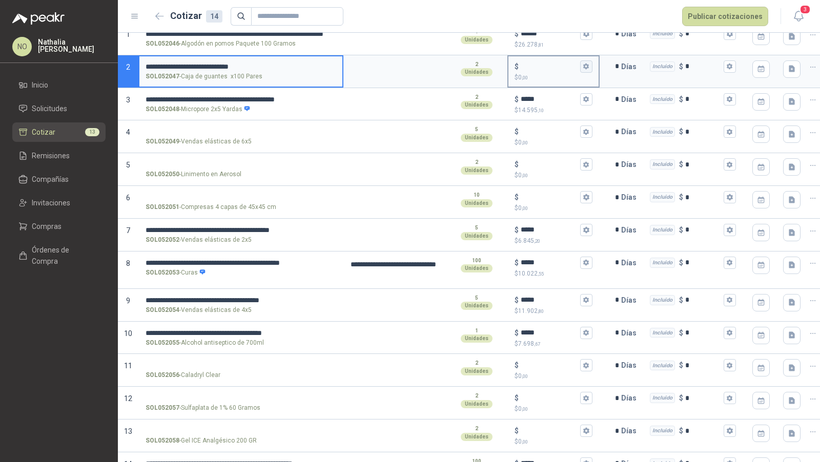
click at [585, 67] on icon "button" at bounding box center [586, 67] width 6 height 6
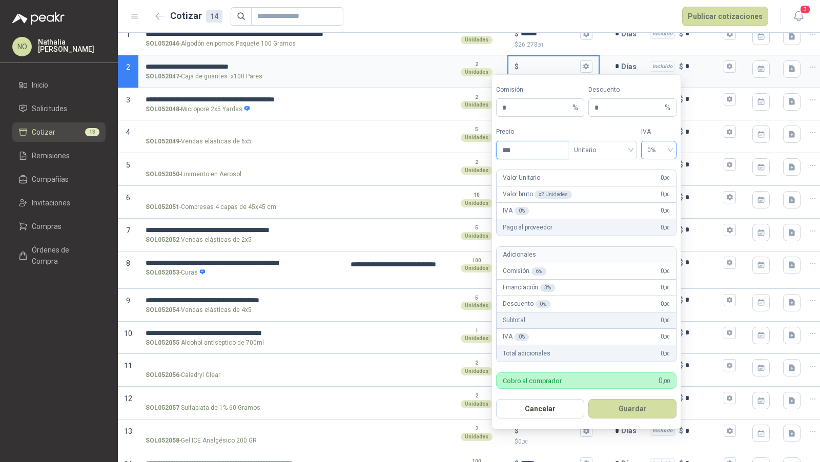
click at [664, 147] on span "0%" at bounding box center [658, 149] width 23 height 15
click at [660, 170] on div "19%" at bounding box center [658, 171] width 19 height 11
click at [535, 152] on input "***" at bounding box center [532, 149] width 71 height 17
type input "*"
type input "********"
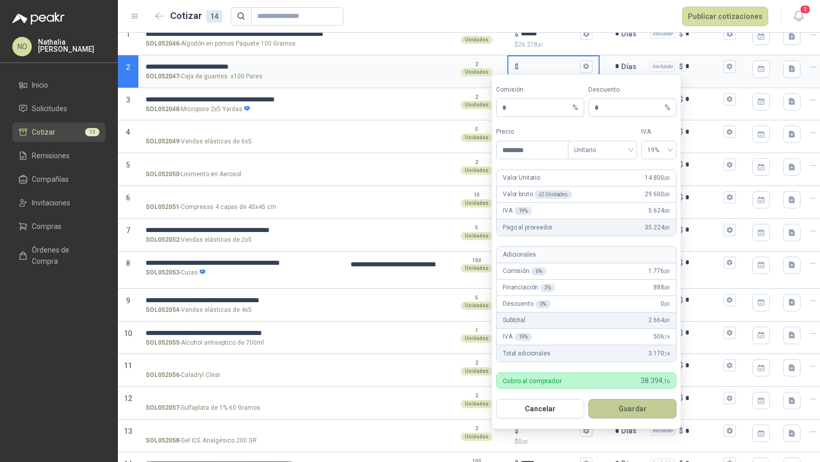
click at [646, 411] on button "Guardar" at bounding box center [632, 408] width 88 height 19
type input "******"
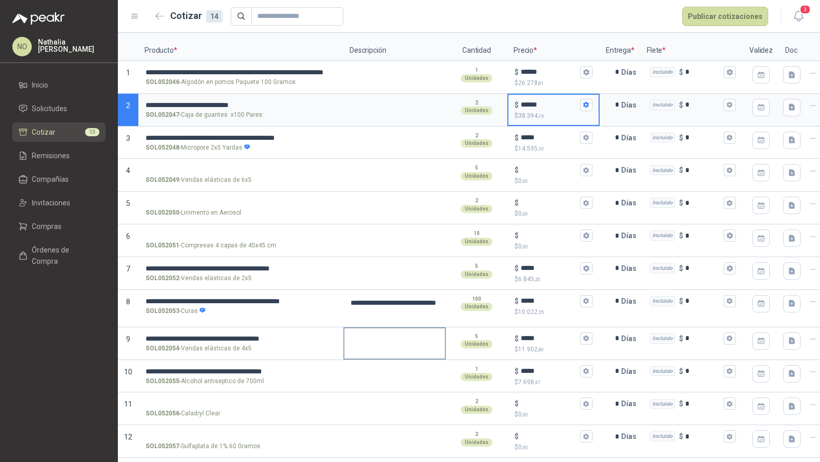
scroll to position [55, 0]
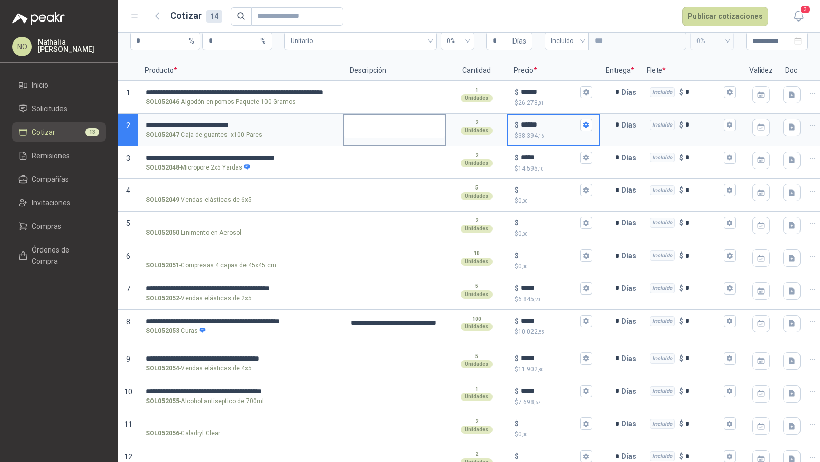
click at [411, 124] on textarea at bounding box center [394, 127] width 100 height 24
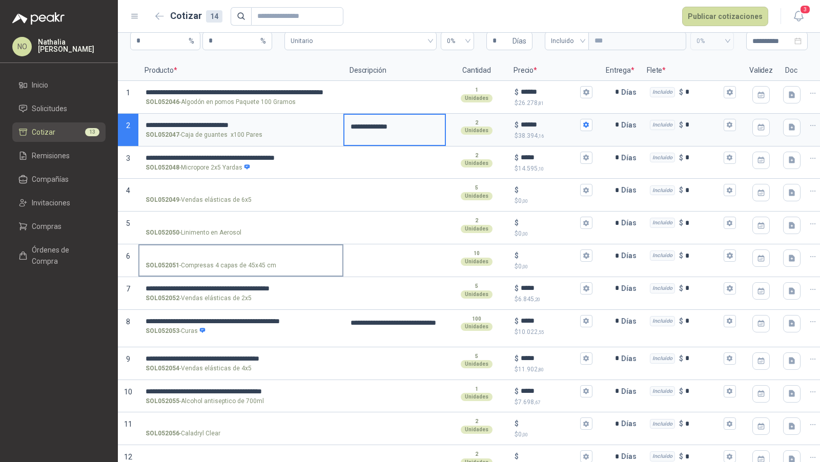
click at [262, 258] on input "SOL052051 - Compresas 4 capas de 45x45 cm" at bounding box center [241, 256] width 191 height 8
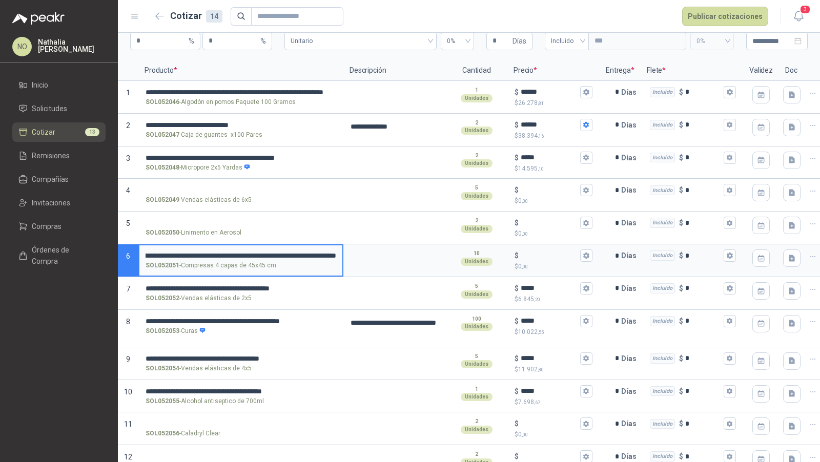
scroll to position [0, 179]
drag, startPoint x: 289, startPoint y: 252, endPoint x: 342, endPoint y: 252, distance: 53.3
click at [342, 252] on div "**********" at bounding box center [240, 260] width 205 height 33
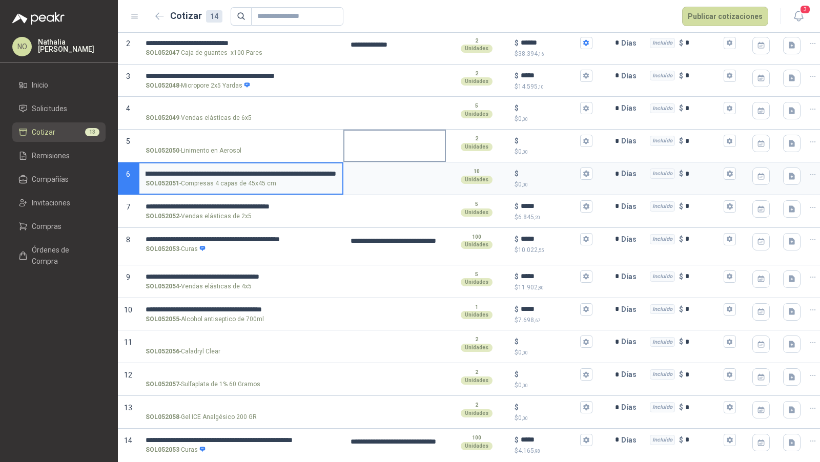
scroll to position [145, 0]
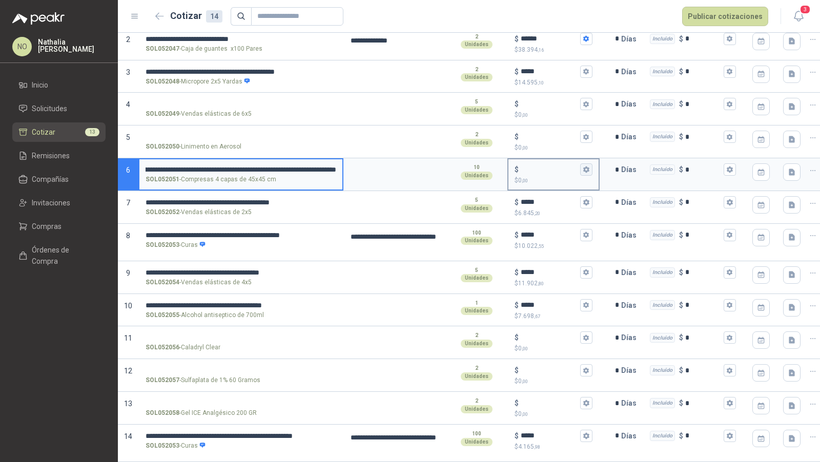
click at [588, 167] on icon "button" at bounding box center [586, 170] width 6 height 6
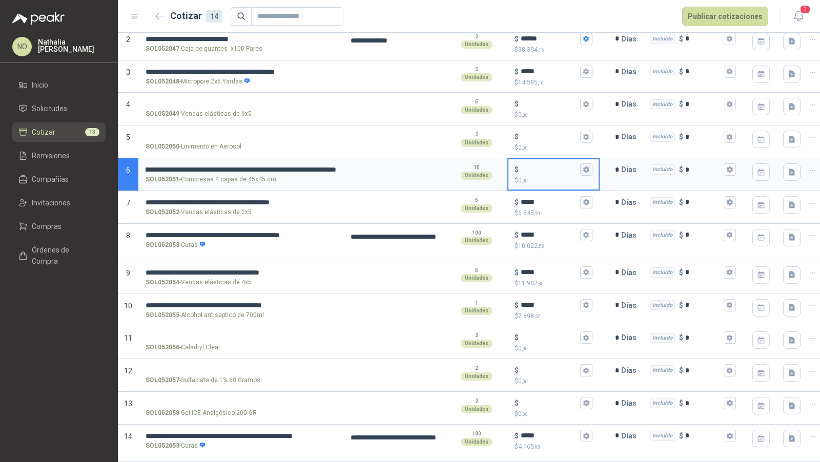
scroll to position [0, 0]
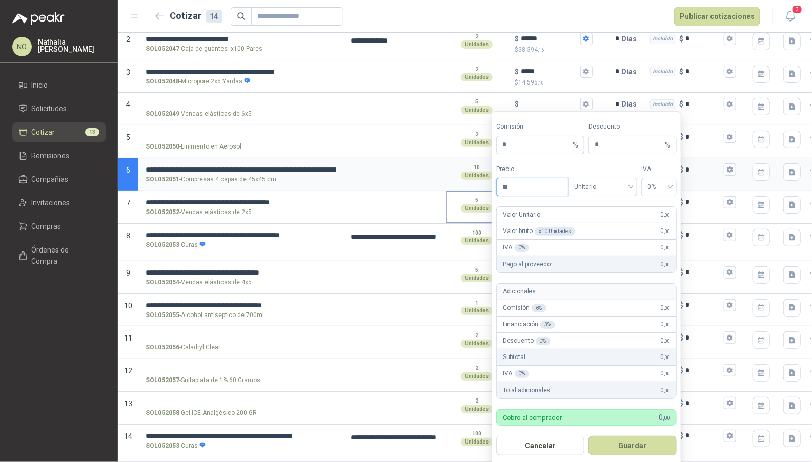
type input "*"
type input "*******"
click at [647, 446] on button "Guardar" at bounding box center [632, 445] width 88 height 19
type input "*****"
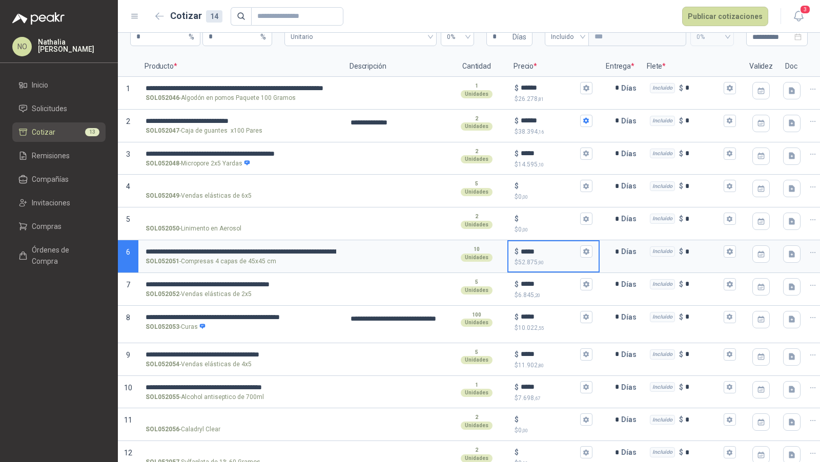
scroll to position [0, 21]
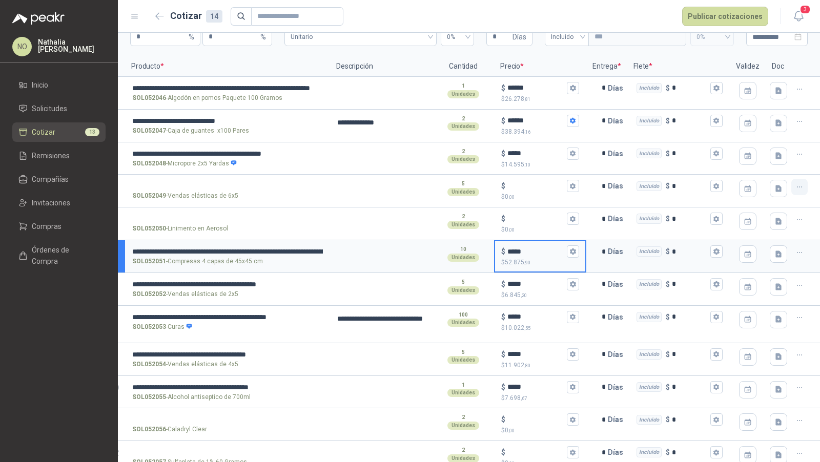
click at [795, 183] on icon "button" at bounding box center [799, 187] width 9 height 9
click at [755, 163] on button "Eliminar cotización" at bounding box center [754, 162] width 77 height 16
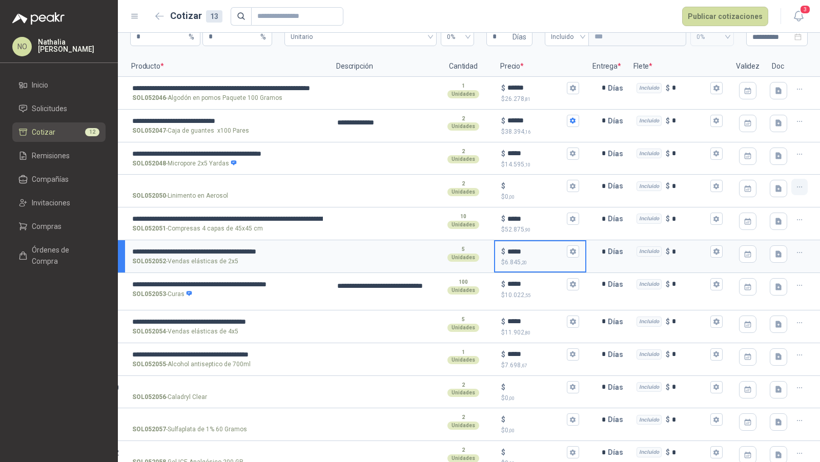
click at [795, 187] on icon "button" at bounding box center [799, 187] width 9 height 9
click at [761, 166] on button "Eliminar cotización" at bounding box center [754, 162] width 77 height 16
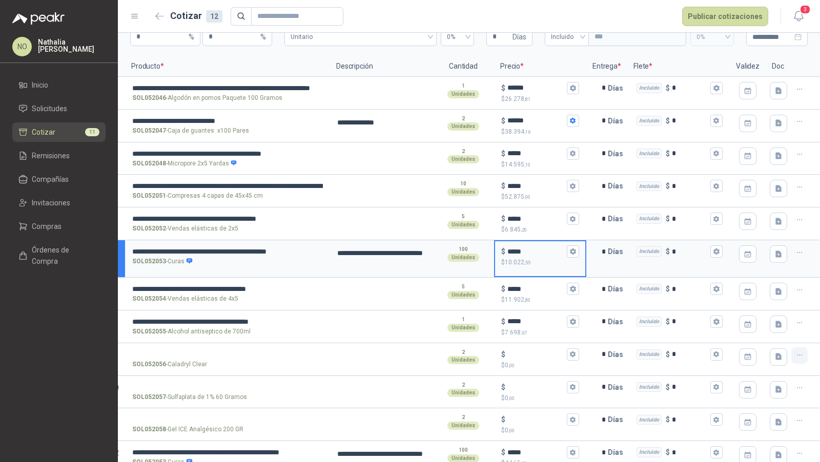
click at [791, 359] on button "button" at bounding box center [799, 355] width 16 height 16
click at [771, 331] on button "Eliminar cotización" at bounding box center [754, 329] width 77 height 16
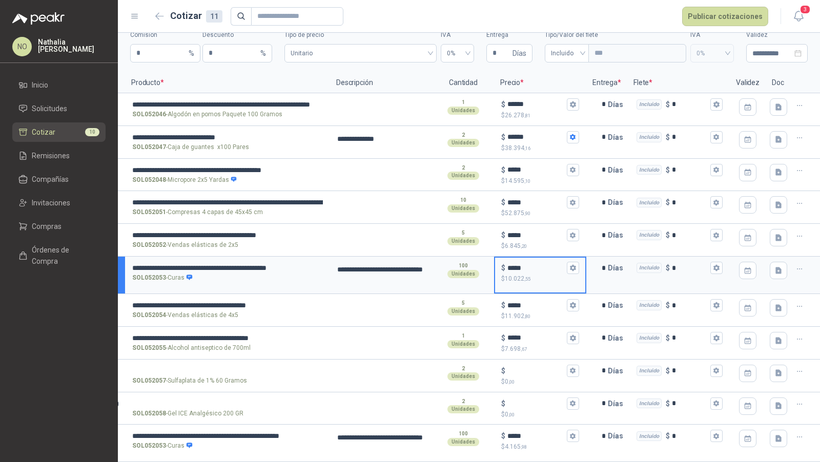
scroll to position [48, 0]
click at [796, 364] on button "button" at bounding box center [799, 372] width 16 height 16
click at [768, 338] on button "Eliminar cotización" at bounding box center [754, 340] width 77 height 16
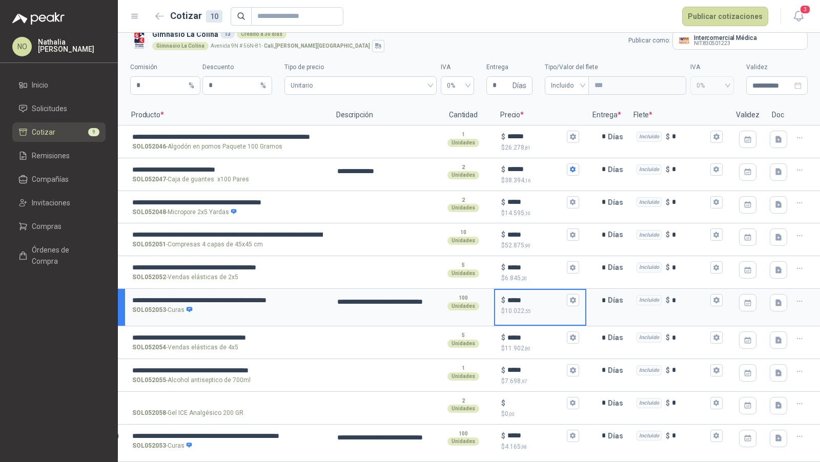
scroll to position [15, 0]
click at [795, 400] on icon "button" at bounding box center [799, 404] width 9 height 9
click at [767, 368] on button "Eliminar cotización" at bounding box center [754, 372] width 77 height 16
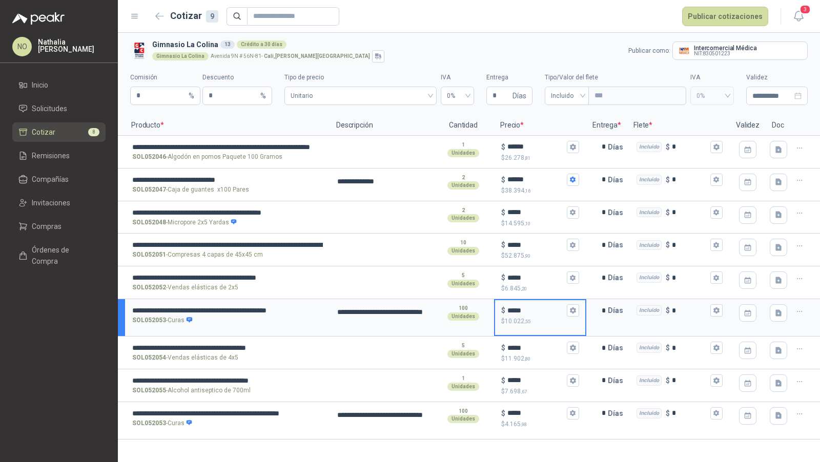
scroll to position [0, 0]
click at [133, 243] on input "**********" at bounding box center [227, 245] width 191 height 8
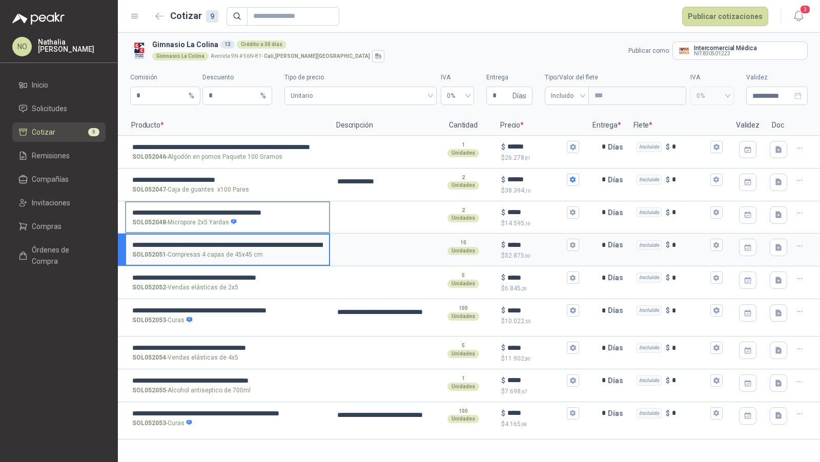
type input "**********"
click at [133, 209] on input "**********" at bounding box center [227, 213] width 191 height 8
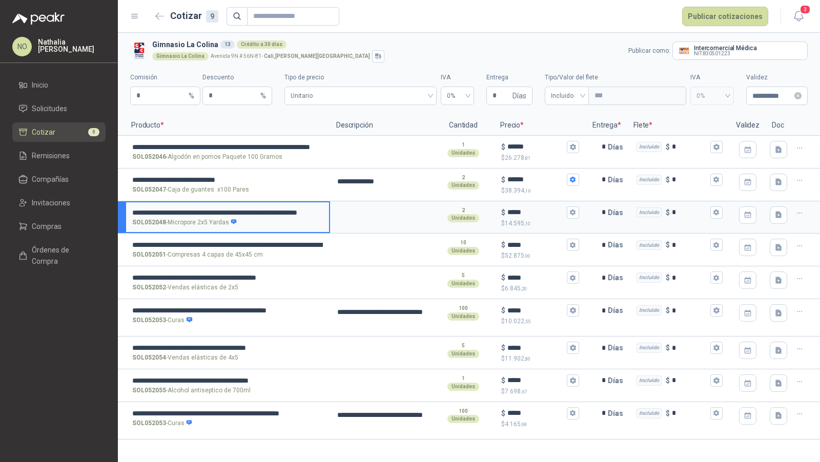
type input "**********"
click at [755, 94] on input "**********" at bounding box center [772, 95] width 40 height 11
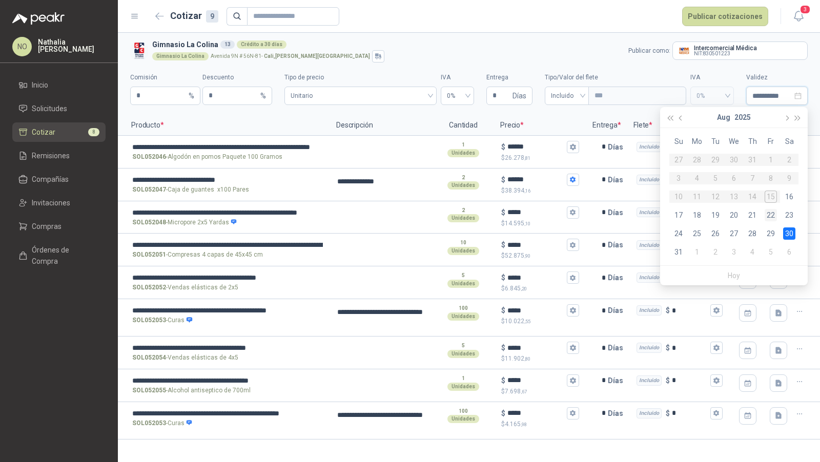
type input "**********"
click at [776, 212] on div "22" at bounding box center [771, 215] width 12 height 12
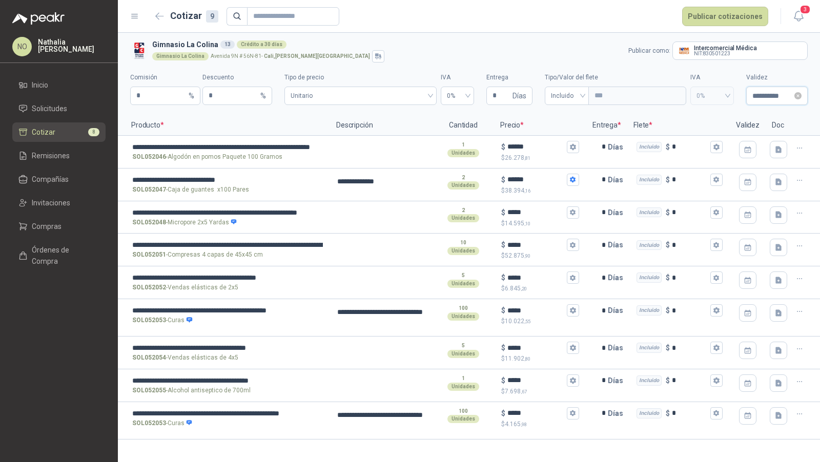
click at [760, 97] on input "**********" at bounding box center [772, 95] width 40 height 11
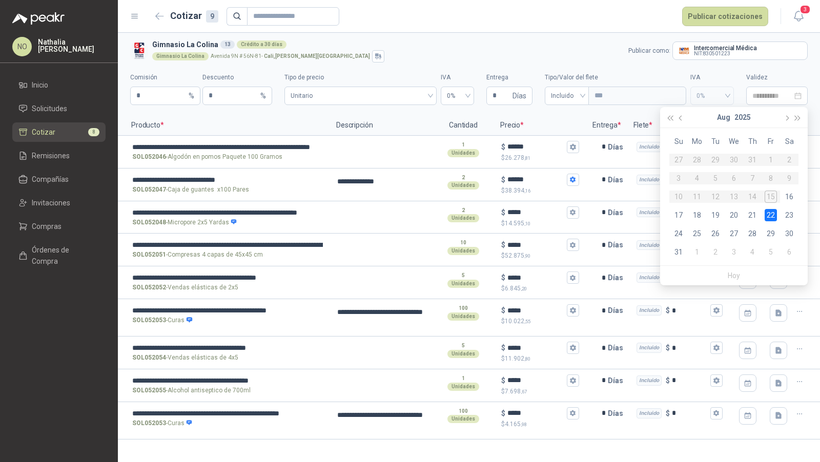
click at [773, 216] on div "22" at bounding box center [771, 215] width 12 height 12
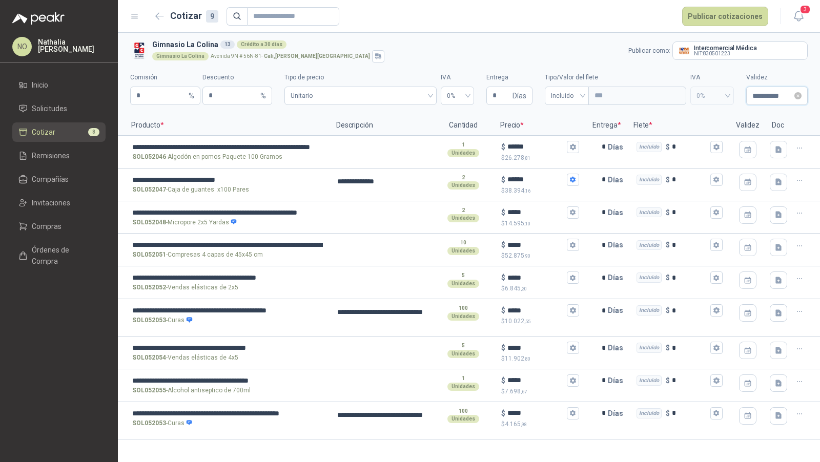
click at [775, 98] on input "**********" at bounding box center [772, 95] width 40 height 11
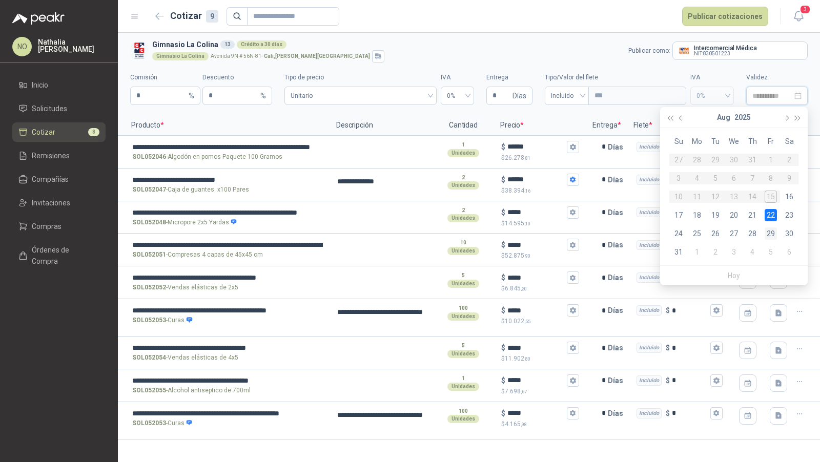
type input "**********"
click at [771, 226] on td "29" at bounding box center [771, 233] width 18 height 18
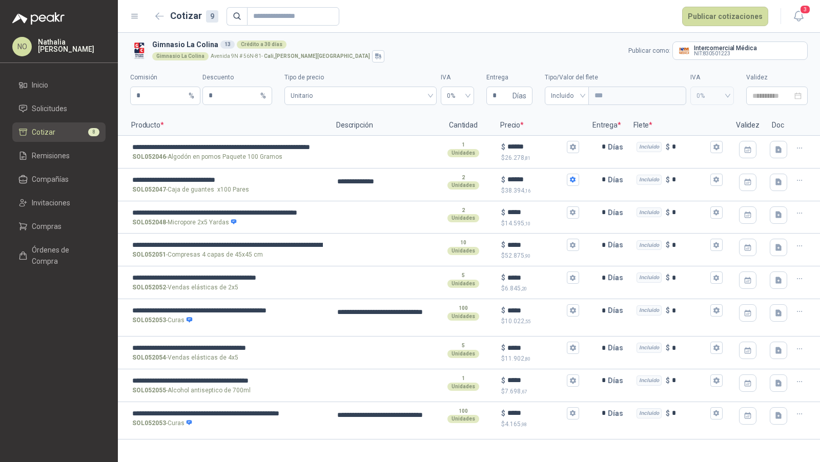
type input "**********"
click at [725, 15] on button "Publicar cotizaciones" at bounding box center [725, 16] width 86 height 19
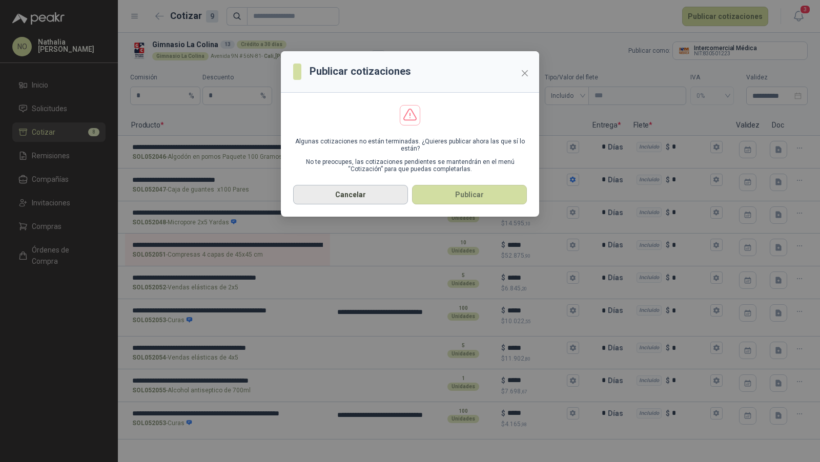
click at [395, 195] on button "Cancelar" at bounding box center [350, 194] width 115 height 19
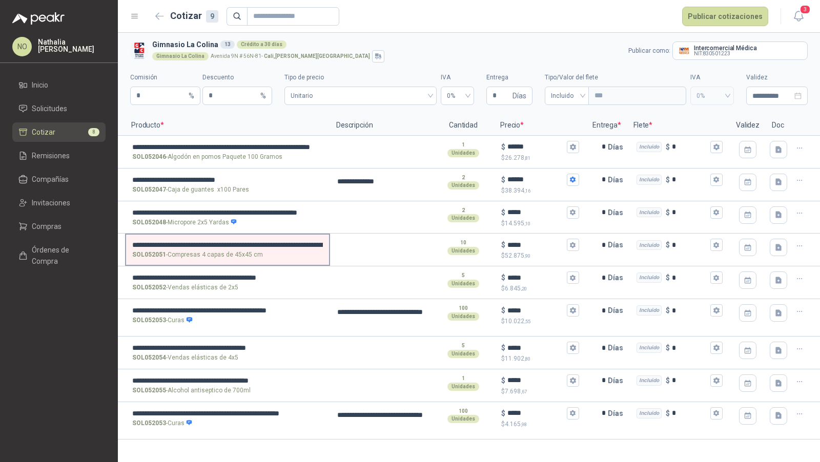
drag, startPoint x: 132, startPoint y: 244, endPoint x: 294, endPoint y: 244, distance: 162.5
click at [294, 244] on label "**********" at bounding box center [227, 249] width 203 height 29
click at [294, 244] on input "**********" at bounding box center [227, 245] width 191 height 8
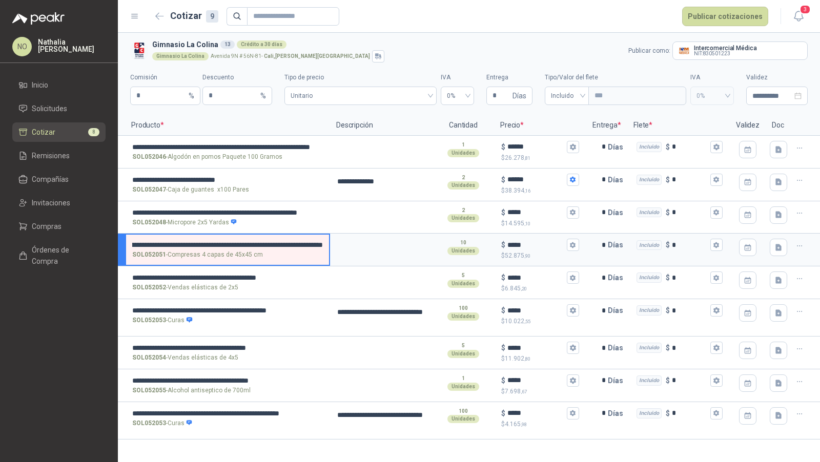
click at [294, 244] on input "**********" at bounding box center [227, 245] width 191 height 8
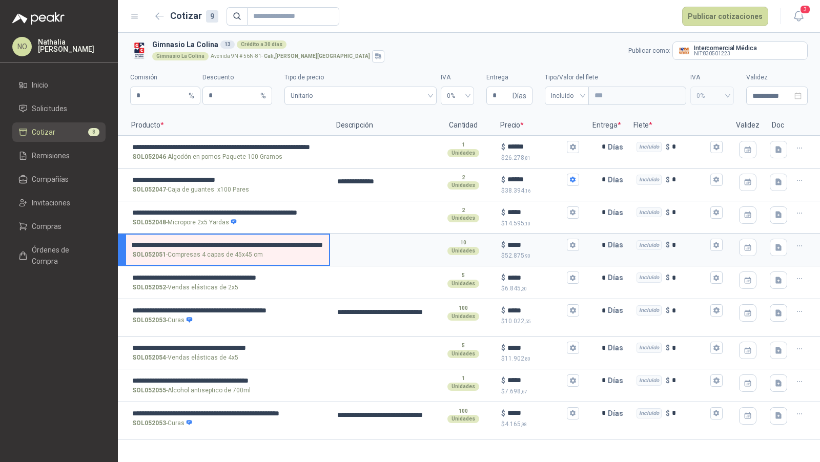
click at [294, 244] on input "**********" at bounding box center [227, 245] width 191 height 8
drag, startPoint x: 189, startPoint y: 239, endPoint x: 155, endPoint y: 239, distance: 33.8
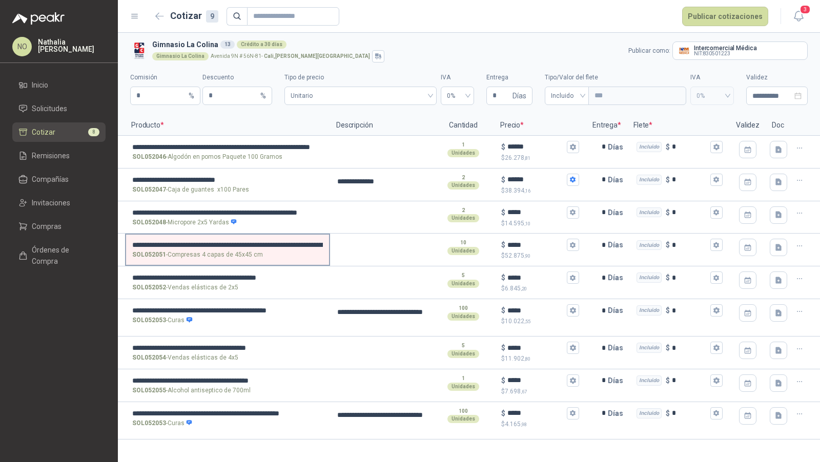
click at [155, 239] on label "**********" at bounding box center [227, 249] width 203 height 29
click at [155, 241] on input "**********" at bounding box center [227, 245] width 191 height 8
drag, startPoint x: 134, startPoint y: 244, endPoint x: 316, endPoint y: 247, distance: 181.9
click at [316, 247] on input "**********" at bounding box center [227, 245] width 191 height 8
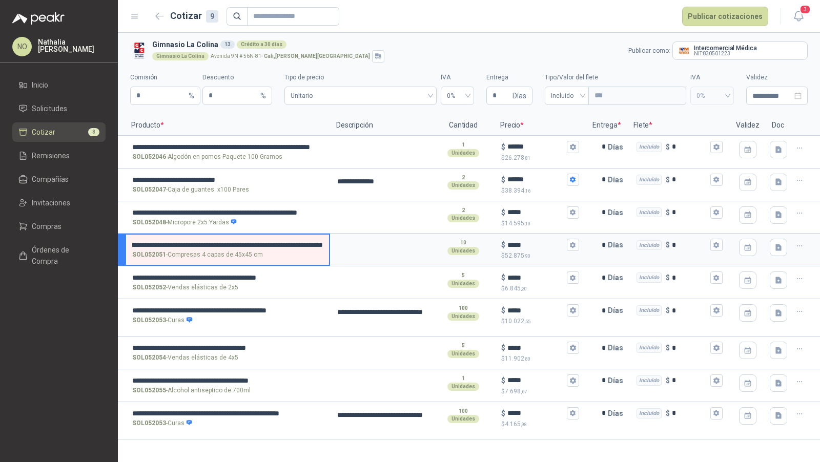
click at [316, 247] on input "**********" at bounding box center [227, 245] width 191 height 8
drag, startPoint x: 322, startPoint y: 243, endPoint x: 145, endPoint y: 250, distance: 177.5
click at [145, 250] on label "**********" at bounding box center [227, 249] width 203 height 29
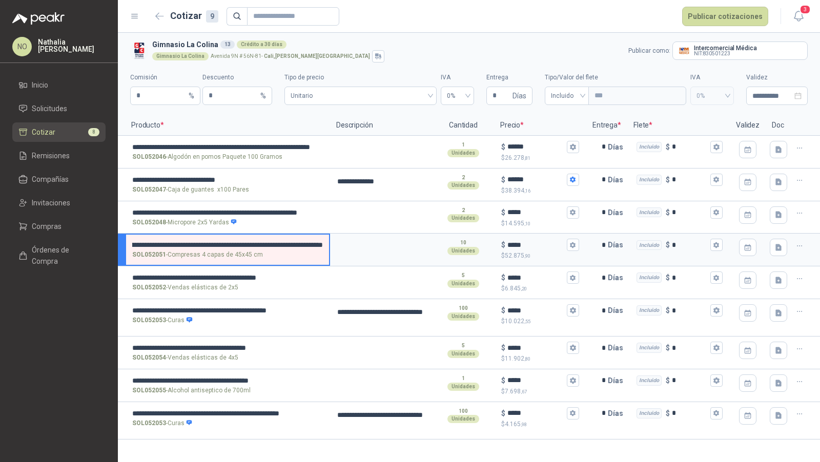
drag, startPoint x: 132, startPoint y: 243, endPoint x: 330, endPoint y: 243, distance: 197.3
click at [330, 243] on div "**********" at bounding box center [227, 250] width 205 height 33
click at [353, 238] on textarea at bounding box center [381, 247] width 100 height 24
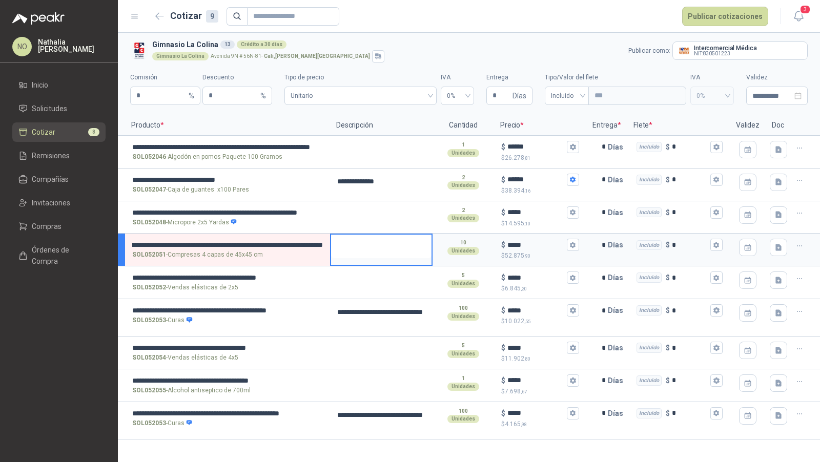
scroll to position [0, 0]
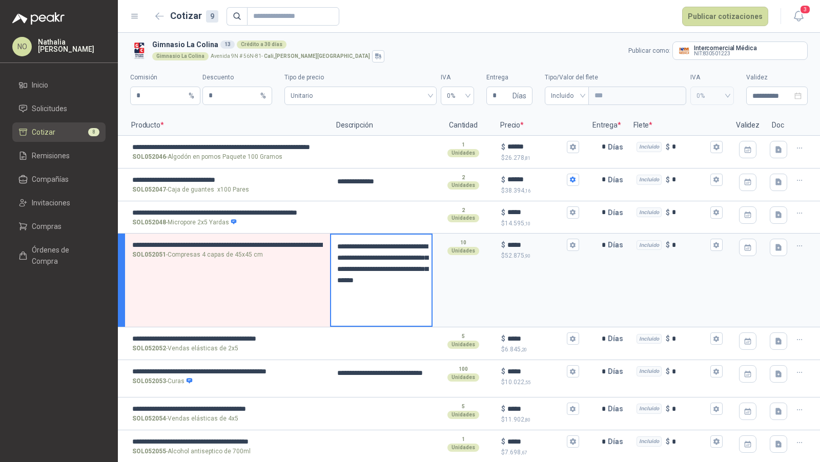
drag, startPoint x: 338, startPoint y: 244, endPoint x: 384, endPoint y: 263, distance: 50.1
click at [384, 263] on textarea "**********" at bounding box center [381, 280] width 100 height 91
click at [273, 242] on input "**********" at bounding box center [227, 245] width 191 height 8
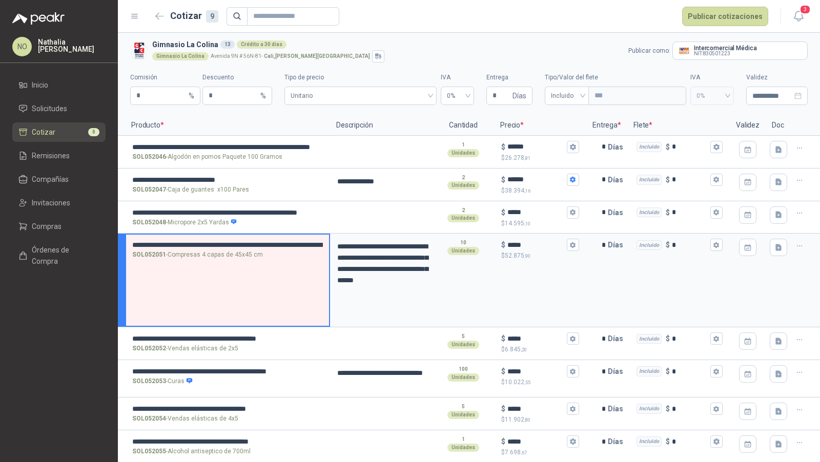
click at [273, 242] on input "**********" at bounding box center [227, 245] width 191 height 8
click at [750, 8] on button "Publicar cotizaciones" at bounding box center [725, 16] width 86 height 19
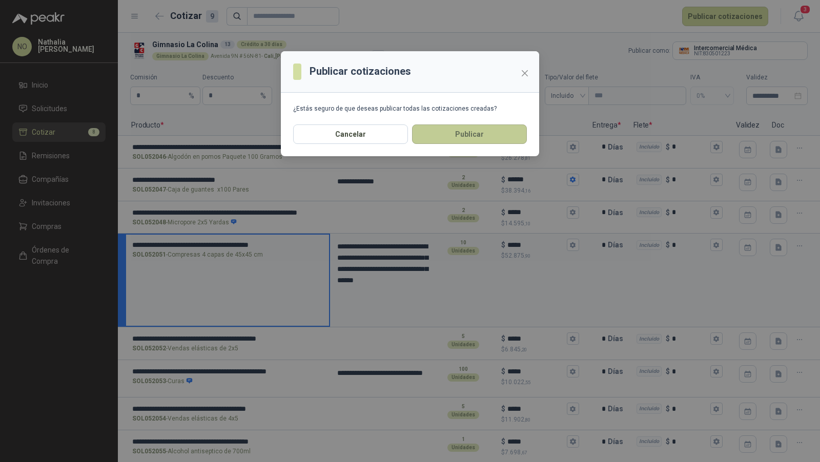
click at [472, 133] on button "Publicar" at bounding box center [469, 134] width 115 height 19
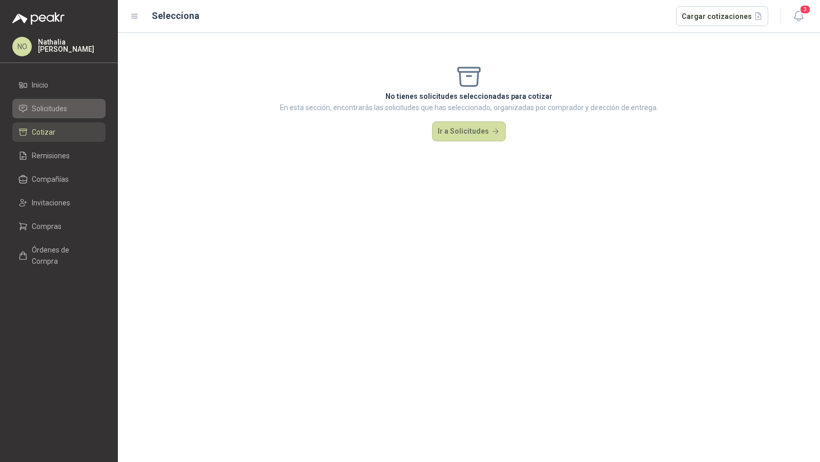
click at [60, 106] on span "Solicitudes" at bounding box center [49, 108] width 35 height 11
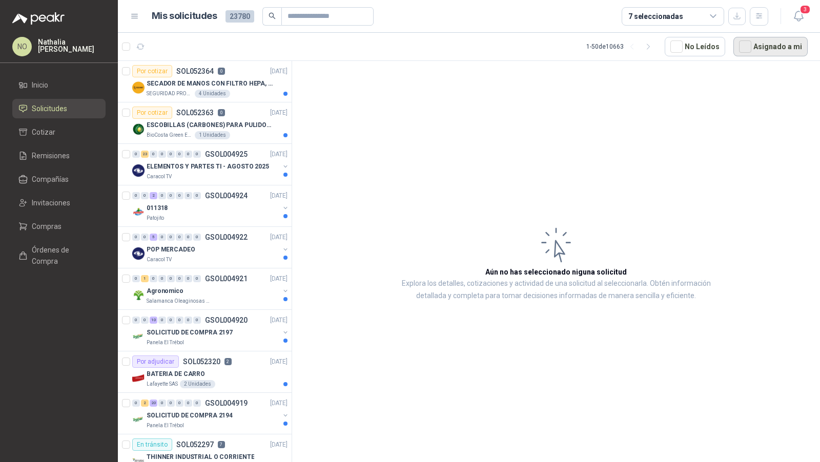
click at [771, 47] on button "Asignado a mi" at bounding box center [770, 46] width 74 height 19
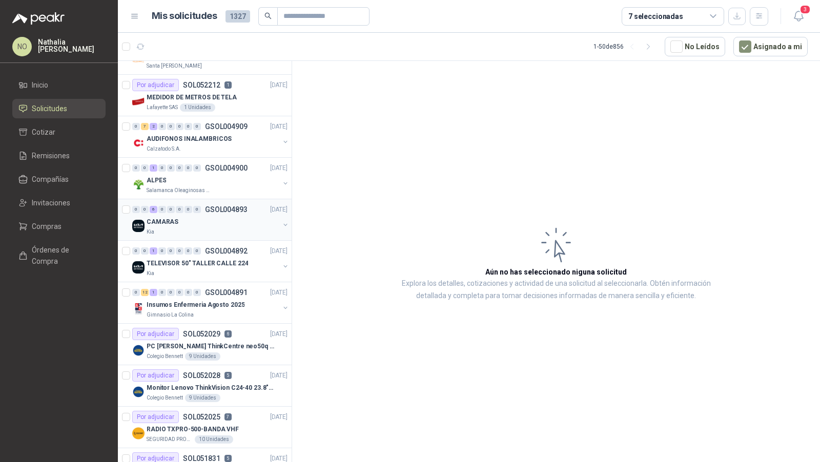
scroll to position [126, 0]
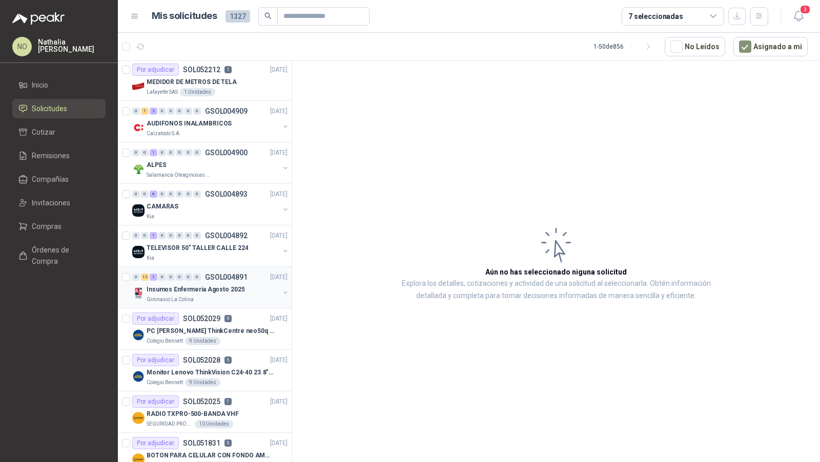
click at [232, 285] on p "Insumos Enfermeria Agosto 2025" at bounding box center [196, 290] width 98 height 10
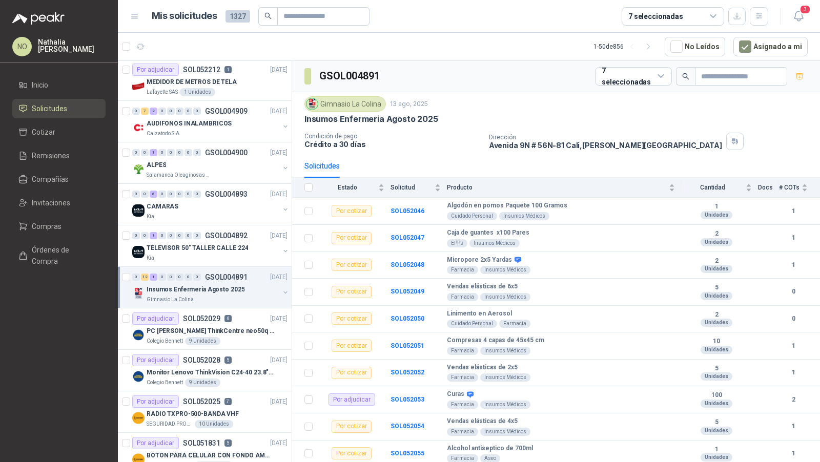
click at [232, 285] on p "Insumos Enfermeria Agosto 2025" at bounding box center [196, 290] width 98 height 10
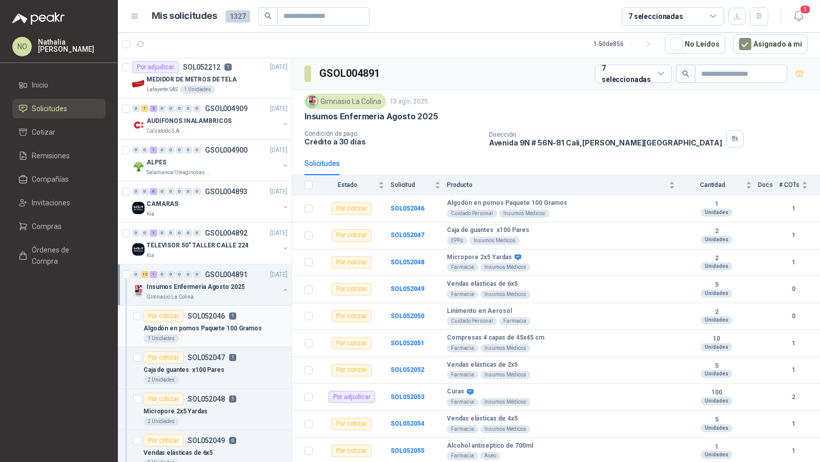
click at [225, 326] on p "Algodón en pomos Paquete 100 Gramos" at bounding box center [202, 329] width 118 height 10
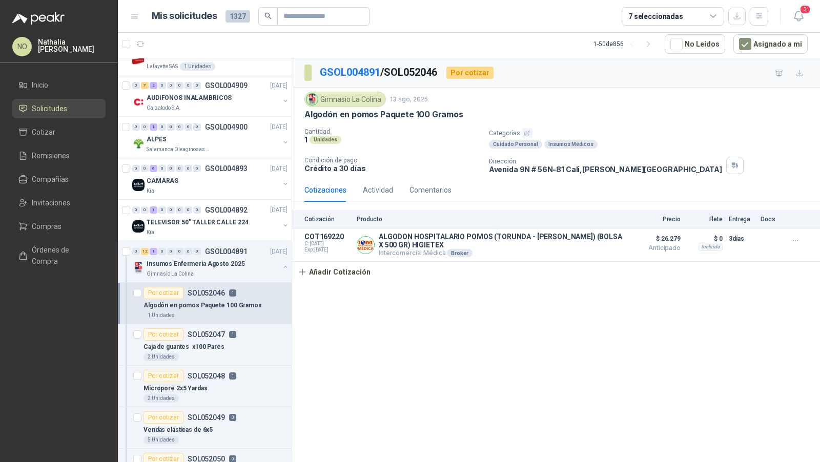
scroll to position [155, 0]
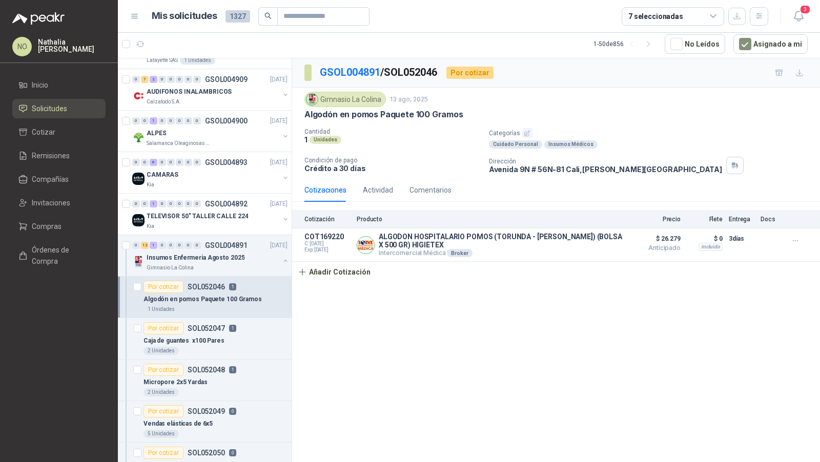
click at [225, 326] on div "Por cotizar SOL052047 1" at bounding box center [189, 328] width 93 height 12
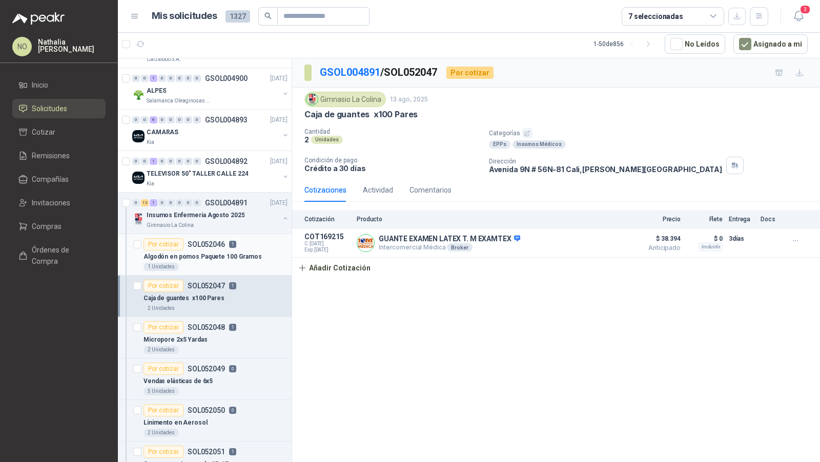
scroll to position [218, 0]
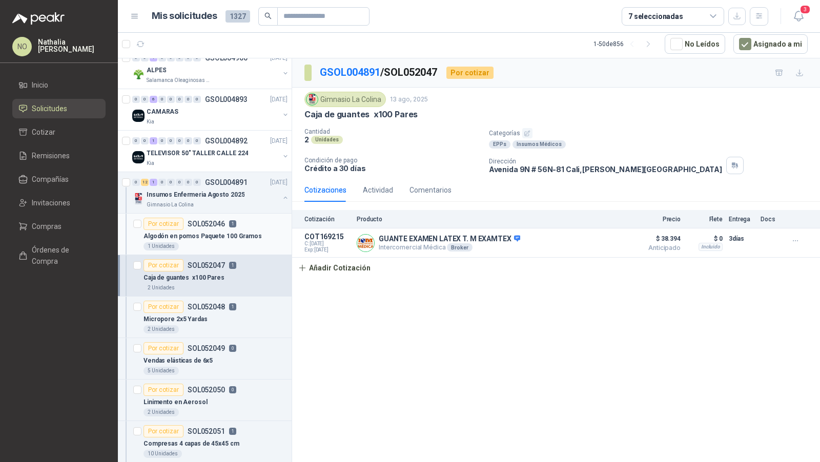
click at [225, 326] on div "2 Unidades" at bounding box center [215, 329] width 144 height 8
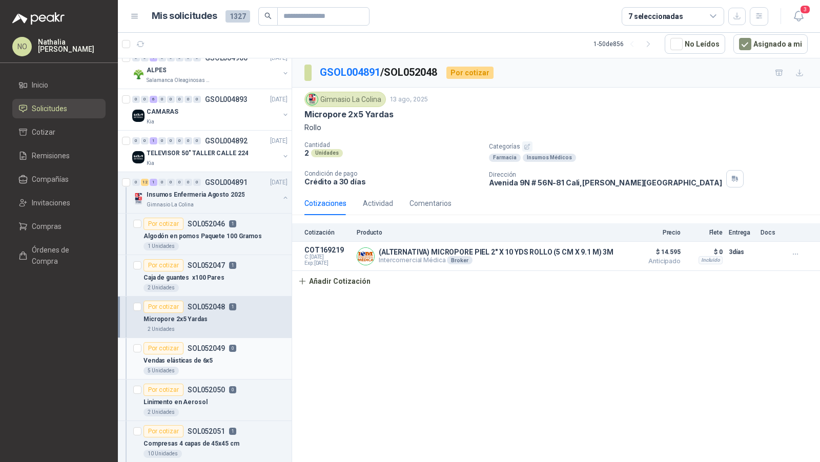
click at [225, 342] on div "Por cotizar SOL052049 0" at bounding box center [189, 348] width 93 height 12
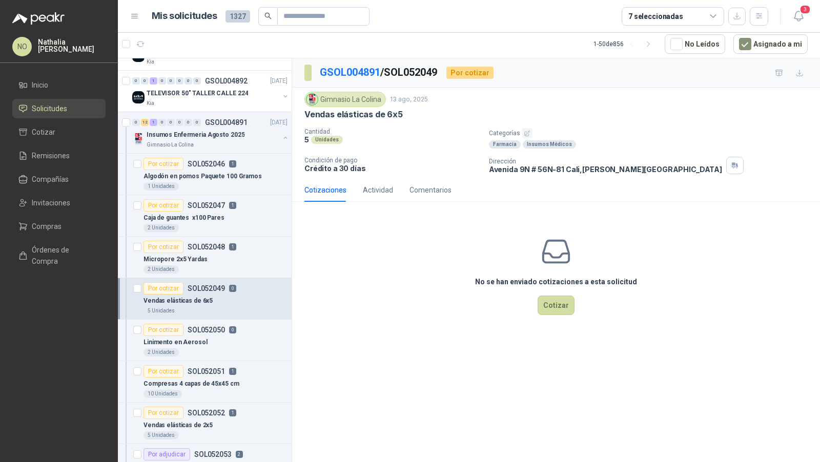
scroll to position [316, 0]
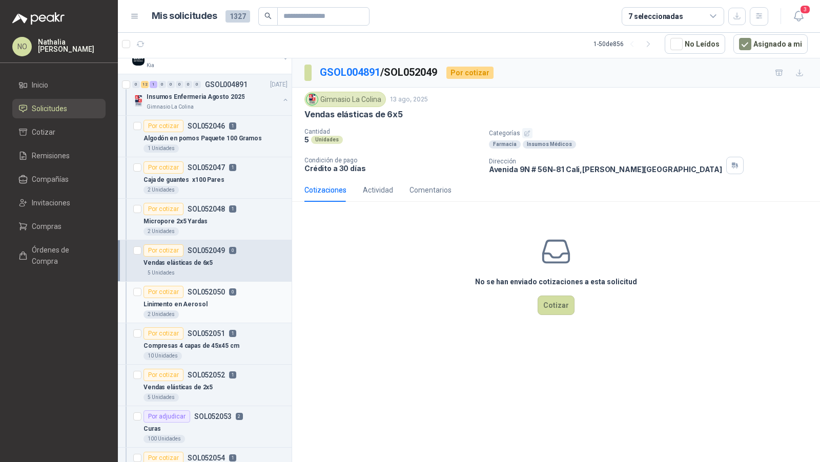
click at [233, 298] on div "Linimento en Aerosol" at bounding box center [215, 304] width 144 height 12
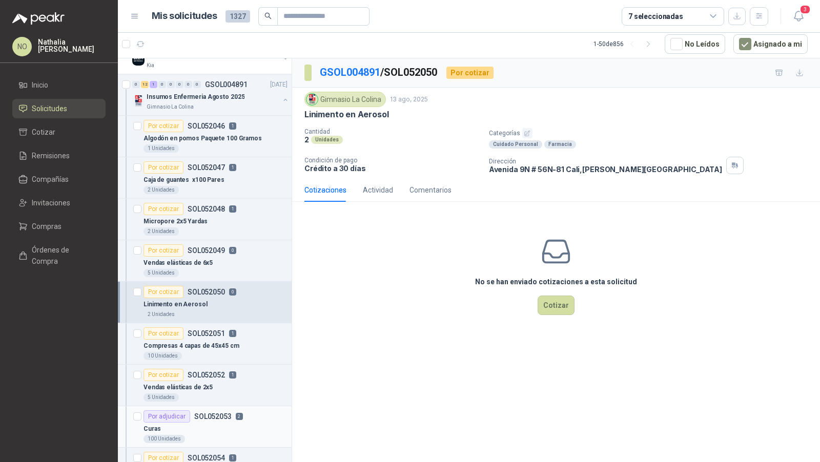
click at [220, 423] on div "Curas" at bounding box center [215, 429] width 144 height 12
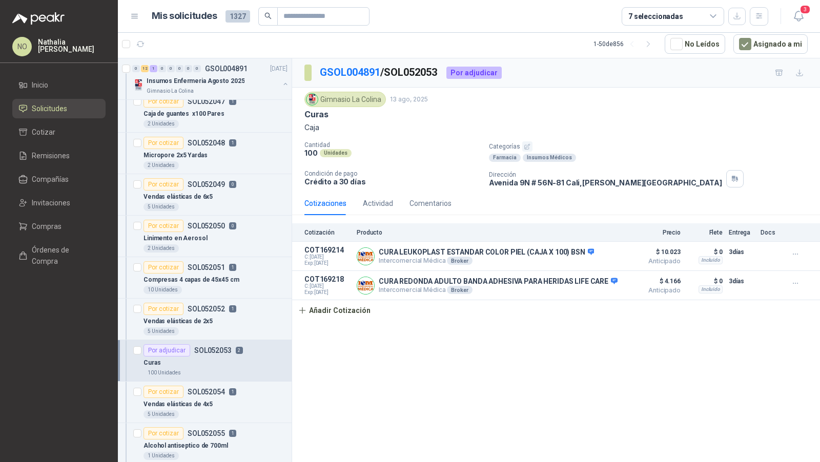
scroll to position [404, 0]
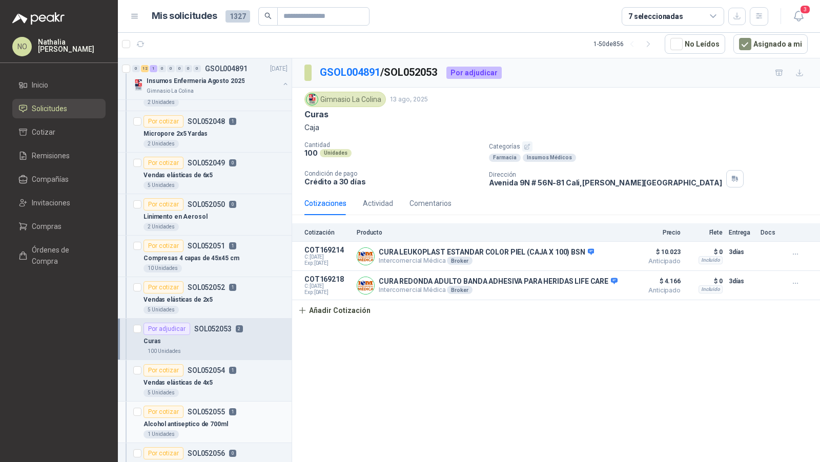
click at [220, 402] on article "Por cotizar SOL052055 1 Alcohol antiseptico de 700ml 1 Unidades" at bounding box center [205, 423] width 174 height 42
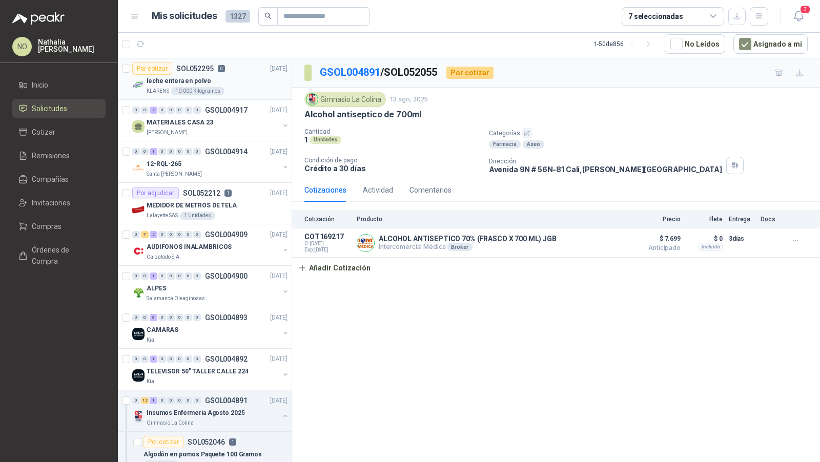
click at [234, 84] on div "leche entera en polvo" at bounding box center [217, 81] width 141 height 12
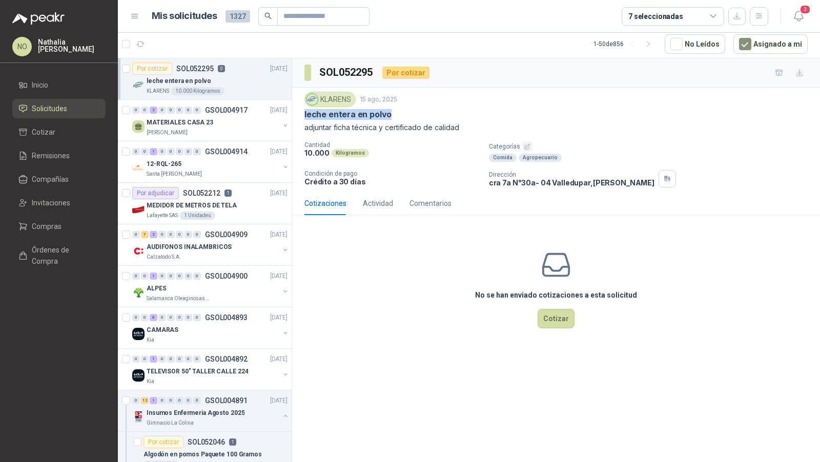
drag, startPoint x: 304, startPoint y: 114, endPoint x: 406, endPoint y: 114, distance: 102.0
click at [407, 114] on div "leche entera en polvo" at bounding box center [555, 114] width 503 height 11
drag, startPoint x: 305, startPoint y: 150, endPoint x: 368, endPoint y: 150, distance: 63.0
click at [369, 151] on div "10.000 Kilogramos" at bounding box center [392, 153] width 176 height 9
click at [220, 215] on div "Lafayette SAS 1 Unidades" at bounding box center [217, 216] width 141 height 8
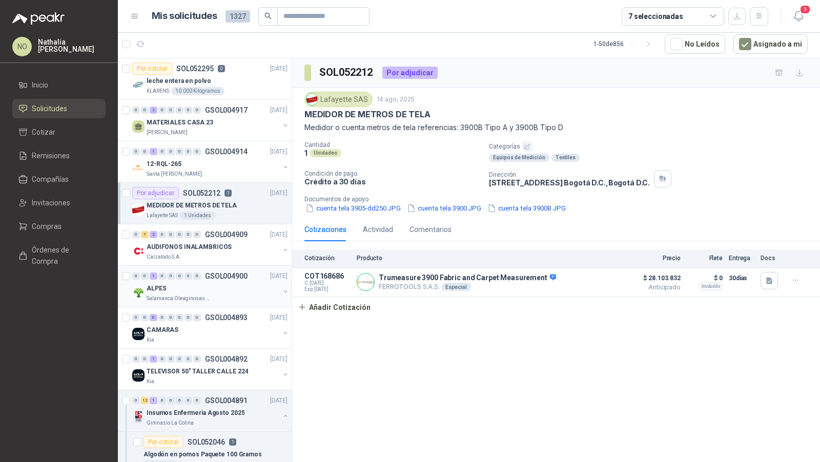
click at [210, 273] on p "GSOL004900" at bounding box center [226, 276] width 43 height 7
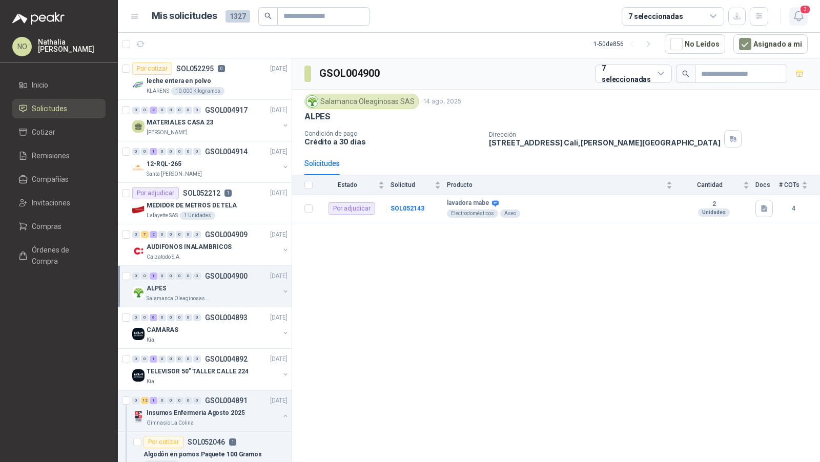
click at [798, 14] on icon "button" at bounding box center [798, 16] width 13 height 13
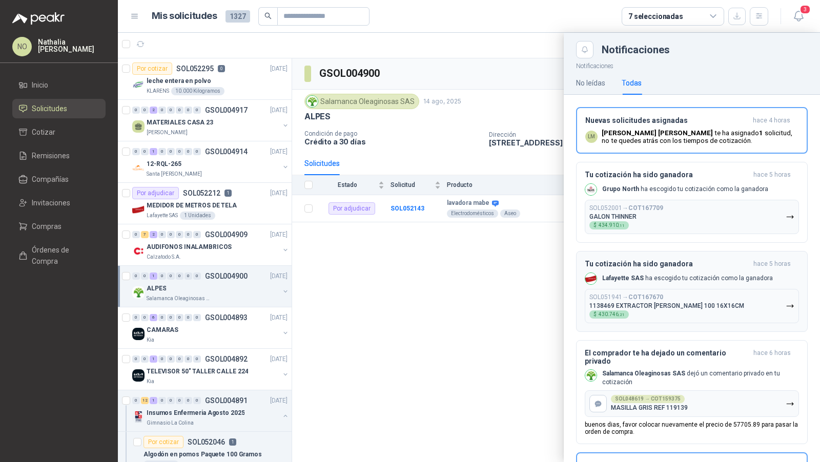
click at [658, 289] on button "SOL051941 → COT167670 1138469 EXTRACTOR [PERSON_NAME] 100 16X16CM $ 430.746 ,21" at bounding box center [692, 306] width 214 height 34
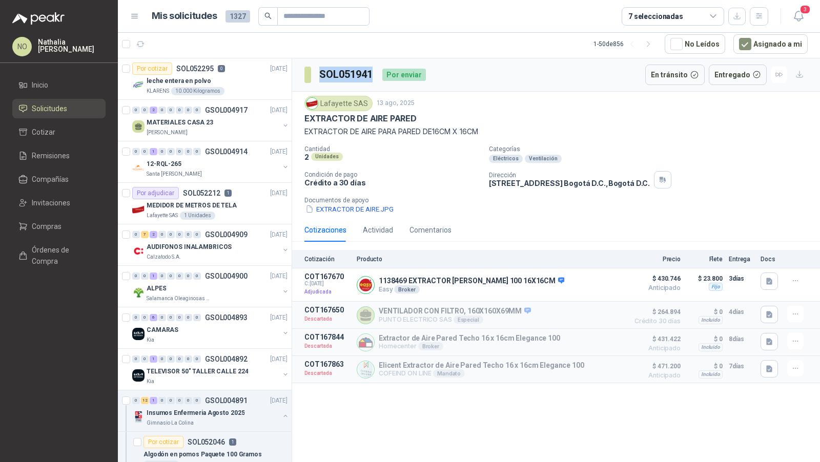
drag, startPoint x: 317, startPoint y: 70, endPoint x: 372, endPoint y: 73, distance: 55.4
click at [372, 73] on section "SOL051941" at bounding box center [339, 75] width 70 height 16
click at [251, 257] on div "Calzatodo S.A." at bounding box center [213, 257] width 133 height 8
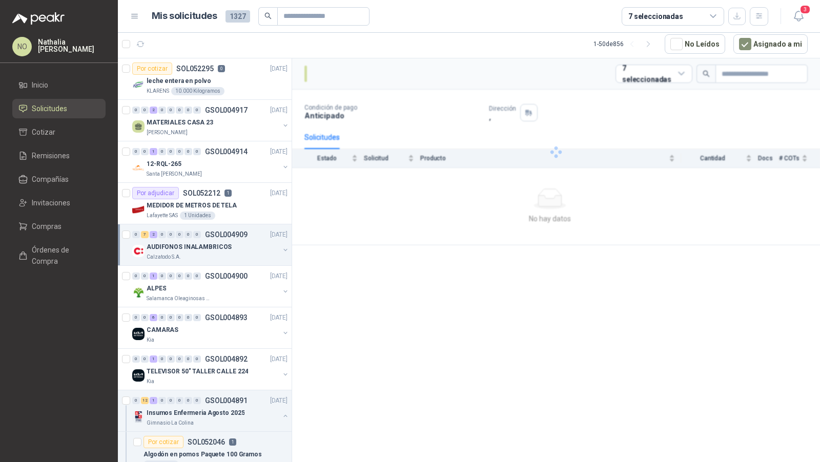
click at [242, 246] on div "AUDIFONOS INALAMBRICOS" at bounding box center [213, 247] width 133 height 12
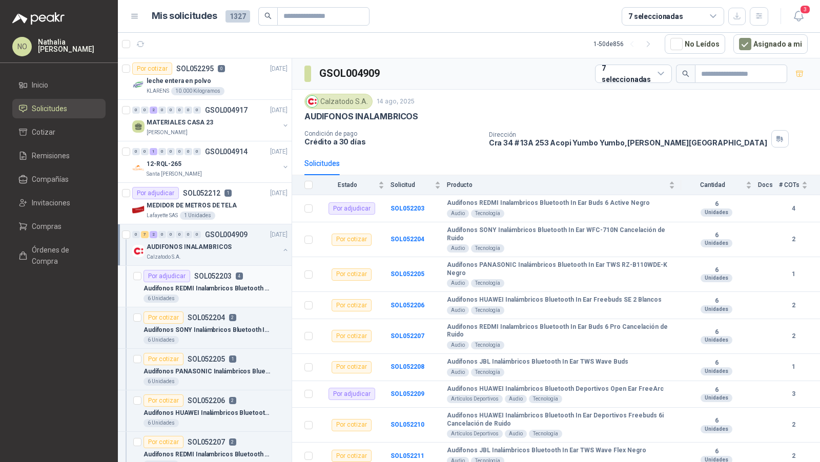
click at [232, 279] on div "Por adjudicar SOL052203 4" at bounding box center [192, 276] width 99 height 12
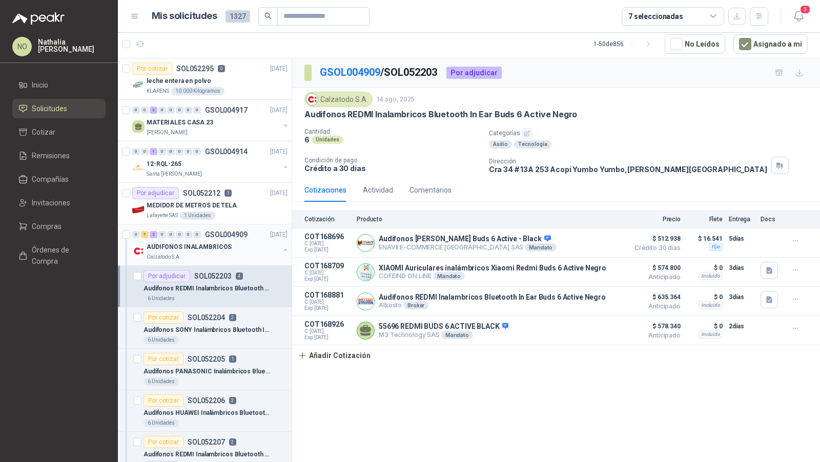
click at [243, 253] on div "Calzatodo S.A." at bounding box center [213, 257] width 133 height 8
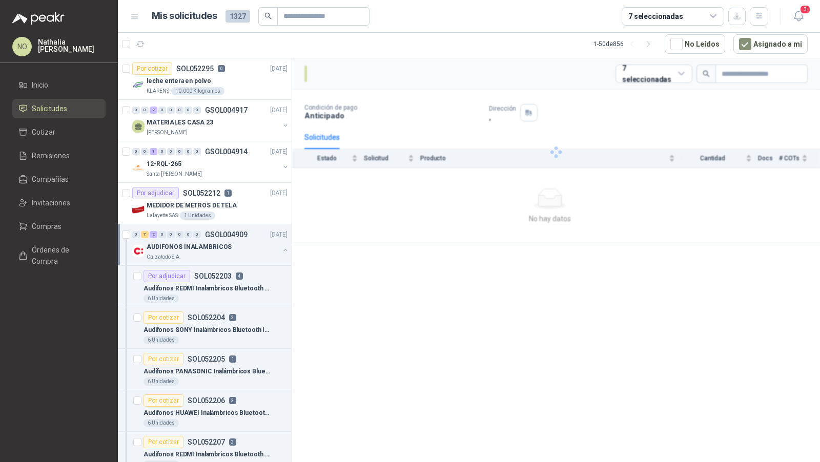
click at [243, 253] on div "Calzatodo S.A." at bounding box center [213, 257] width 133 height 8
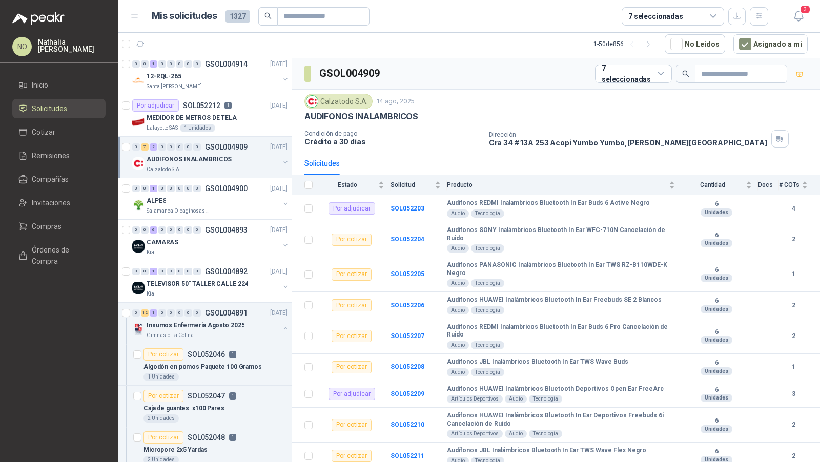
scroll to position [99, 0]
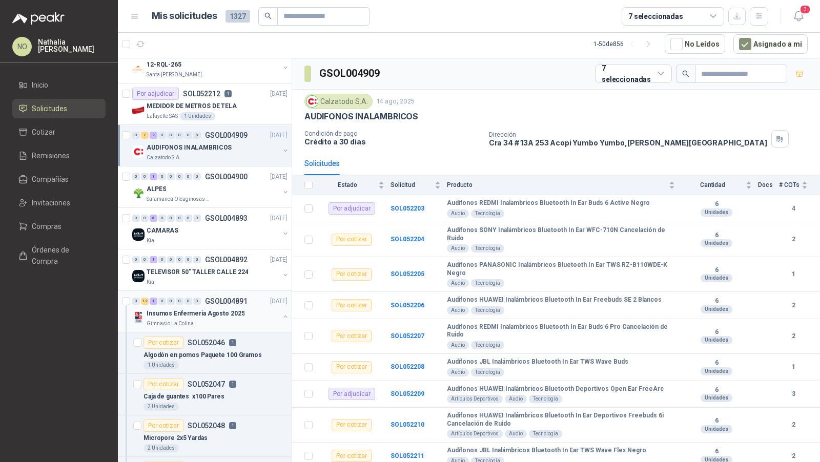
click at [232, 309] on p "Insumos Enfermeria Agosto 2025" at bounding box center [196, 314] width 98 height 10
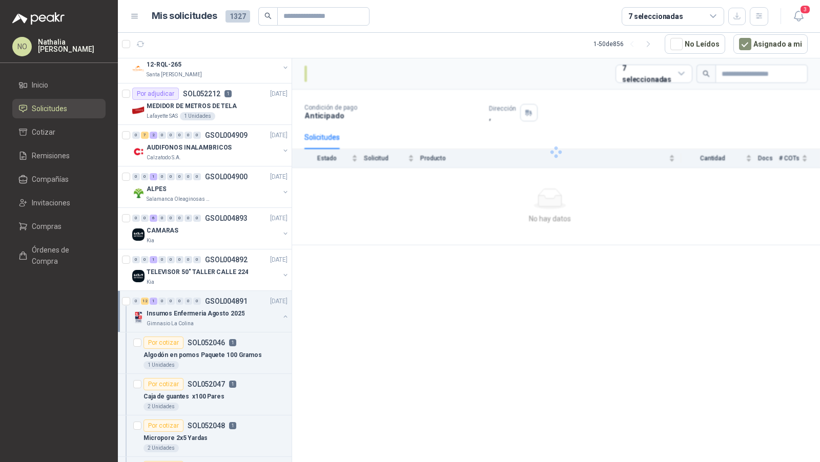
click at [232, 309] on p "Insumos Enfermeria Agosto 2025" at bounding box center [196, 314] width 98 height 10
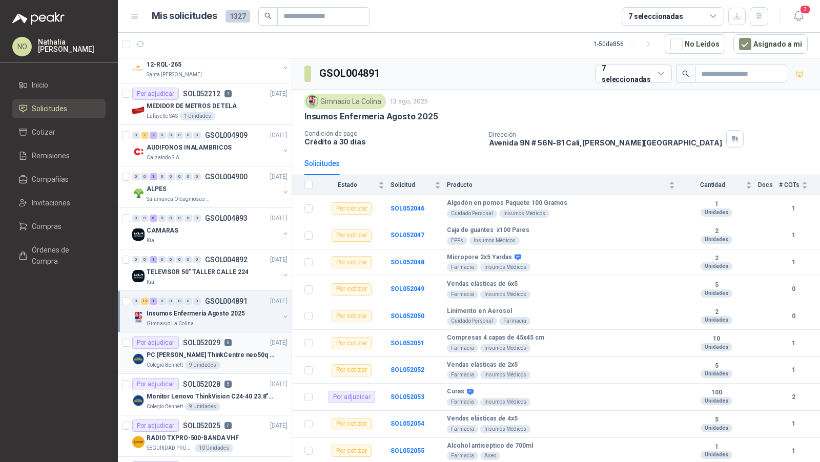
click at [239, 352] on p "PC [PERSON_NAME] ThinkCentre neo50q Gen 4 Core i5 16Gb 512Gb SSD Win 11 Pro 3YW…" at bounding box center [211, 356] width 128 height 10
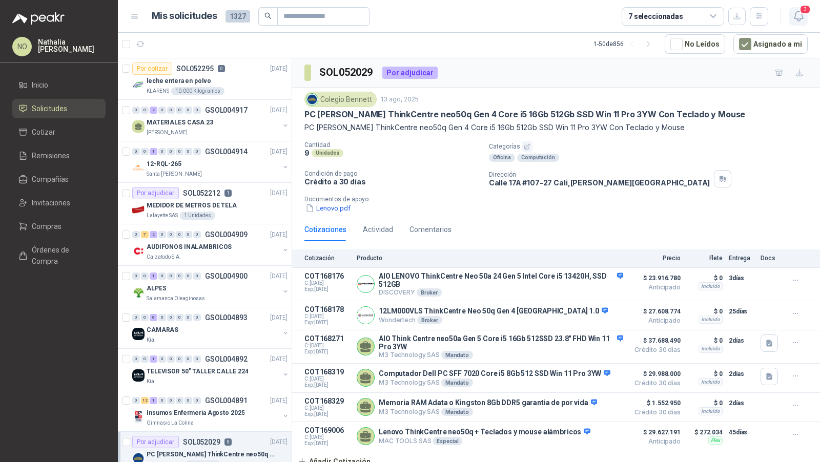
click at [801, 8] on span "3" at bounding box center [804, 10] width 11 height 10
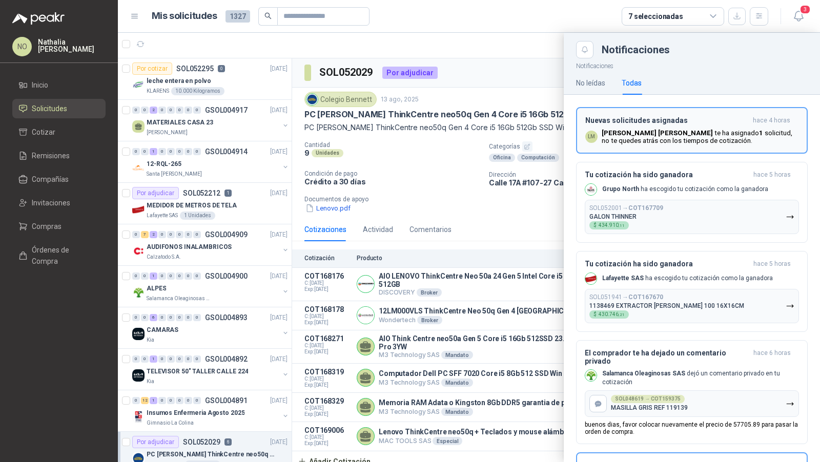
click at [683, 137] on p "[PERSON_NAME] te ha asignado 1 solicitud , no te quedes atrás con los tiempos d…" at bounding box center [700, 136] width 197 height 15
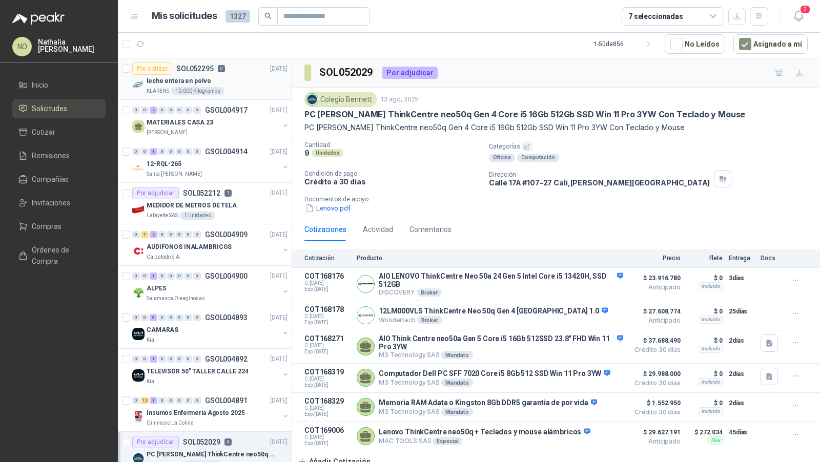
click at [227, 90] on div "KLARENS 10.000 Kilogramos" at bounding box center [217, 91] width 141 height 8
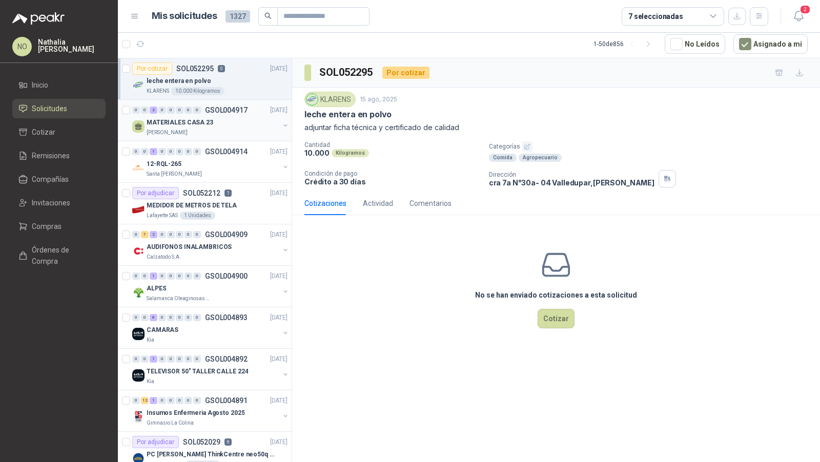
click at [200, 126] on div "MATERIALES CASA 23" at bounding box center [213, 122] width 133 height 12
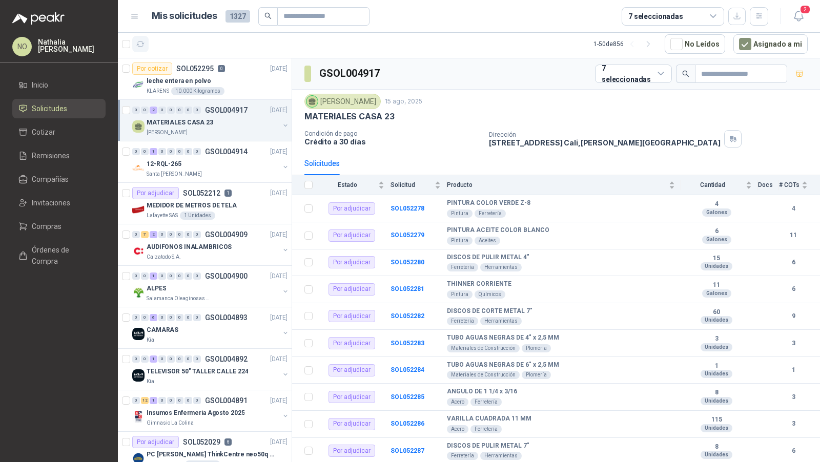
click at [143, 43] on icon "button" at bounding box center [140, 44] width 9 height 9
click at [801, 14] on icon "button" at bounding box center [798, 16] width 13 height 13
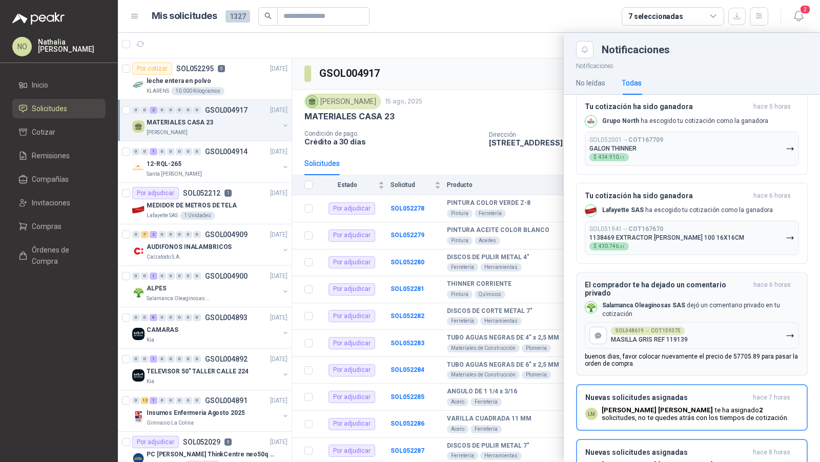
scroll to position [85, 0]
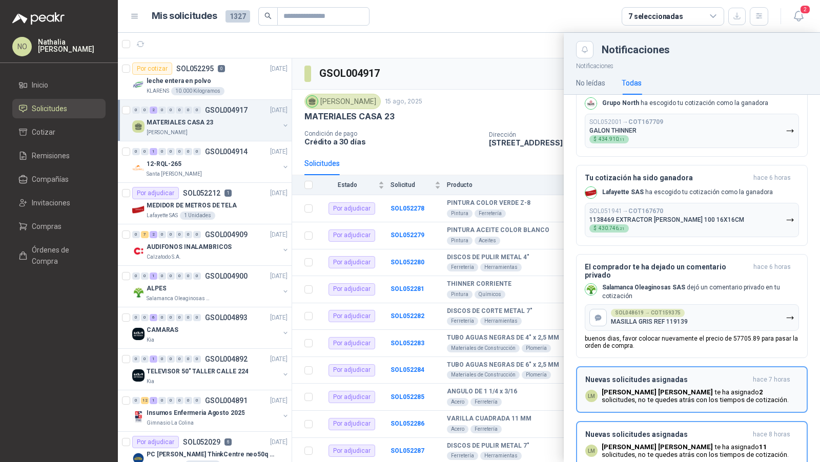
click at [681, 376] on h3 "Nuevas solicitudes asignadas" at bounding box center [666, 380] width 163 height 9
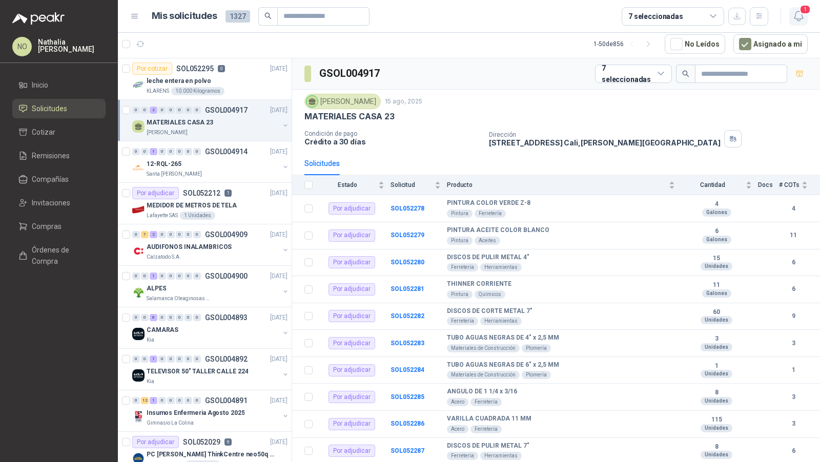
click at [798, 19] on icon "button" at bounding box center [798, 16] width 13 height 13
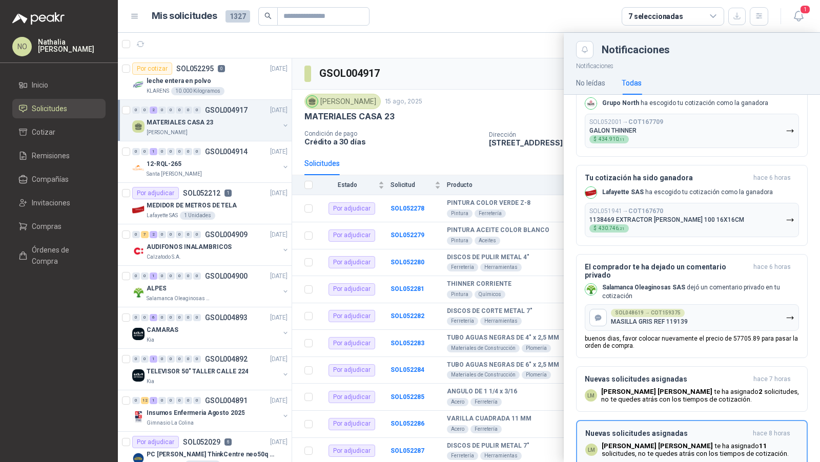
click at [659, 429] on h3 "Nuevas solicitudes asignadas" at bounding box center [666, 433] width 163 height 9
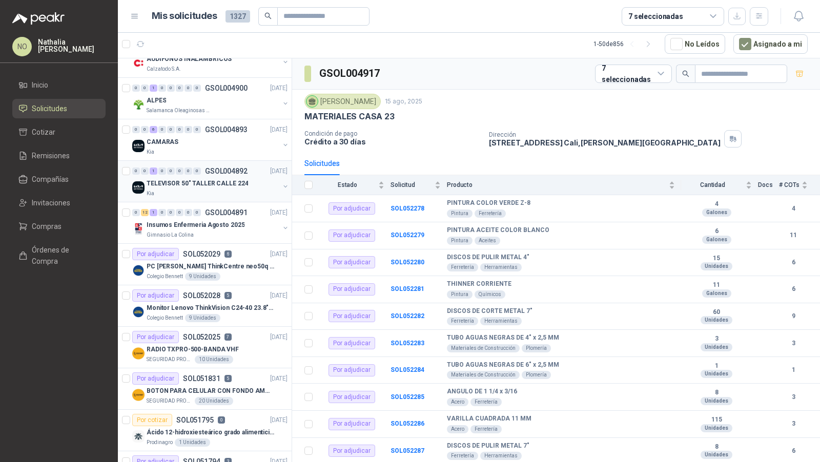
scroll to position [198, 0]
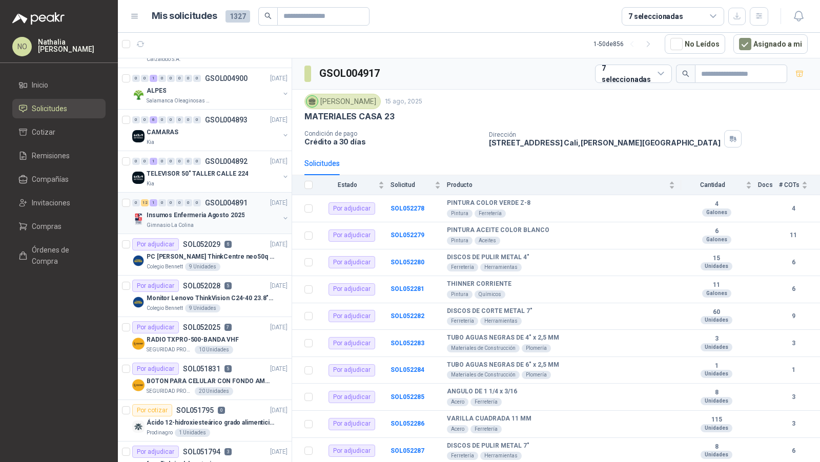
click at [209, 213] on p "Insumos Enfermeria Agosto 2025" at bounding box center [196, 216] width 98 height 10
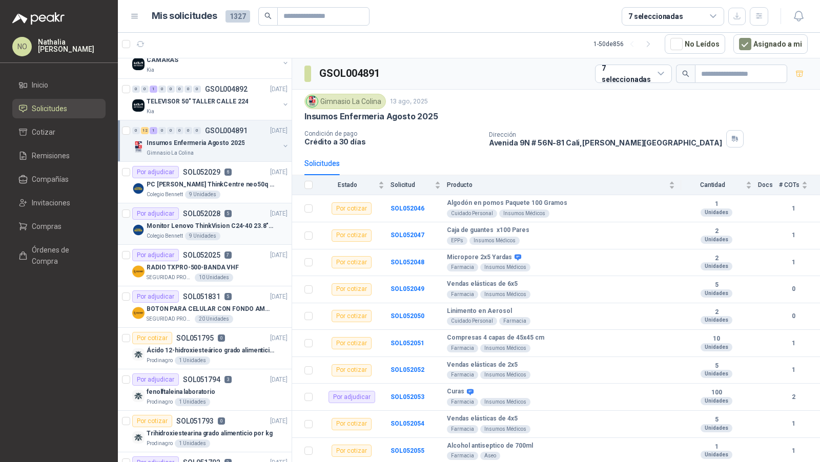
scroll to position [276, 0]
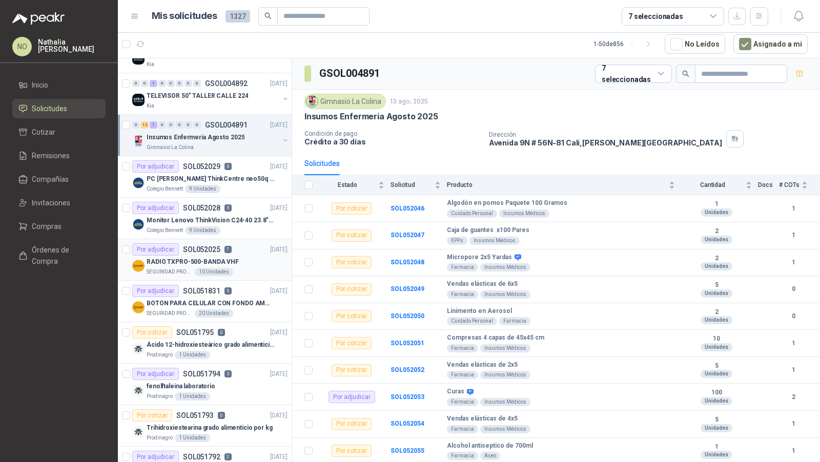
click at [223, 256] on div "RADIO TXPRO-500-BANDA VHF" at bounding box center [217, 262] width 141 height 12
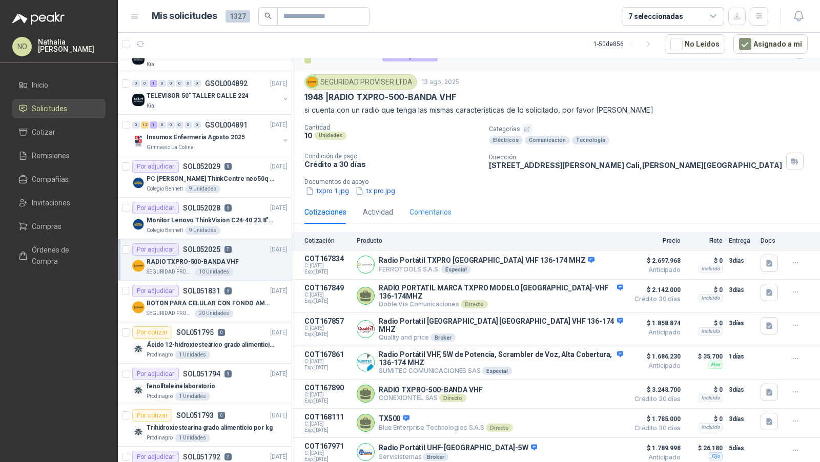
scroll to position [31, 0]
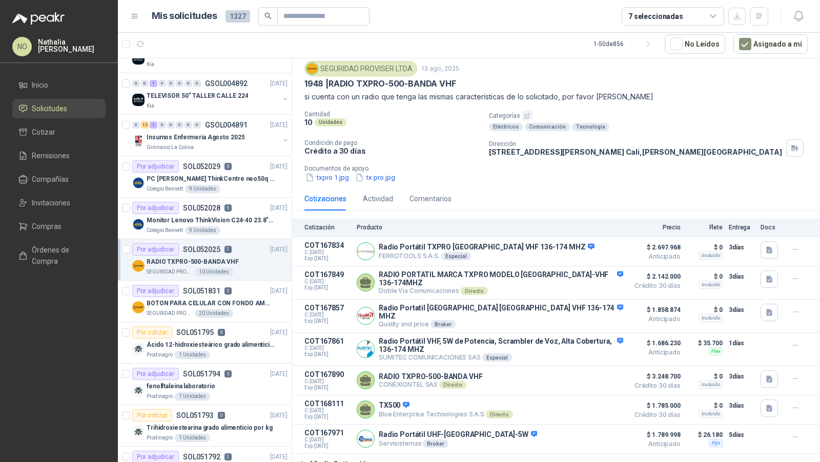
click at [216, 263] on div "RADIO TXPRO-500-BANDA VHF" at bounding box center [217, 262] width 141 height 12
click at [230, 288] on div "Por adjudicar SOL051831 5 [DATE]" at bounding box center [209, 291] width 155 height 12
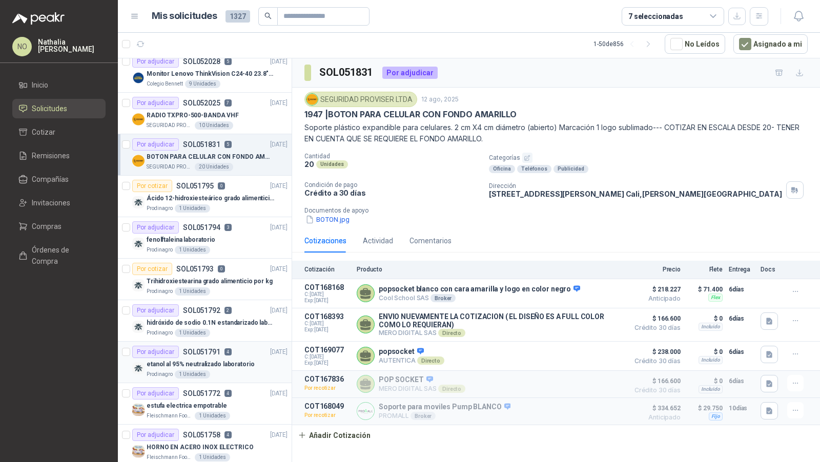
scroll to position [424, 0]
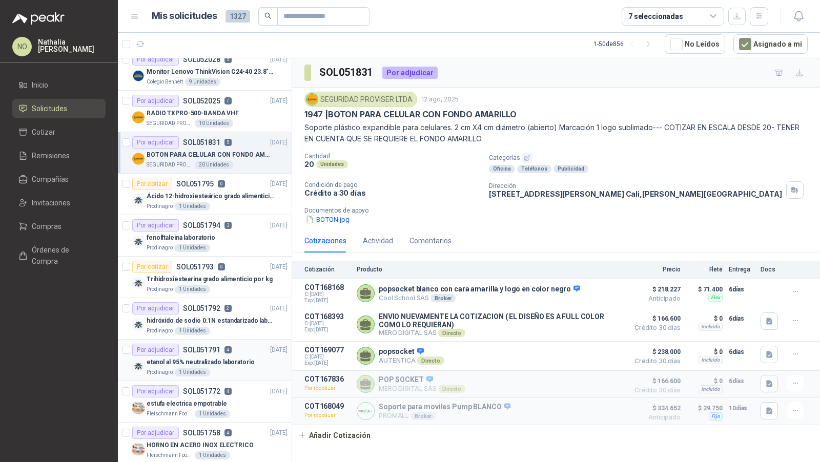
click at [231, 398] on div "estufa electrica empotrable" at bounding box center [217, 404] width 141 height 12
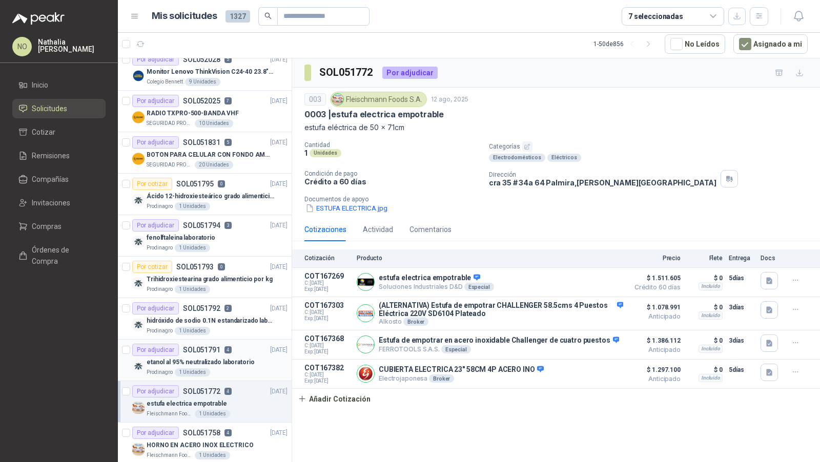
scroll to position [452, 0]
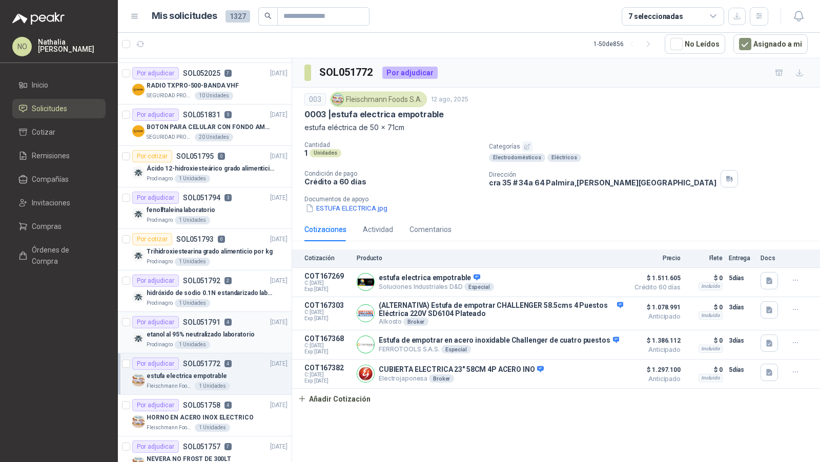
click at [231, 399] on div "Por adjudicar SOL051758 4 [DATE]" at bounding box center [209, 405] width 155 height 12
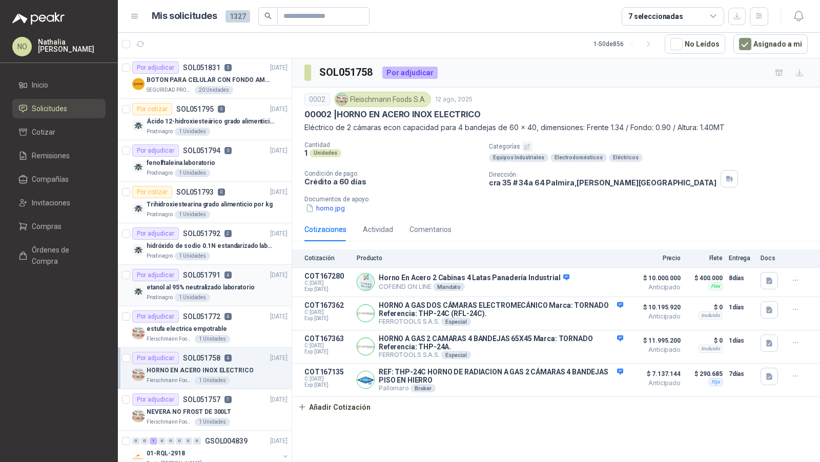
click at [231, 397] on div "Por adjudicar SOL051757 7 [DATE]" at bounding box center [209, 400] width 155 height 12
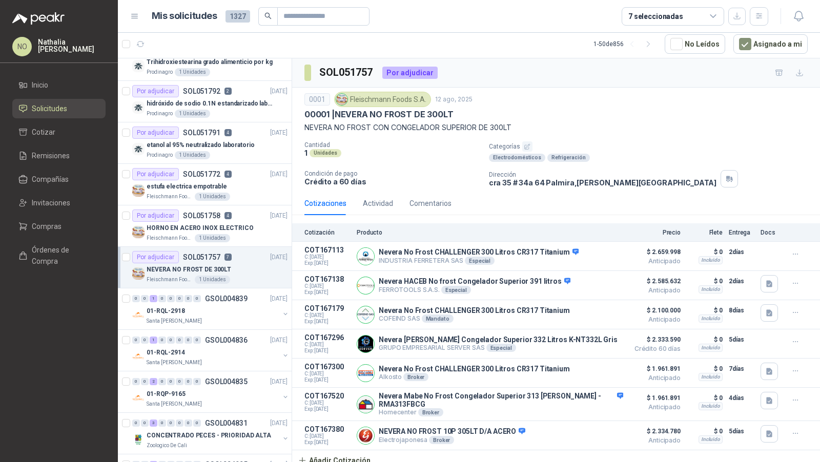
scroll to position [643, 0]
click at [209, 303] on div "01-RQL-2918" at bounding box center [213, 309] width 133 height 12
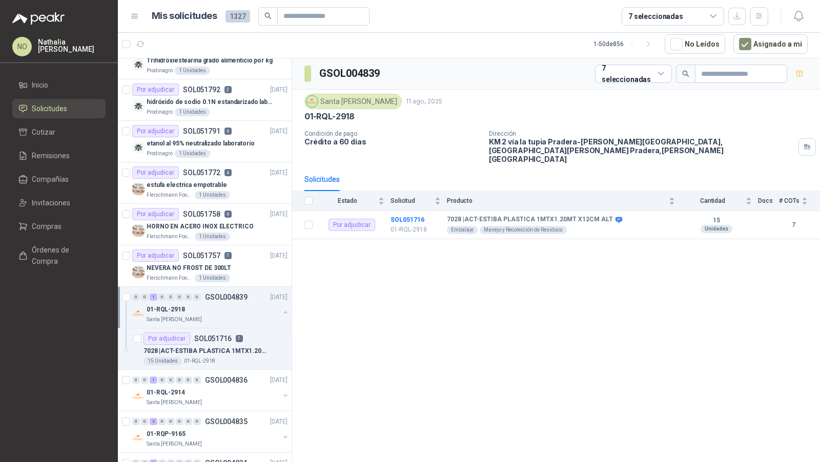
click at [209, 303] on div "01-RQL-2918" at bounding box center [213, 309] width 133 height 12
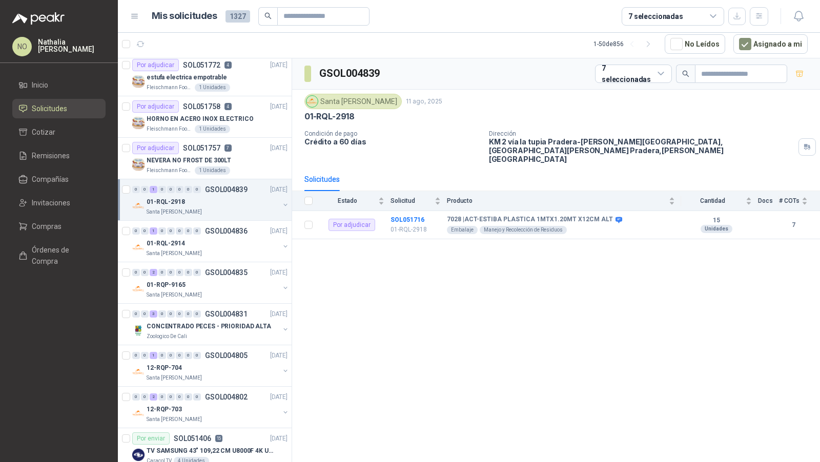
scroll to position [765, 0]
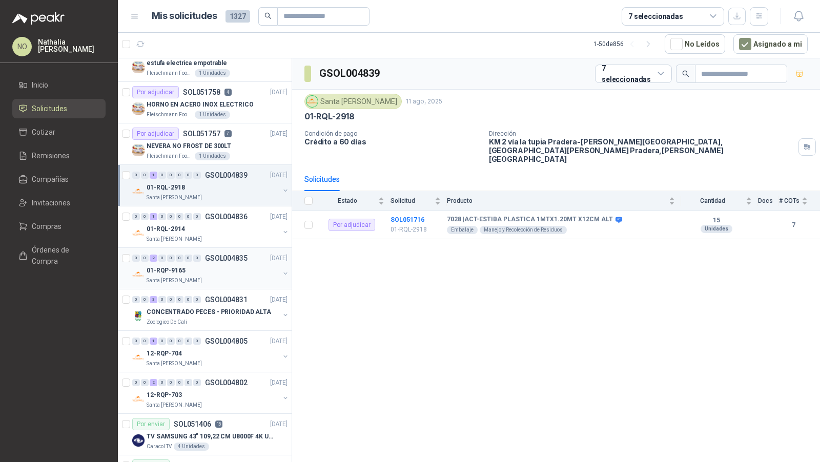
click at [215, 267] on div "01-RQP-9165" at bounding box center [213, 270] width 133 height 12
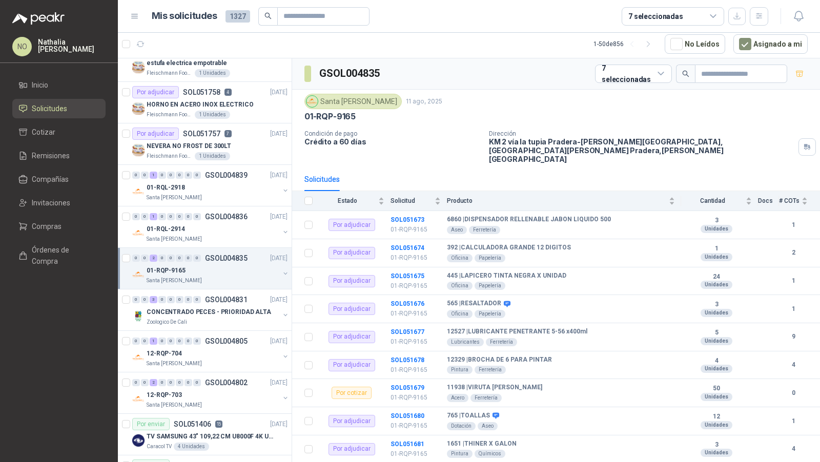
click at [215, 267] on div "01-RQP-9165" at bounding box center [213, 270] width 133 height 12
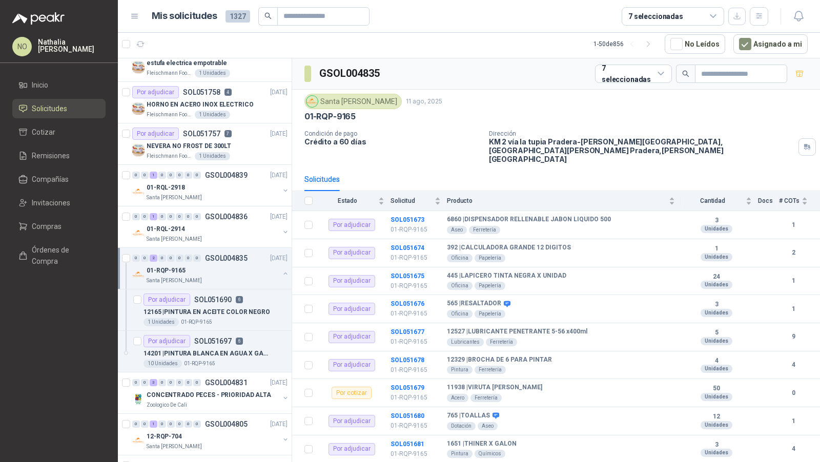
click at [215, 267] on div "01-RQP-9165" at bounding box center [213, 270] width 133 height 12
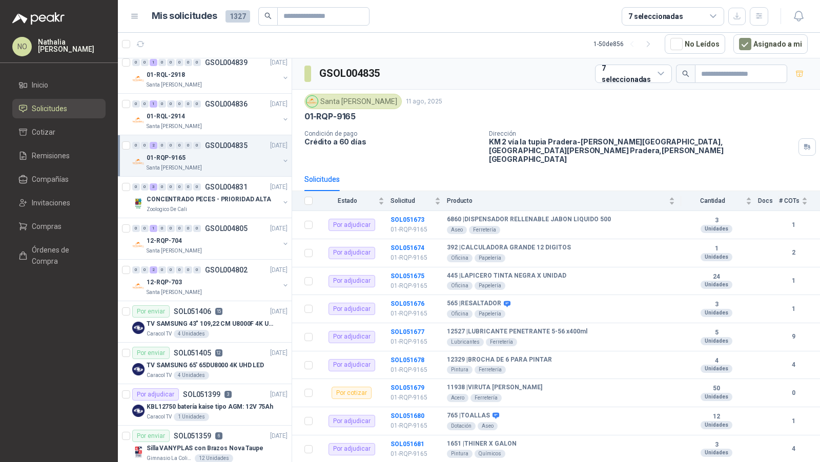
scroll to position [1000, 0]
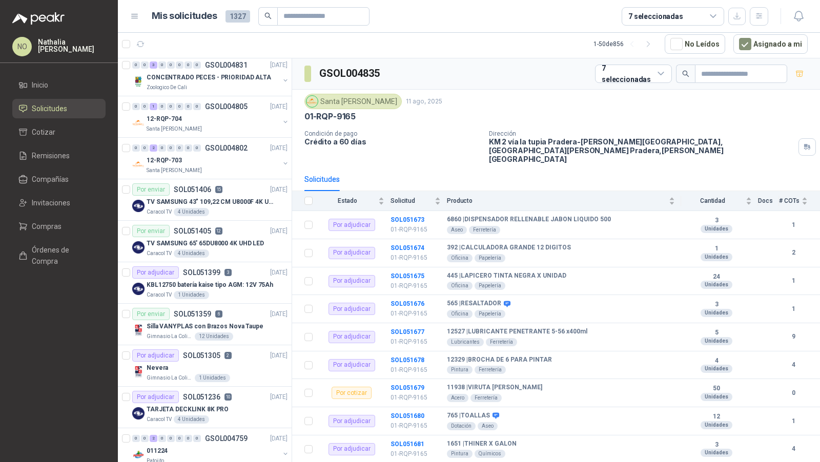
click at [215, 269] on p "SOL051399" at bounding box center [201, 272] width 37 height 7
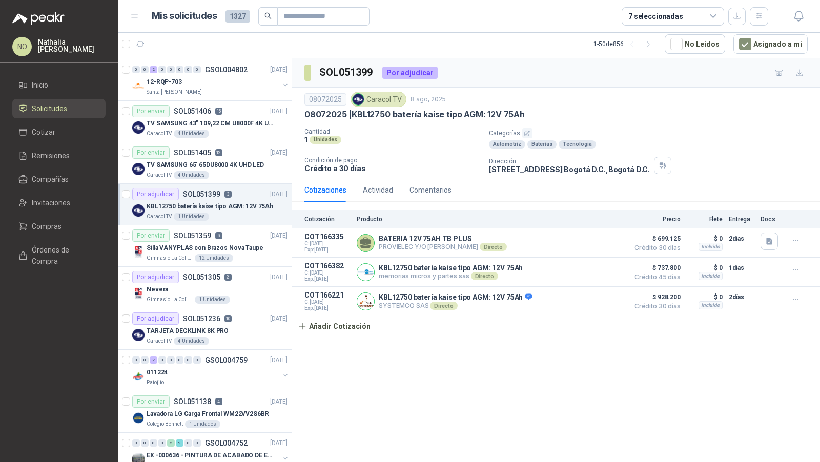
scroll to position [1103, 0]
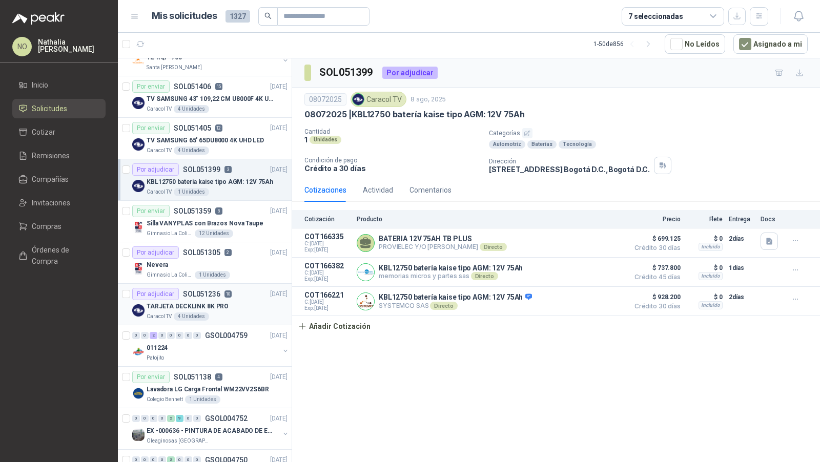
click at [224, 300] on div "TARJETA DECKLINK 8K PRO" at bounding box center [217, 306] width 141 height 12
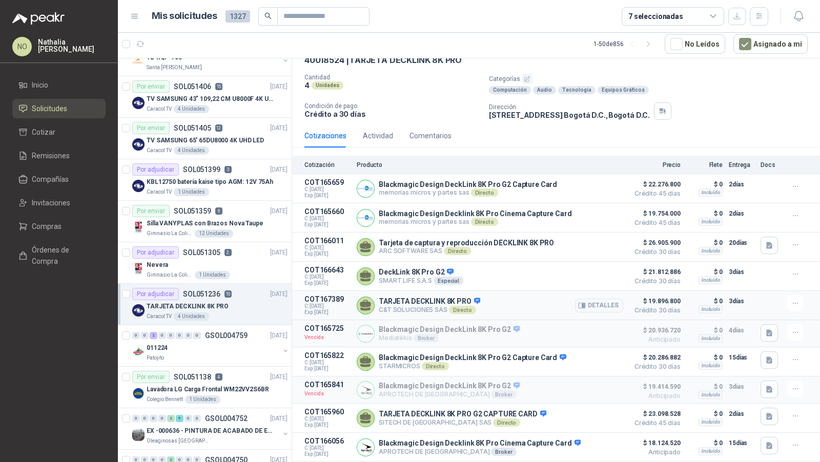
scroll to position [54, 0]
click at [210, 331] on div "0 0 2 0 0 0 0 0 GSOL004759 [DATE]" at bounding box center [210, 336] width 157 height 12
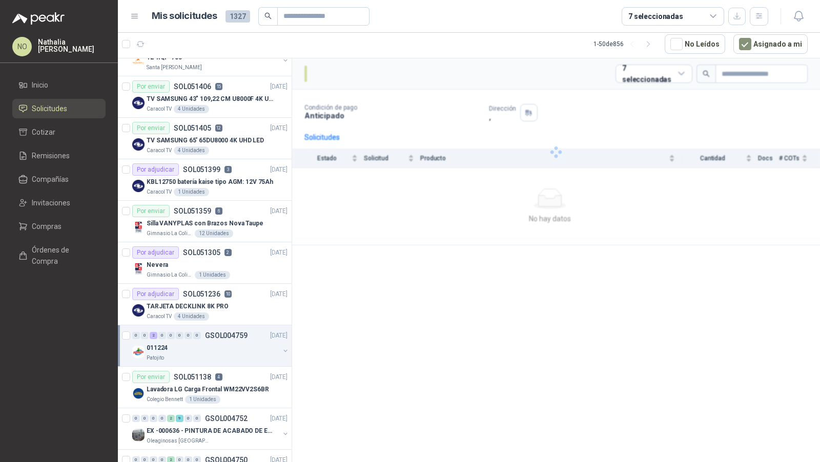
click at [210, 331] on div "0 0 2 0 0 0 0 0 GSOL004759 [DATE]" at bounding box center [210, 336] width 157 height 12
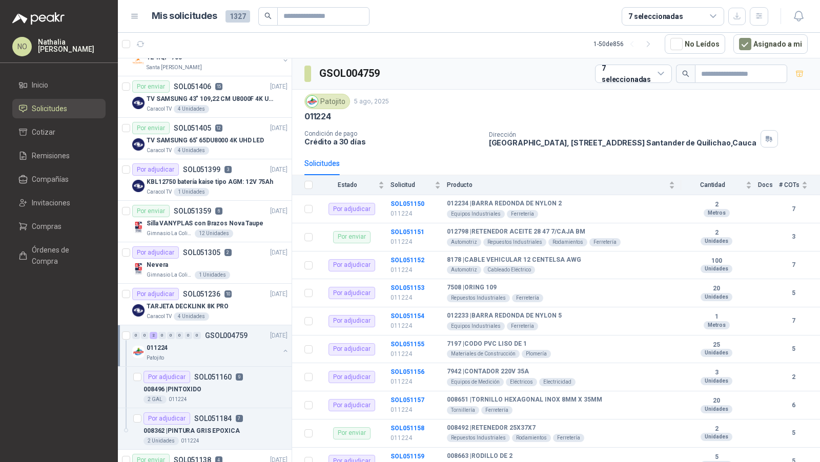
click at [210, 331] on div "0 0 2 0 0 0 0 0 GSOL004759 [DATE]" at bounding box center [210, 336] width 157 height 12
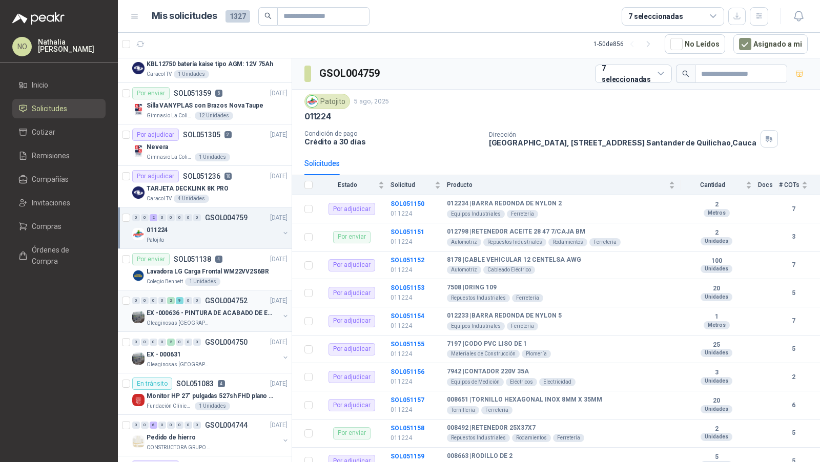
click at [236, 392] on div "Monitor HP 27" pulgadas 527sh FHD plano negro" at bounding box center [217, 396] width 141 height 12
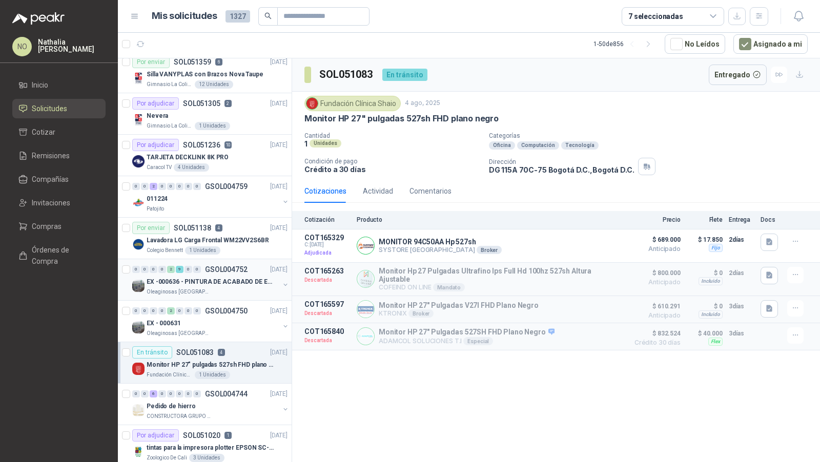
scroll to position [1256, 0]
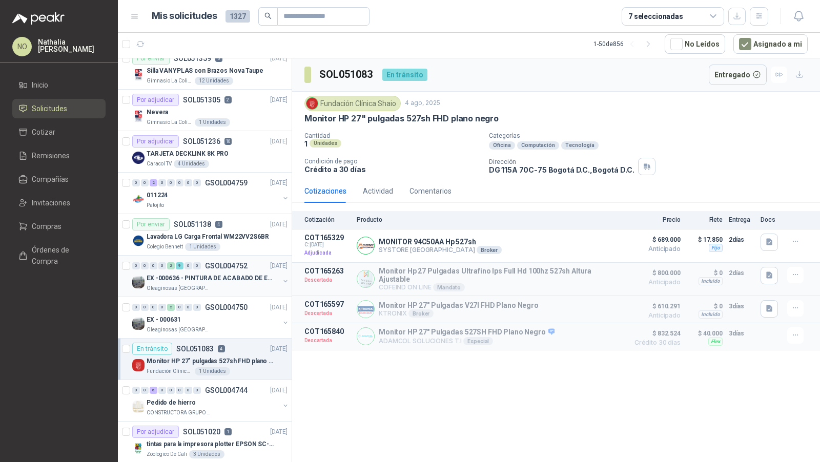
click at [236, 397] on div "Pedido de hierro" at bounding box center [213, 403] width 133 height 12
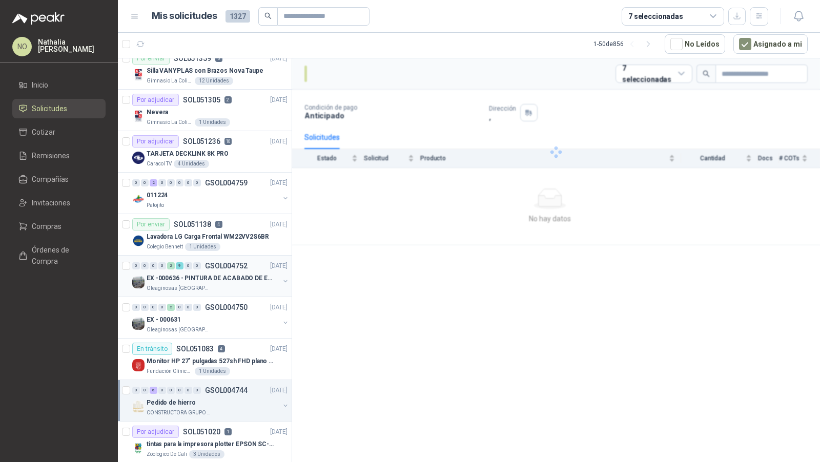
click at [236, 397] on div "Pedido de hierro" at bounding box center [213, 403] width 133 height 12
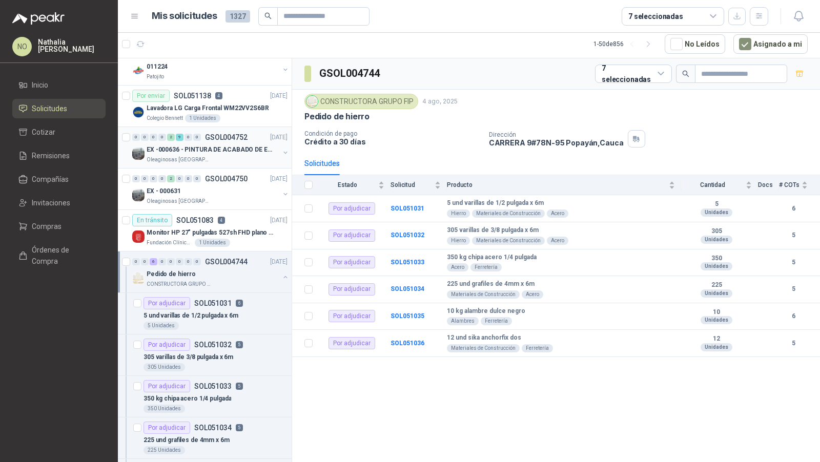
scroll to position [1396, 0]
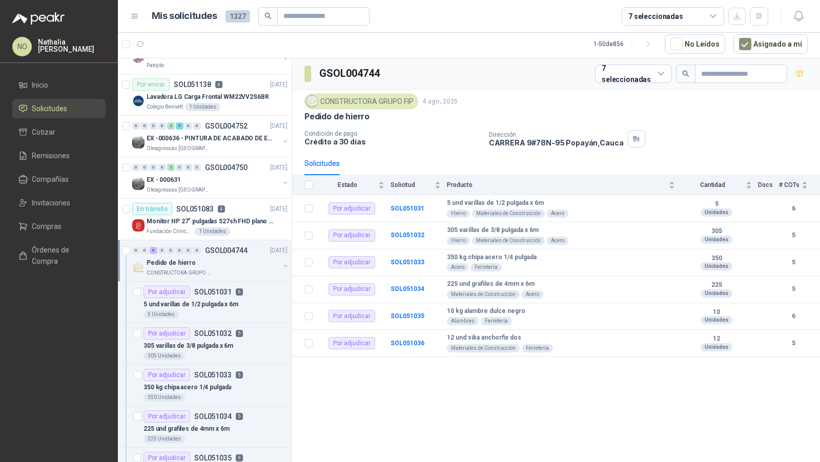
click at [230, 257] on div "Pedido de hierro" at bounding box center [213, 263] width 133 height 12
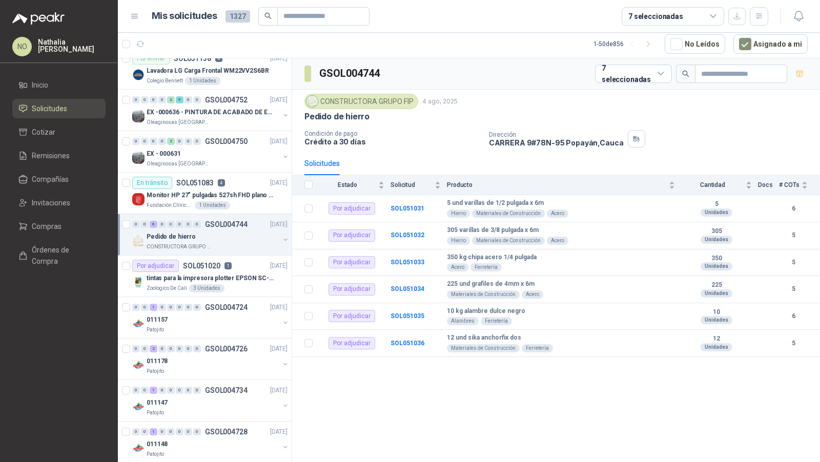
scroll to position [1446, 0]
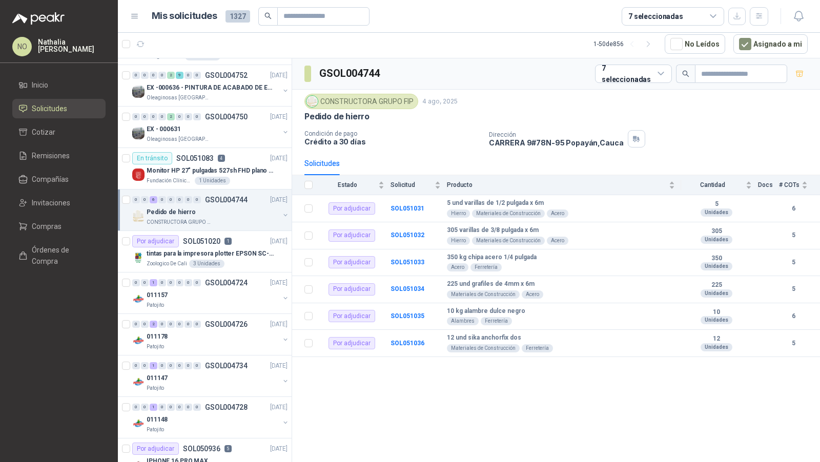
click at [230, 260] on div "Zoologico De Cali 3 Unidades" at bounding box center [217, 264] width 141 height 8
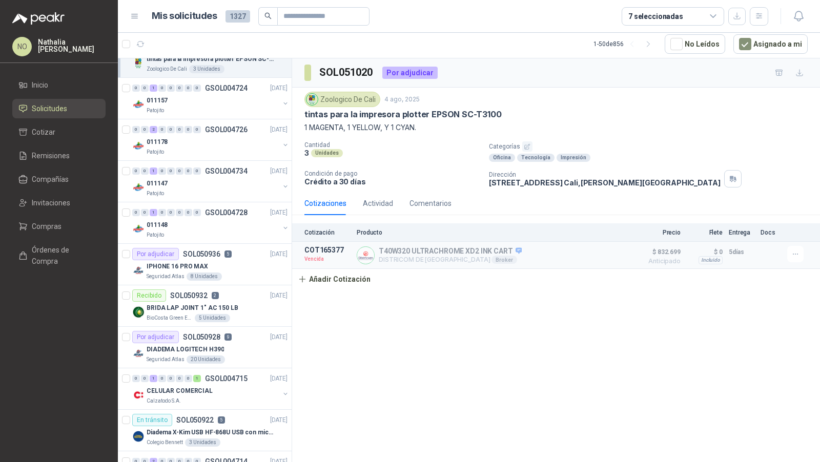
scroll to position [1681, 0]
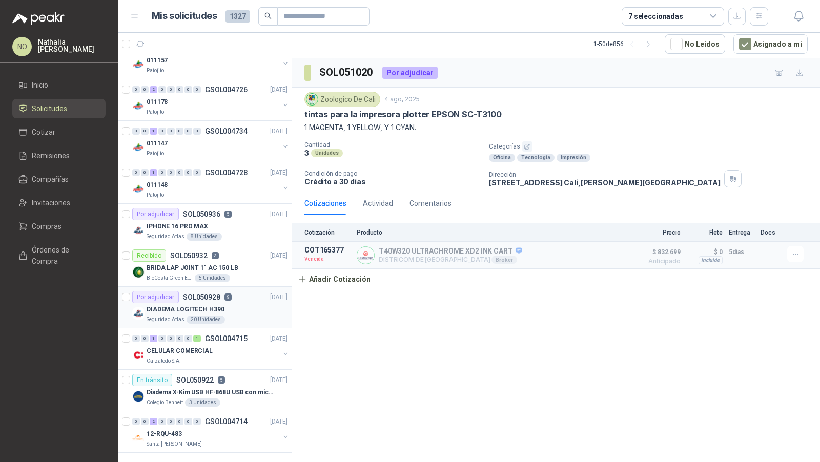
click at [225, 316] on div "Seguridad Atlas 20 Unidades" at bounding box center [217, 320] width 141 height 8
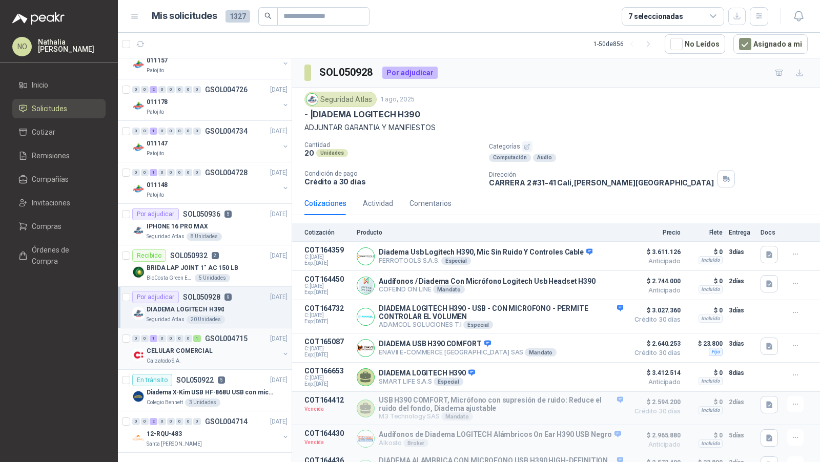
click at [233, 345] on div "CELULAR COMERCIAL" at bounding box center [213, 351] width 133 height 12
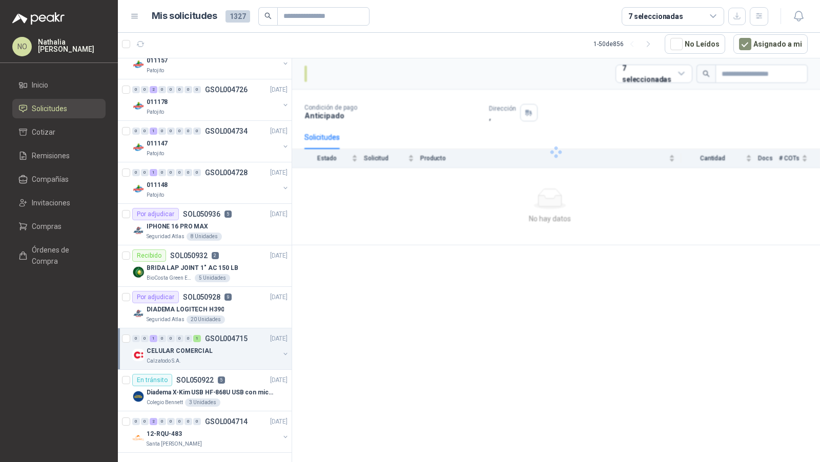
click at [233, 345] on div "CELULAR COMERCIAL" at bounding box center [213, 351] width 133 height 12
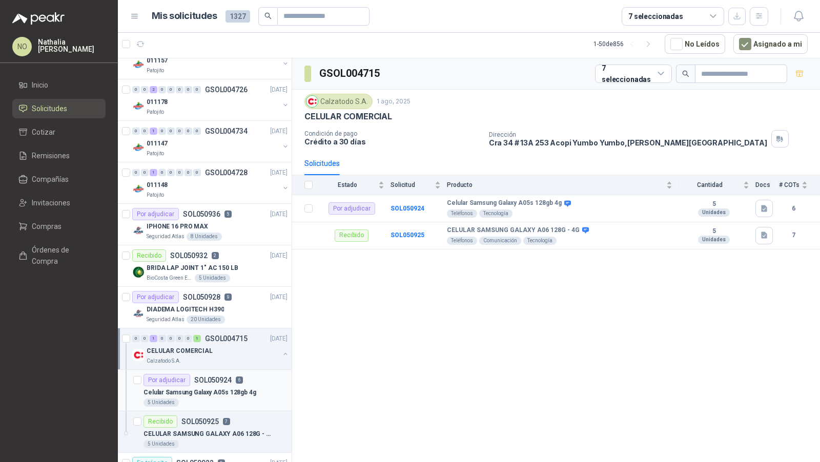
click at [224, 388] on p "Celular Samsung Galaxy A05s 128gb 4g" at bounding box center [199, 393] width 113 height 10
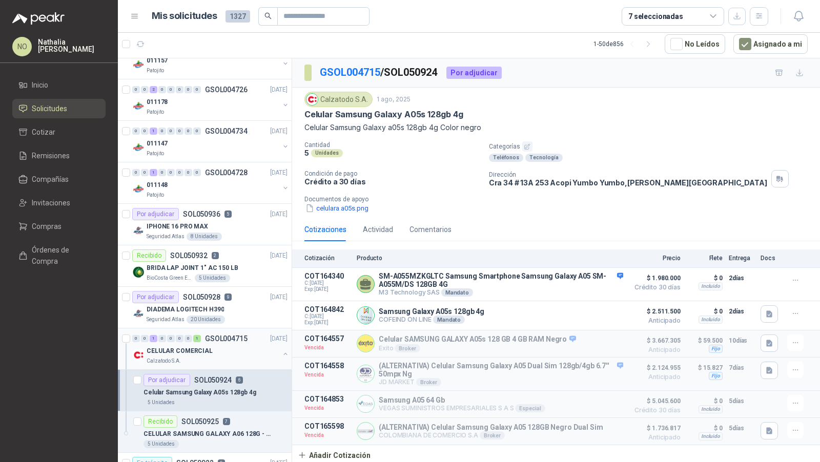
click at [215, 329] on div "0 0 1 0 0 0 0 1 GSOL004715 [DATE] CELULAR COMERCIAL Calzatodo S.A." at bounding box center [205, 350] width 174 height 42
click at [220, 345] on div "CELULAR COMERCIAL" at bounding box center [213, 351] width 133 height 12
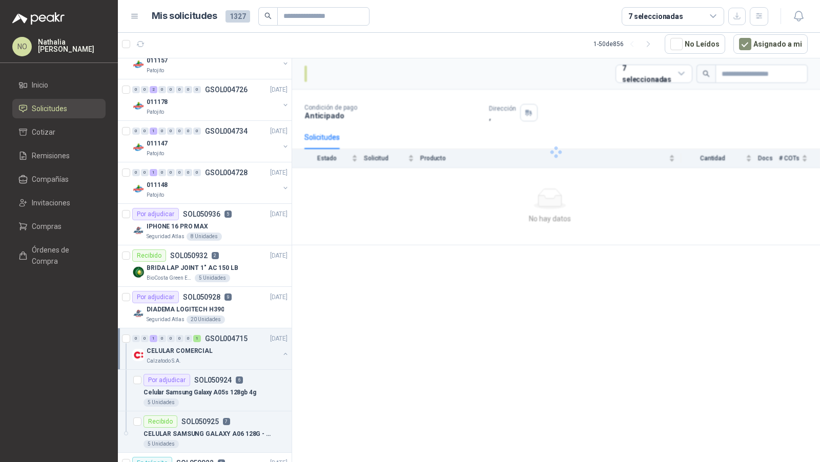
click at [220, 345] on div "CELULAR COMERCIAL" at bounding box center [213, 351] width 133 height 12
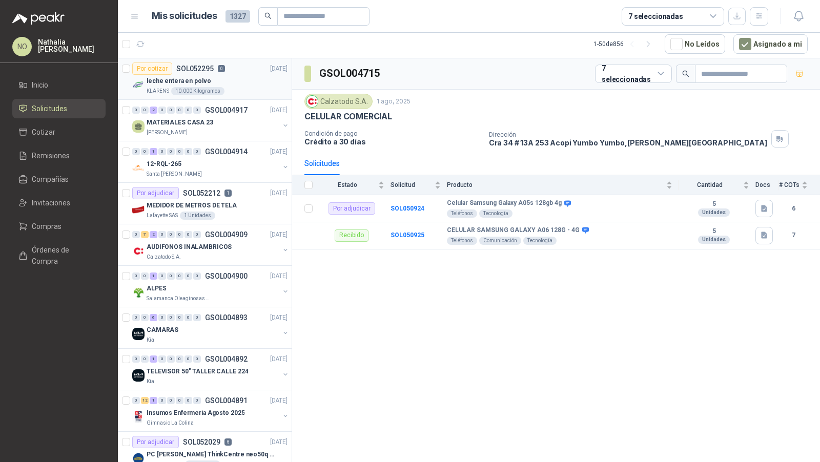
click at [209, 84] on div "leche entera en polvo" at bounding box center [217, 81] width 141 height 12
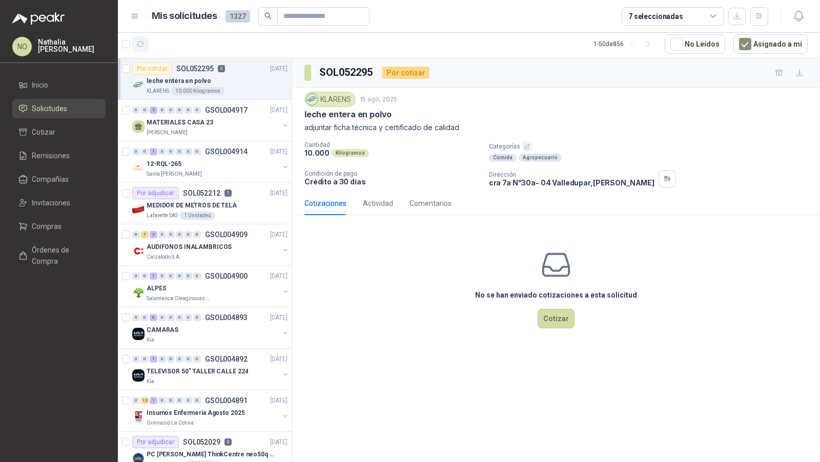
click at [141, 42] on icon "button" at bounding box center [140, 44] width 9 height 9
click at [236, 207] on div "MEDIDOR DE METROS DE TELA" at bounding box center [217, 205] width 141 height 12
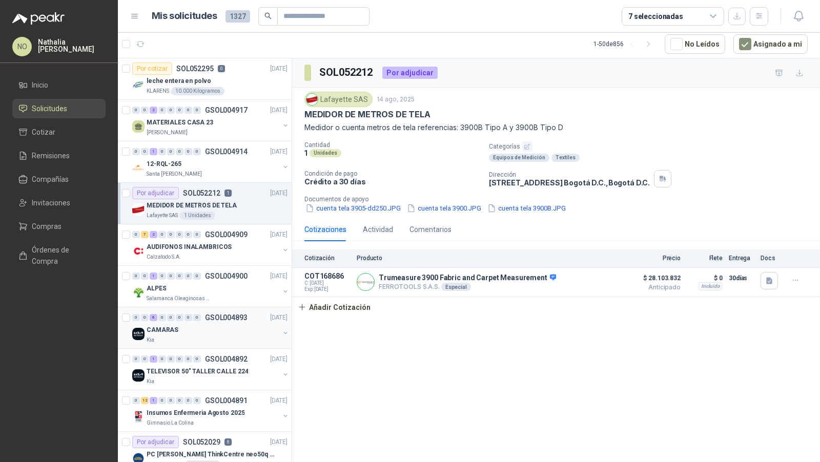
click at [236, 341] on div "Kia" at bounding box center [213, 340] width 133 height 8
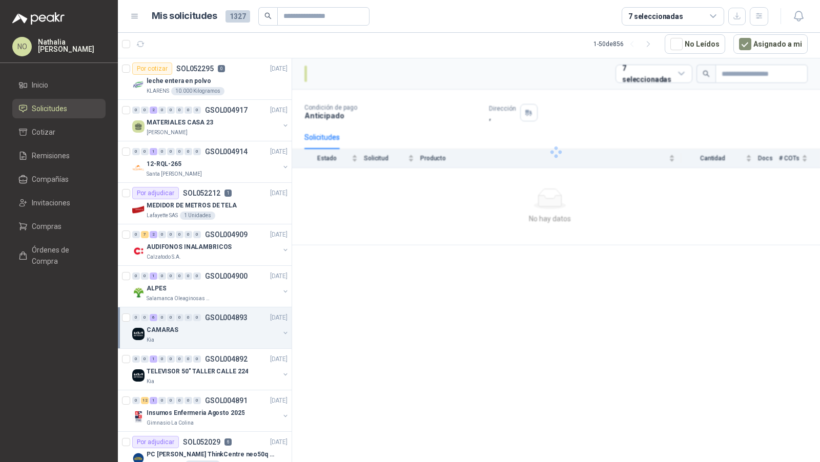
click at [236, 341] on div "Kia" at bounding box center [213, 340] width 133 height 8
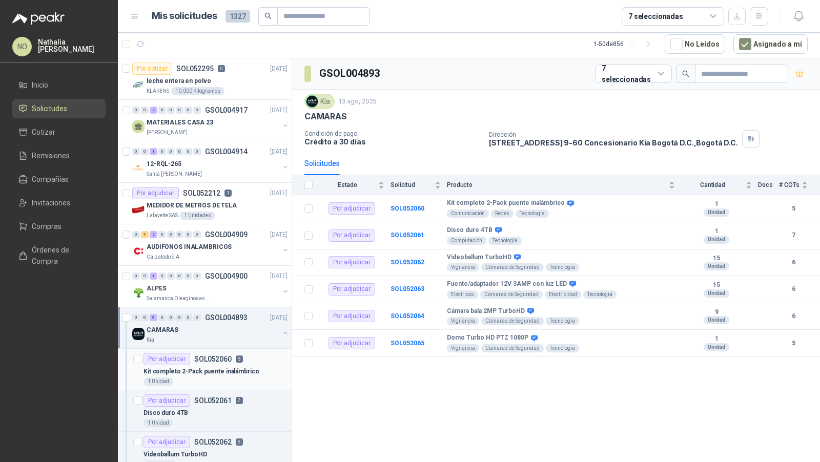
click at [227, 378] on div "1 Unidad" at bounding box center [215, 382] width 144 height 8
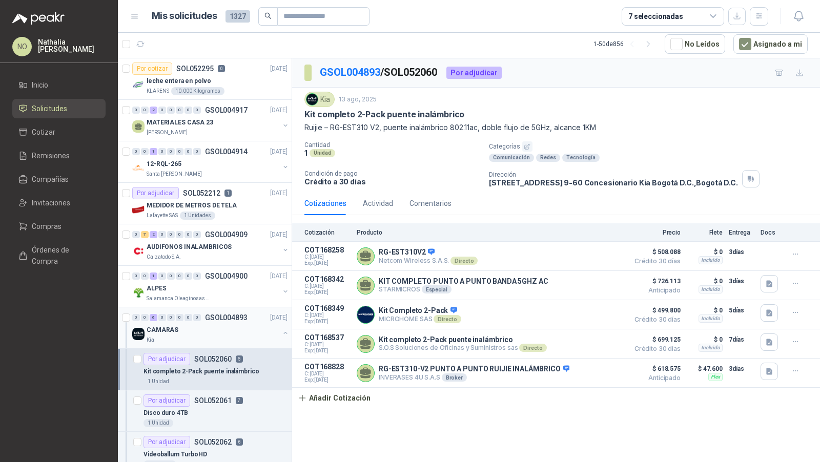
click at [219, 336] on div "Kia" at bounding box center [213, 340] width 133 height 8
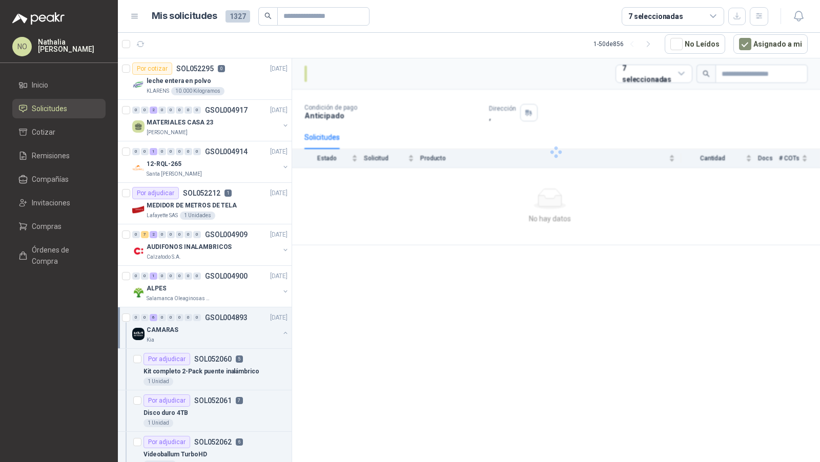
click at [219, 336] on div "Kia" at bounding box center [213, 340] width 133 height 8
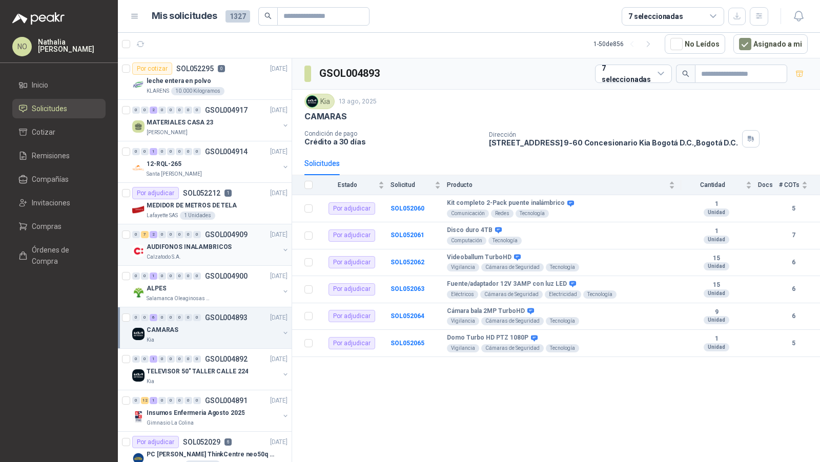
click at [215, 244] on p "AUDIFONOS INALAMBRICOS" at bounding box center [189, 247] width 85 height 10
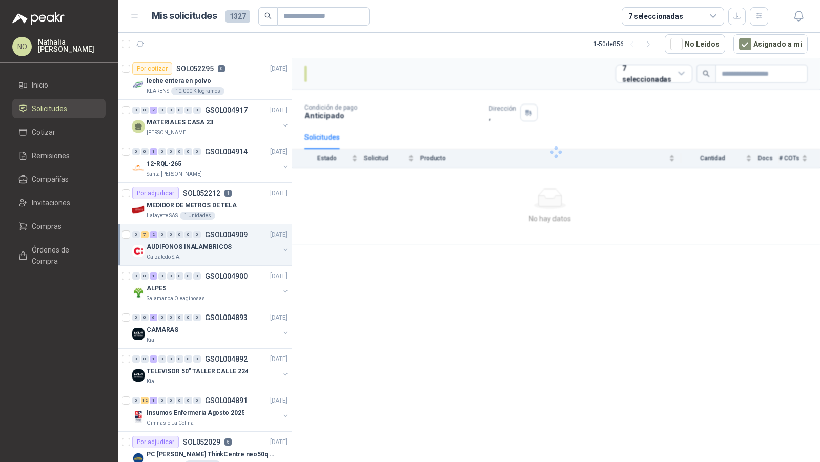
click at [215, 244] on p "AUDIFONOS INALAMBRICOS" at bounding box center [189, 247] width 85 height 10
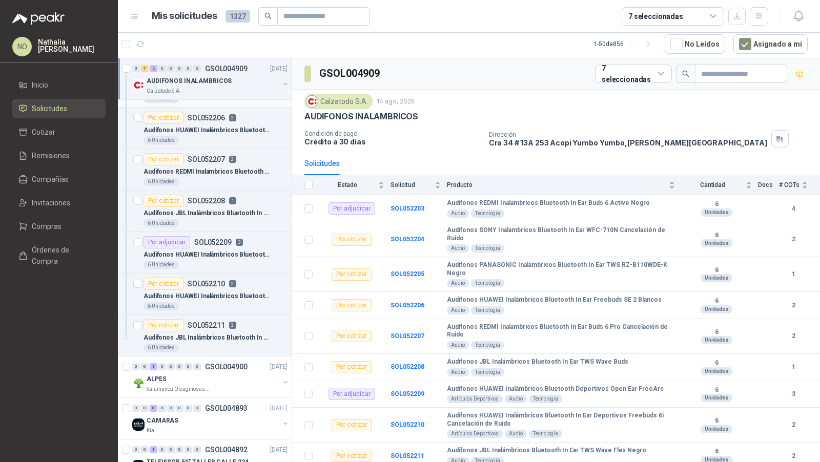
scroll to position [286, 0]
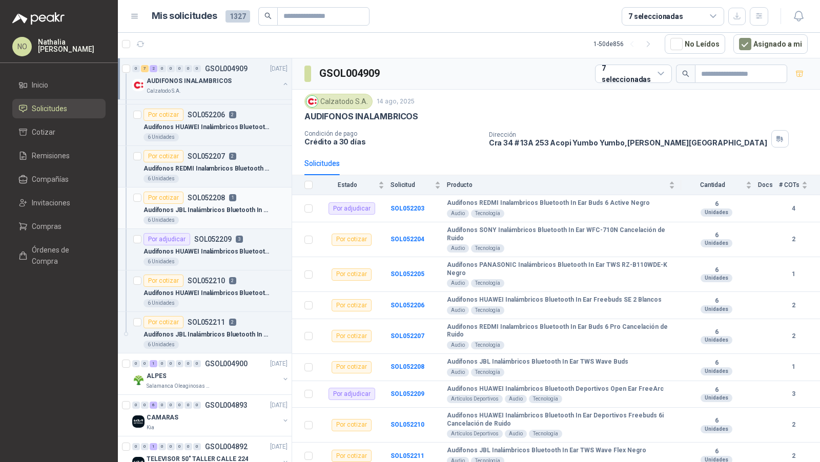
click at [229, 206] on p "Audífonos JBL Inalámbricos Bluetooth In Ear TWS Wave Buds" at bounding box center [207, 211] width 128 height 10
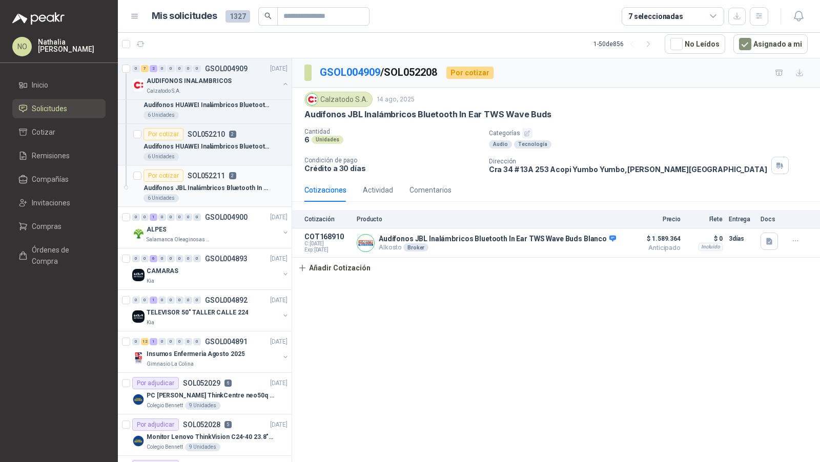
scroll to position [435, 0]
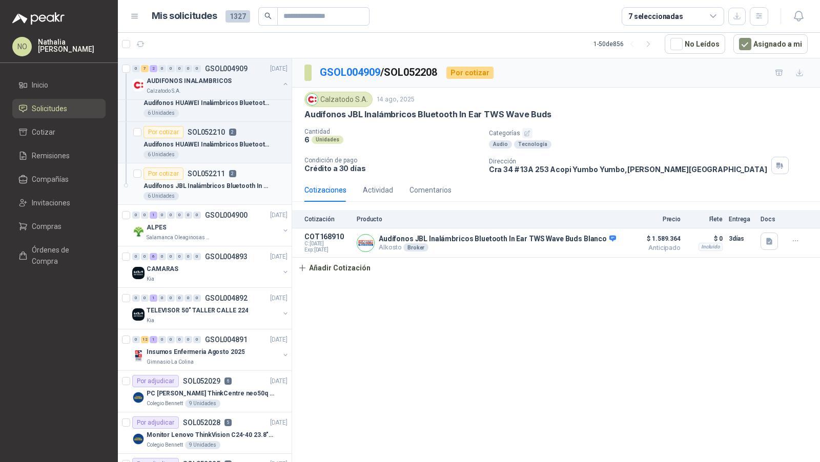
click at [247, 181] on p "Audífonos JBL Inalámbricos Bluetooth In Ear TWS Wave Flex Negro" at bounding box center [207, 186] width 128 height 10
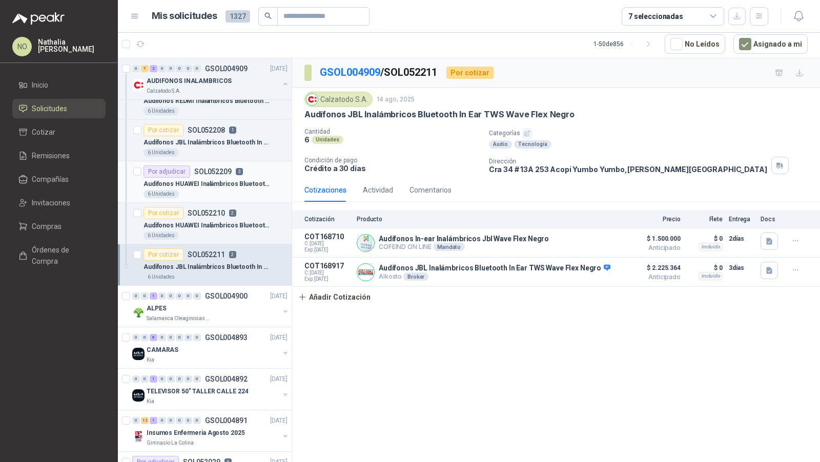
scroll to position [353, 0]
click at [246, 139] on p "Audífonos JBL Inalámbricos Bluetooth In Ear TWS Wave Buds" at bounding box center [207, 144] width 128 height 10
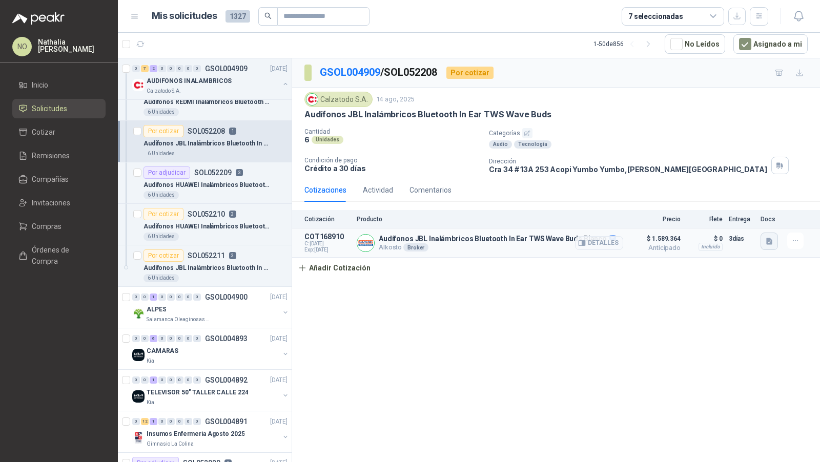
click at [766, 242] on icon "button" at bounding box center [769, 241] width 6 height 7
click at [671, 204] on button "Captura de pantalla [DATE] a la(s) 11.03.59 a.m..png" at bounding box center [688, 206] width 166 height 11
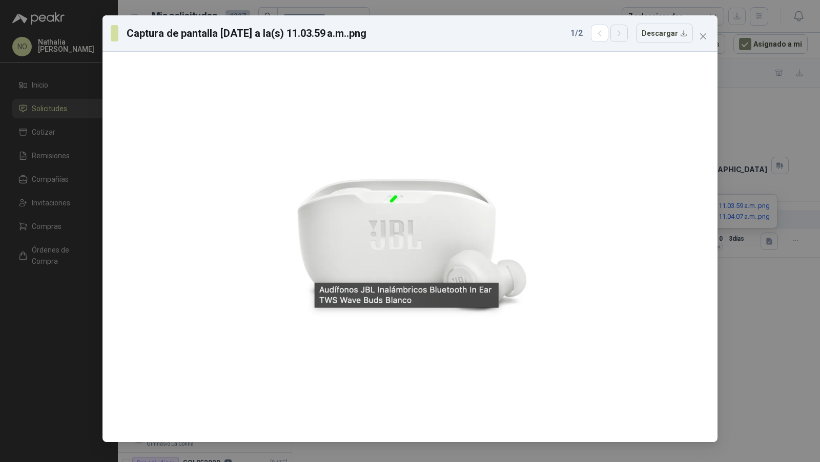
click at [622, 33] on icon "button" at bounding box center [619, 33] width 9 height 9
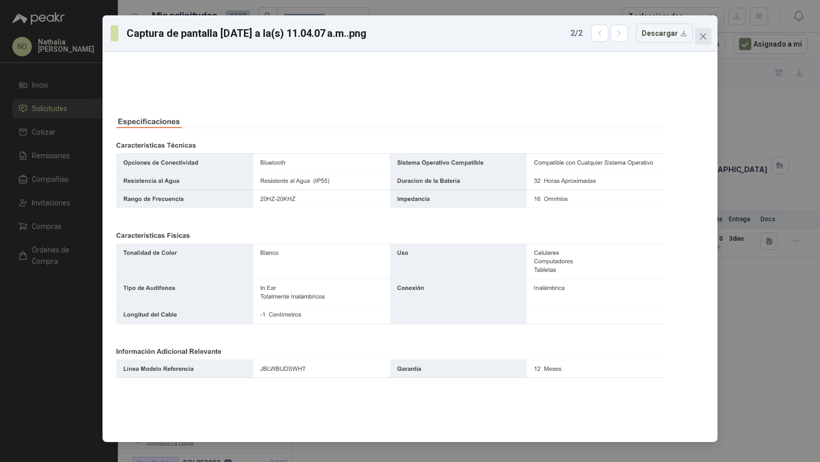
click at [701, 30] on button "Close" at bounding box center [703, 36] width 16 height 16
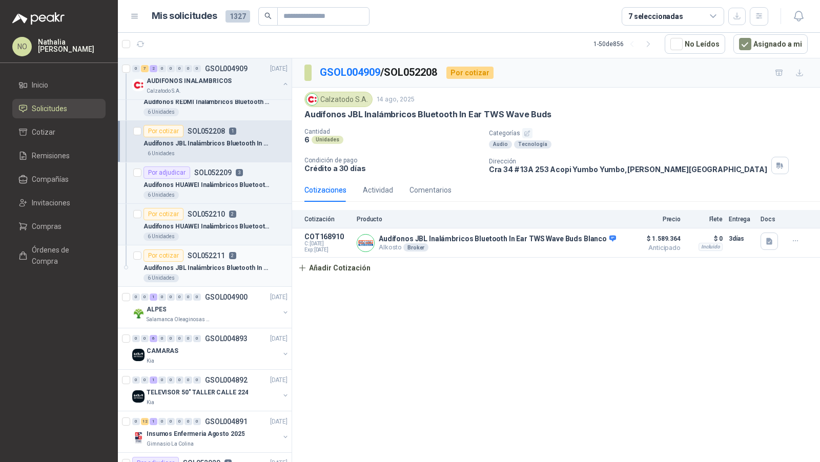
click at [236, 257] on div "Por cotizar SOL052211 2" at bounding box center [215, 256] width 144 height 12
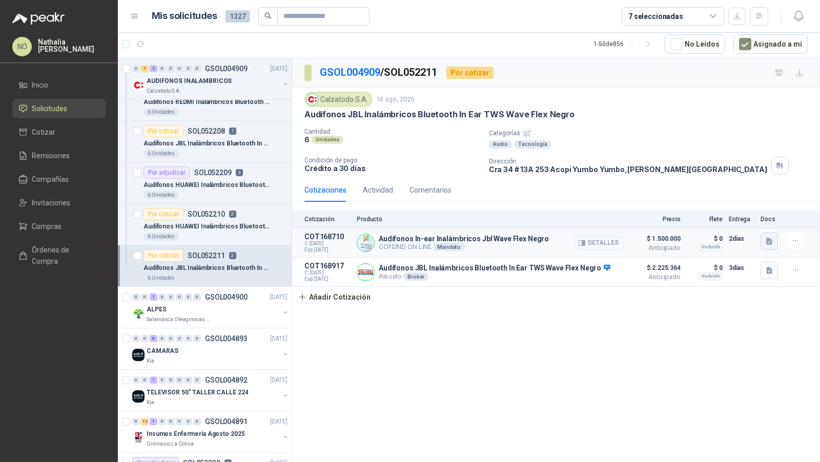
click at [768, 238] on icon "button" at bounding box center [769, 241] width 6 height 7
click at [766, 268] on icon "button" at bounding box center [769, 271] width 6 height 7
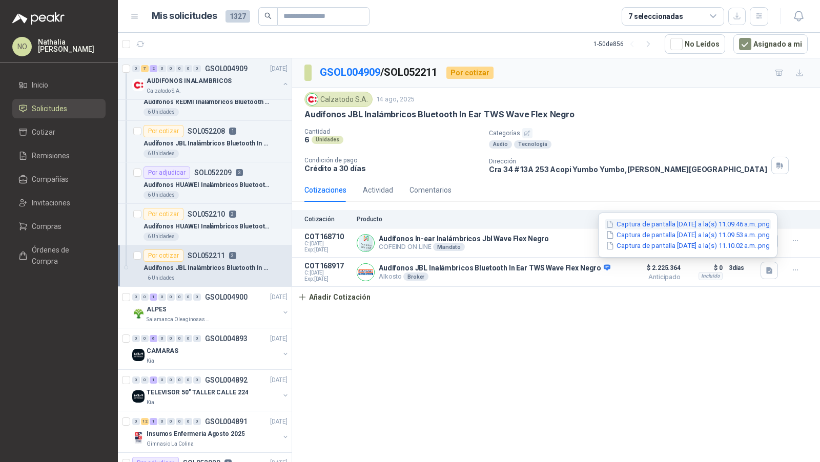
click at [695, 221] on button "Captura de pantalla [DATE] a la(s) 11.09.46 a.m..png" at bounding box center [688, 224] width 166 height 11
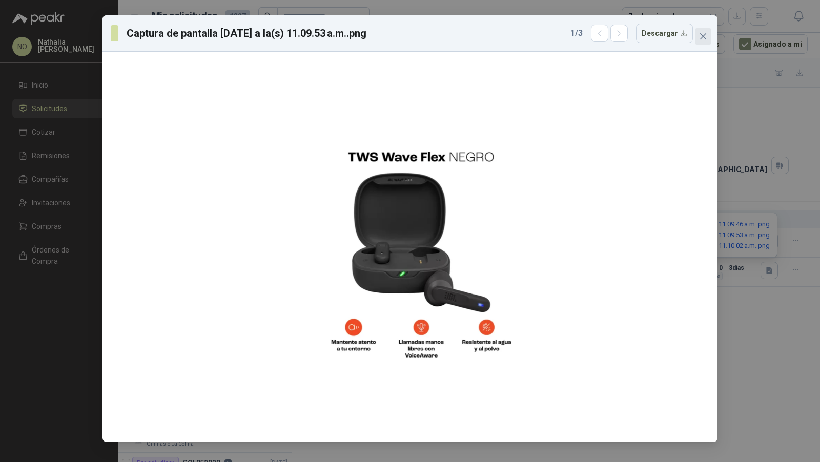
click at [702, 37] on icon "close" at bounding box center [703, 36] width 6 height 6
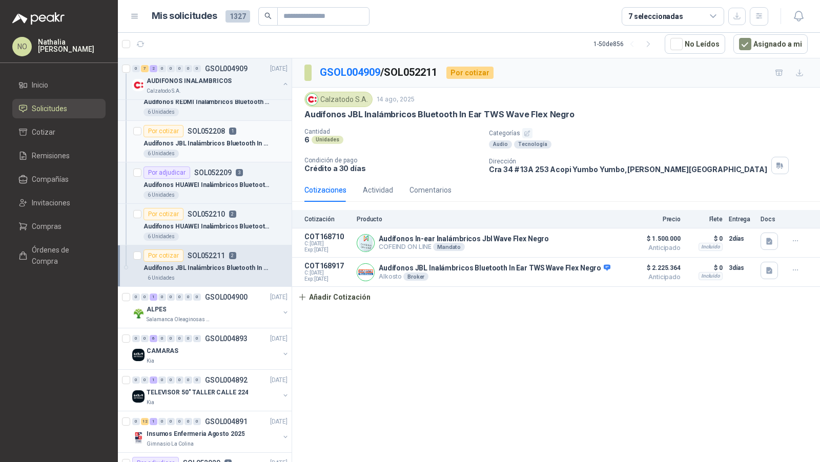
click at [248, 141] on p "Audífonos JBL Inalámbricos Bluetooth In Ear TWS Wave Buds" at bounding box center [207, 144] width 128 height 10
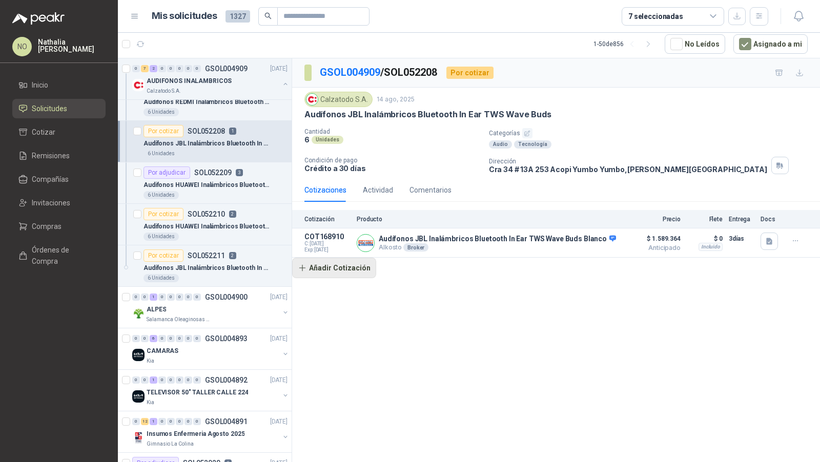
click at [350, 266] on button "Añadir Cotización" at bounding box center [334, 268] width 84 height 20
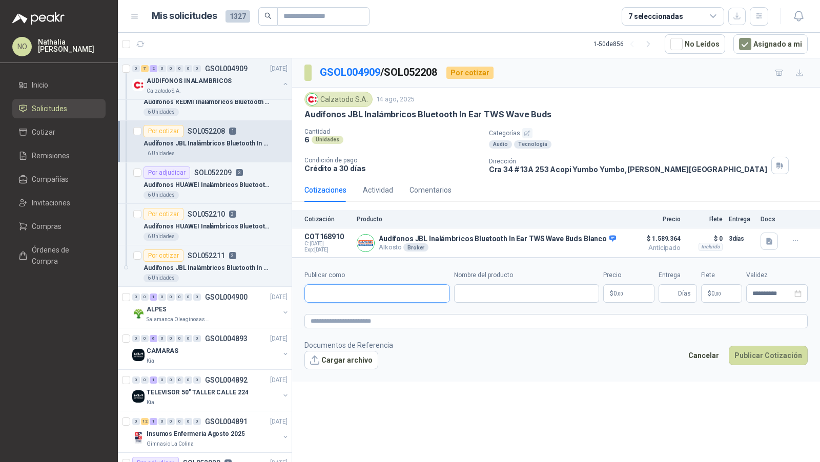
click at [369, 285] on input "Publicar como" at bounding box center [377, 293] width 145 height 17
type input "**********"
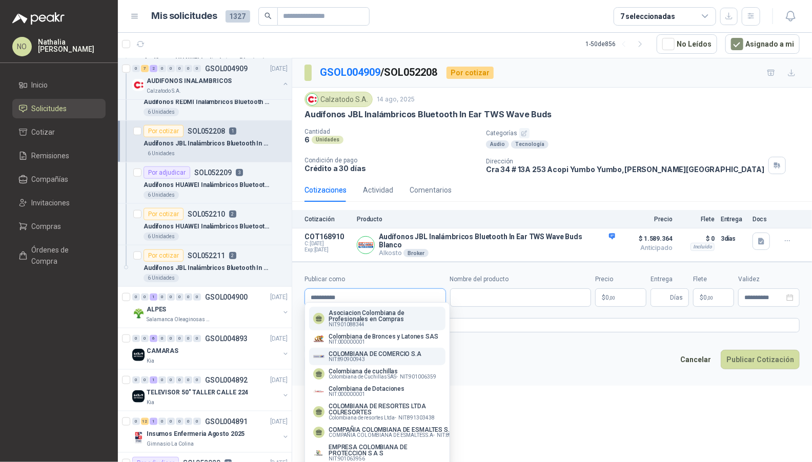
type input "**********"
click at [376, 353] on p "COLOMBIANA DE COMERCIO S.A" at bounding box center [375, 354] width 93 height 6
type input "**********"
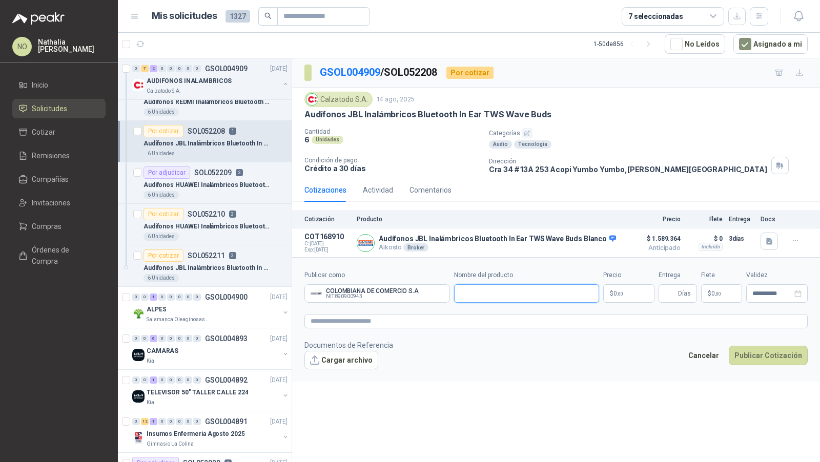
click at [494, 289] on input "Nombre del producto" at bounding box center [527, 293] width 146 height 18
paste input "**********"
click at [560, 290] on input "**********" at bounding box center [527, 293] width 146 height 18
type input "**********"
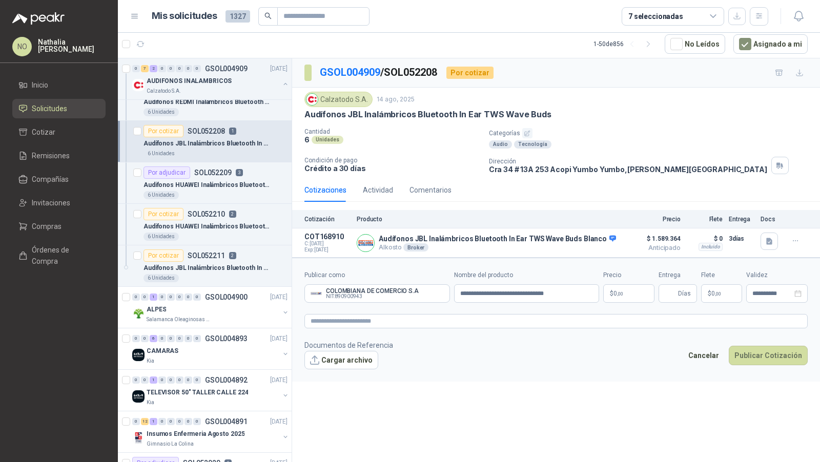
click at [640, 292] on body "NO [PERSON_NAME] Inicio Solicitudes Cotizar Remisiones Compañías Invitaciones C…" at bounding box center [410, 231] width 820 height 462
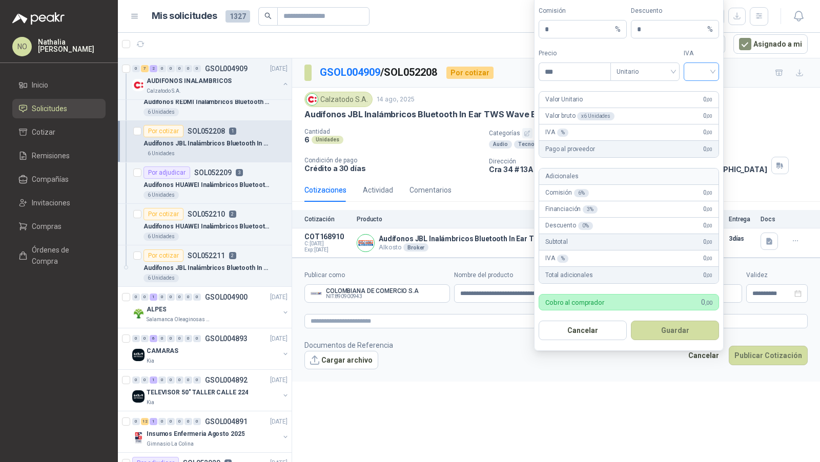
click at [707, 78] on input "search" at bounding box center [701, 70] width 23 height 15
click at [704, 95] on div "19%" at bounding box center [701, 94] width 19 height 11
click at [637, 80] on span at bounding box center [645, 71] width 57 height 17
click at [641, 110] on div "Unitario con IVA" at bounding box center [645, 111] width 53 height 11
click at [577, 73] on input "***" at bounding box center [574, 71] width 71 height 17
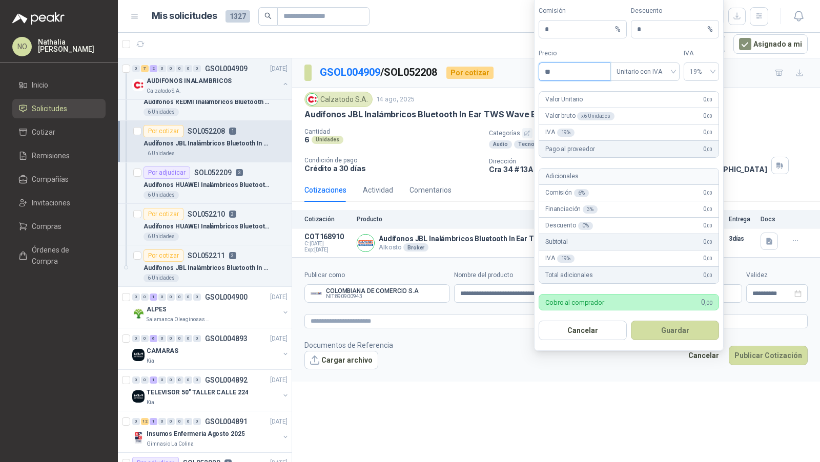
type input "*"
type input "*********"
click at [695, 331] on button "Guardar" at bounding box center [675, 330] width 88 height 19
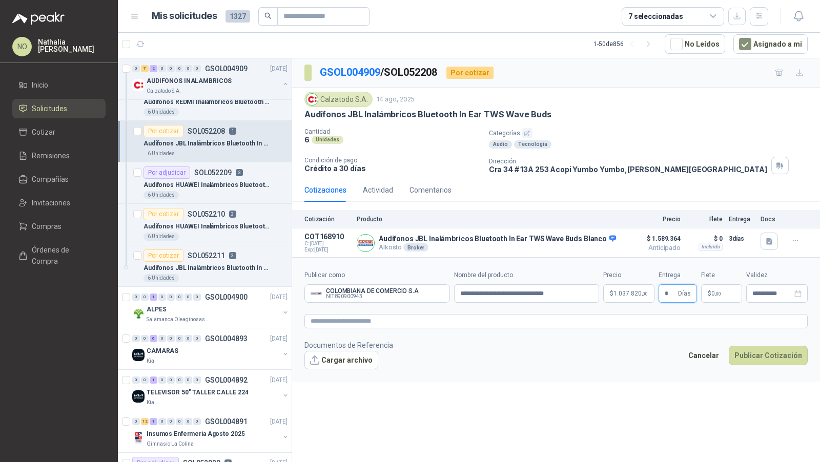
type input "*"
click at [705, 432] on div "**********" at bounding box center [556, 260] width 528 height 405
click at [720, 300] on form "**********" at bounding box center [556, 320] width 528 height 124
click at [720, 291] on span ",00" at bounding box center [718, 294] width 6 height 6
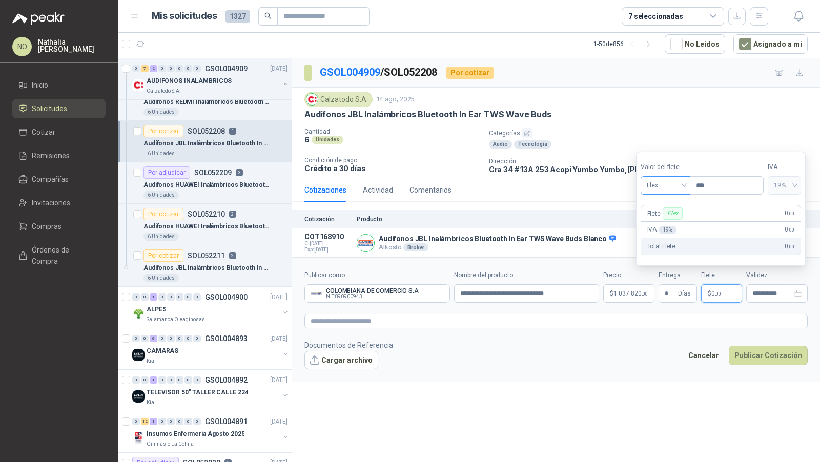
click at [681, 185] on span "Flex" at bounding box center [665, 185] width 37 height 15
click at [672, 224] on div "Incluido" at bounding box center [665, 224] width 35 height 11
click at [764, 301] on form "**********" at bounding box center [556, 320] width 528 height 124
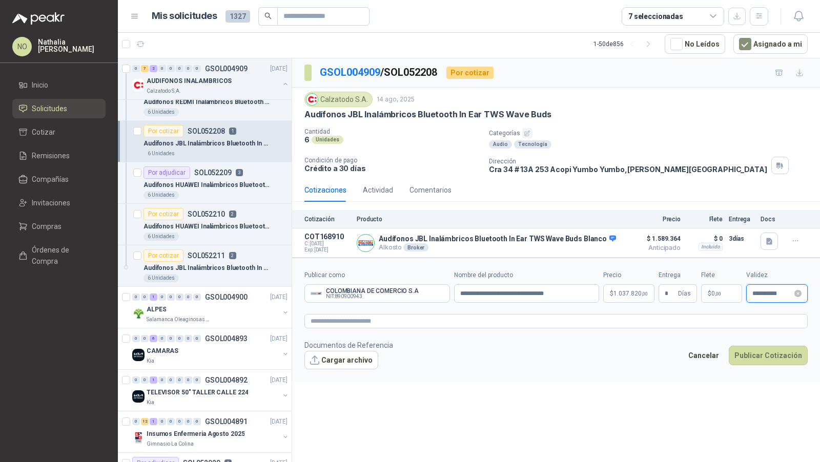
click at [764, 291] on input "**********" at bounding box center [772, 294] width 40 height 7
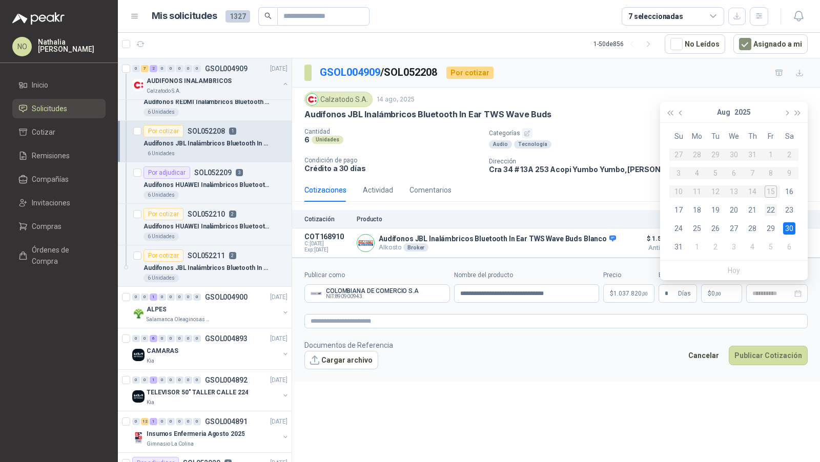
click at [770, 210] on div "22" at bounding box center [771, 210] width 12 height 12
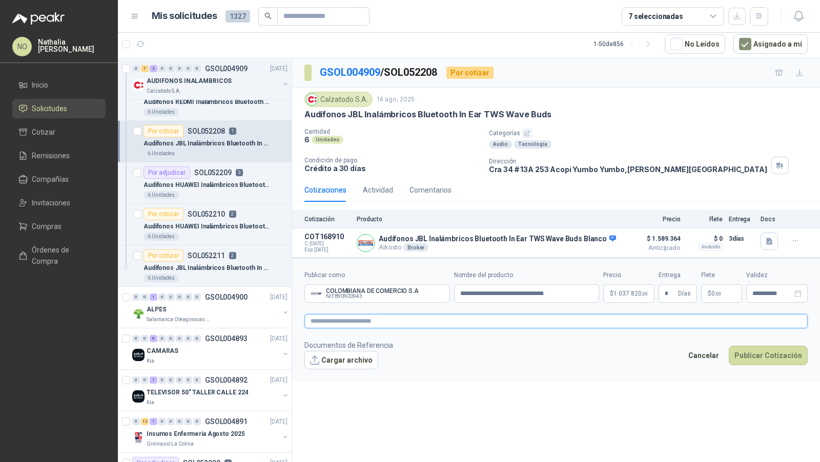
click at [522, 319] on textarea at bounding box center [555, 321] width 503 height 14
click at [761, 293] on input "**********" at bounding box center [772, 294] width 40 height 7
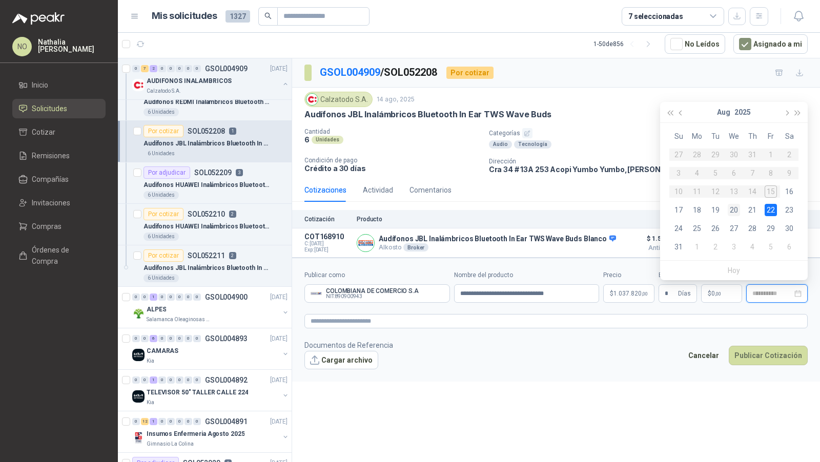
type input "**********"
click at [734, 211] on div "20" at bounding box center [734, 210] width 12 height 12
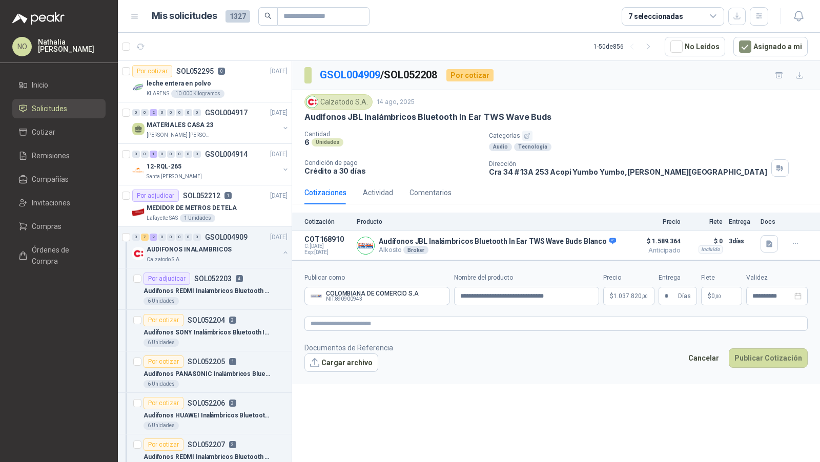
scroll to position [353, 0]
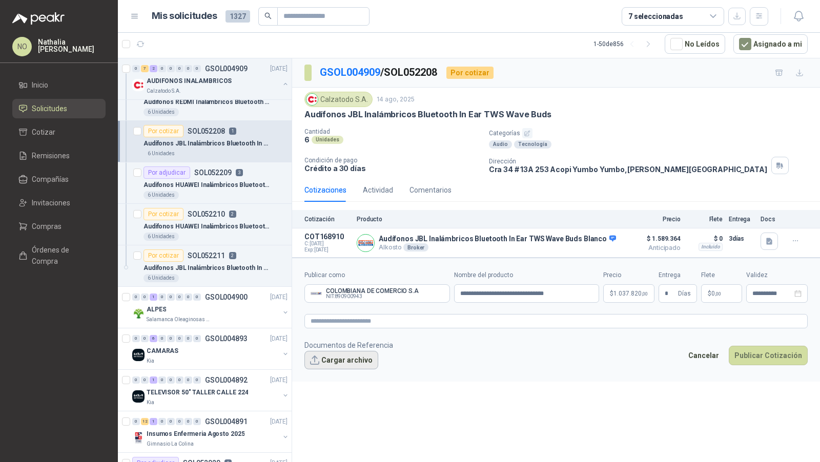
click at [321, 360] on button "Cargar archivo" at bounding box center [341, 360] width 74 height 18
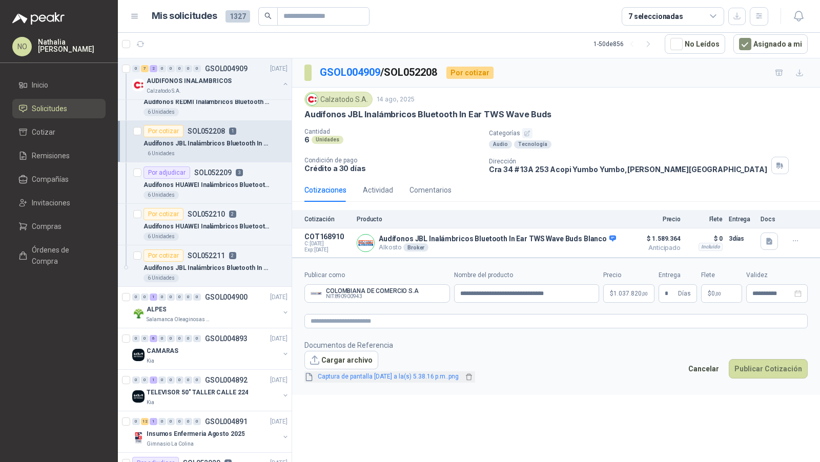
click at [396, 375] on link "Captura de pantalla 2025-08-15 a la(s) 5.38.16 p.m..png" at bounding box center [388, 377] width 149 height 10
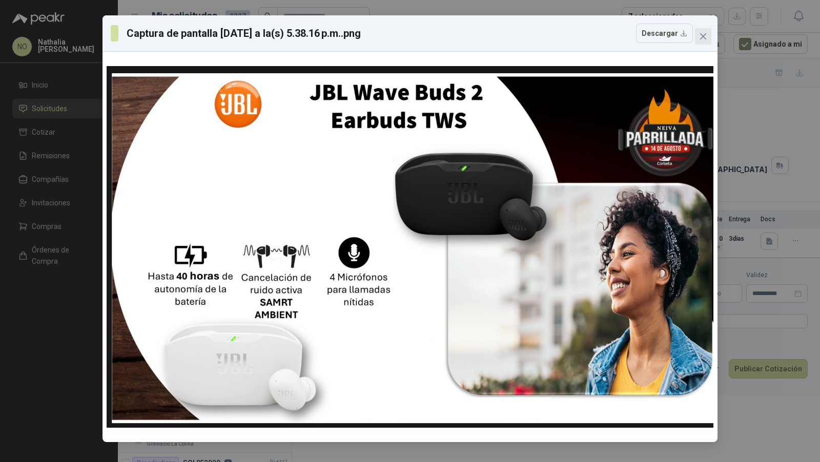
click at [704, 33] on icon "close" at bounding box center [703, 36] width 8 height 8
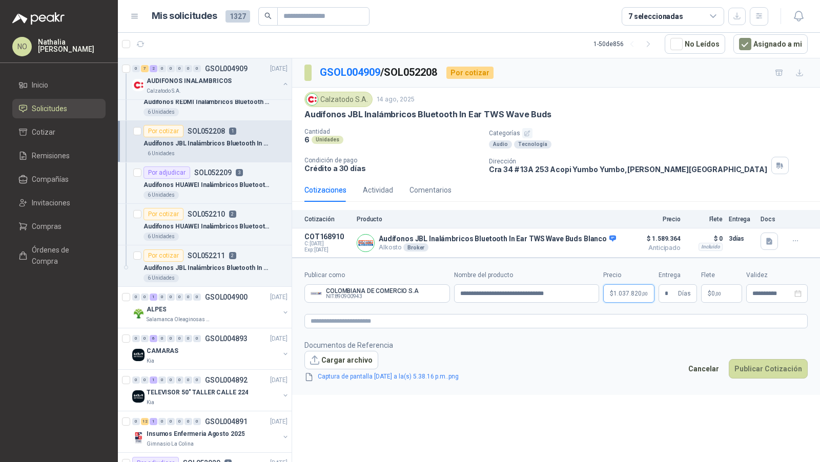
click at [630, 293] on body "NO [PERSON_NAME] Inicio Solicitudes Cotizar Remisiones Compañías Invitaciones C…" at bounding box center [410, 231] width 820 height 462
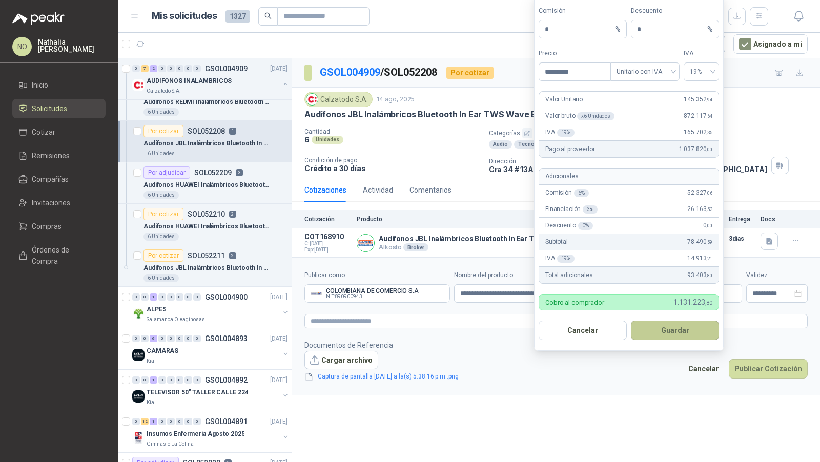
click at [685, 332] on button "Guardar" at bounding box center [675, 330] width 88 height 19
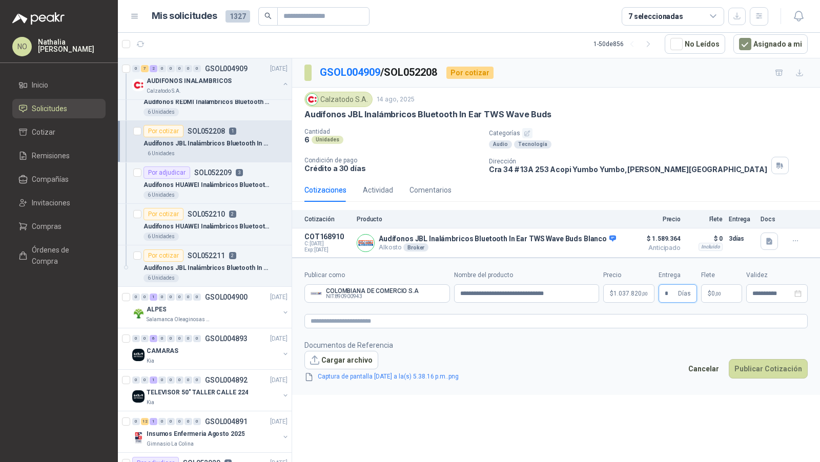
type input "*"
click at [621, 288] on body "NO [PERSON_NAME] Inicio Solicitudes Cotizar Remisiones Compañías Invitaciones C…" at bounding box center [410, 231] width 820 height 462
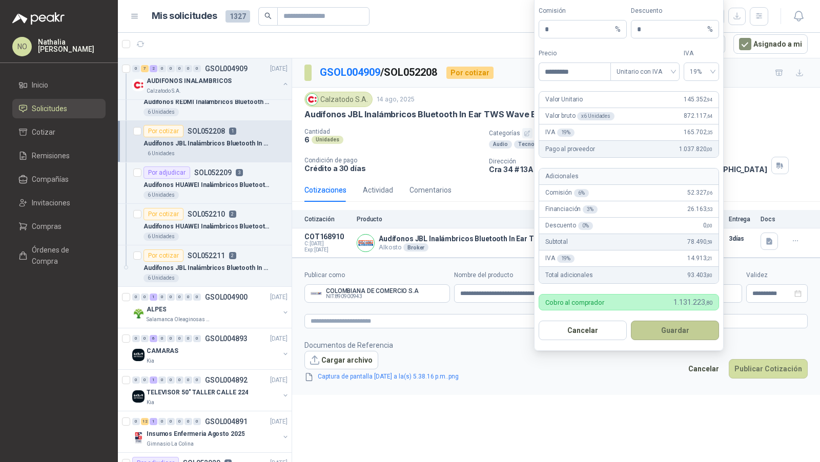
click at [672, 325] on button "Guardar" at bounding box center [675, 330] width 88 height 19
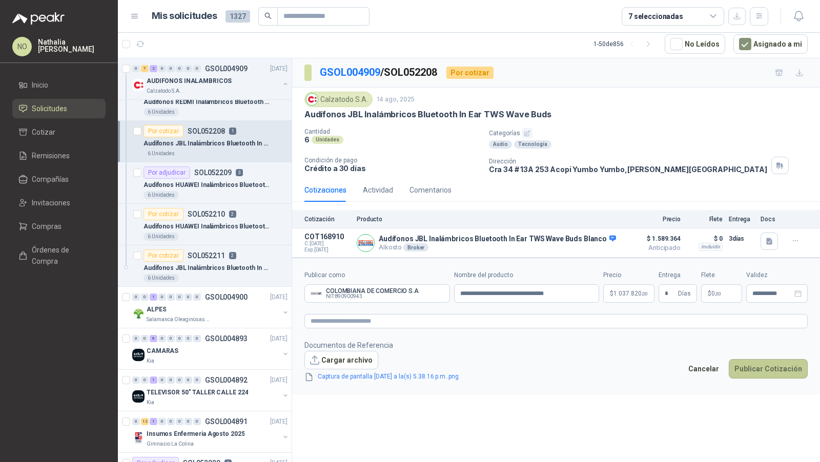
click at [774, 372] on button "Publicar Cotización" at bounding box center [768, 368] width 79 height 19
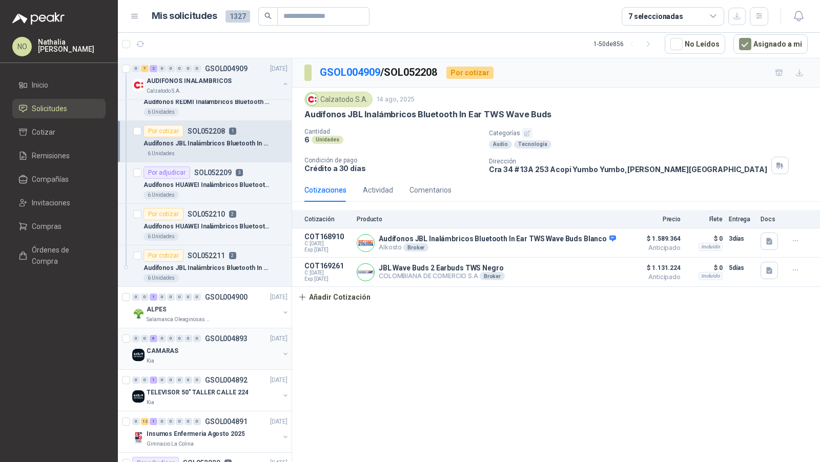
click at [218, 335] on p "GSOL004893" at bounding box center [226, 338] width 43 height 7
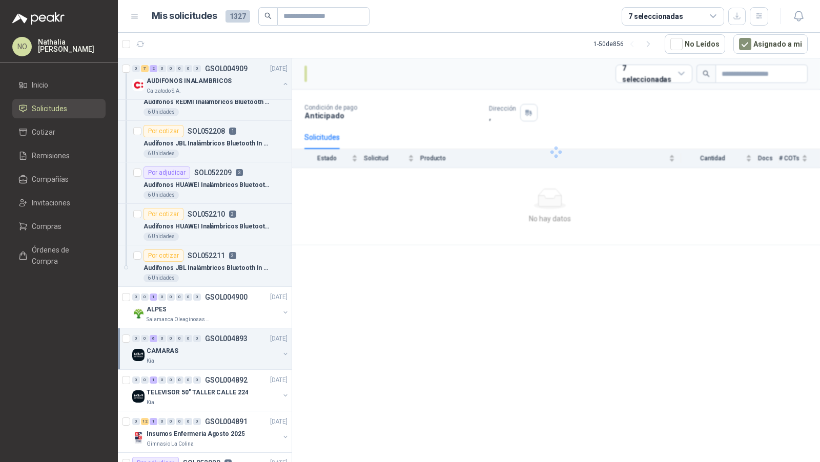
click at [218, 335] on p "GSOL004893" at bounding box center [226, 338] width 43 height 7
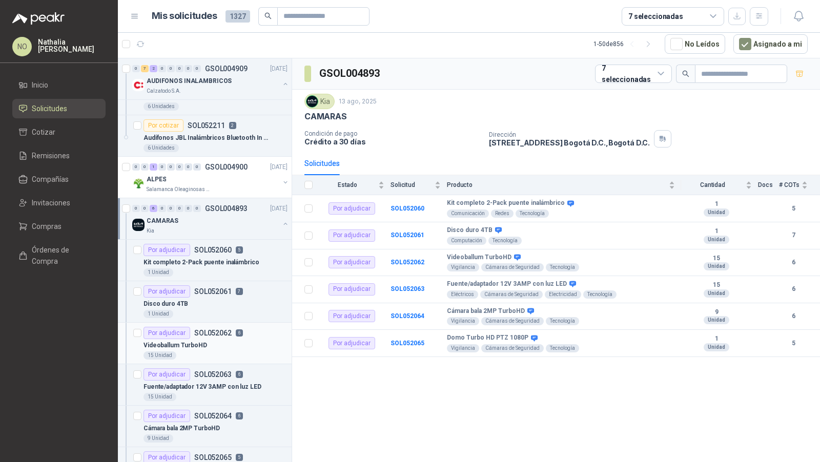
scroll to position [504, 0]
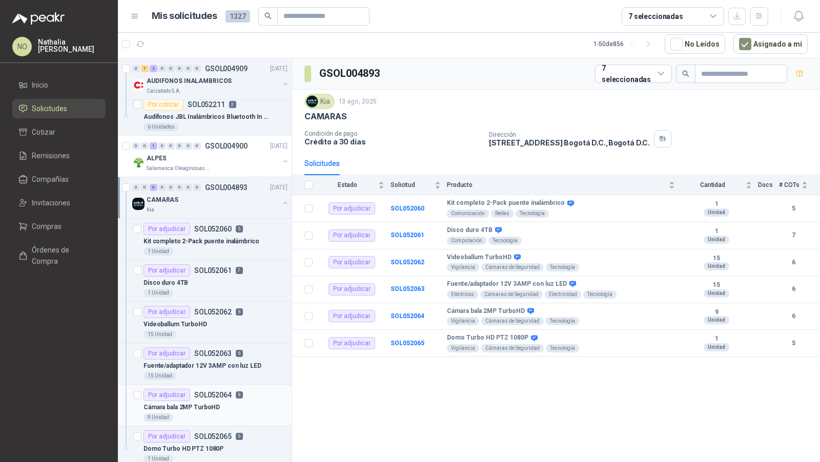
click at [214, 401] on div "Cámara bala 2MP TurboHD" at bounding box center [215, 407] width 144 height 12
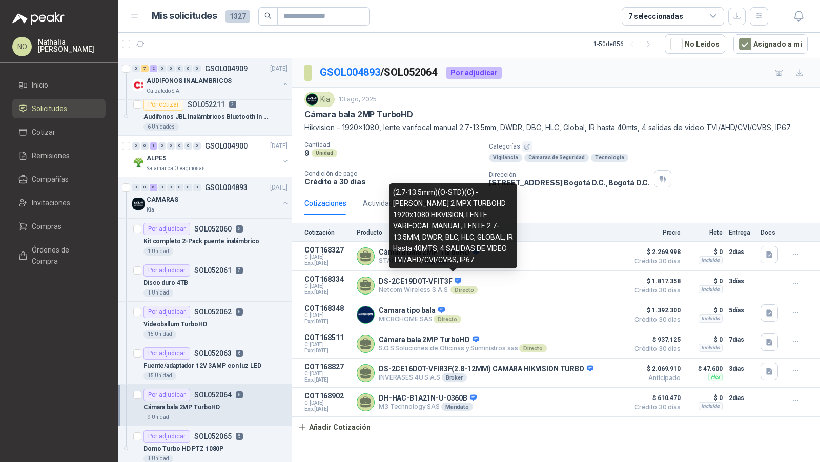
drag, startPoint x: 394, startPoint y: 194, endPoint x: 475, endPoint y: 232, distance: 89.6
click at [477, 232] on div "(2.7-13.5mm)(O-STD)(C) - CAMARA BALA 2 MPX TURBOHD 1920x1080 HIKVISION, LENTE V…" at bounding box center [453, 225] width 128 height 85
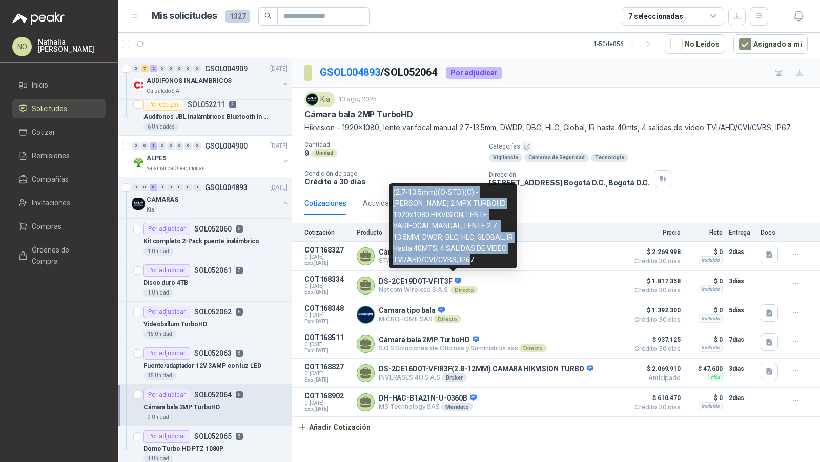
drag, startPoint x: 393, startPoint y: 192, endPoint x: 482, endPoint y: 259, distance: 111.9
click at [482, 259] on div "(2.7-13.5mm)(O-STD)(C) - CAMARA BALA 2 MPX TURBOHD 1920x1080 HIKVISION, LENTE V…" at bounding box center [453, 225] width 128 height 85
copy div "(2.7-13.5mm)(O-STD)(C) - CAMARA BALA 2 MPX TURBOHD 1920x1080 HIKVISION, LENTE V…"
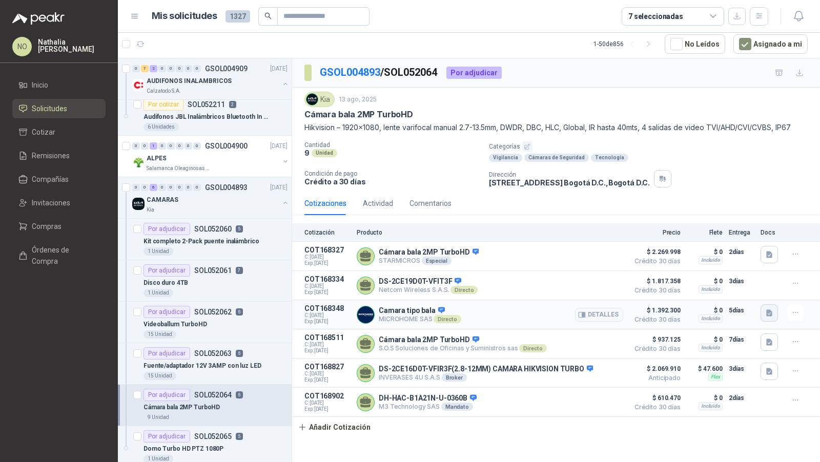
click at [772, 311] on icon "button" at bounding box center [769, 313] width 9 height 9
click at [727, 292] on button "Especificaciones THC-B320-VF.pdf" at bounding box center [712, 288] width 117 height 11
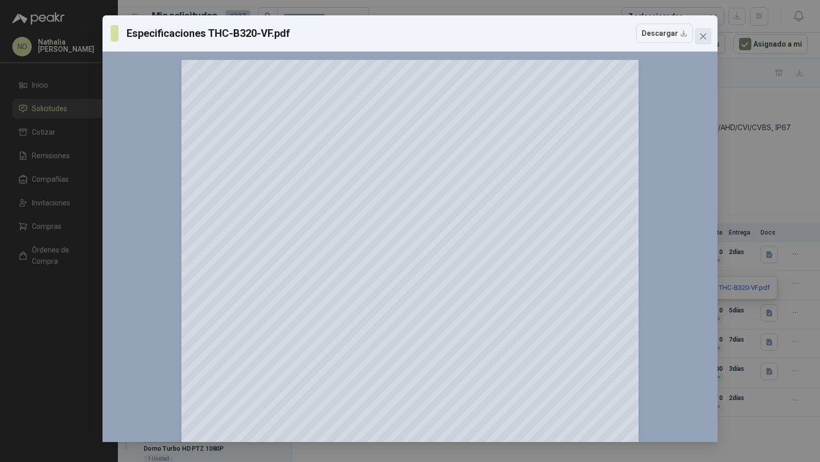
click at [703, 33] on icon "close" at bounding box center [703, 36] width 8 height 8
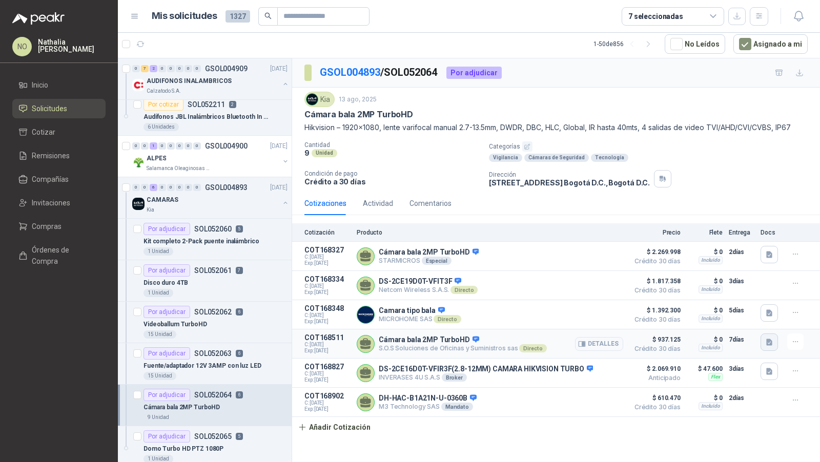
click at [775, 343] on button "button" at bounding box center [769, 342] width 17 height 17
click at [743, 316] on button "5 COTIZACION CAMARAS BALA 2MP.pdf" at bounding box center [702, 317] width 136 height 11
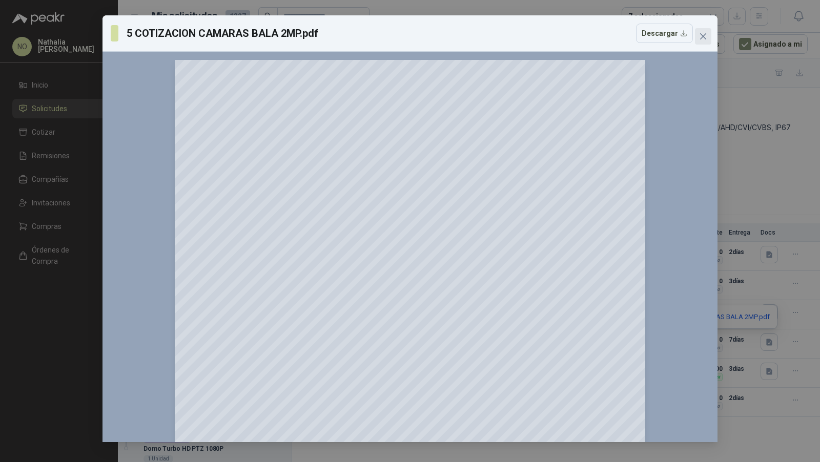
click at [703, 33] on icon "close" at bounding box center [703, 36] width 8 height 8
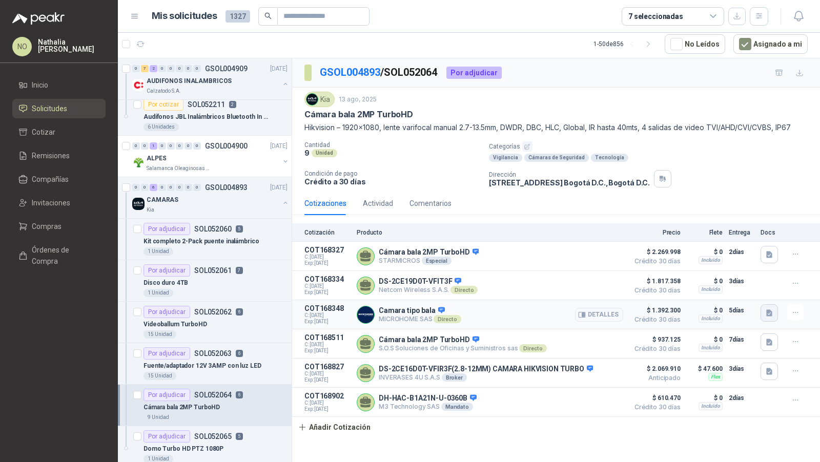
click at [768, 310] on icon "button" at bounding box center [769, 313] width 6 height 7
click at [735, 289] on button "Especificaciones THC-B320-VF.pdf" at bounding box center [712, 288] width 117 height 11
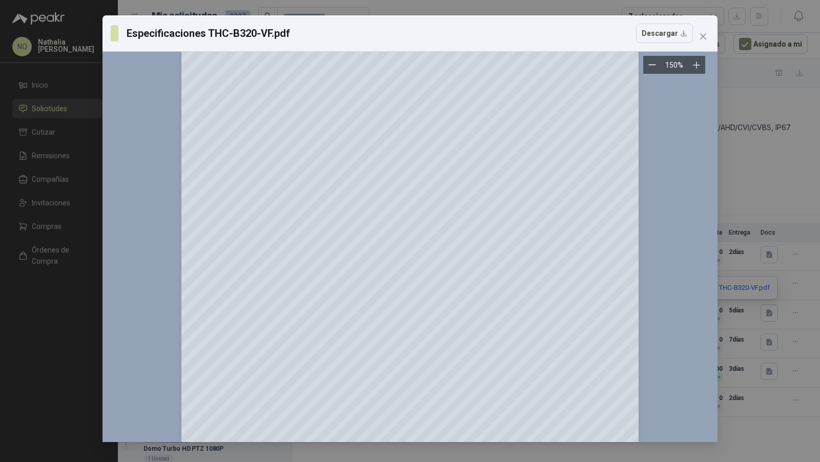
scroll to position [1073, 0]
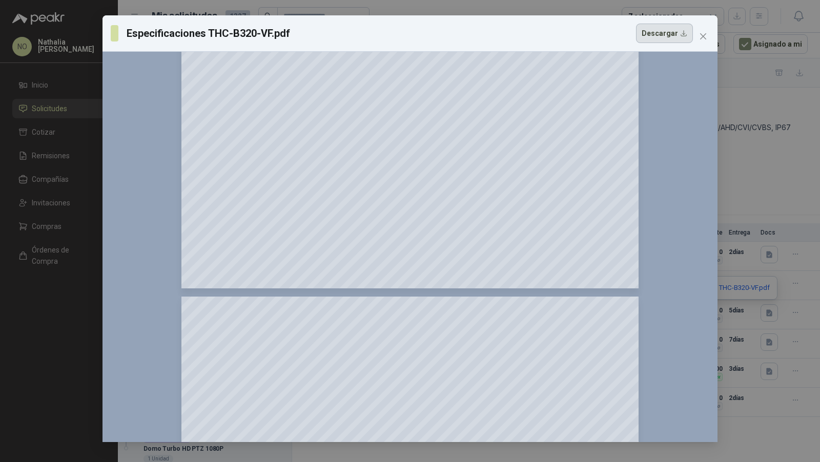
click at [661, 29] on button "Descargar" at bounding box center [664, 33] width 57 height 19
click at [697, 34] on span "Close" at bounding box center [703, 36] width 16 height 8
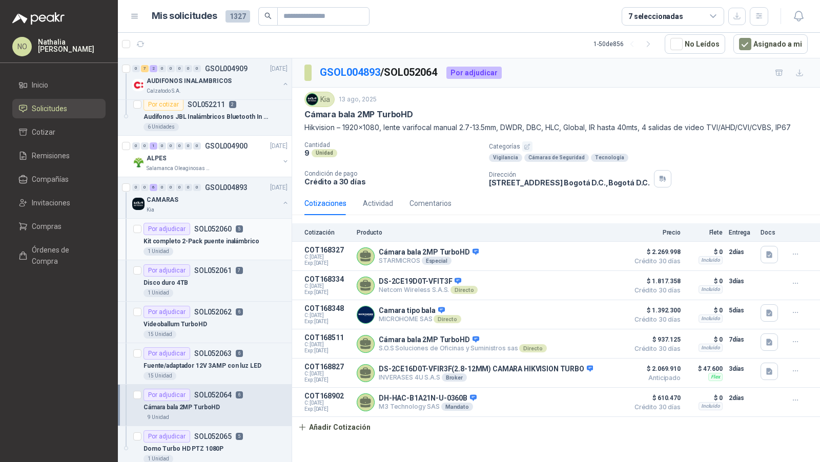
click at [213, 237] on p "Kit completo 2-Pack puente inalámbrico" at bounding box center [200, 242] width 115 height 10
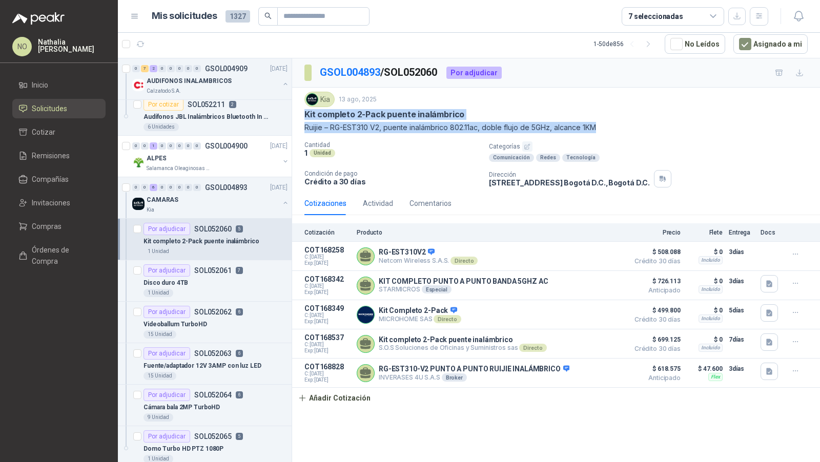
drag, startPoint x: 303, startPoint y: 112, endPoint x: 618, endPoint y: 129, distance: 315.1
click at [618, 129] on div "Kia 13 ago, 2025 Kit completo 2-Pack puente inalámbrico Ruijie – RG-EST310 V2, …" at bounding box center [556, 140] width 528 height 104
copy div "Kit completo 2-Pack puente inalámbrico Ruijie – RG-EST310 V2, puente inalámbric…"
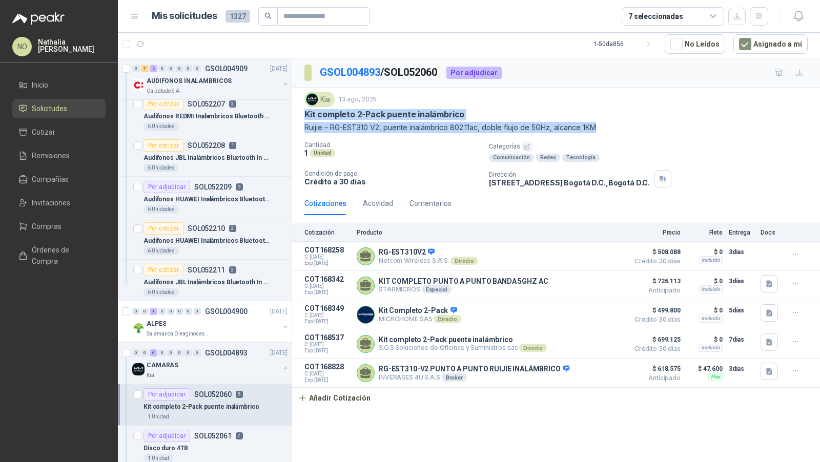
scroll to position [154, 0]
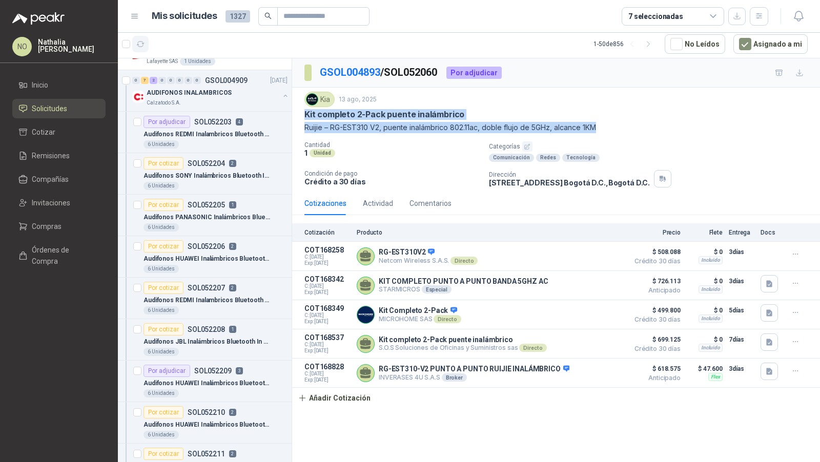
click at [135, 39] on button "button" at bounding box center [140, 44] width 16 height 16
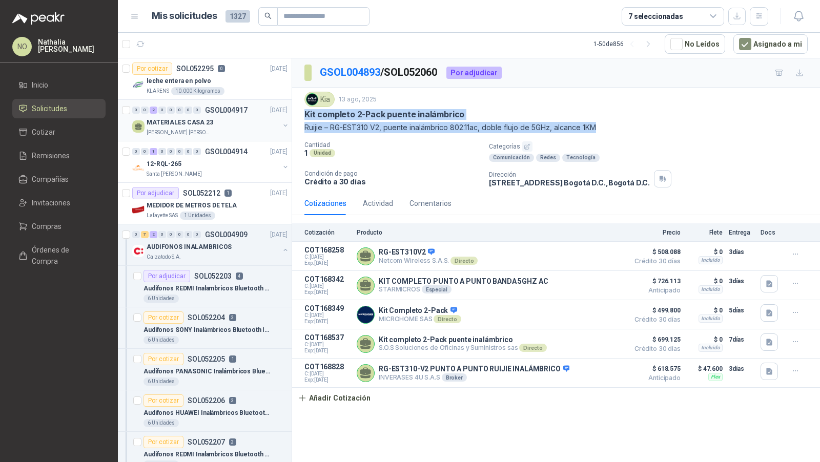
click at [232, 121] on div "MATERIALES CASA 23" at bounding box center [213, 122] width 133 height 12
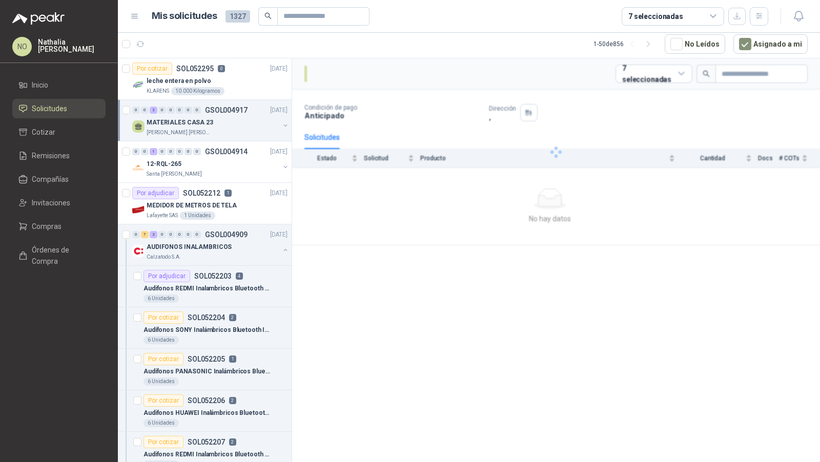
click at [232, 121] on div "MATERIALES CASA 23" at bounding box center [213, 122] width 133 height 12
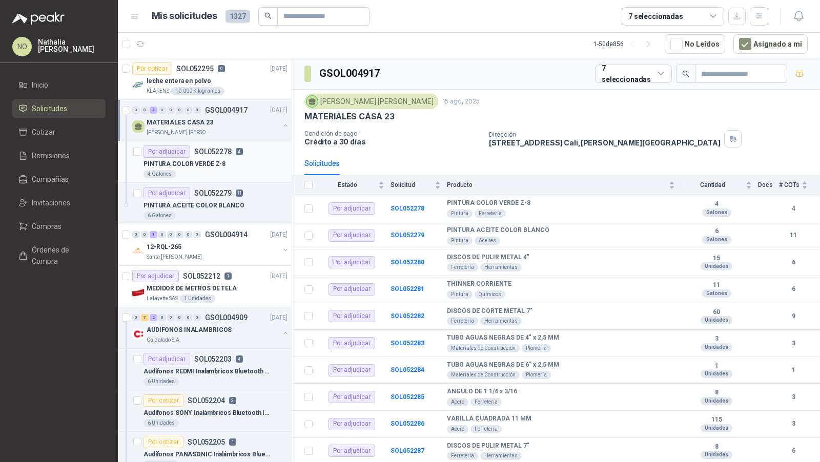
click at [215, 162] on p "PINTURA COLOR VERDE Z-8" at bounding box center [184, 164] width 82 height 10
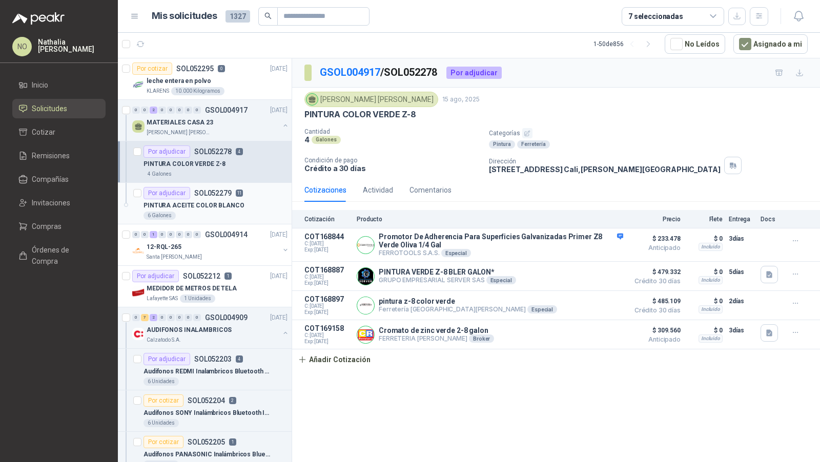
click at [208, 195] on p "SOL052279" at bounding box center [212, 193] width 37 height 7
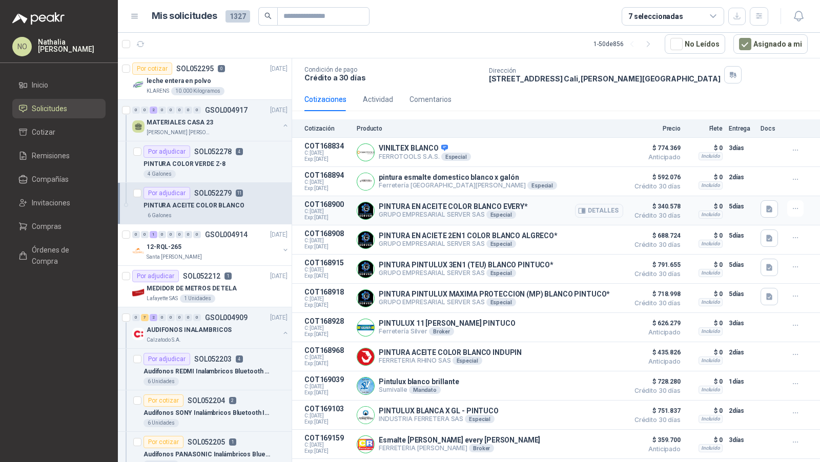
scroll to position [100, 0]
